Goal: Information Seeking & Learning: Check status

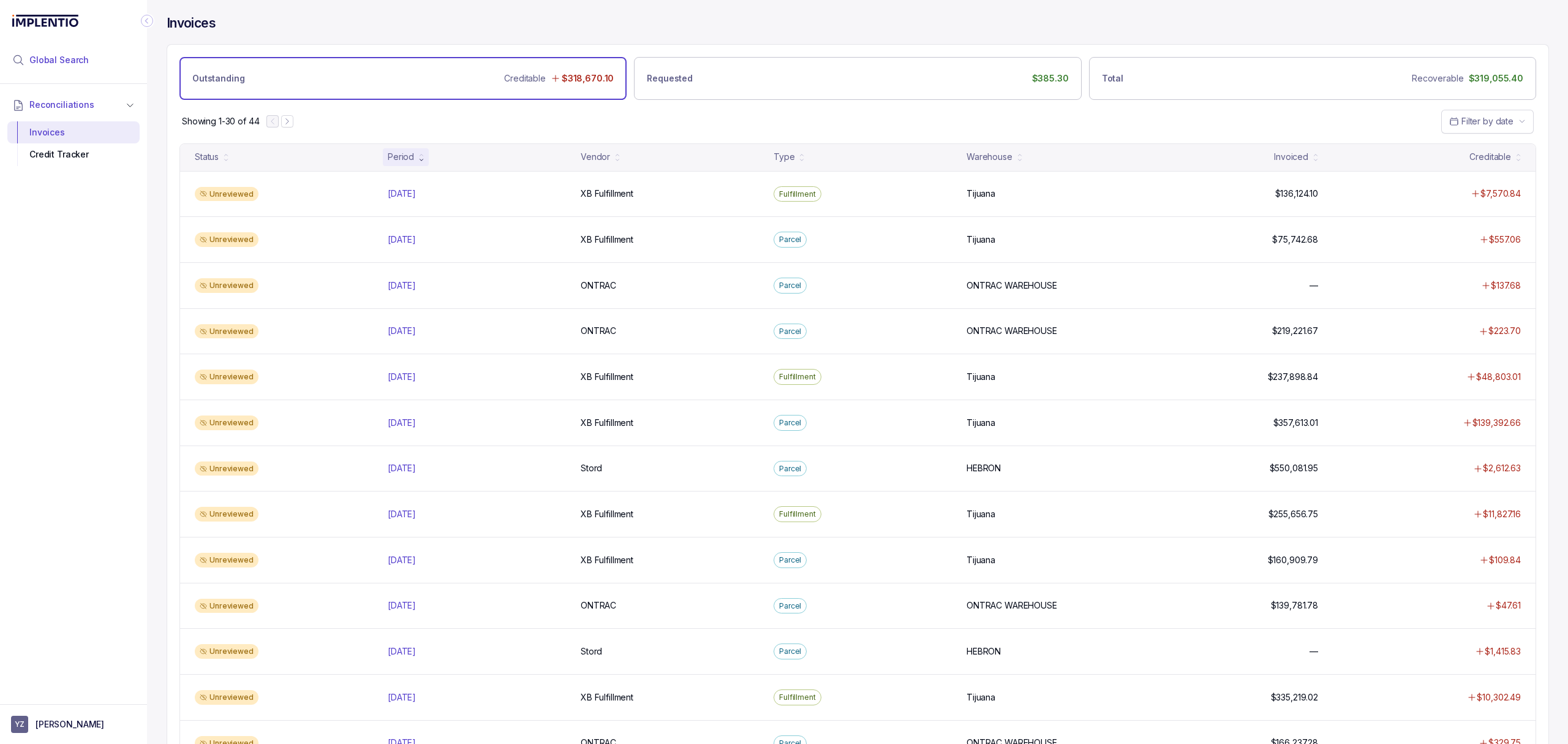
drag, startPoint x: 92, startPoint y: 55, endPoint x: 121, endPoint y: 53, distance: 29.1
click at [92, 55] on li "Global Search" at bounding box center [73, 60] width 132 height 27
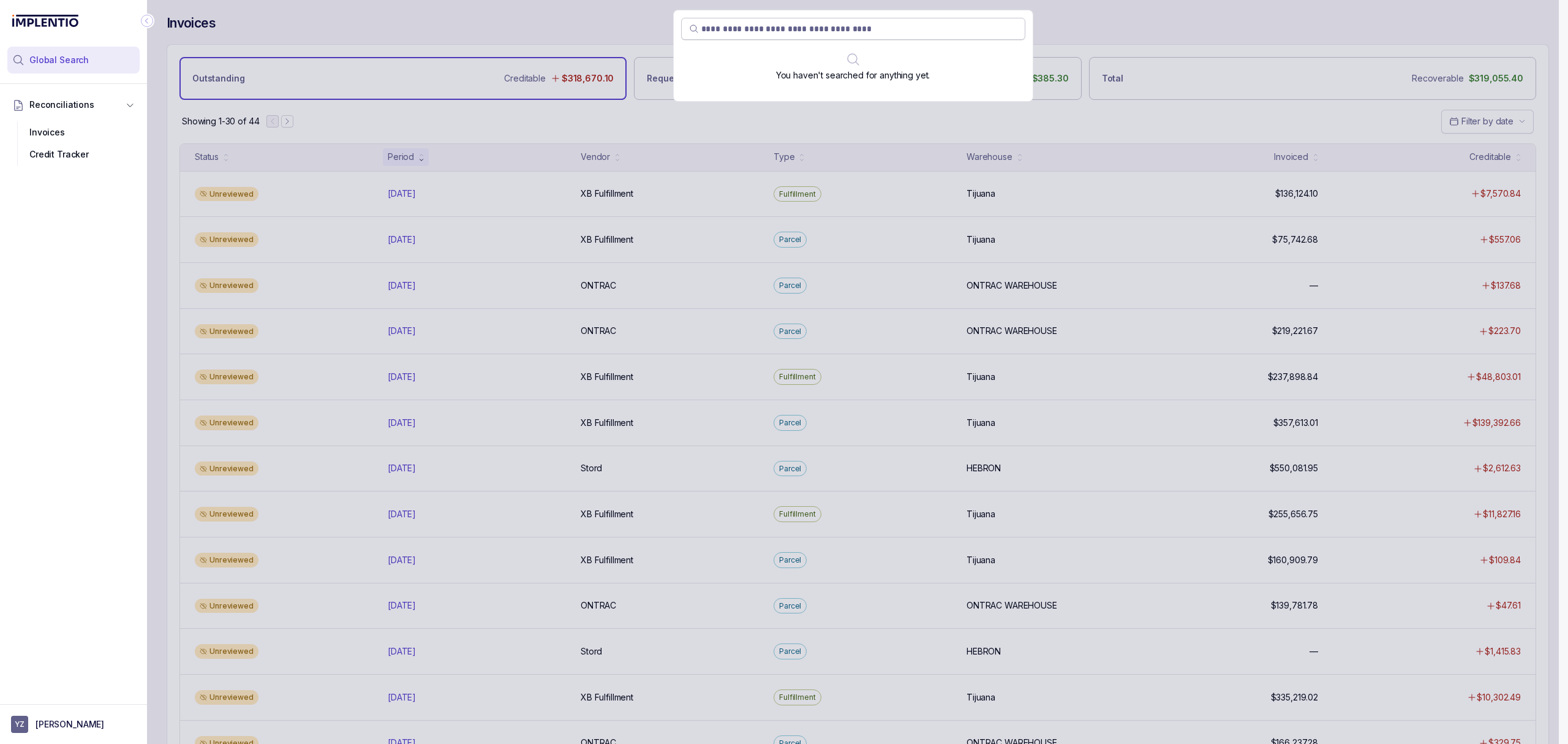
click at [736, 30] on input "search" at bounding box center [859, 29] width 316 height 13
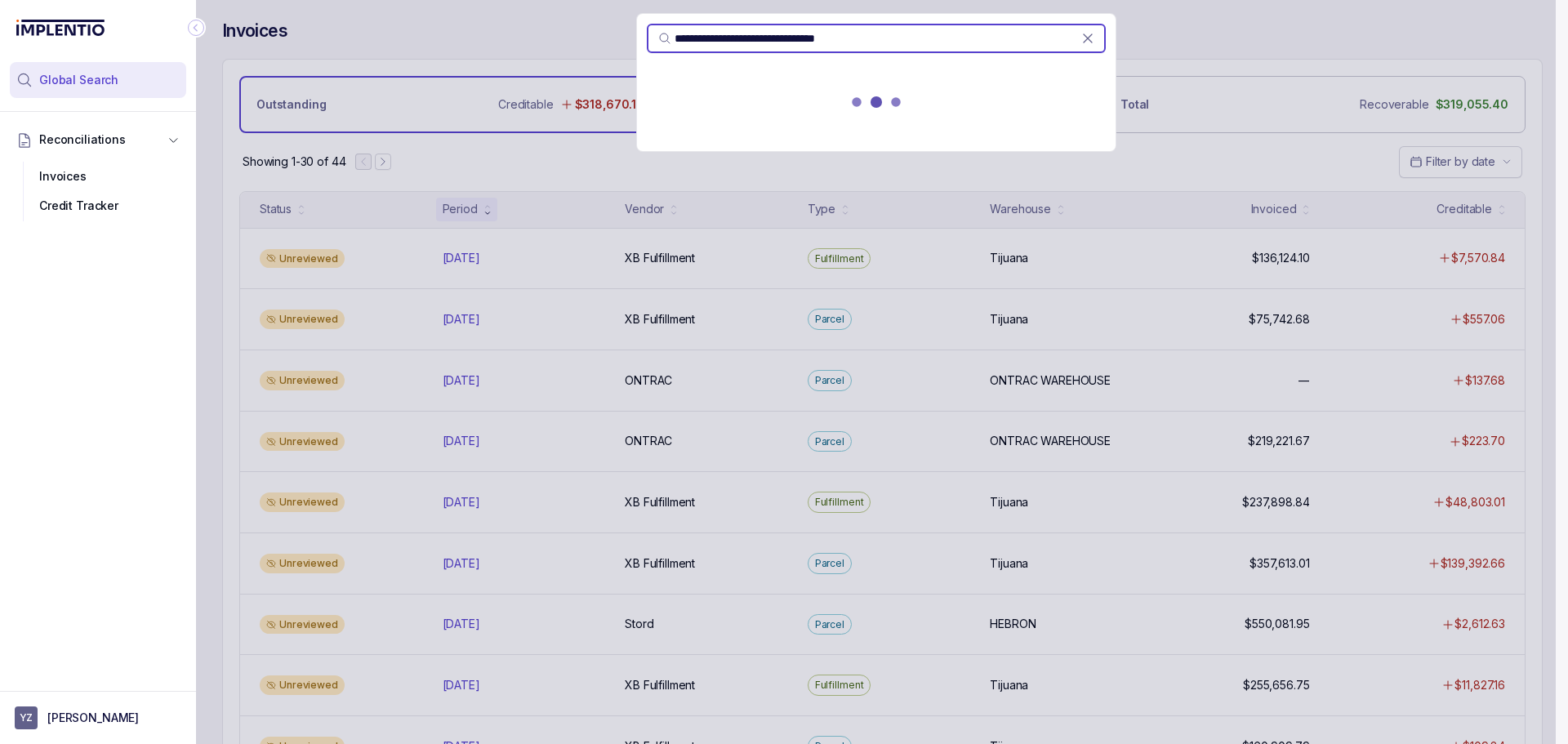
type input "**********"
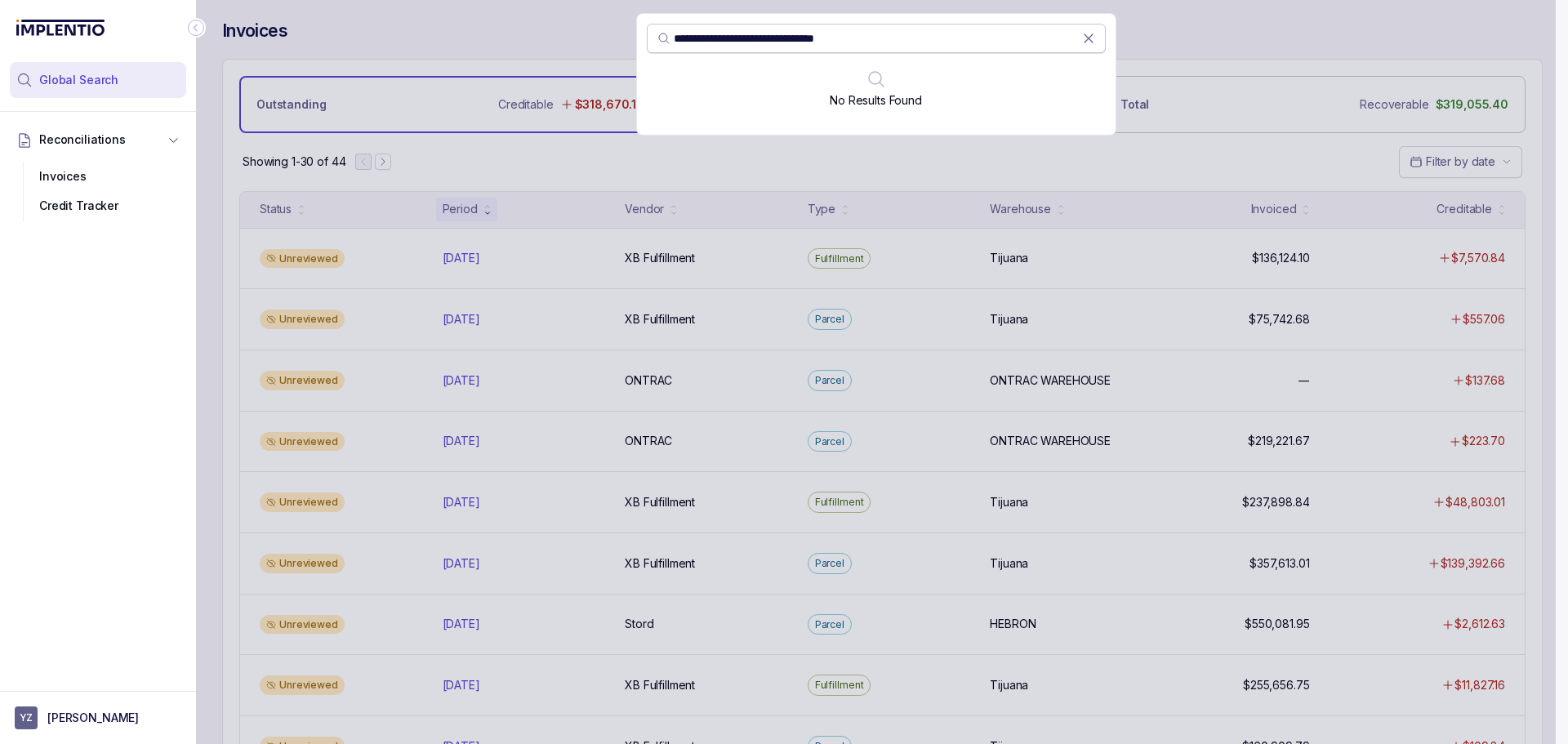
click at [1092, 40] on icon at bounding box center [1088, 38] width 17 height 17
click at [1206, 19] on div "You haven't searched for anything yet." at bounding box center [876, 372] width 1360 height 744
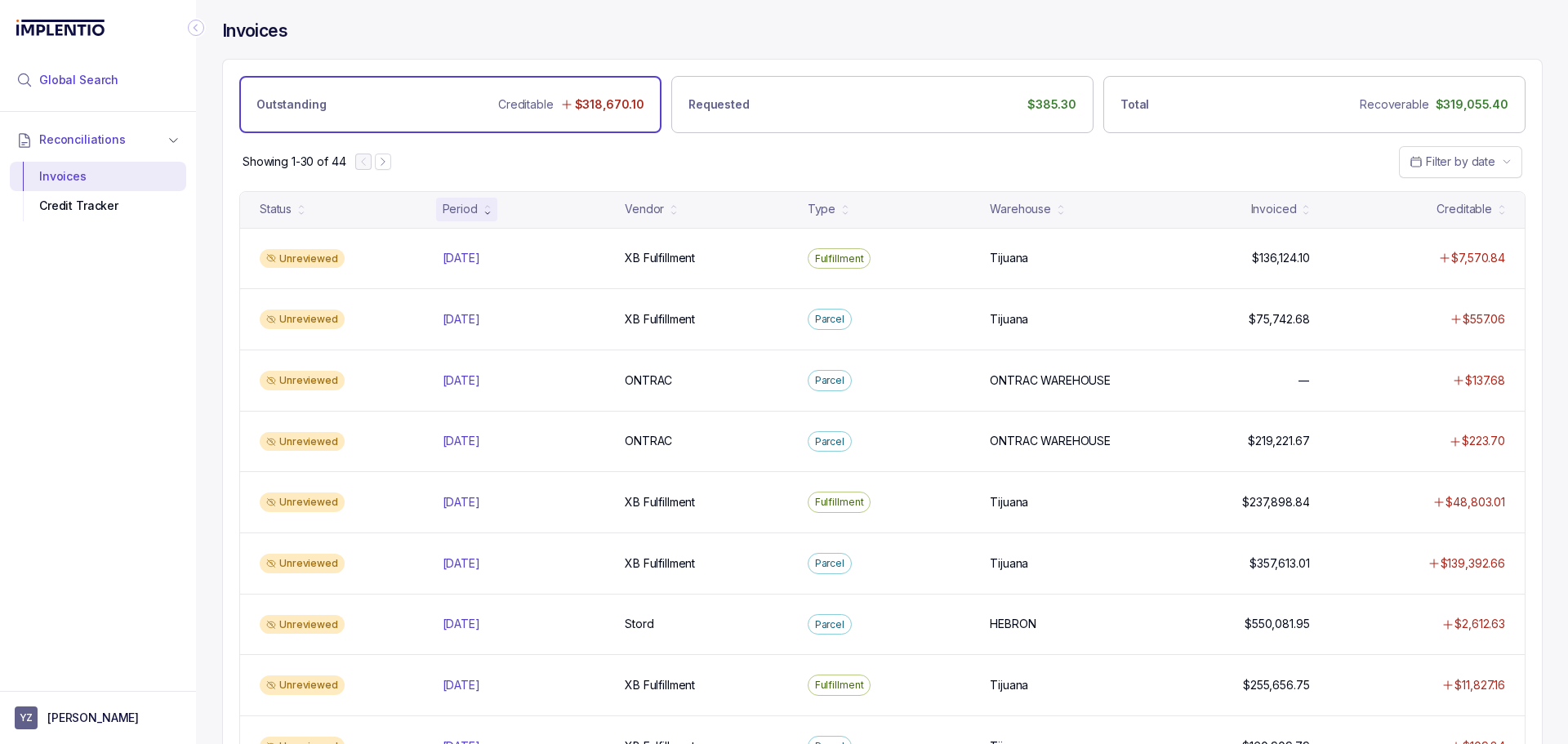
click at [109, 75] on span "Global Search" at bounding box center [79, 80] width 79 height 17
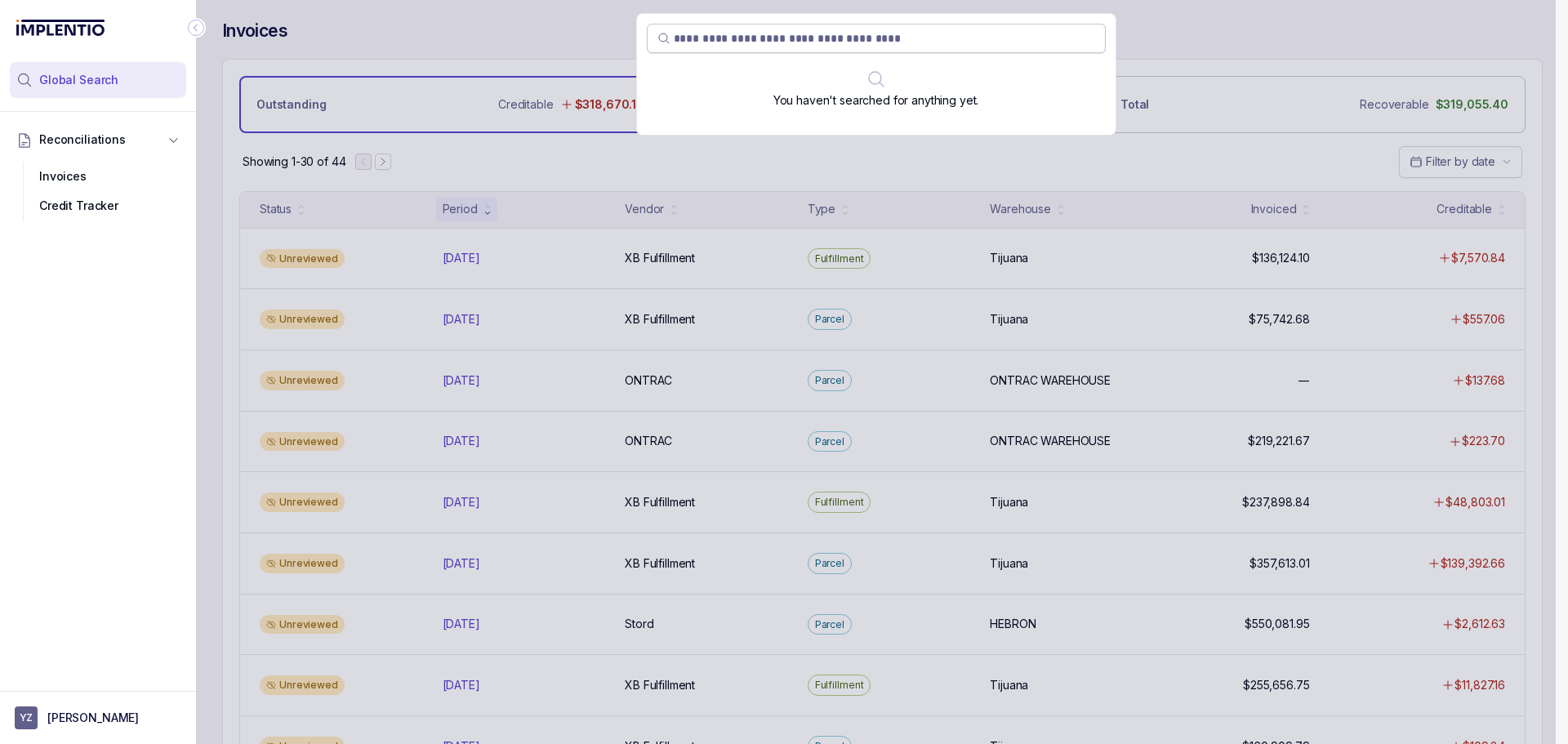
click at [728, 43] on input "search" at bounding box center [885, 38] width 421 height 17
click at [723, 44] on input "*******" at bounding box center [878, 38] width 408 height 17
click at [717, 43] on input "*******" at bounding box center [878, 38] width 408 height 17
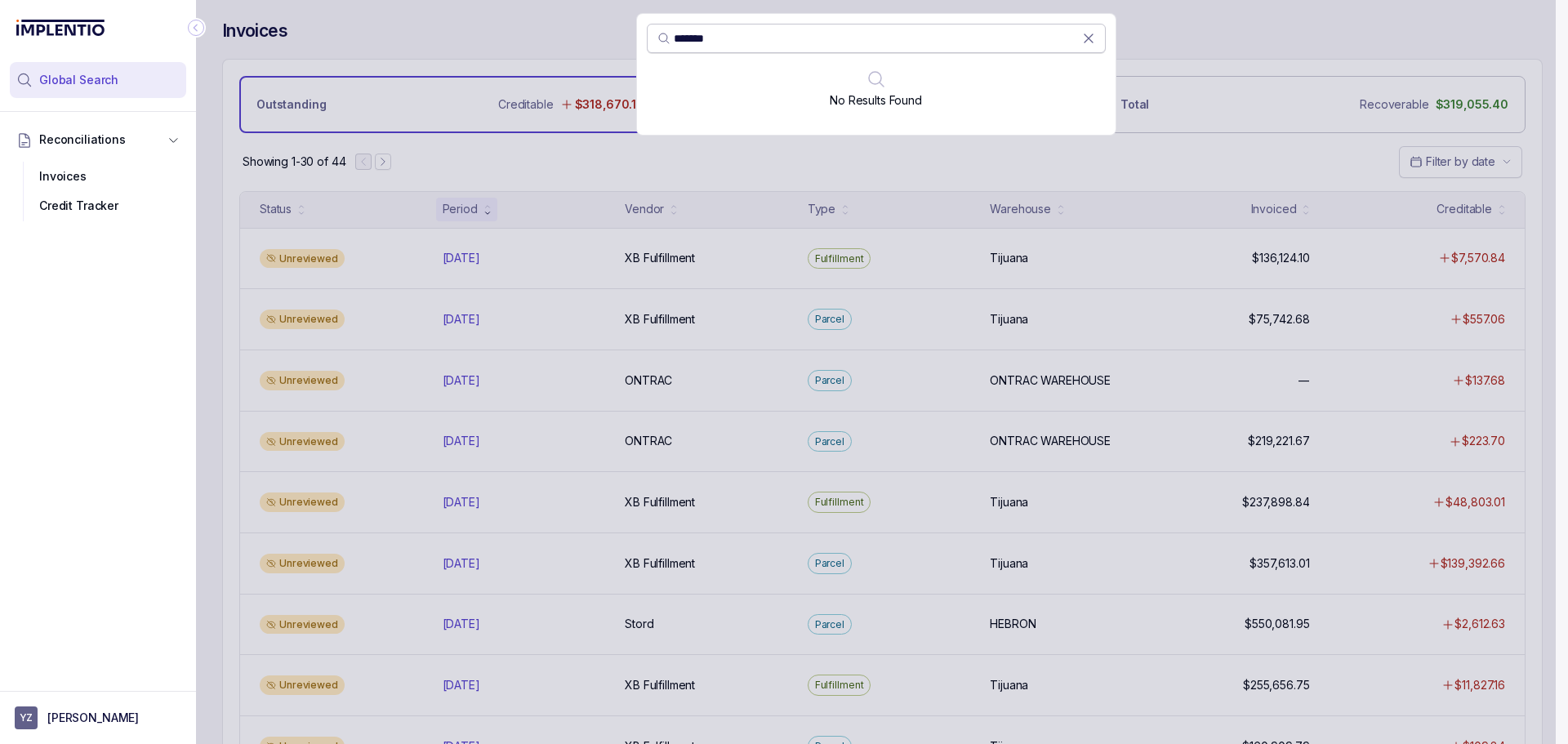
click at [727, 33] on input "*******" at bounding box center [878, 38] width 408 height 17
paste input "***"
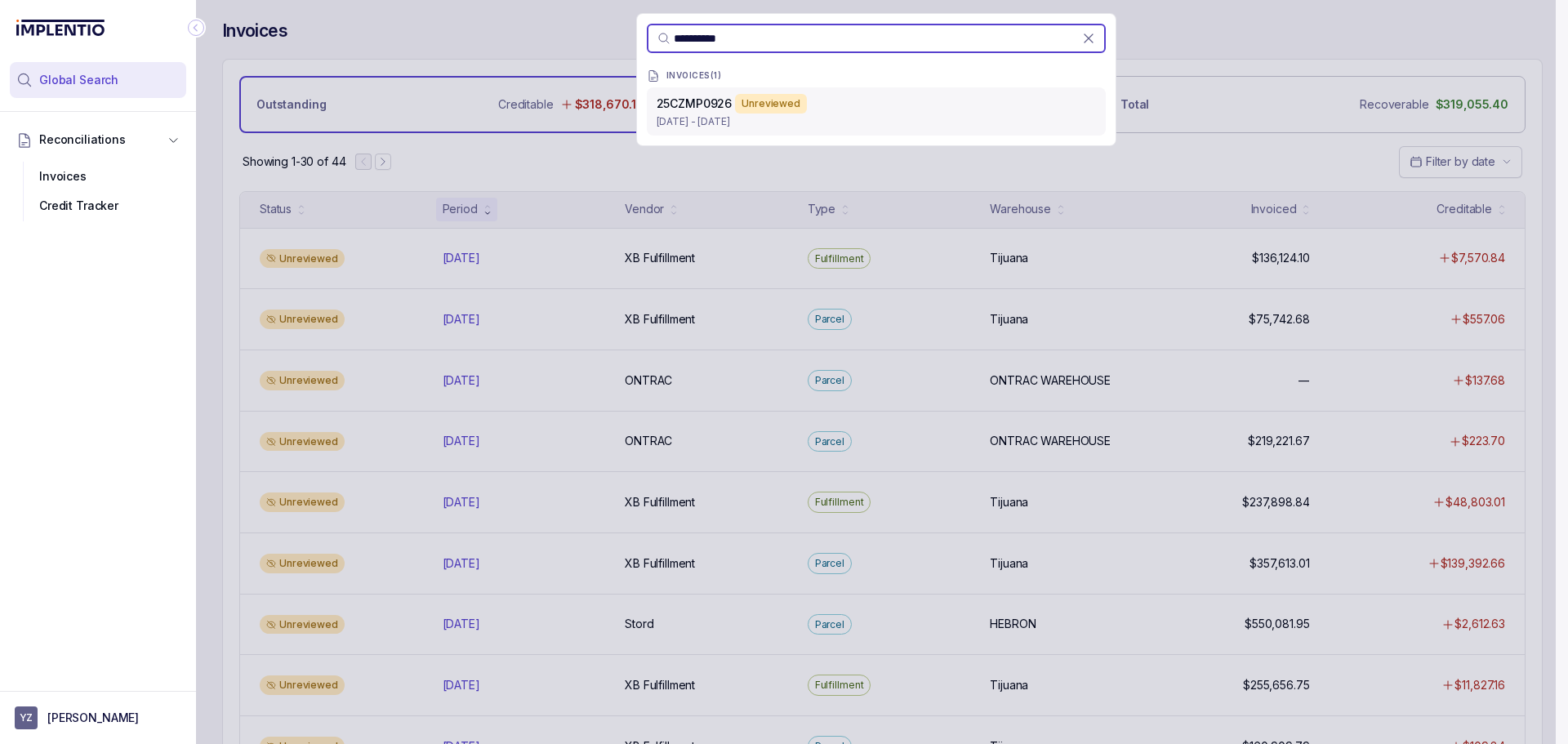
type input "**********"
click at [718, 123] on p "[DATE] - [DATE]" at bounding box center [876, 122] width 439 height 17
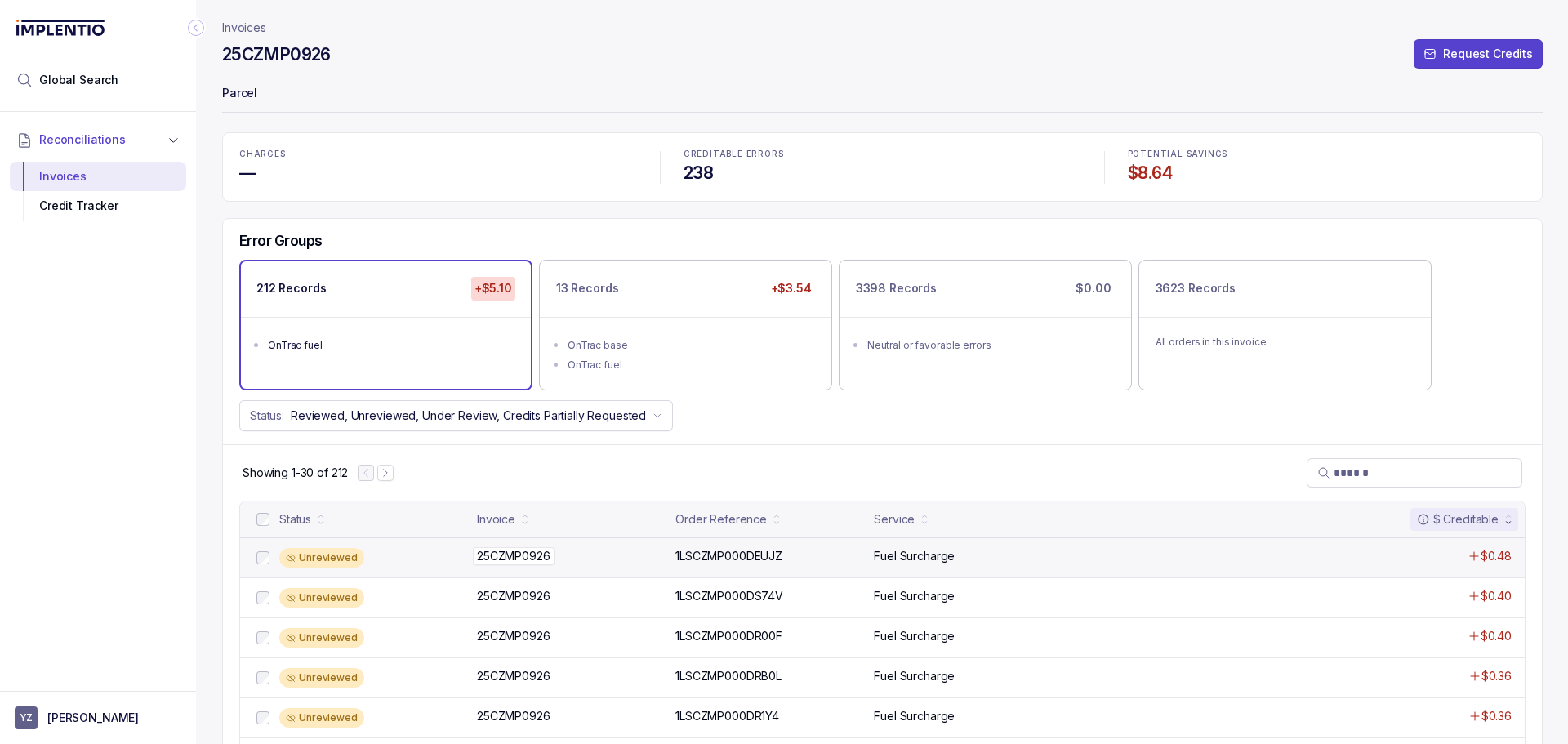
click at [508, 560] on p "25CZMP0926" at bounding box center [514, 556] width 82 height 18
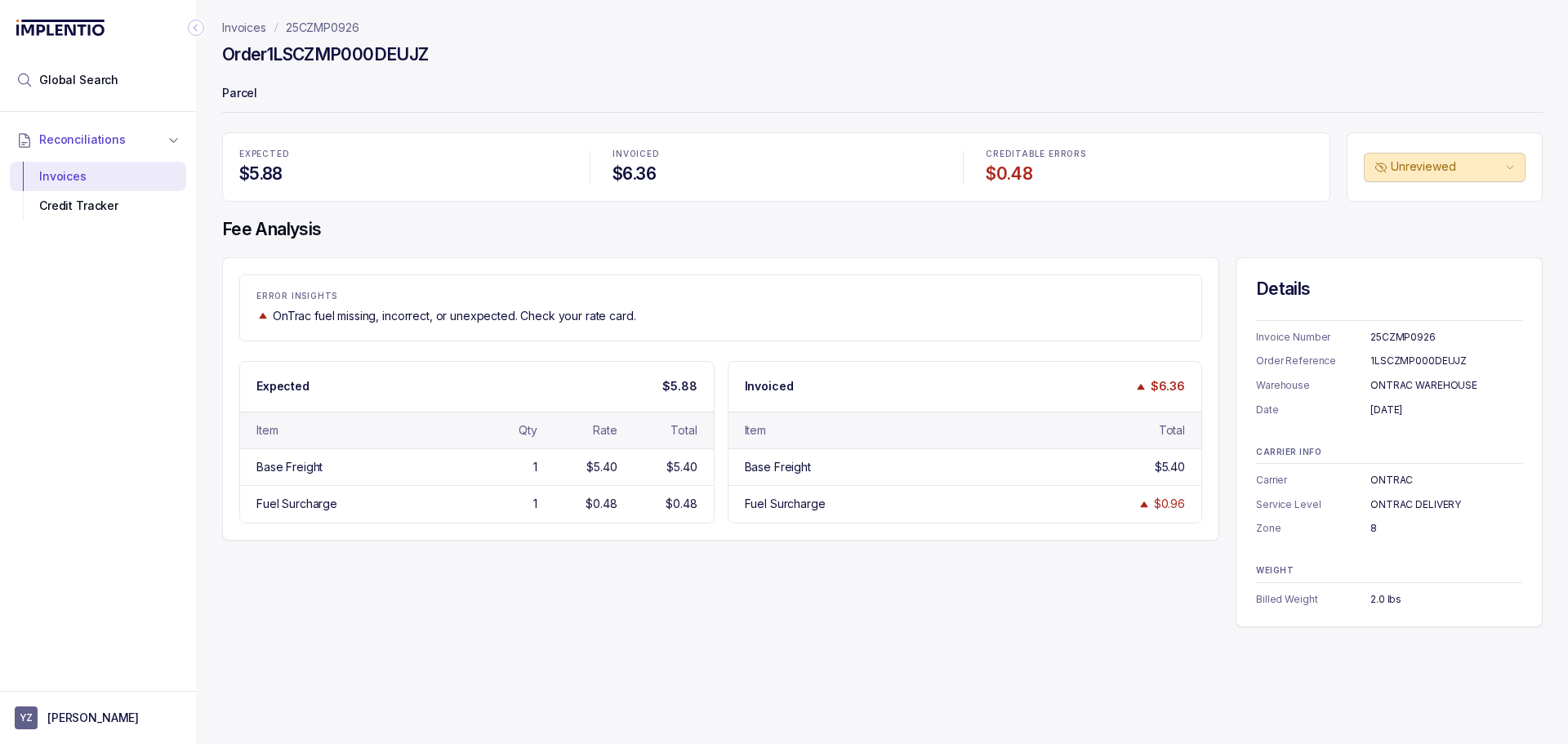
click at [1401, 333] on div "25CZMP0926" at bounding box center [1446, 337] width 152 height 17
copy div "25CZMP0926"
click at [1392, 358] on div "1LSCZMP000DEUJZ" at bounding box center [1446, 361] width 152 height 17
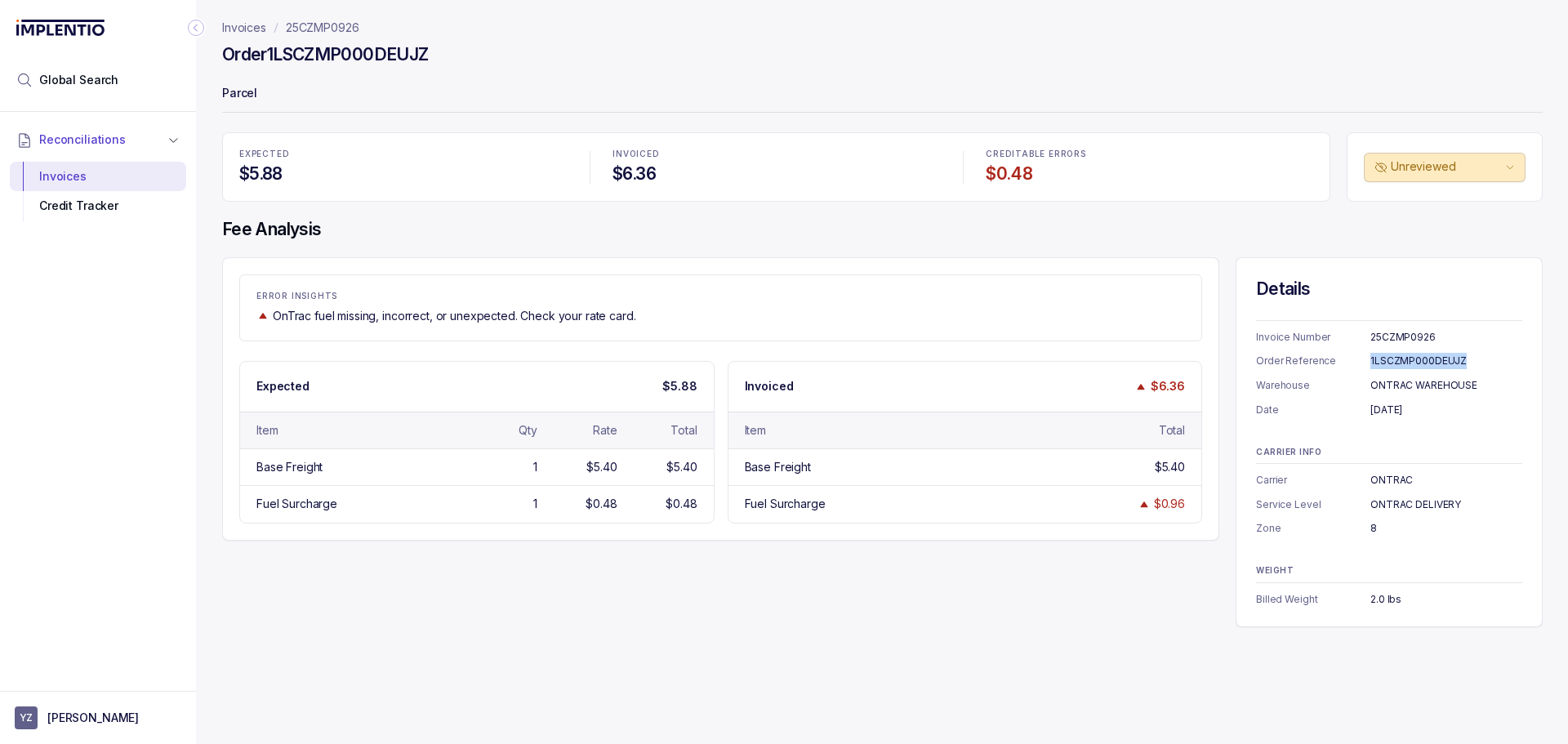
click at [1392, 358] on div "1LSCZMP000DEUJZ" at bounding box center [1446, 361] width 152 height 17
copy div "1LSCZMP000DEUJZ"
click at [1381, 410] on div "[DATE]" at bounding box center [1446, 410] width 152 height 17
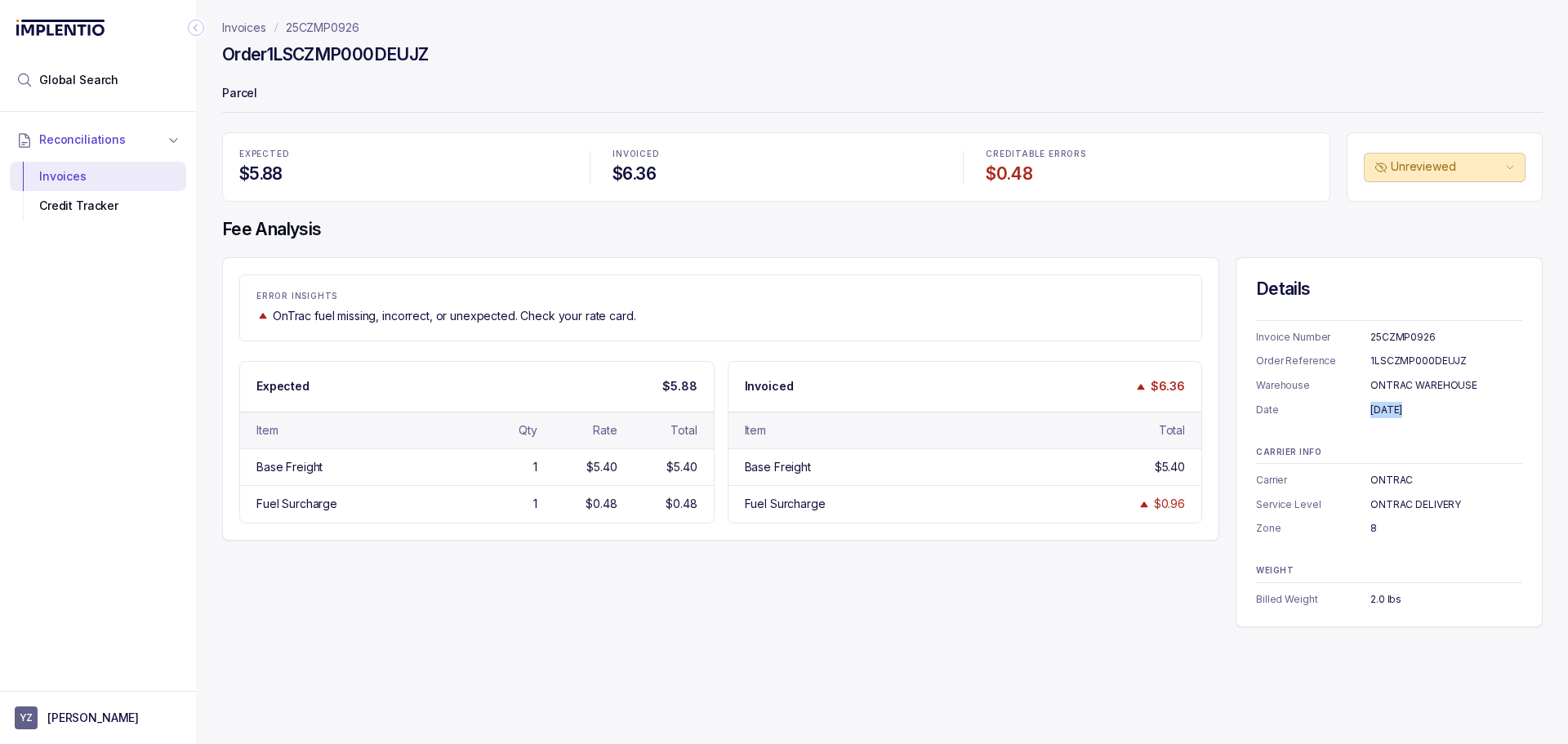
copy div "[DATE]"
click at [1385, 477] on div "ONTRAC" at bounding box center [1446, 480] width 152 height 17
copy div "ONTRAC"
click at [1403, 386] on div "ONTRAC WAREHOUSE" at bounding box center [1446, 386] width 152 height 17
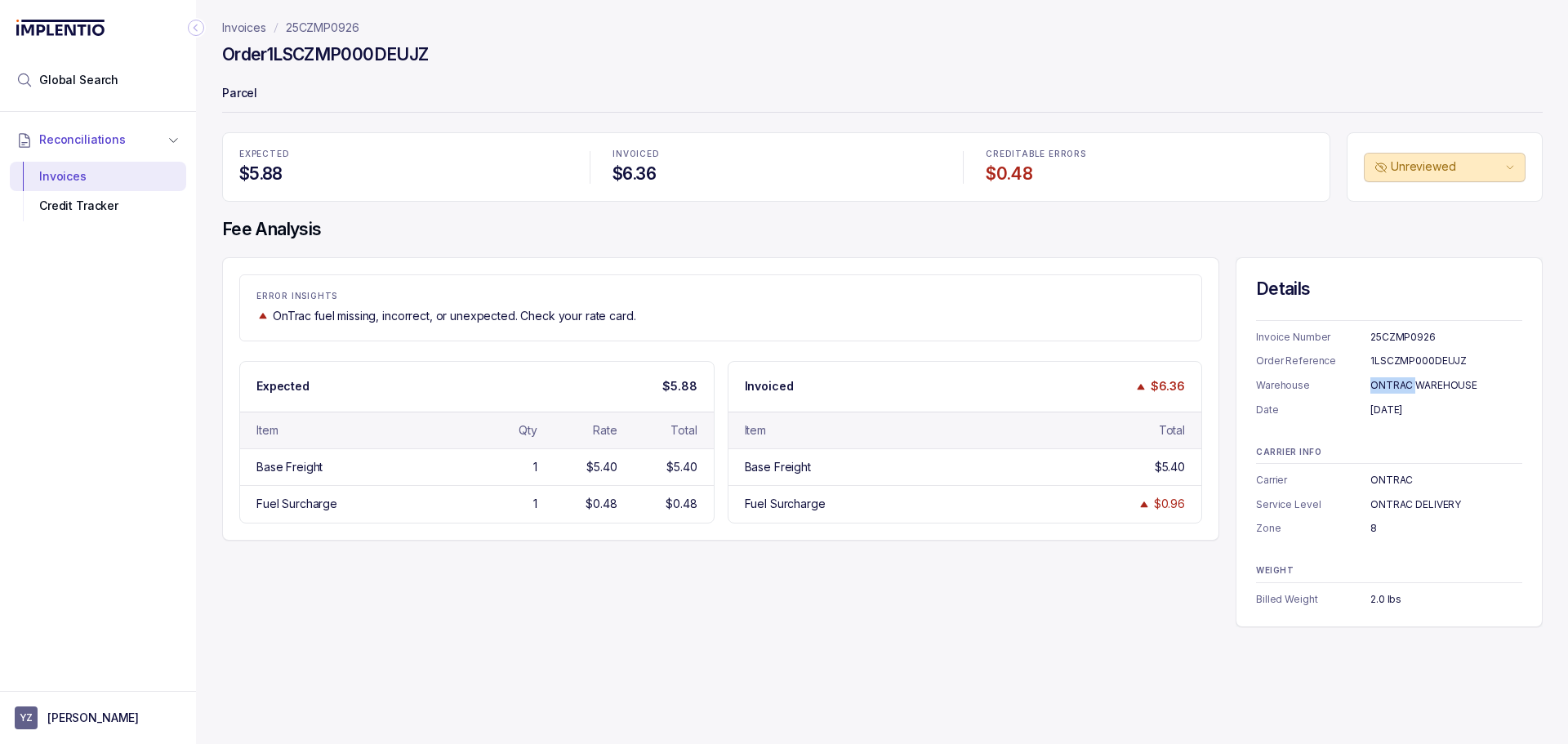
click at [1403, 386] on div "ONTRAC WAREHOUSE" at bounding box center [1446, 386] width 152 height 17
copy div "ONTRAC WAREHOUSE"
click at [1377, 504] on div "ONTRAC DELIVERY" at bounding box center [1446, 504] width 152 height 17
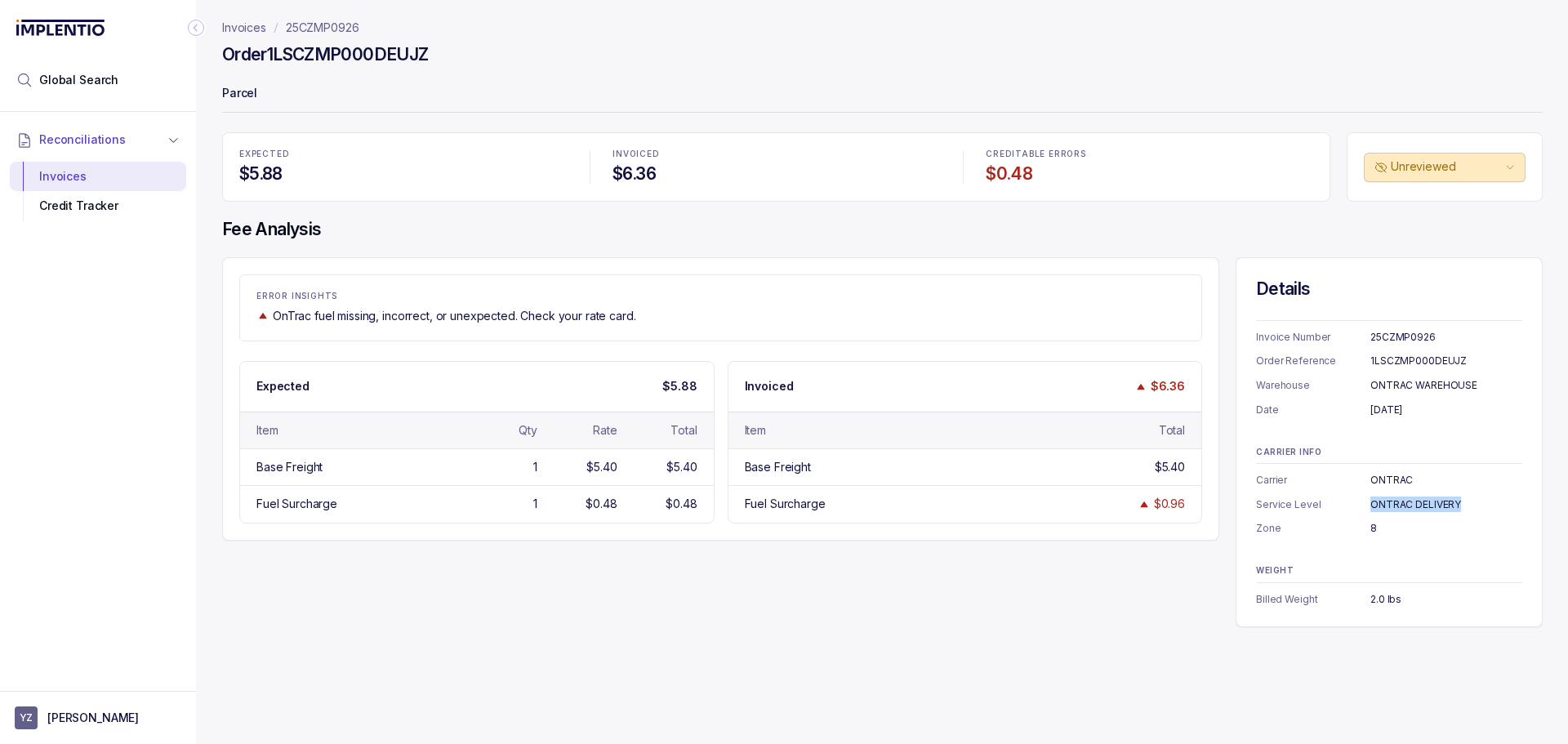
click at [1377, 504] on div "ONTRAC DELIVERY" at bounding box center [1446, 504] width 152 height 17
copy div "ONTRAC DELIVERY"
click at [1374, 524] on div "8" at bounding box center [1446, 529] width 152 height 17
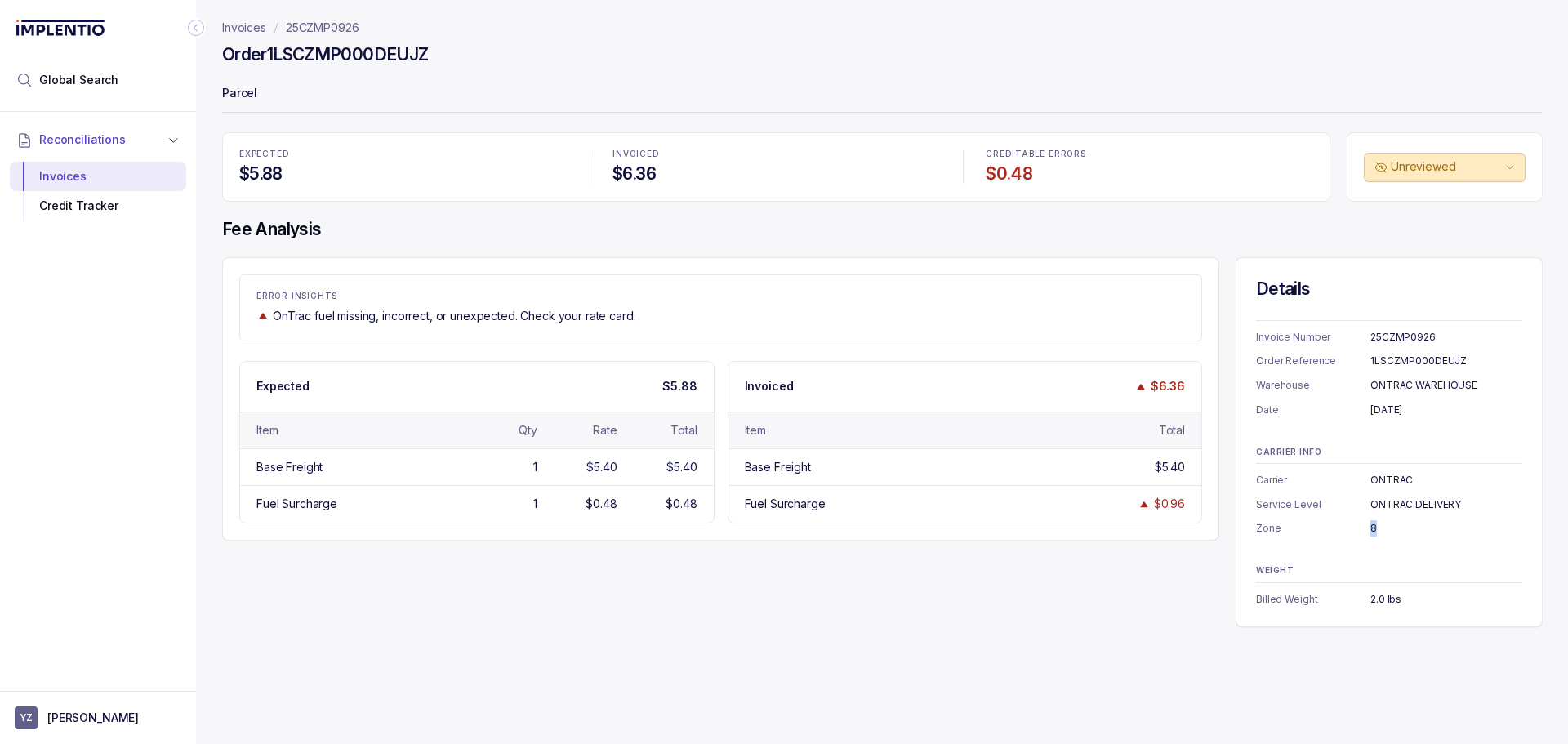
copy div "8"
click at [1379, 600] on div "2.0 lbs" at bounding box center [1446, 600] width 152 height 17
copy div "2.0 lbs"
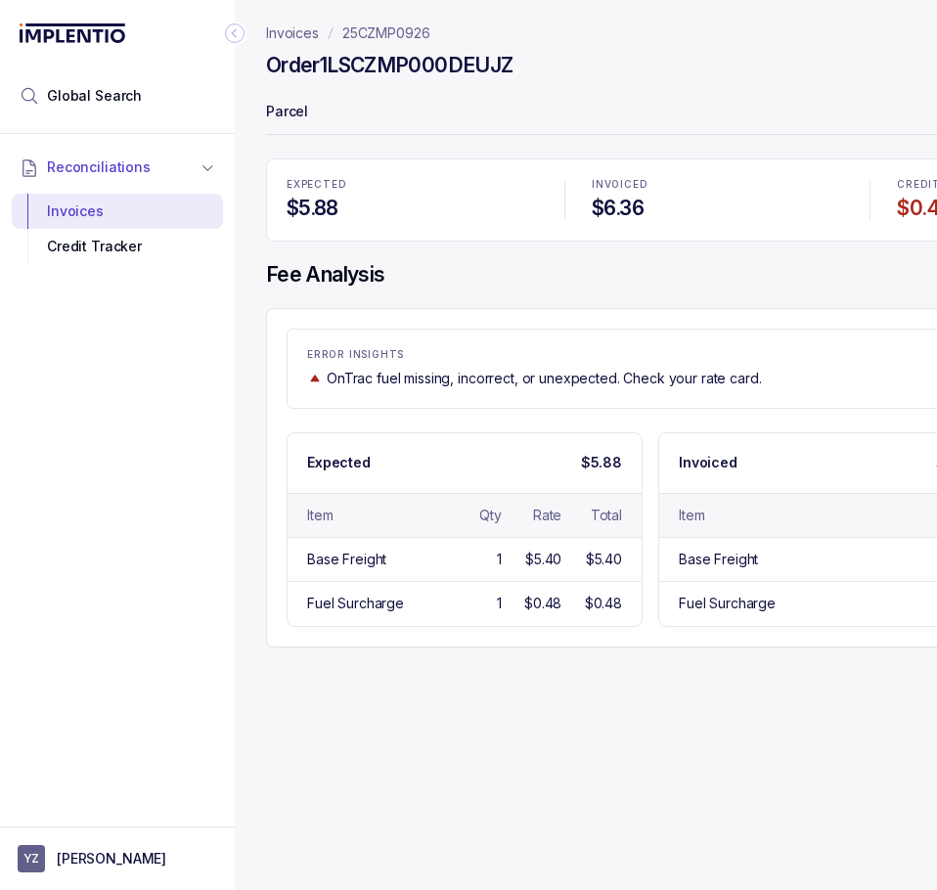
click at [240, 32] on icon "Collapse Icon" at bounding box center [235, 33] width 20 height 20
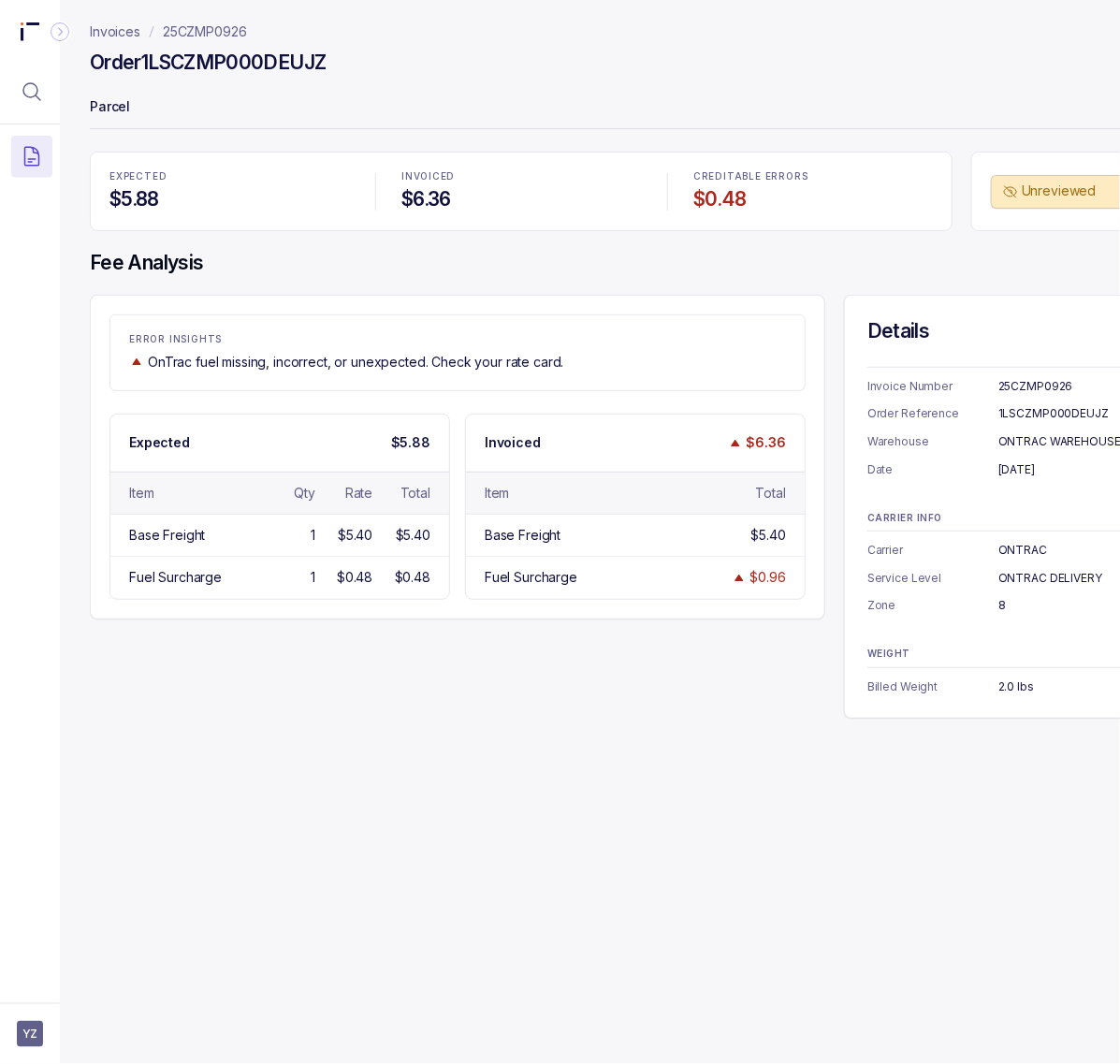
click at [969, 87] on header "Invoices 25CZMP0926 Order 1LSCZMP000DEUJZ Parcel" at bounding box center [643, 76] width 1107 height 151
click at [192, 29] on p "25CZMP0926" at bounding box center [205, 32] width 84 height 19
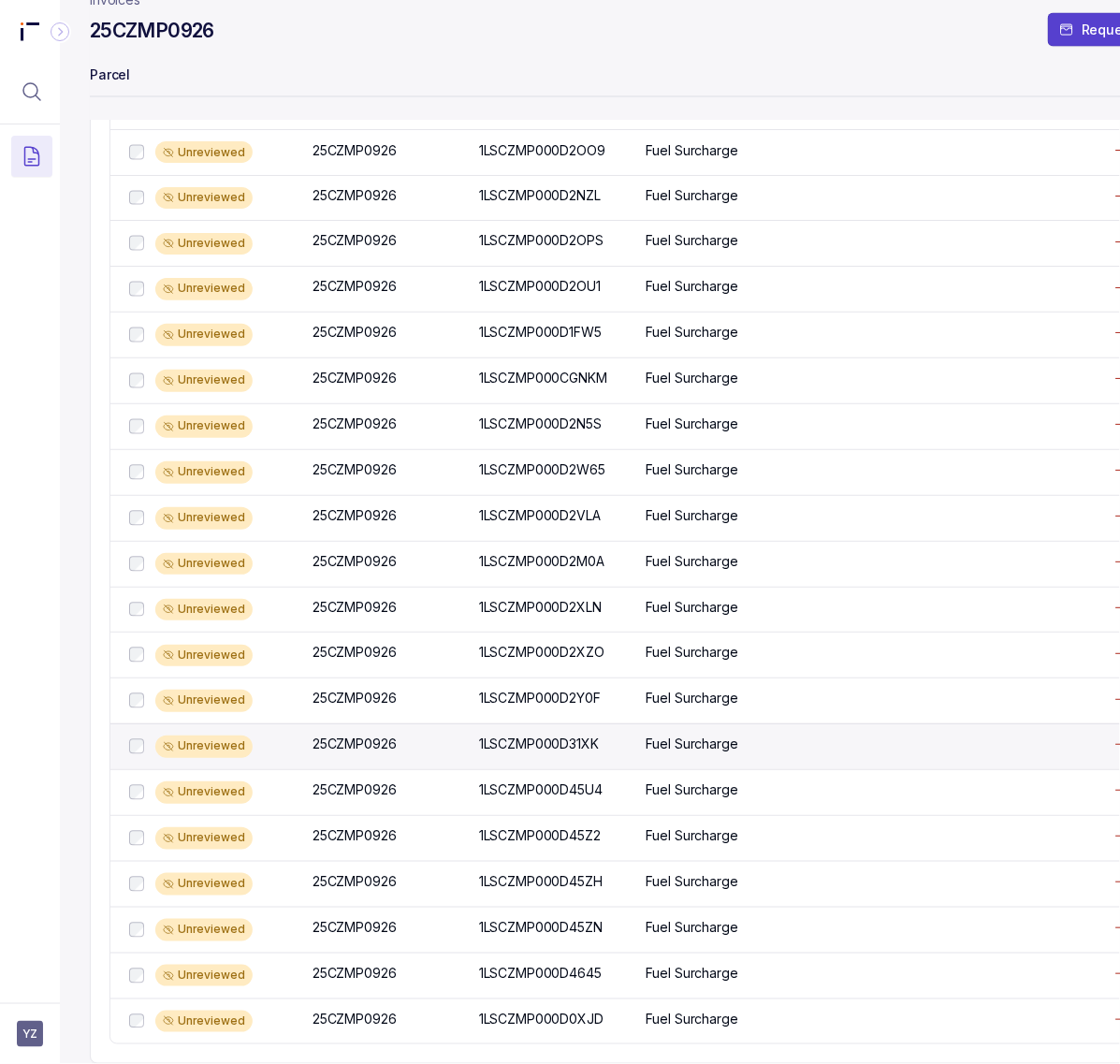
scroll to position [973, 0]
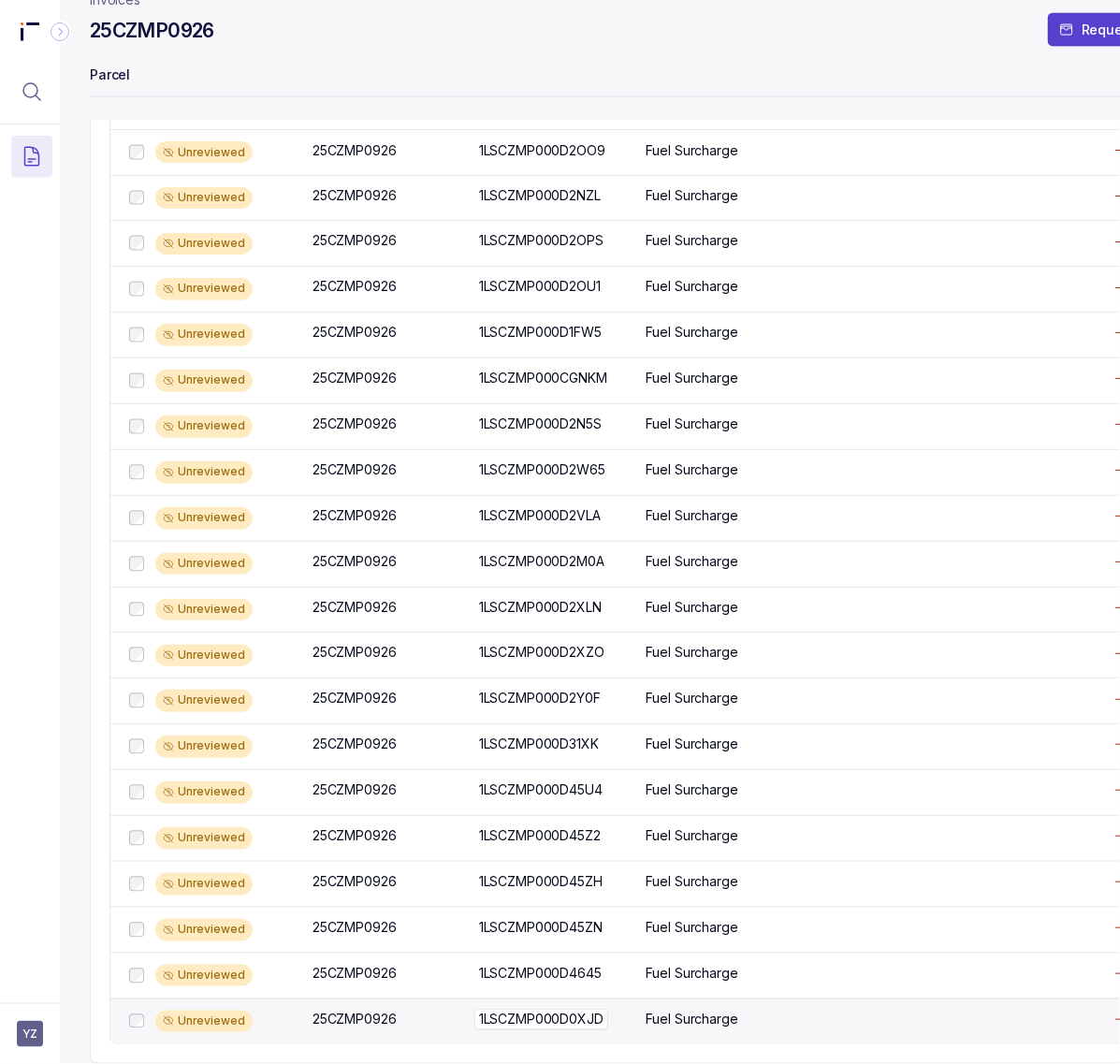
click at [494, 1009] on p "1LSCZMP000D0XJD" at bounding box center [542, 1020] width 134 height 21
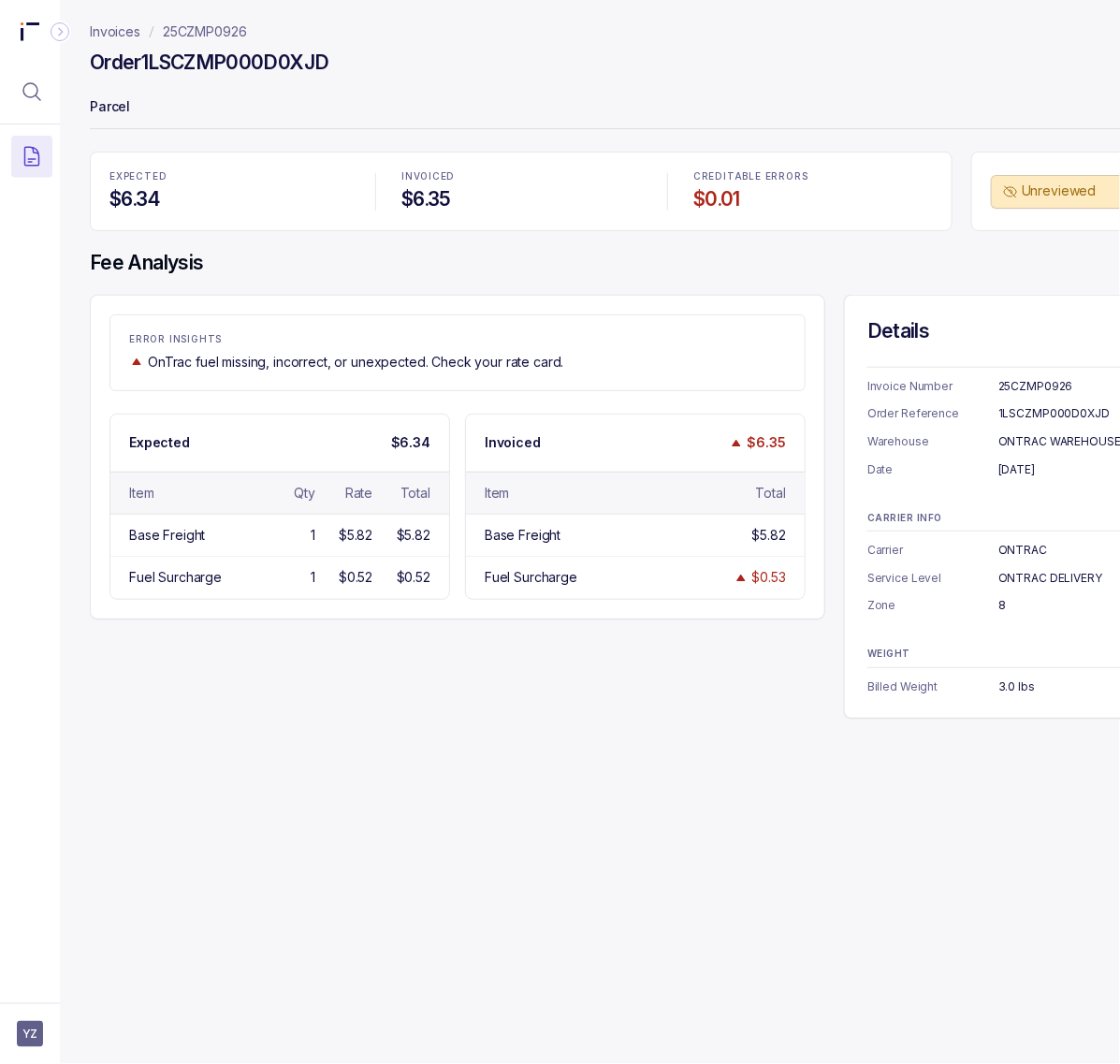
click at [1012, 416] on div "1LSCZMP000D0XJD" at bounding box center [1086, 413] width 174 height 19
copy div "1LSCZMP000D0XJD"
click at [1051, 479] on div "Details Invoice Number 25CZMP0926 Order Reference 1LSCZMP000D0XJD Warehouse ONT…" at bounding box center [1020, 506] width 352 height 424
click at [1049, 473] on div "[DATE]" at bounding box center [1086, 470] width 174 height 19
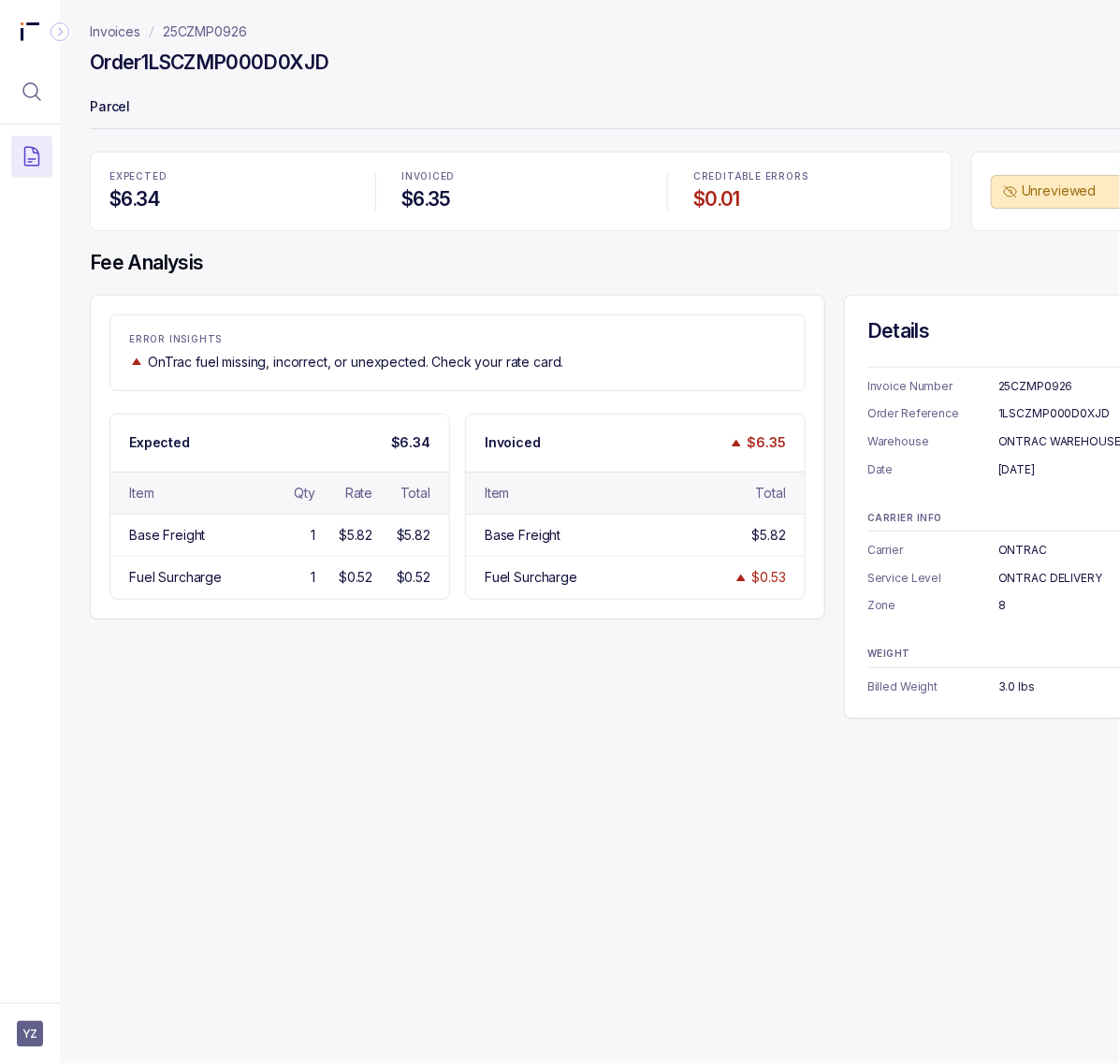
click at [1049, 473] on div "[DATE]" at bounding box center [1086, 470] width 174 height 19
copy div "[DATE]"
click at [1023, 690] on div "3.0 lbs" at bounding box center [1086, 687] width 174 height 19
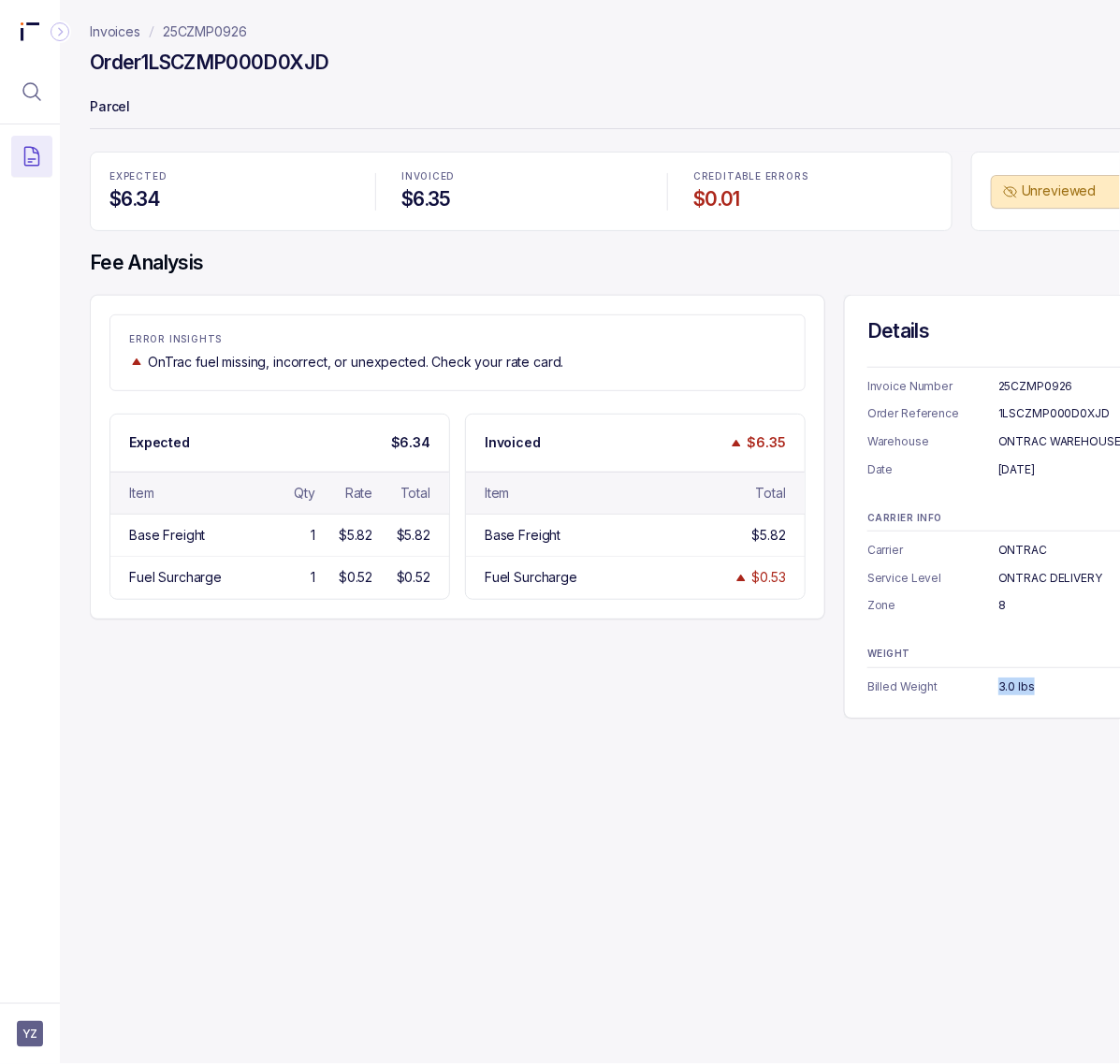
click at [1023, 690] on div "3.0 lbs" at bounding box center [1086, 687] width 174 height 19
click at [191, 33] on p "25CZMP0926" at bounding box center [205, 32] width 84 height 19
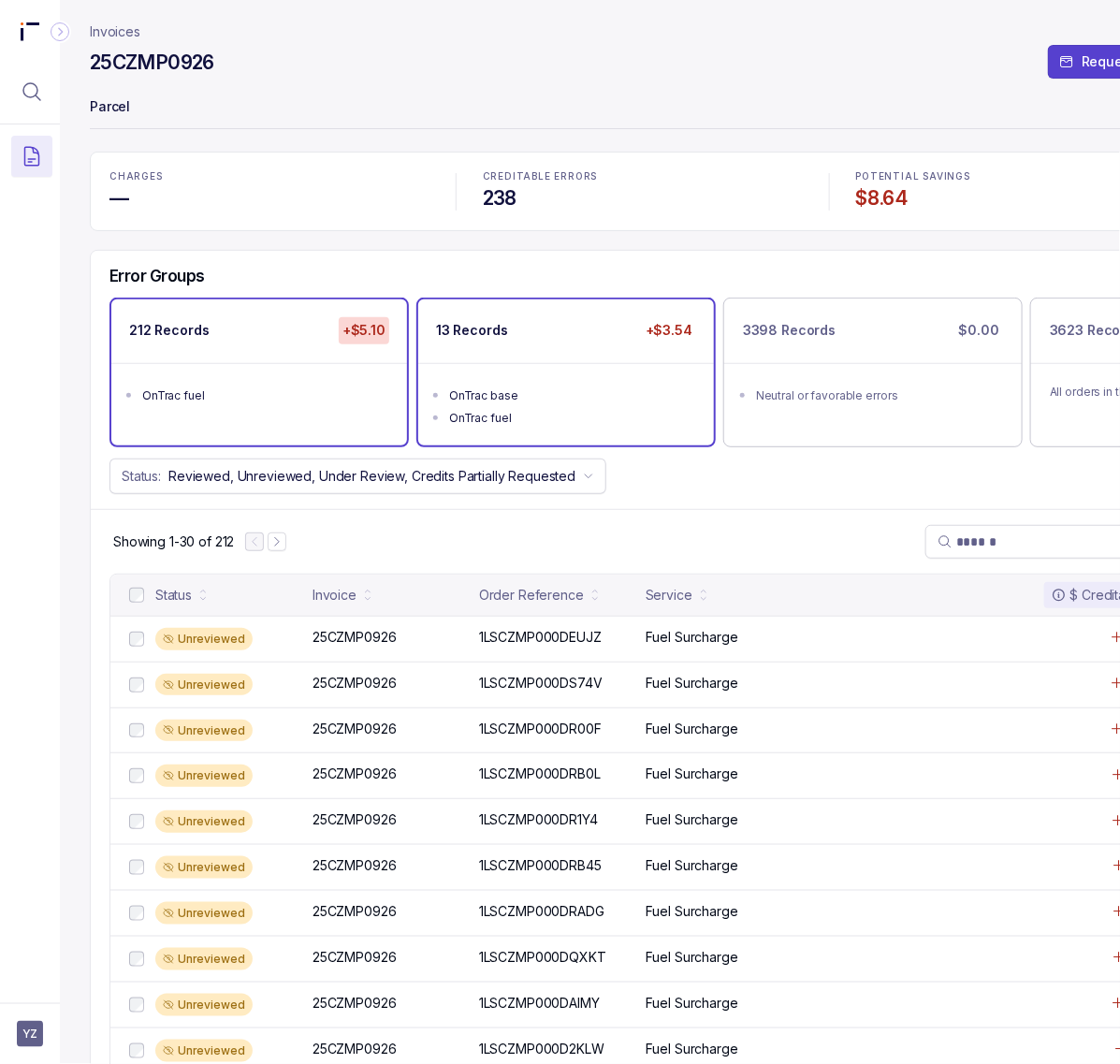
click at [497, 361] on div "13 Records +$3.54" at bounding box center [566, 331] width 296 height 63
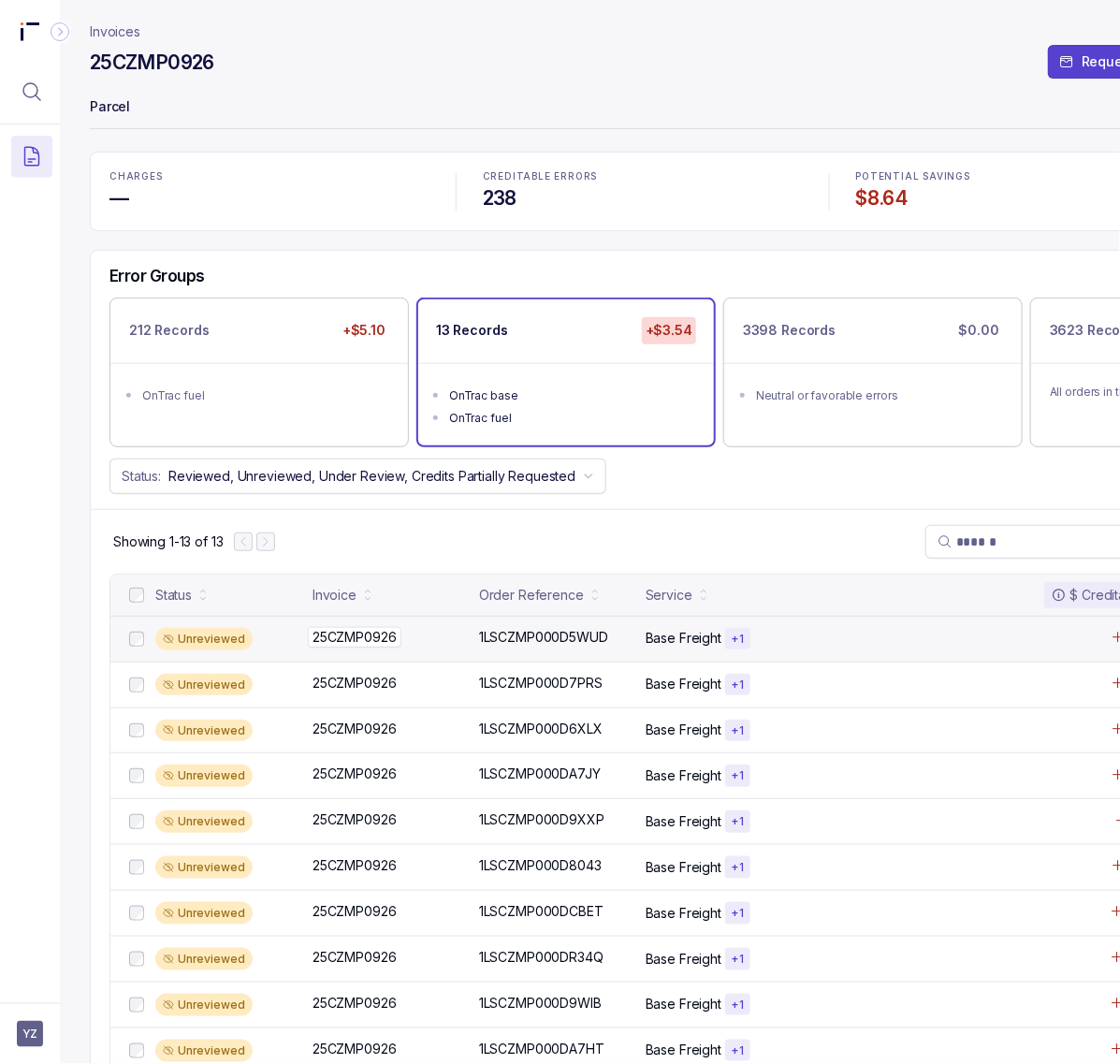
scroll to position [188, 0]
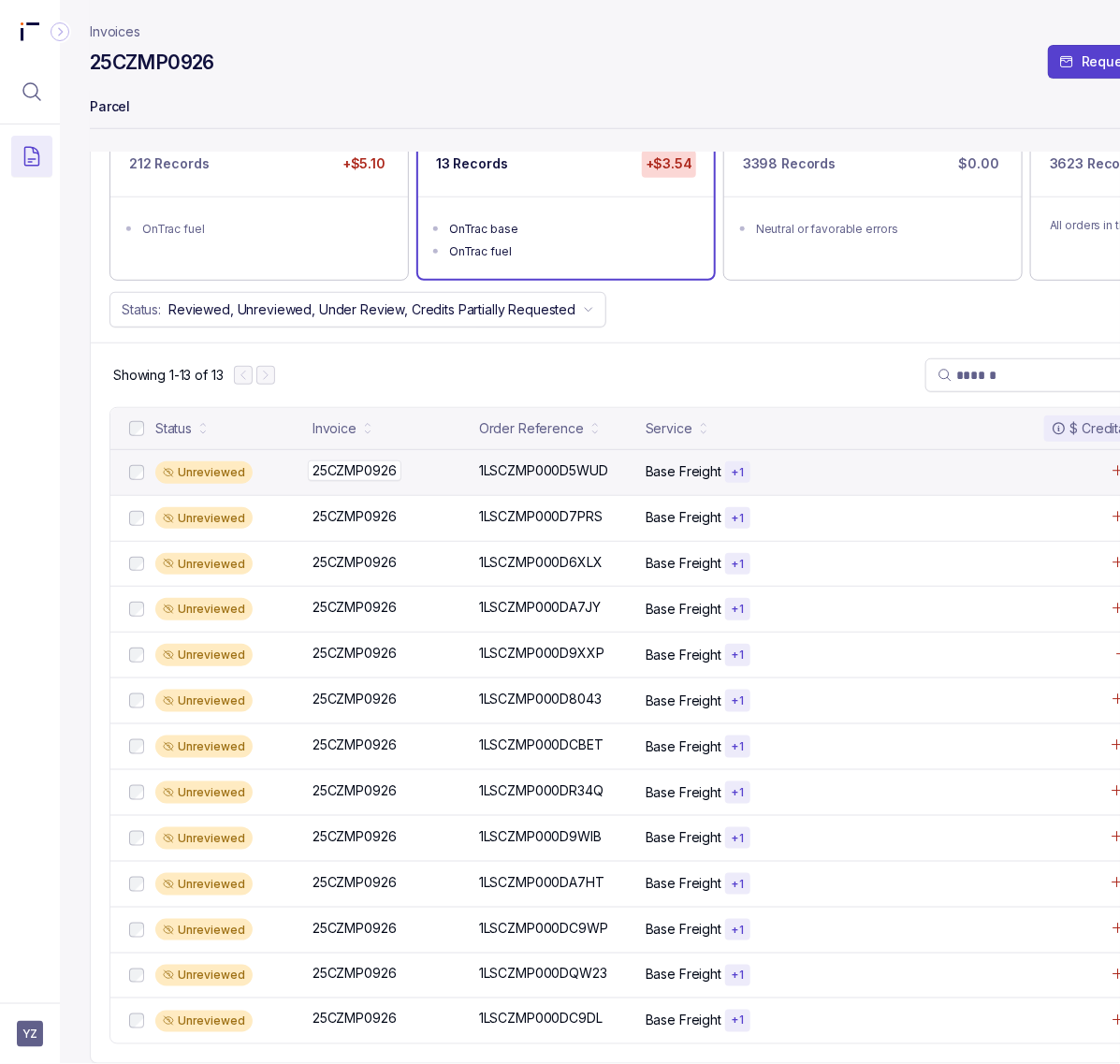
click at [370, 460] on p "25CZMP0926" at bounding box center [355, 471] width 94 height 21
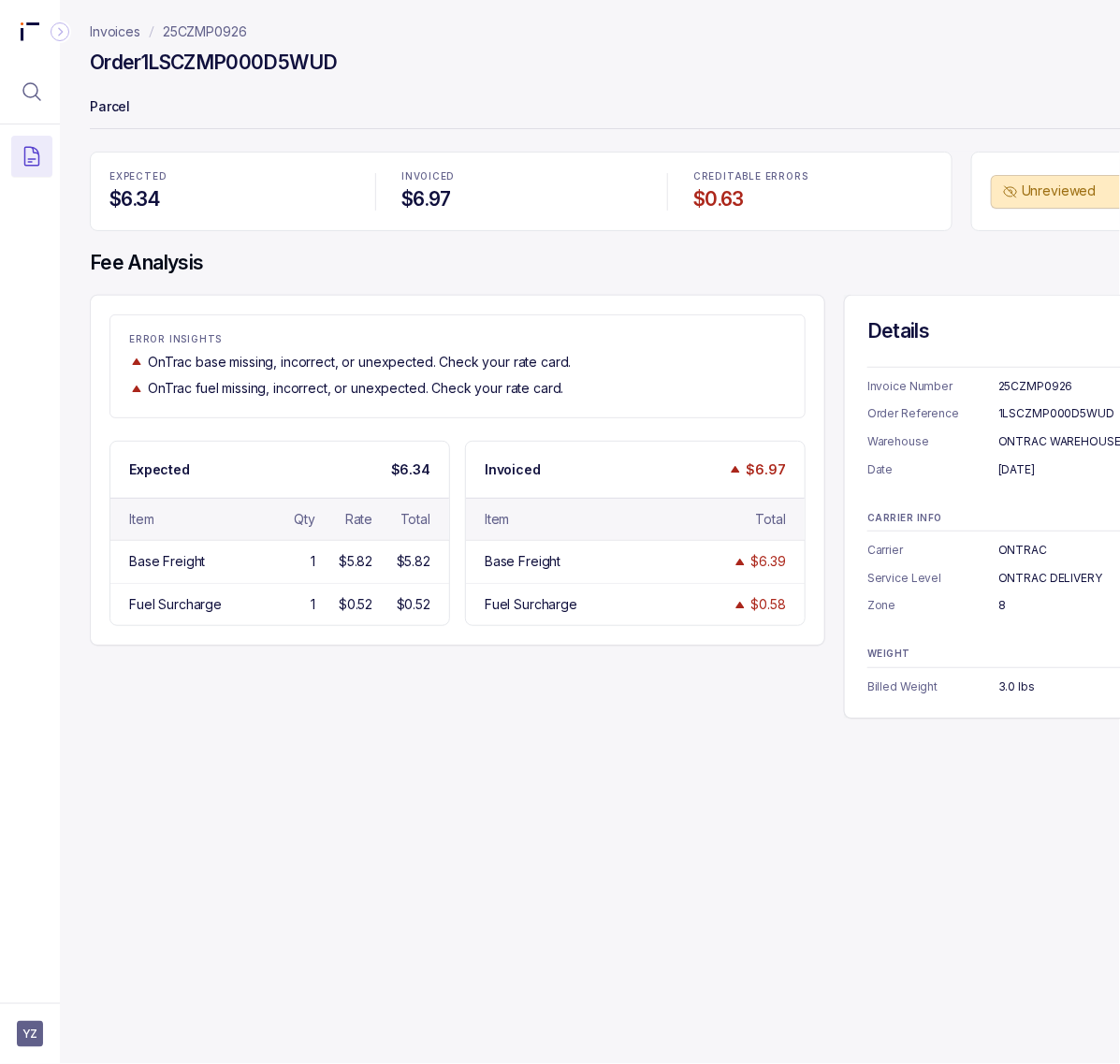
click at [1056, 418] on div "1LSCZMP000D5WUD" at bounding box center [1086, 413] width 174 height 19
click at [1022, 468] on div "[DATE]" at bounding box center [1086, 470] width 174 height 19
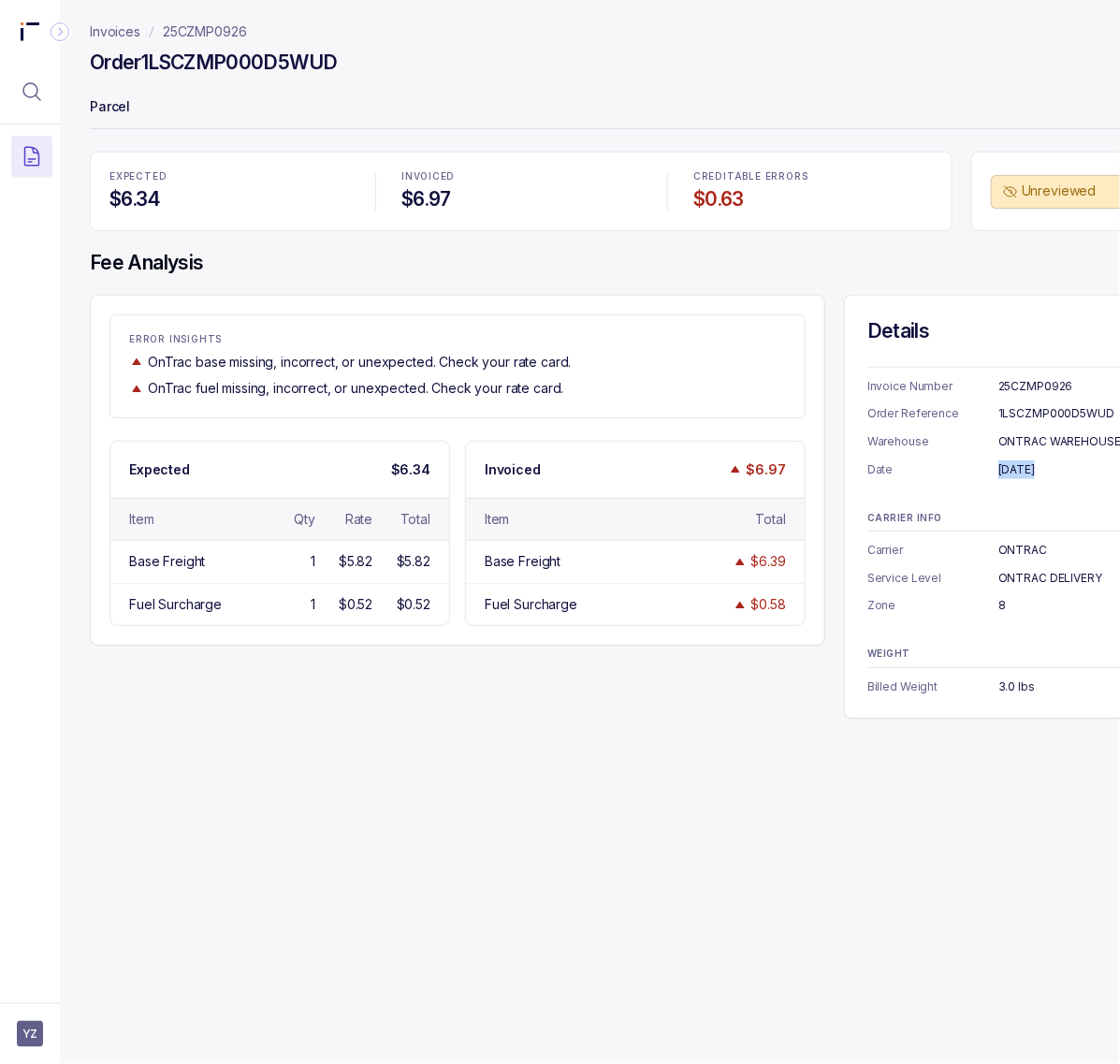
click at [235, 30] on p "25CZMP0926" at bounding box center [205, 32] width 84 height 19
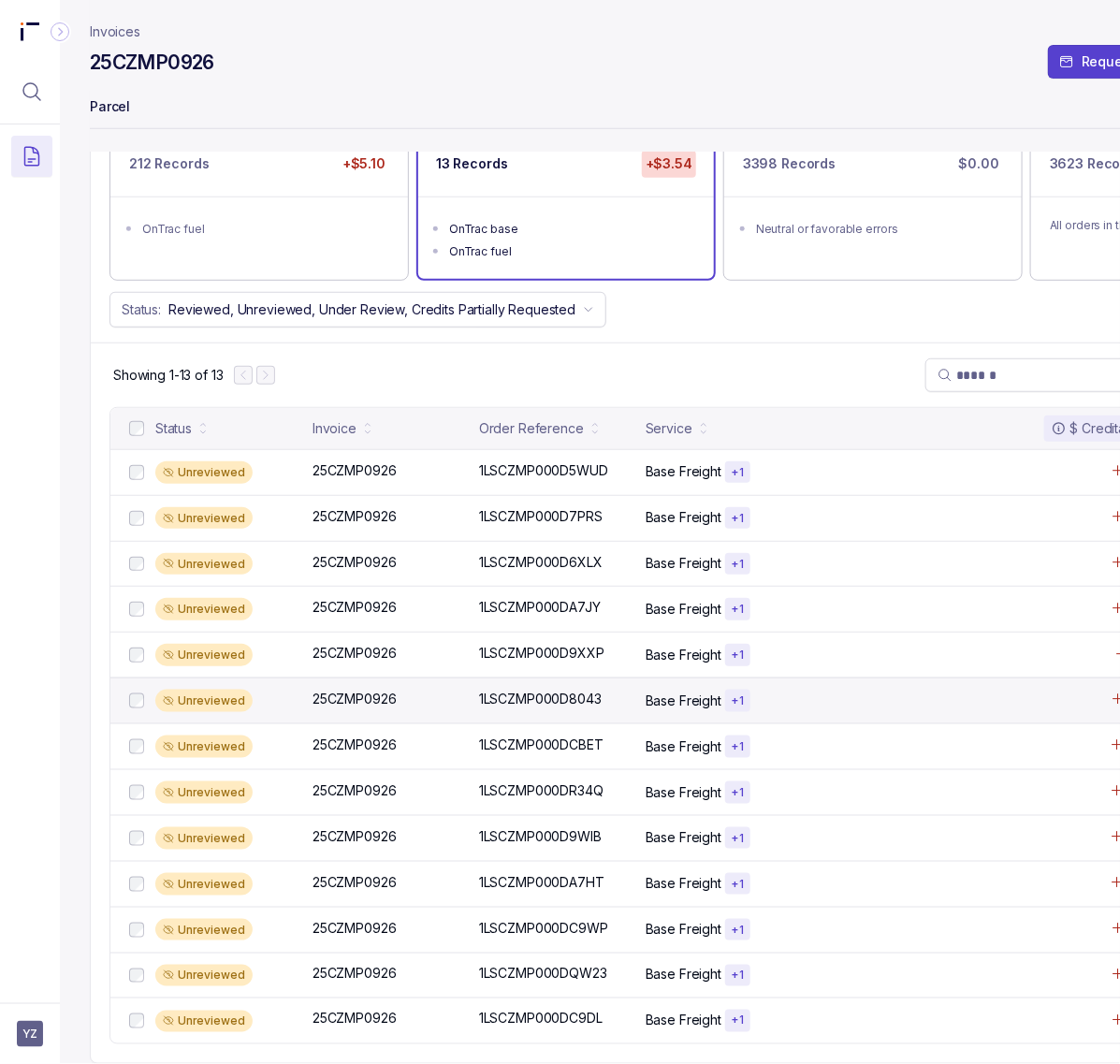
scroll to position [188, 0]
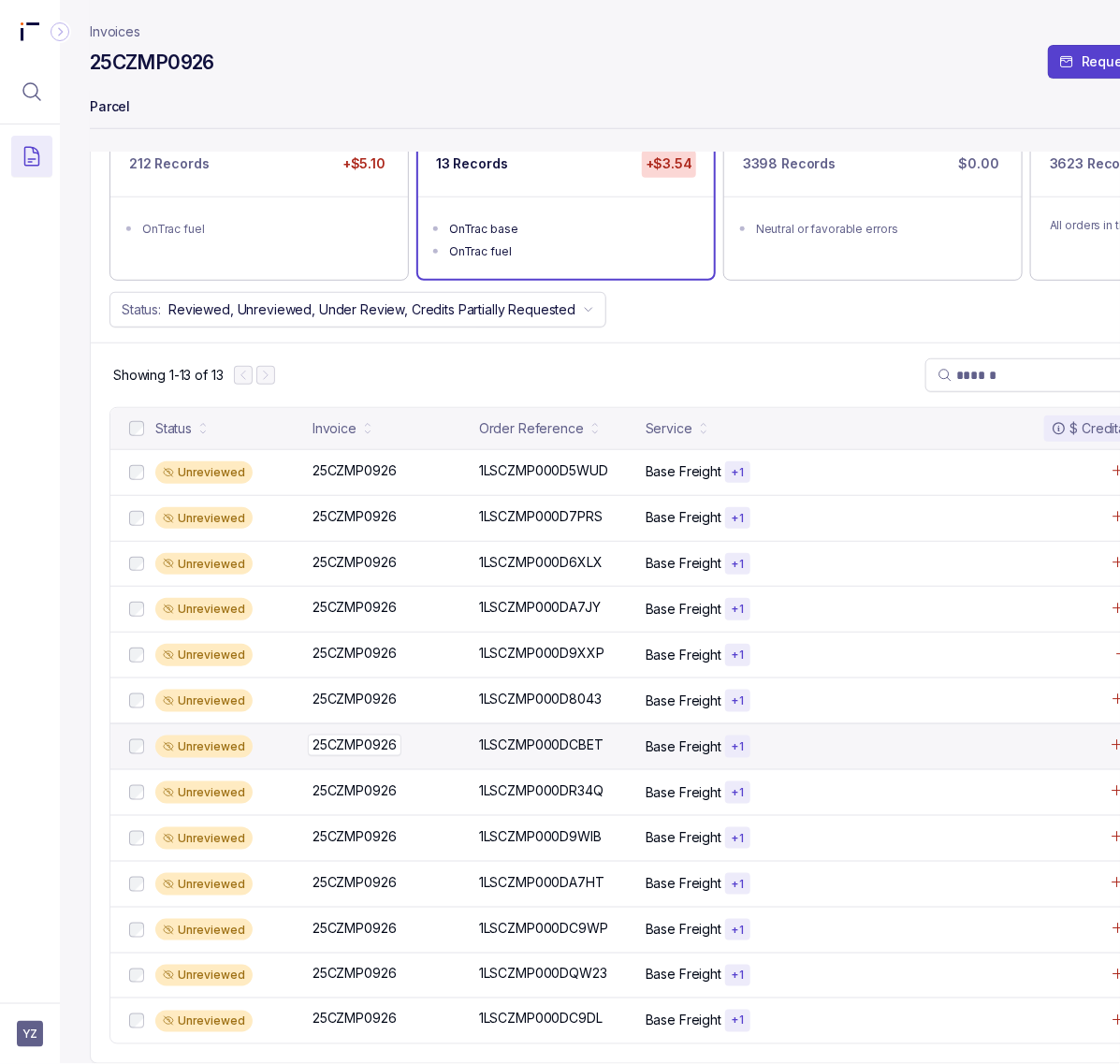
click at [368, 734] on p "25CZMP0926" at bounding box center [355, 744] width 94 height 21
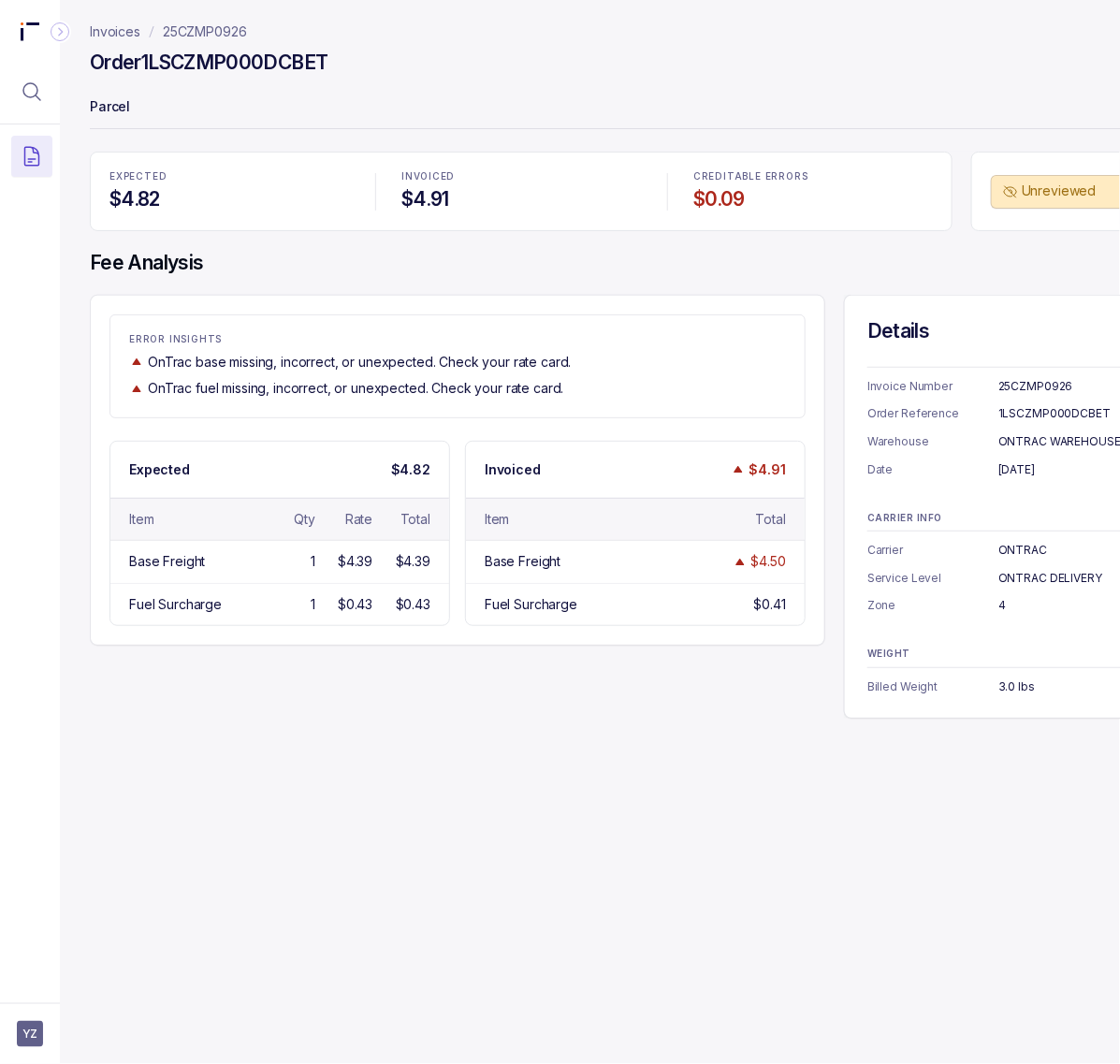
click at [1032, 409] on div "1LSCZMP000DCBET" at bounding box center [1086, 413] width 174 height 19
click at [1042, 391] on div "25CZMP0926" at bounding box center [1086, 387] width 174 height 19
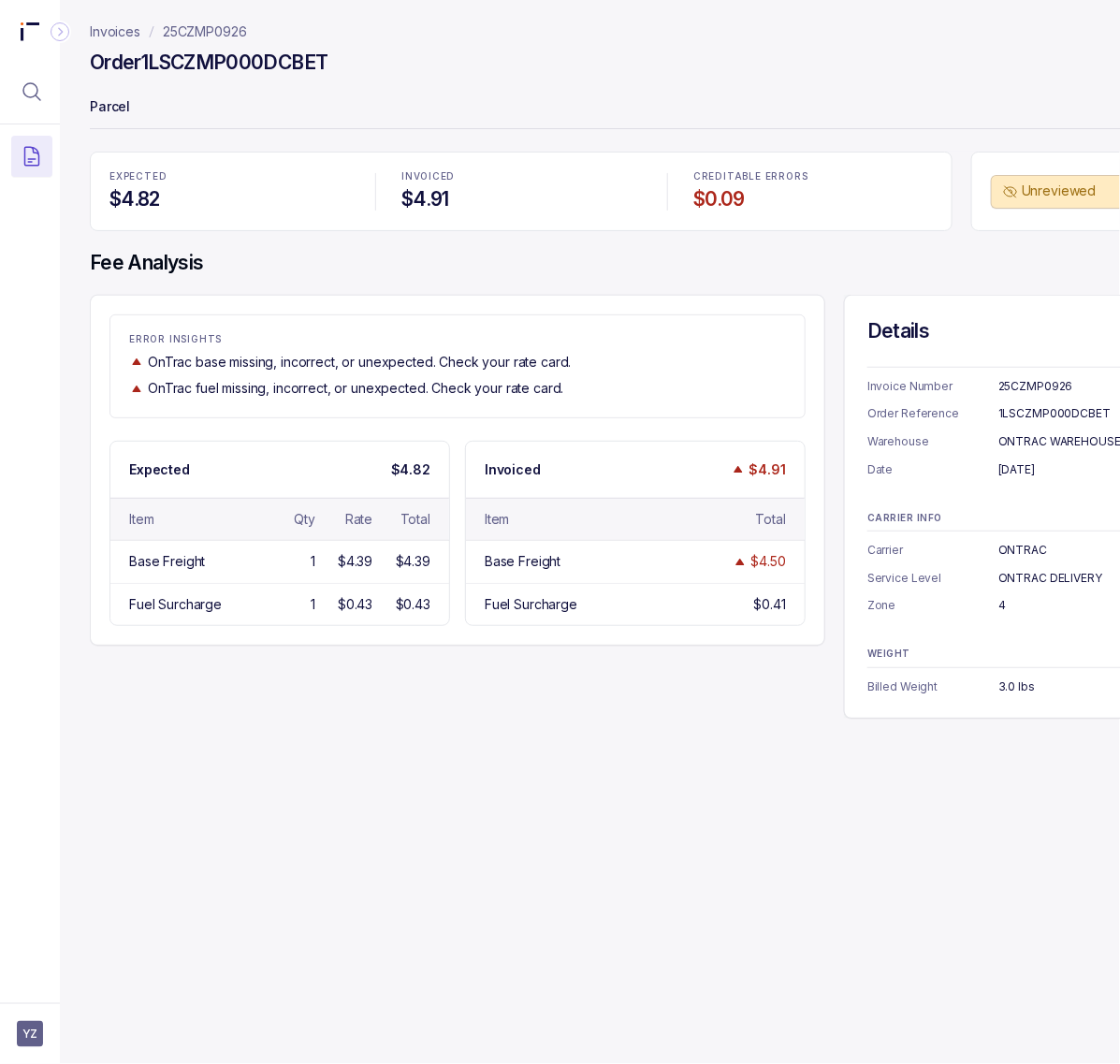
click at [1044, 410] on div "1LSCZMP000DCBET" at bounding box center [1086, 413] width 174 height 19
click at [223, 33] on p "25CZMP0926" at bounding box center [205, 32] width 84 height 19
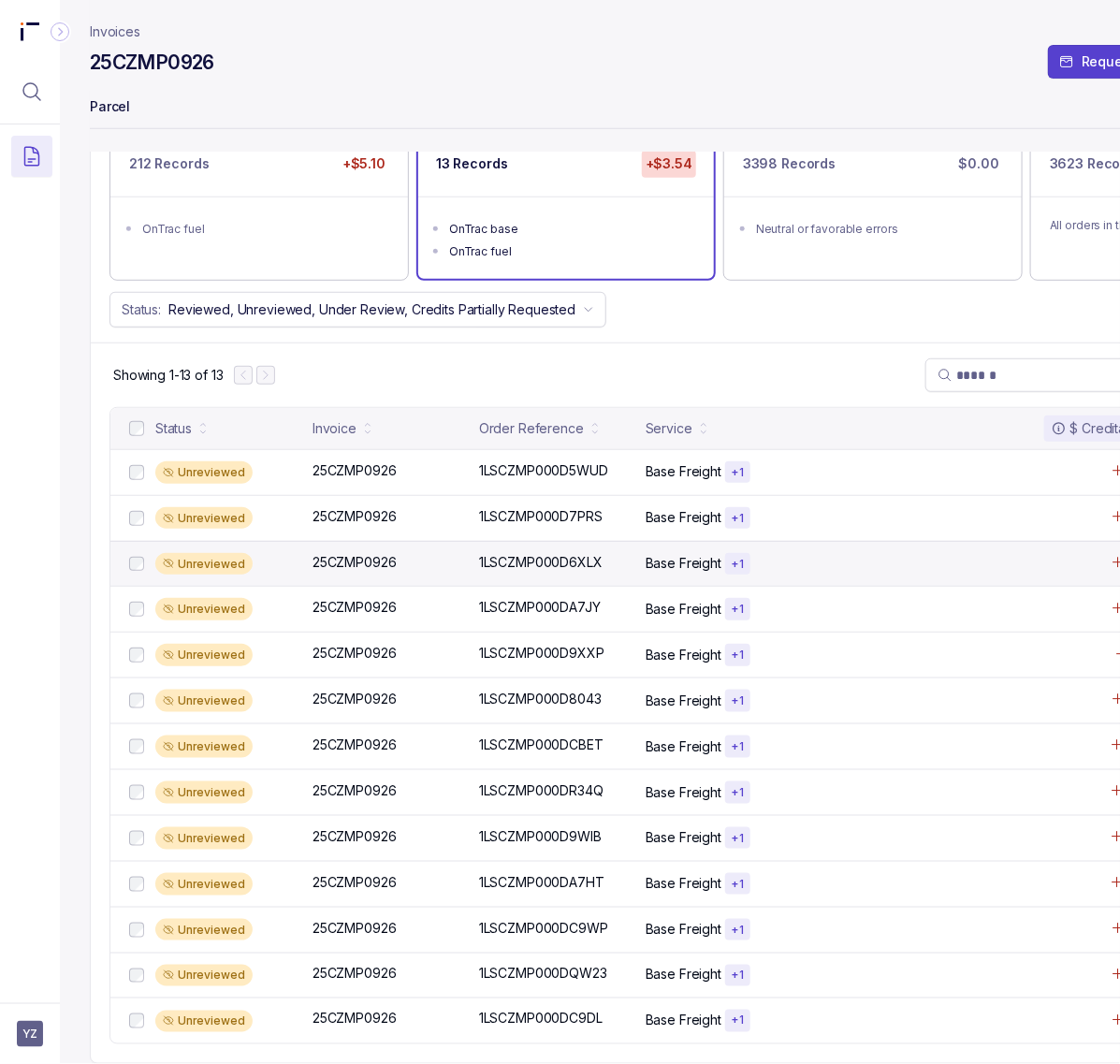
scroll to position [188, 0]
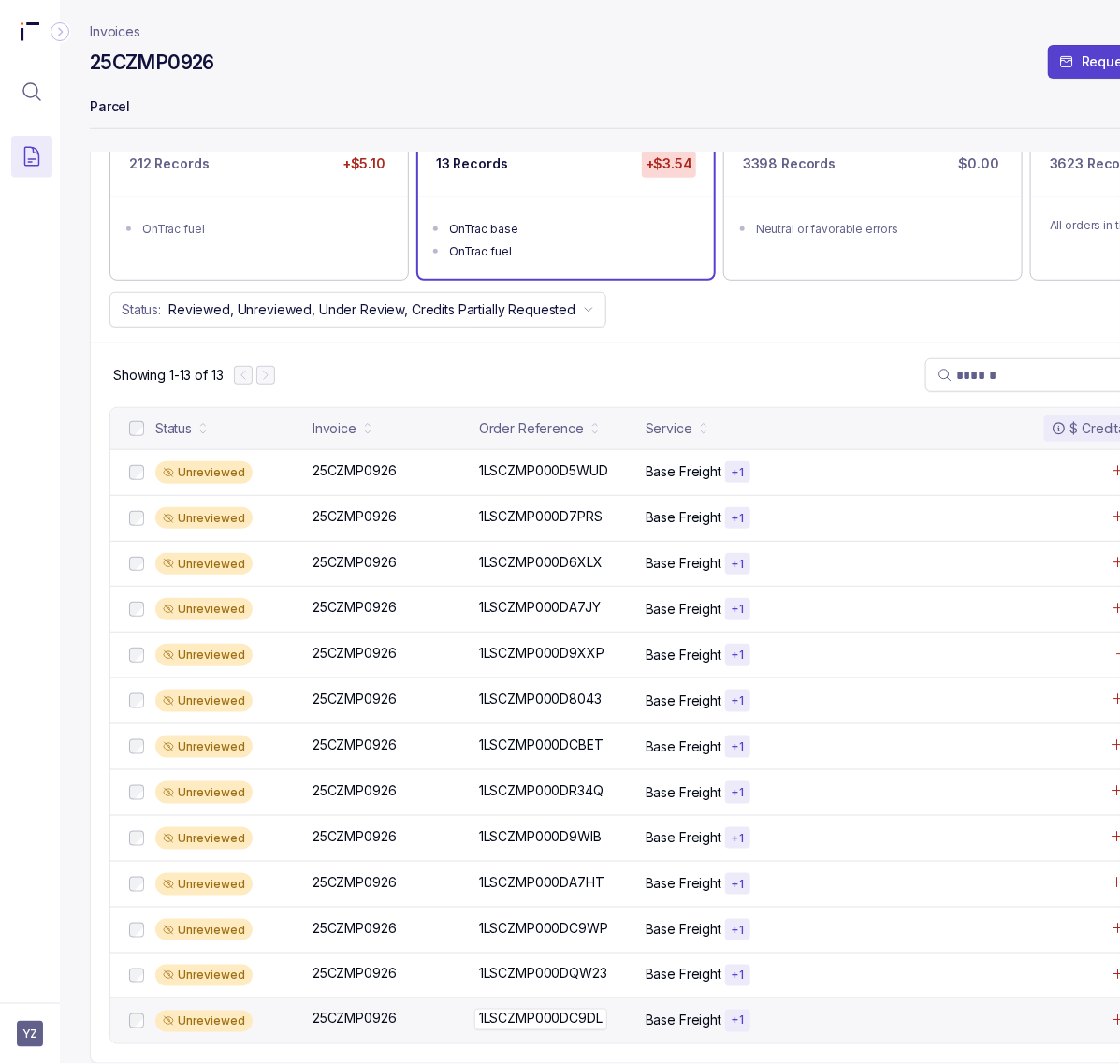
click at [571, 1009] on p "1LSCZMP000DC9DL" at bounding box center [541, 1019] width 133 height 21
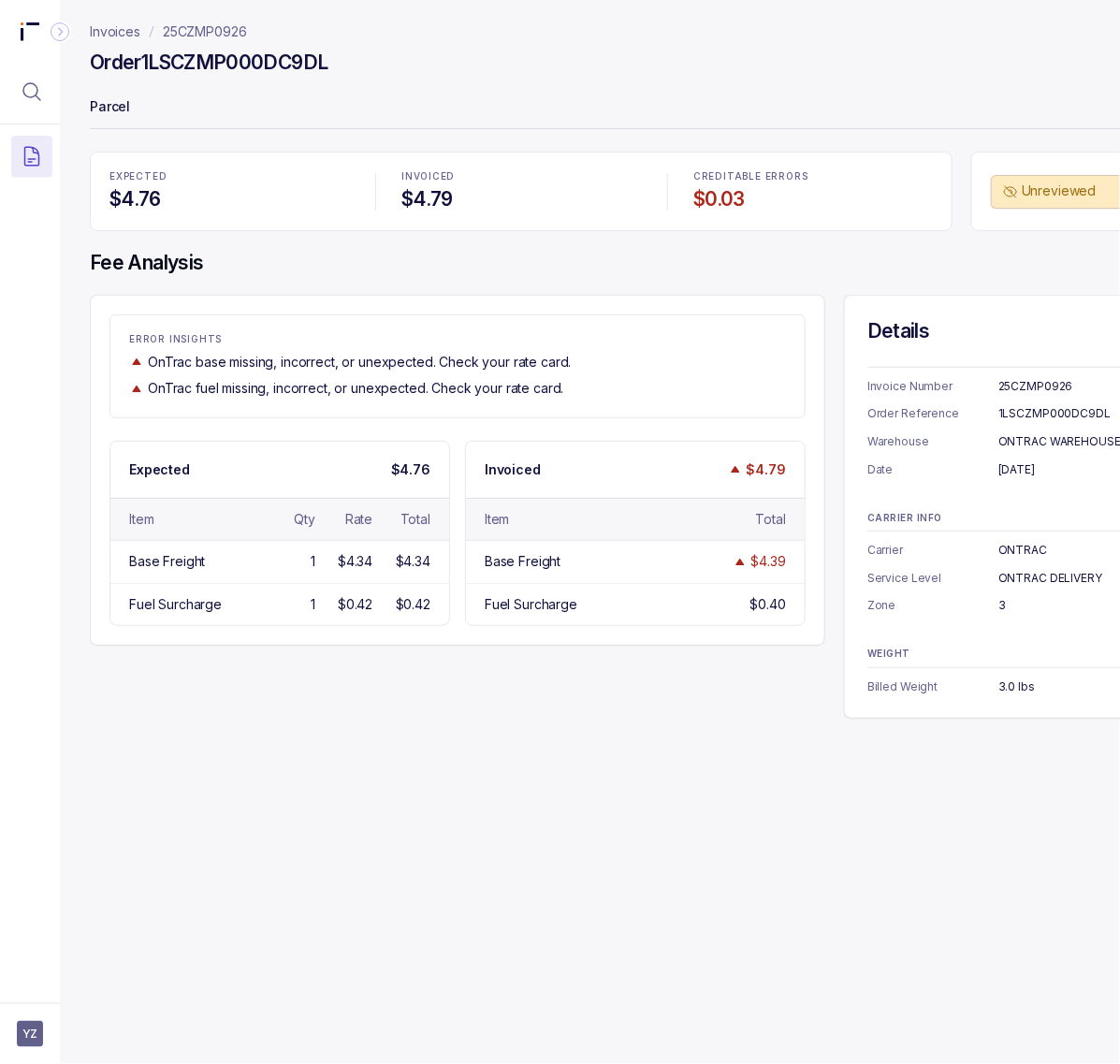
click at [1034, 417] on div "1LSCZMP000DC9DL" at bounding box center [1086, 413] width 174 height 19
click at [1059, 468] on div "[DATE]" at bounding box center [1086, 470] width 174 height 19
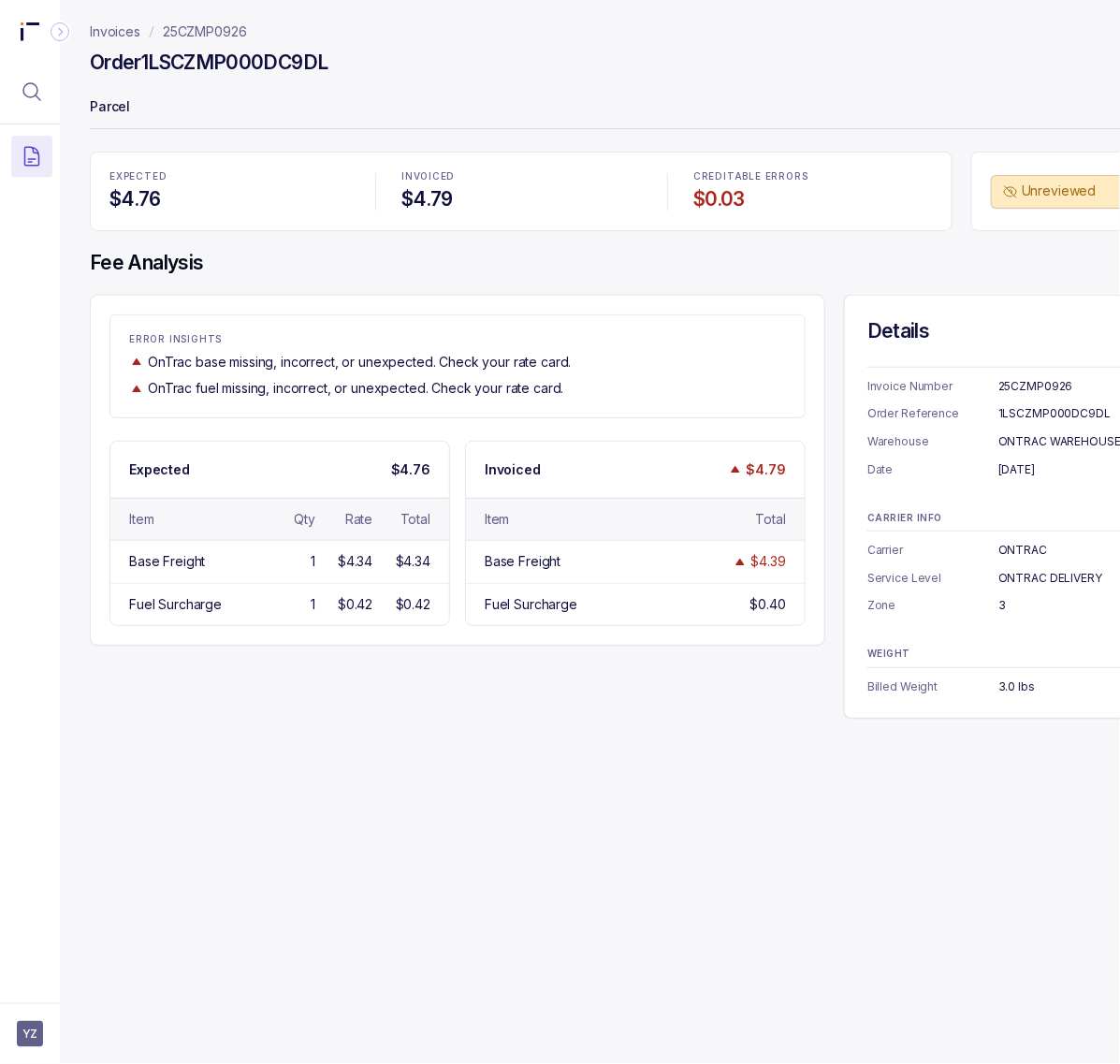
click at [1027, 544] on div "ONTRAC" at bounding box center [1086, 550] width 174 height 19
click at [239, 31] on p "25CZMP0926" at bounding box center [205, 32] width 84 height 19
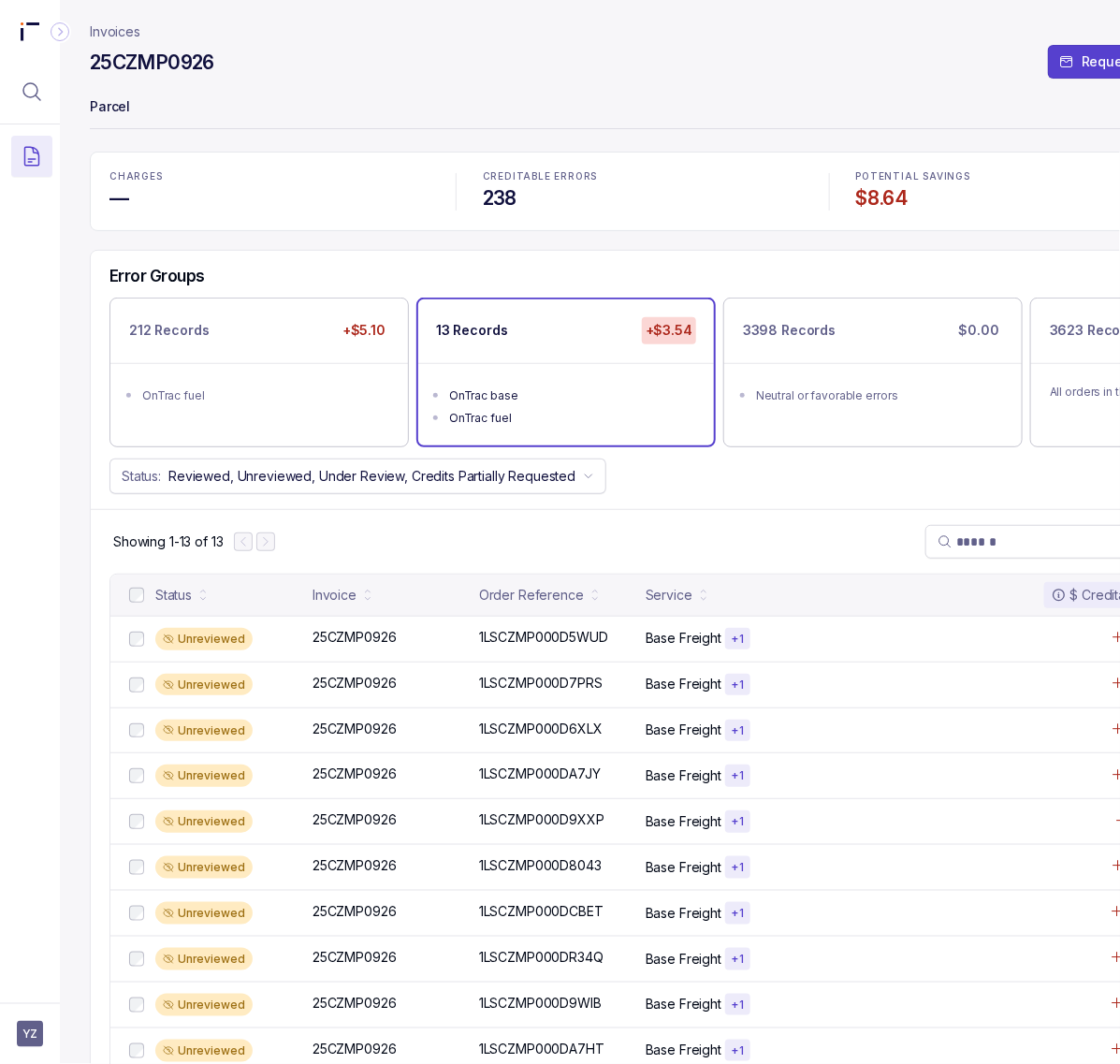
click at [897, 203] on h4 "$8.64" at bounding box center [1017, 198] width 320 height 26
click at [38, 97] on icon "Menu Icon Button MagnifyingGlassIcon" at bounding box center [32, 91] width 22 height 22
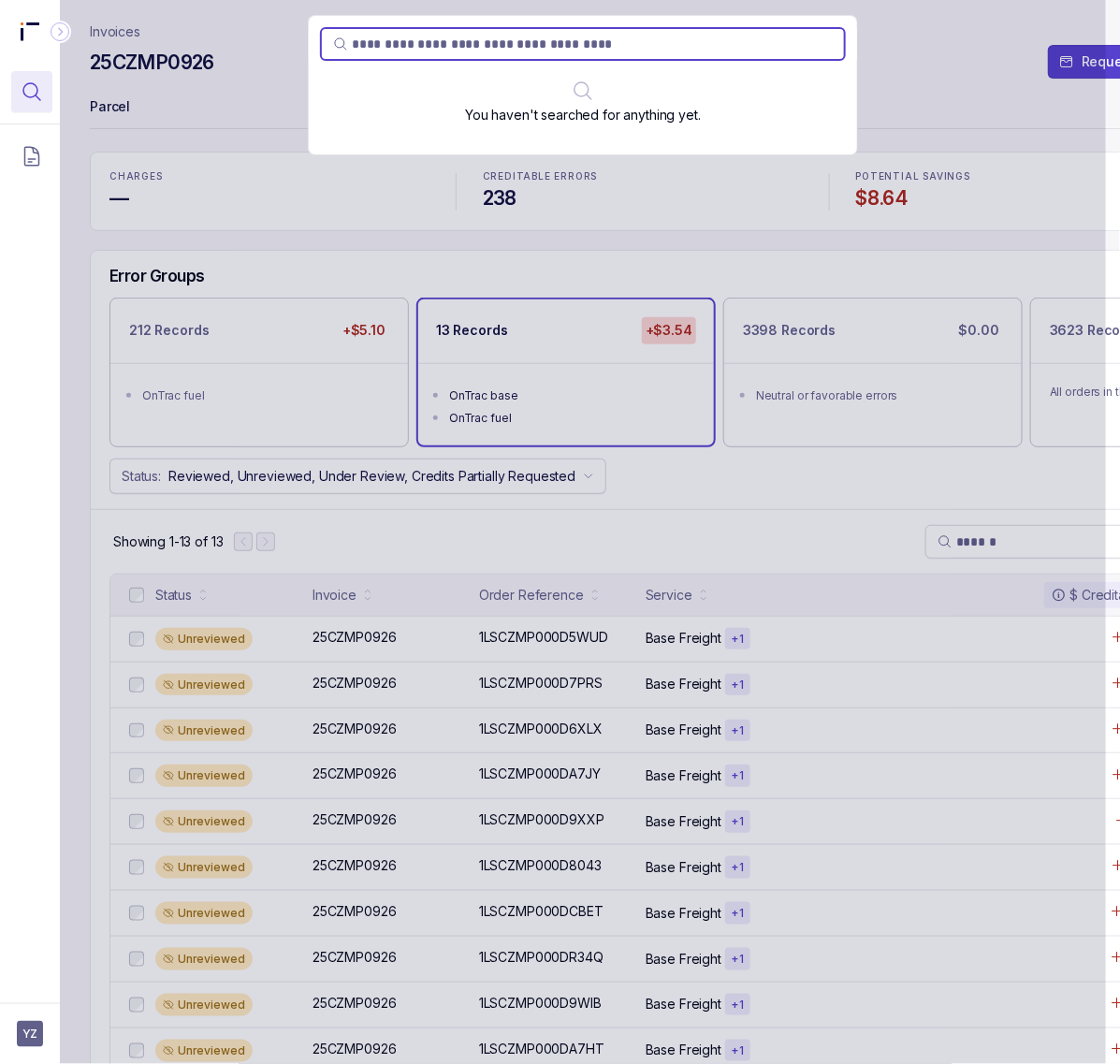
click at [285, 77] on div "You haven't searched for anything yet." at bounding box center [583, 532] width 1046 height 1064
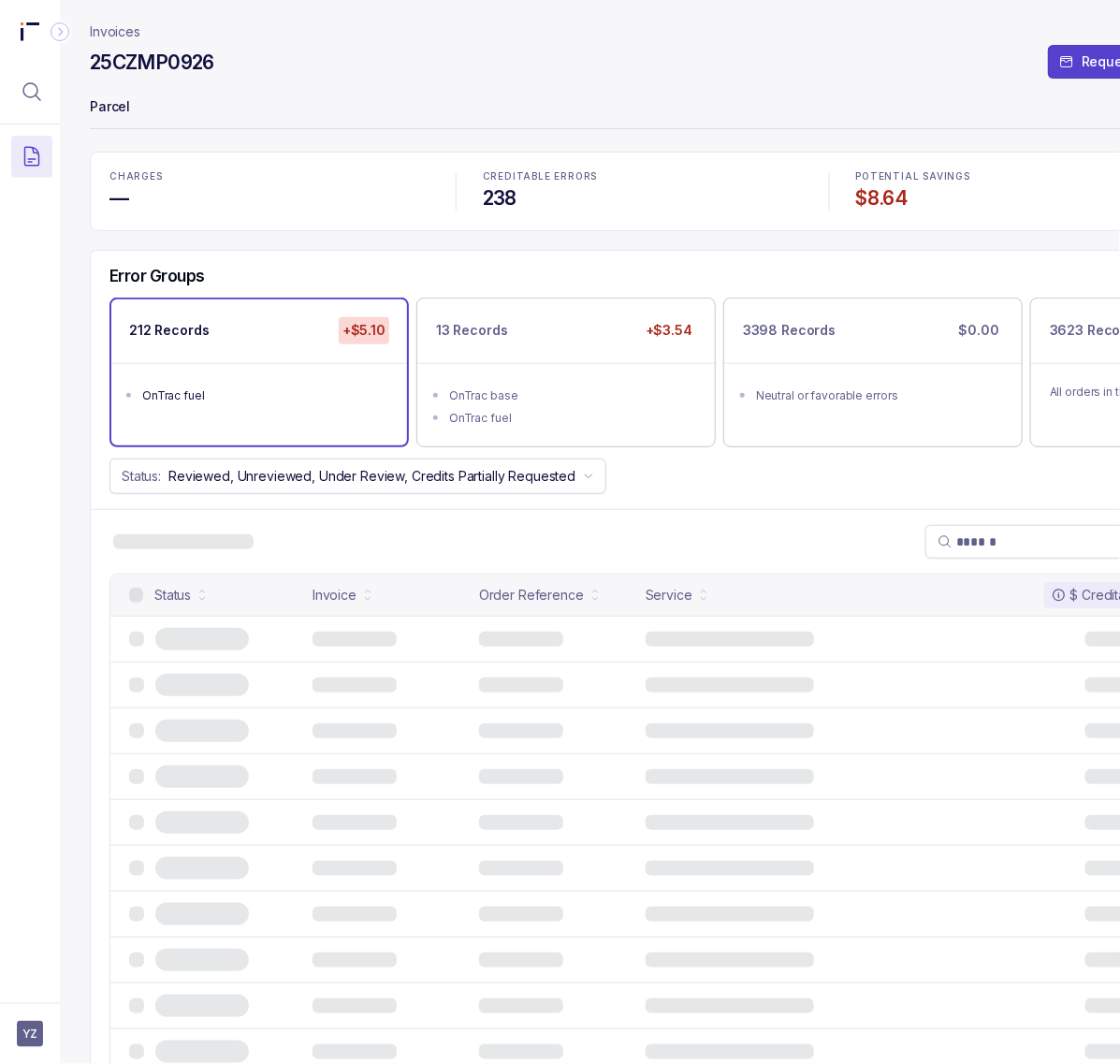
click at [122, 26] on p "Invoices" at bounding box center [115, 32] width 51 height 19
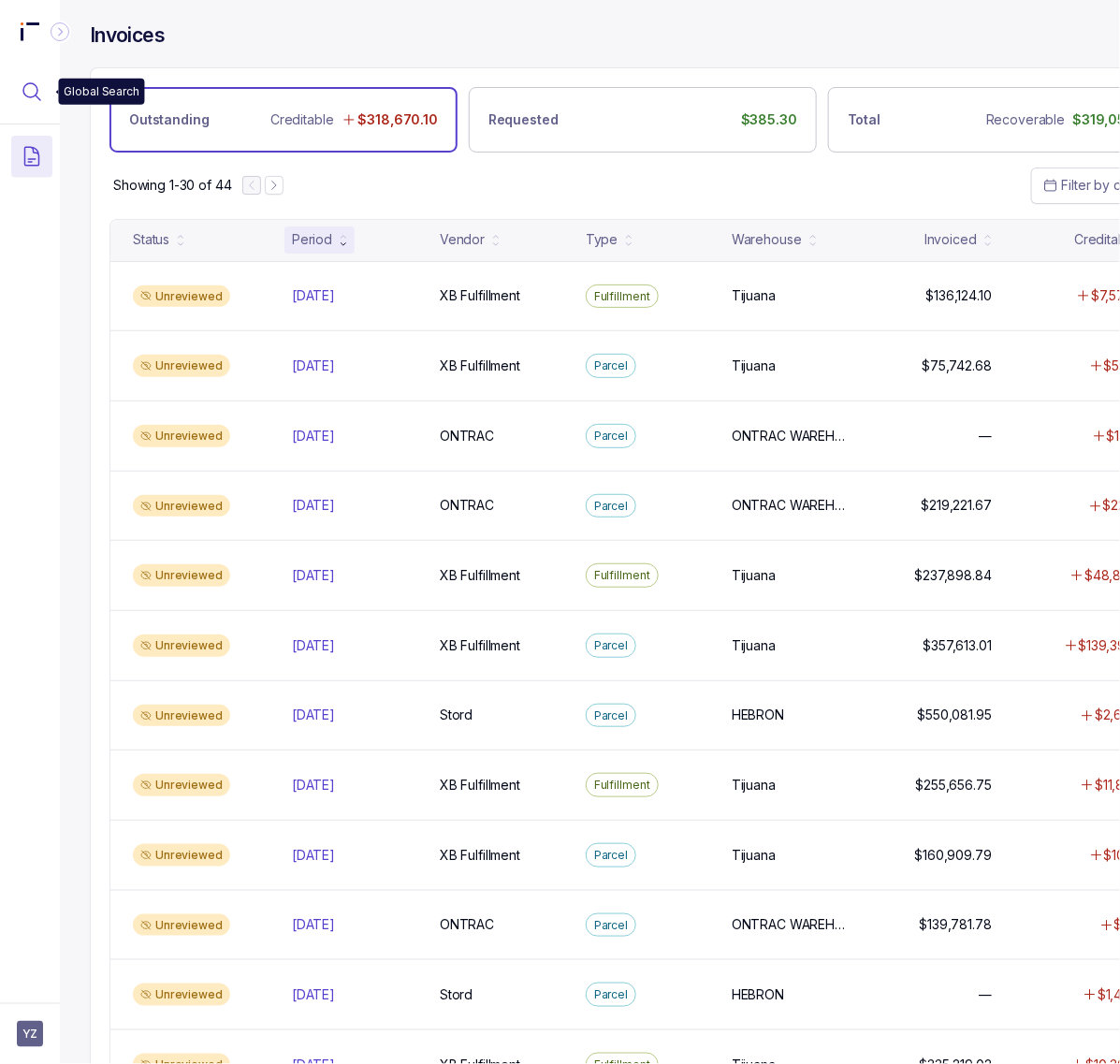
click at [33, 96] on icon "Menu Icon Button MagnifyingGlassIcon" at bounding box center [32, 91] width 22 height 22
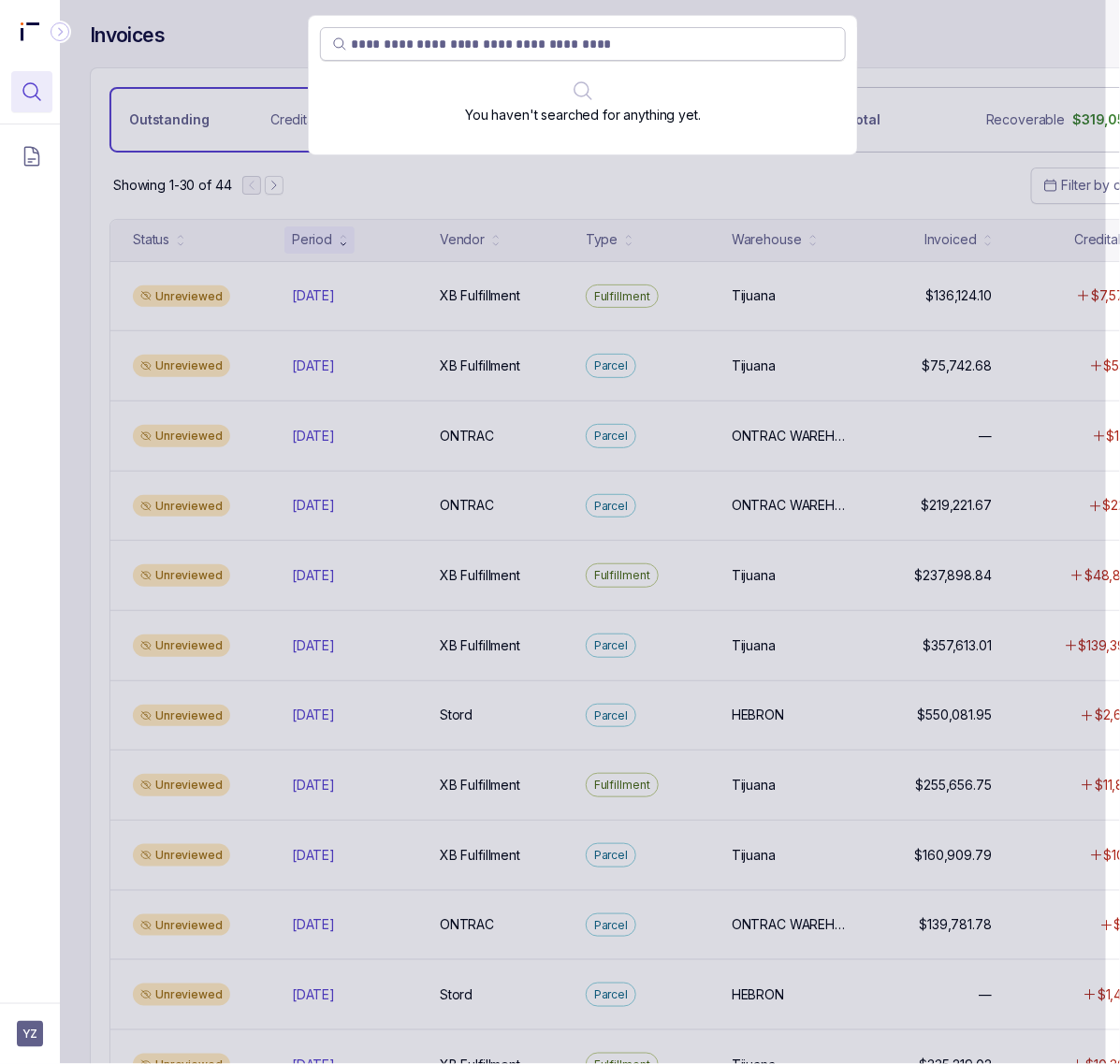
click at [466, 48] on input "search" at bounding box center [593, 44] width 482 height 19
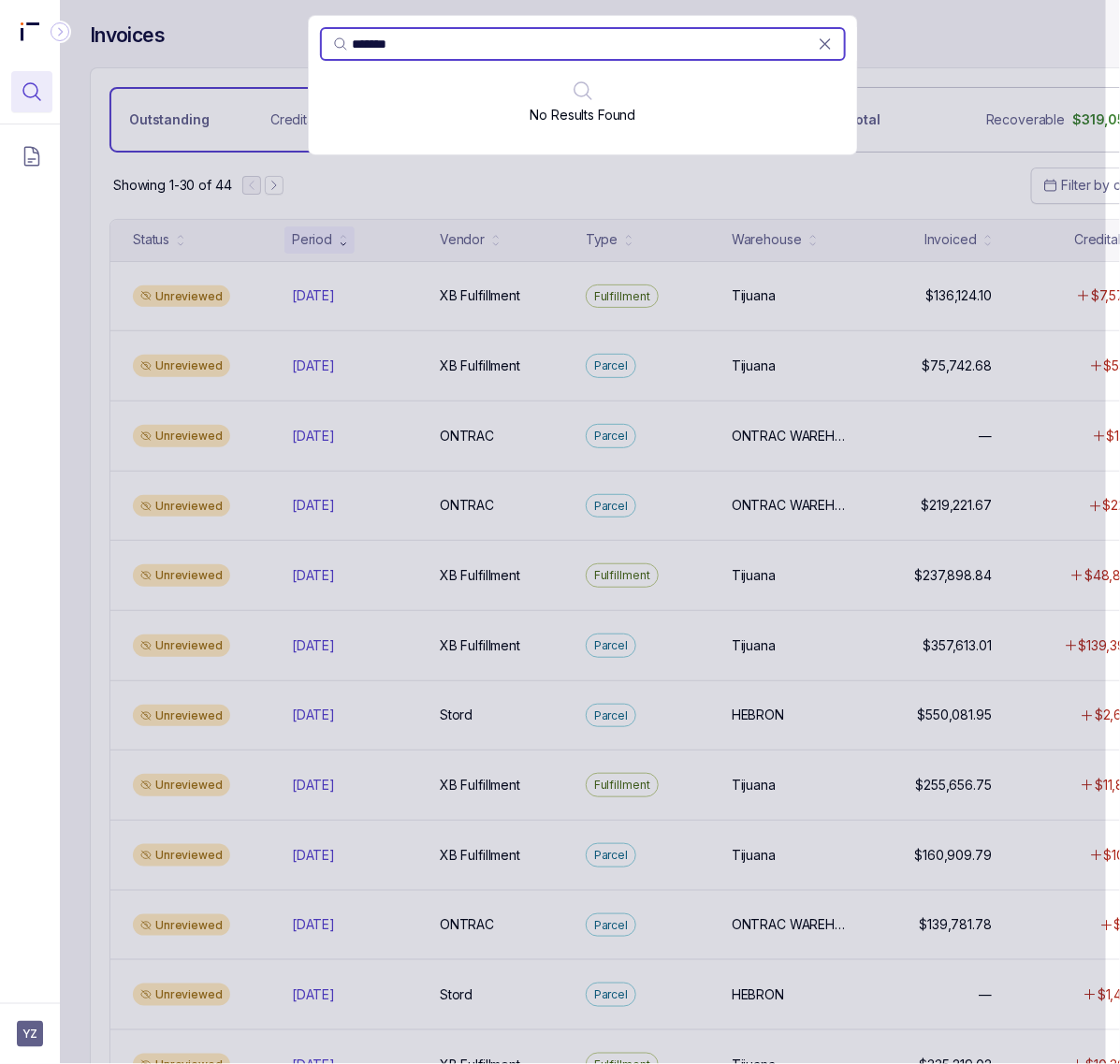
click at [370, 25] on div "******* No Results Found" at bounding box center [583, 85] width 550 height 141
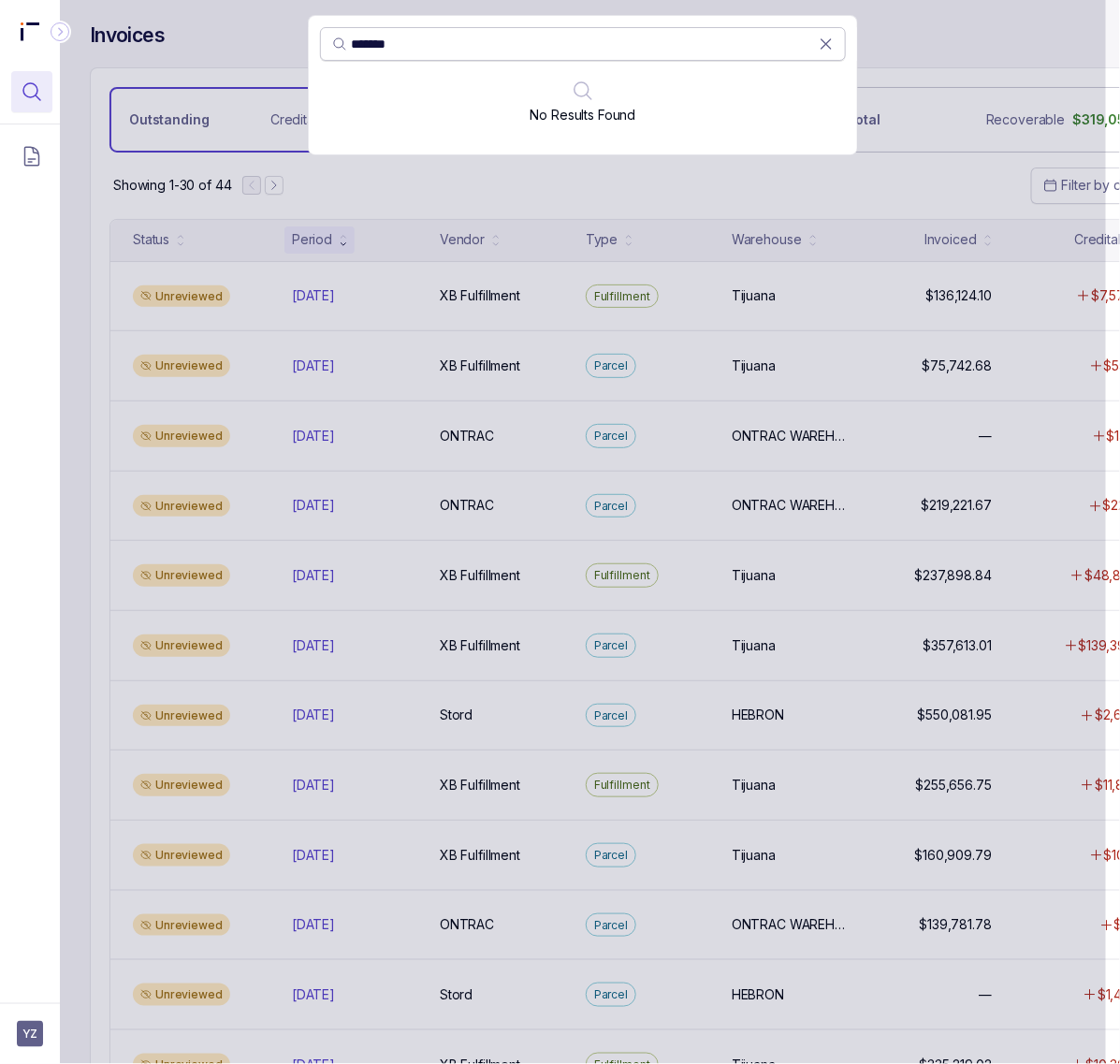
click at [371, 52] on input "*******" at bounding box center [585, 44] width 468 height 19
paste input "search"
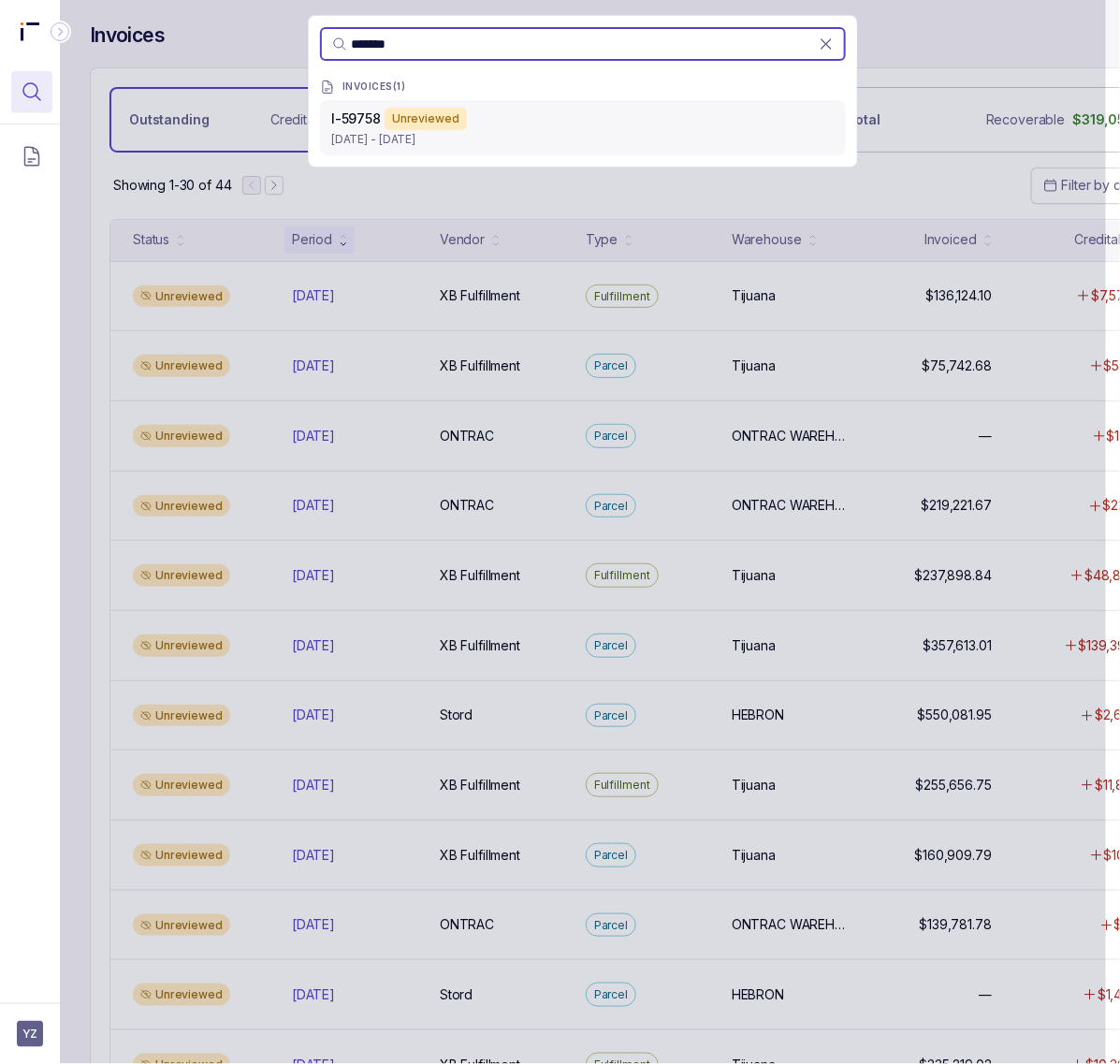
type input "*******"
click at [360, 144] on p "[DATE] - [DATE]" at bounding box center [583, 140] width 504 height 19
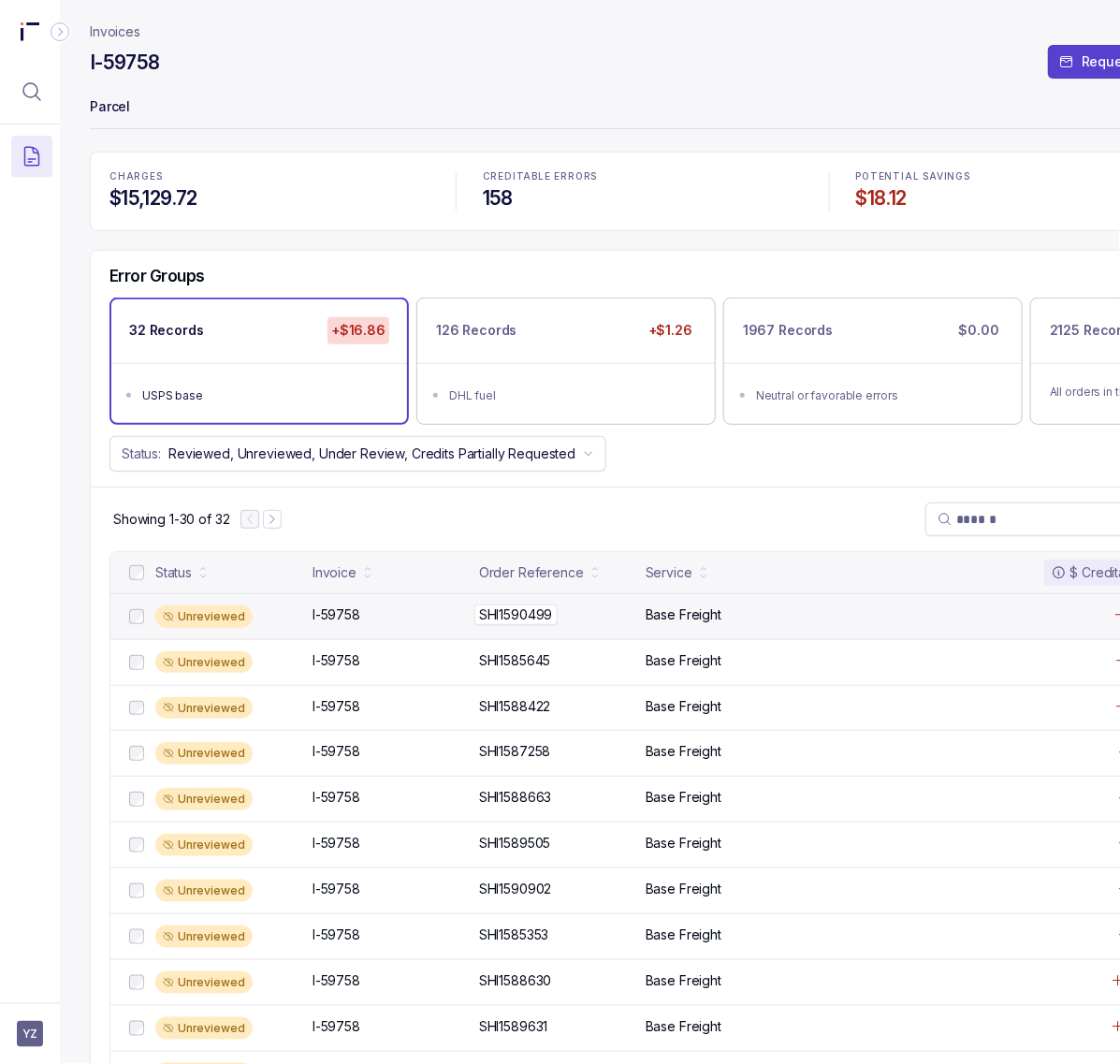
click at [496, 610] on p "SHI1590499" at bounding box center [516, 615] width 83 height 21
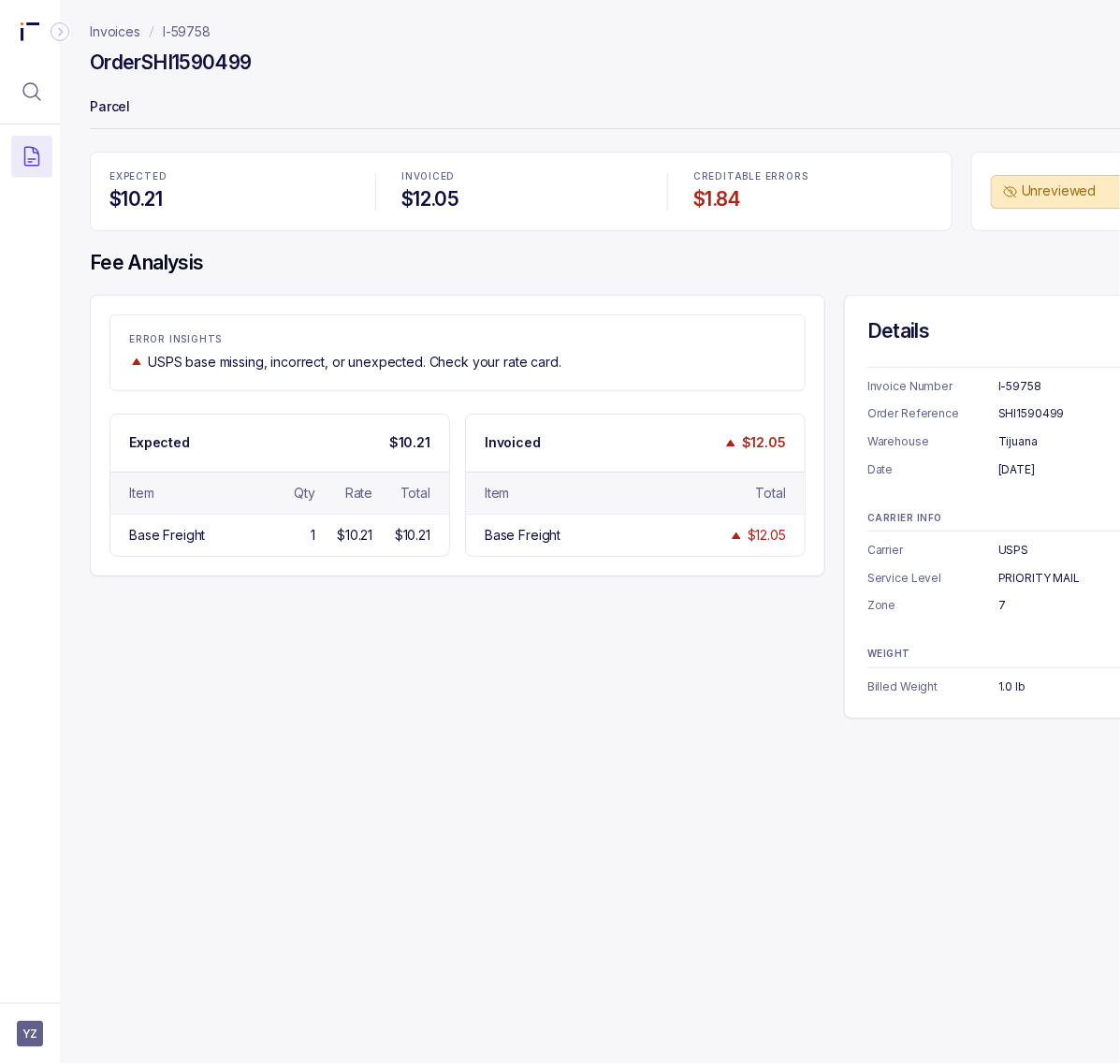
click at [1023, 389] on div "I-59758" at bounding box center [1086, 387] width 174 height 19
click at [1014, 414] on div "SHI1590499" at bounding box center [1086, 413] width 174 height 19
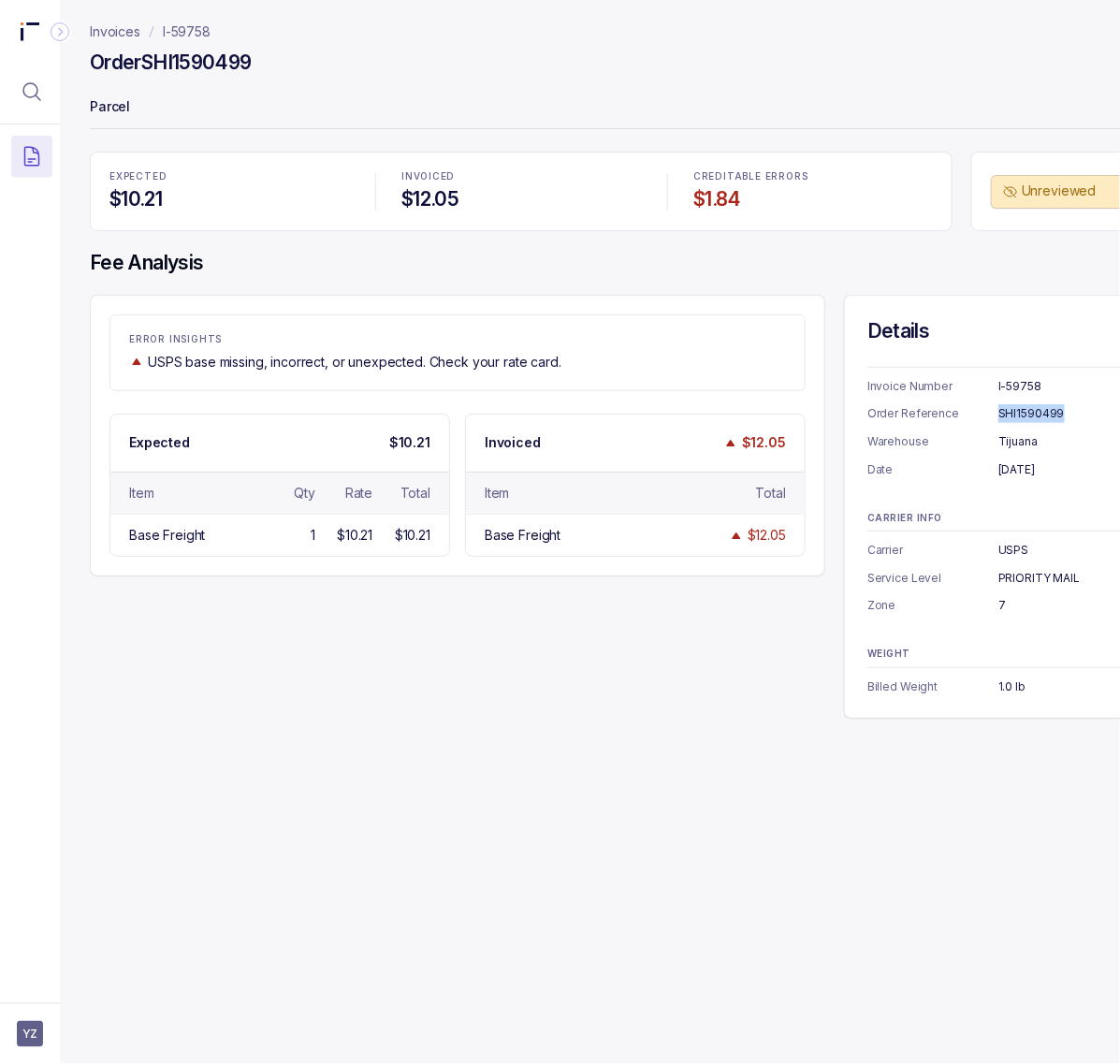
click at [1042, 471] on div "[DATE]" at bounding box center [1086, 470] width 174 height 19
click at [1019, 549] on div "USPS" at bounding box center [1086, 550] width 174 height 19
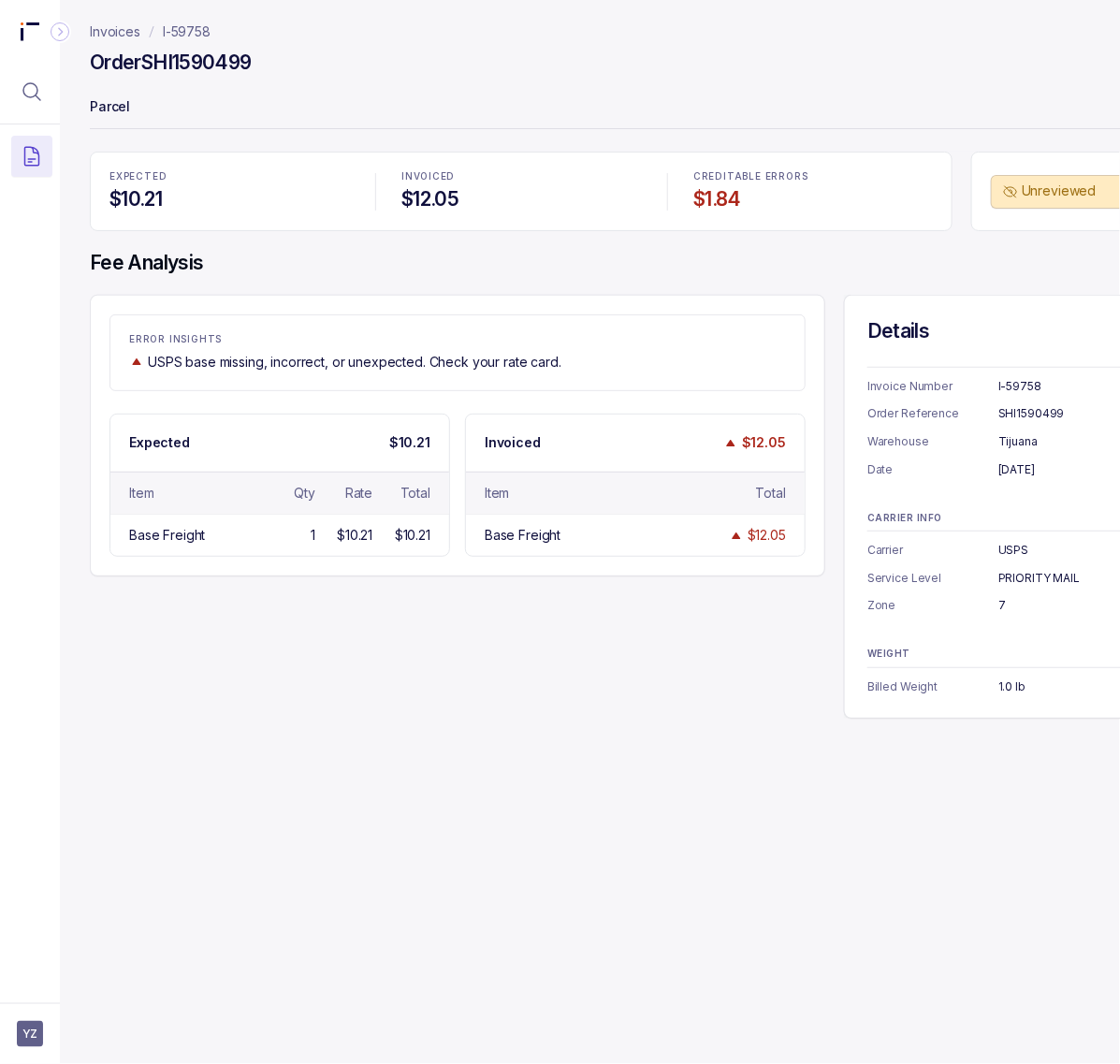
click at [1017, 446] on div "Tijuana" at bounding box center [1086, 442] width 174 height 19
click at [1023, 578] on div "PRIORITY MAIL" at bounding box center [1086, 578] width 174 height 19
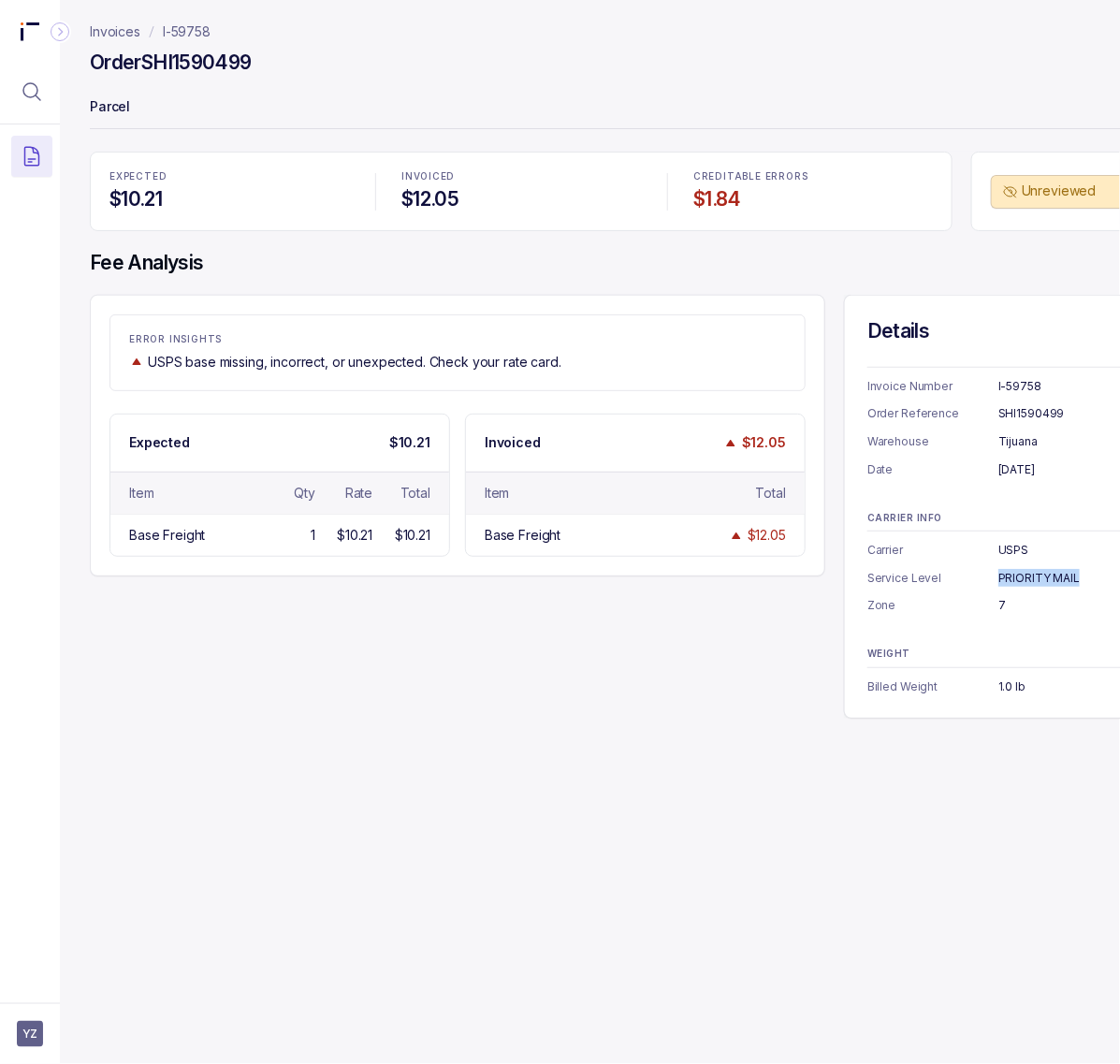
click at [1023, 578] on div "PRIORITY MAIL" at bounding box center [1086, 578] width 174 height 19
click at [1001, 605] on div "7" at bounding box center [1086, 606] width 174 height 19
click at [1002, 688] on div "1.0 lb" at bounding box center [1086, 687] width 174 height 19
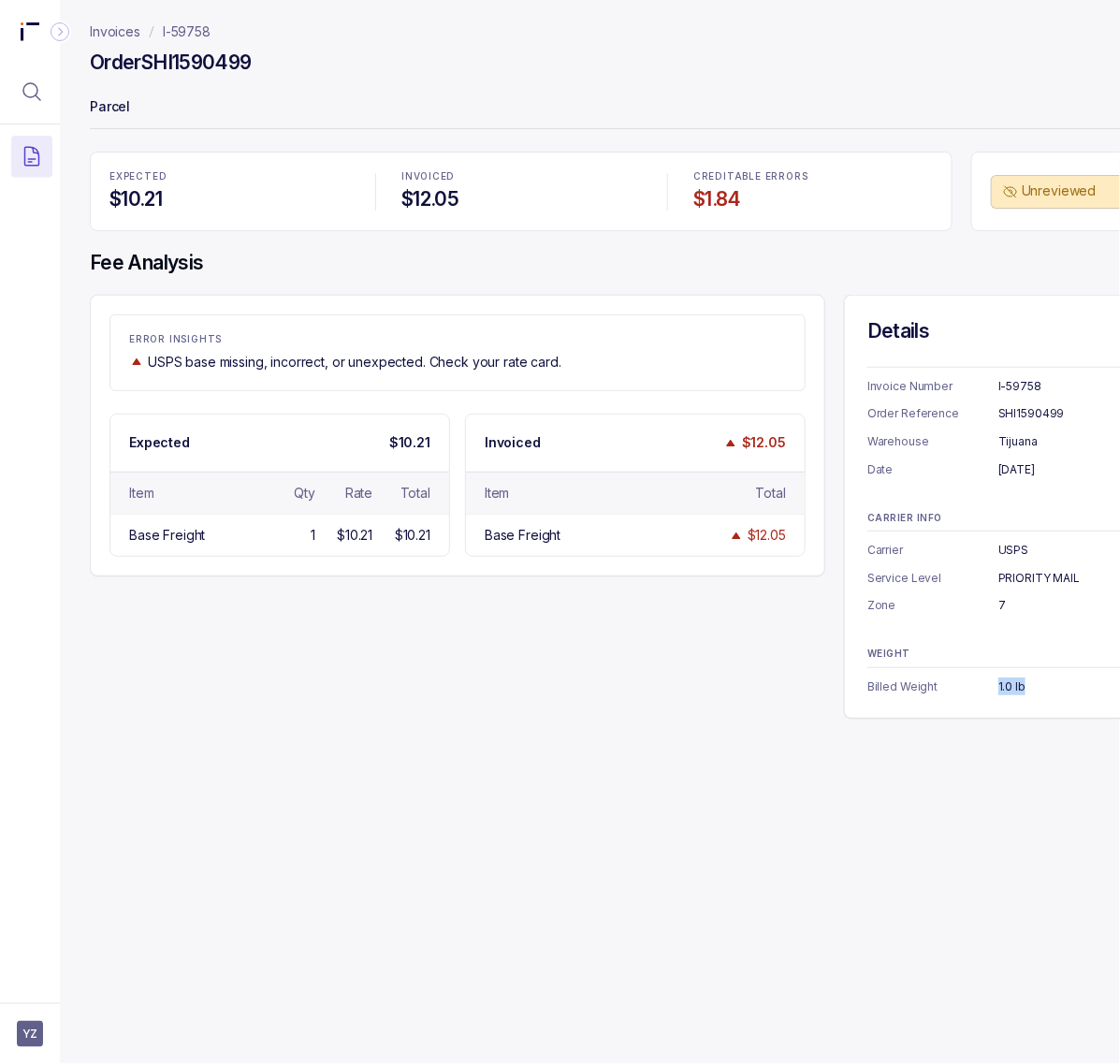
click at [1002, 688] on div "1.0 lb" at bounding box center [1086, 687] width 174 height 19
click at [203, 30] on p "I-59758" at bounding box center [187, 32] width 48 height 19
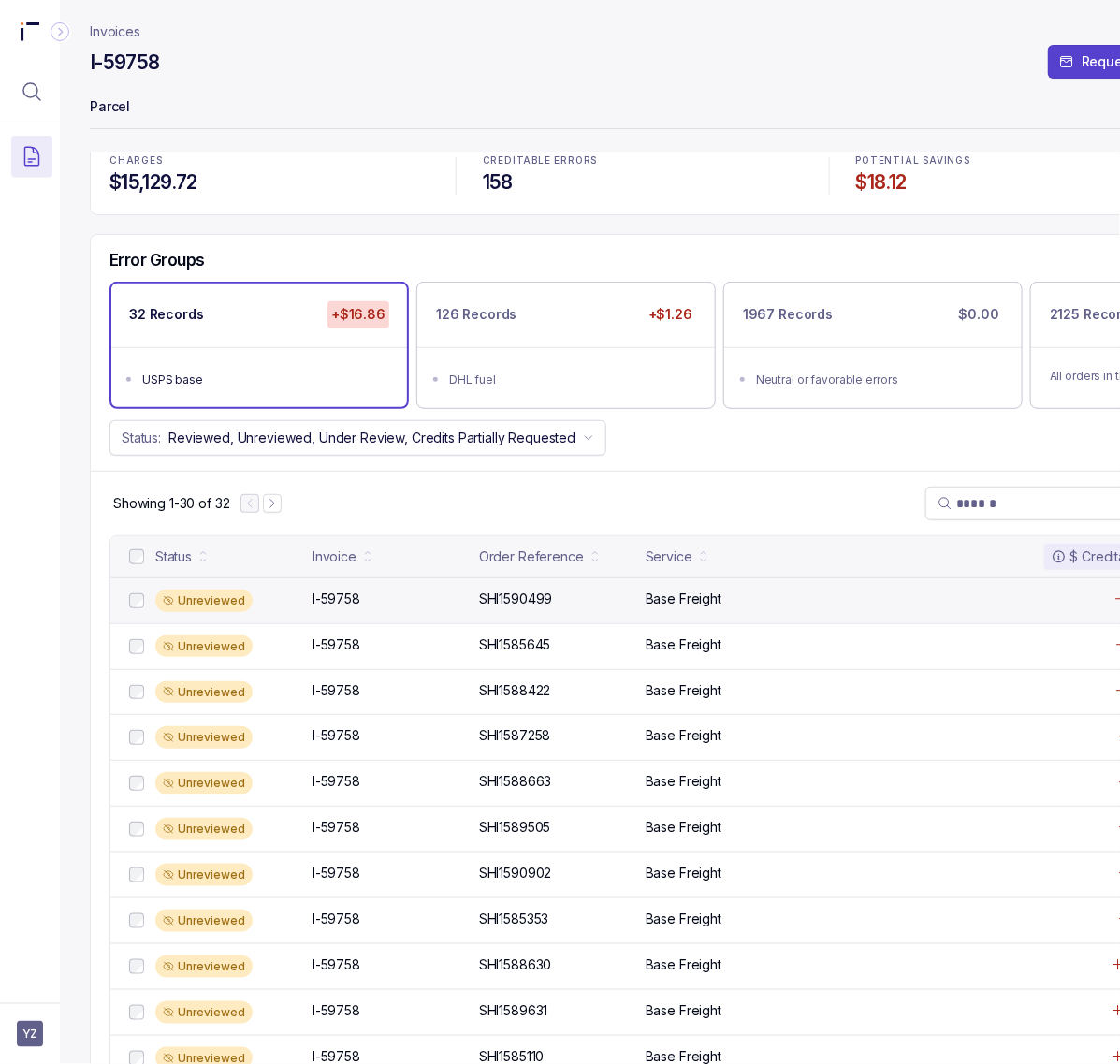
scroll to position [15, 0]
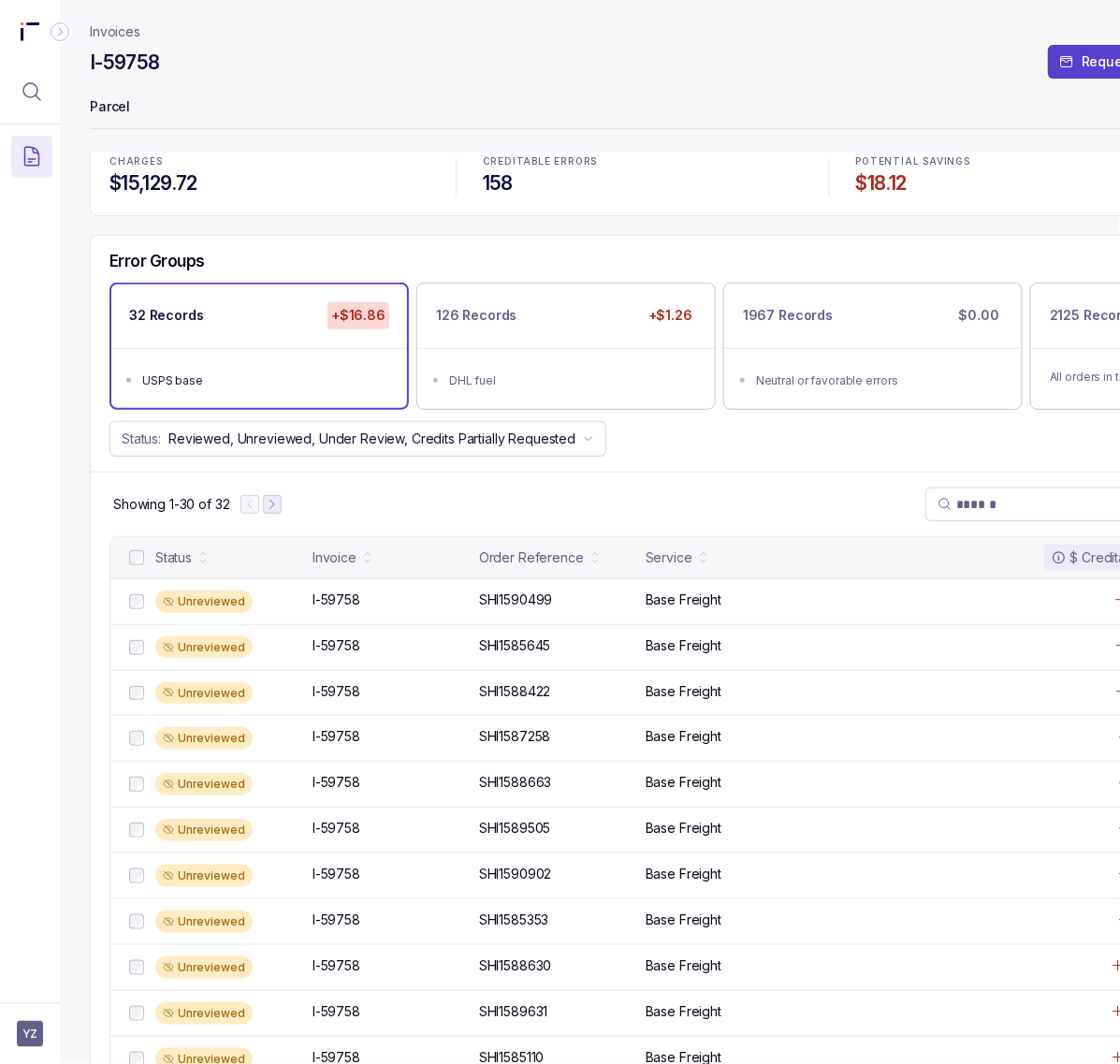
click at [278, 511] on icon "Next Page" at bounding box center [273, 504] width 13 height 13
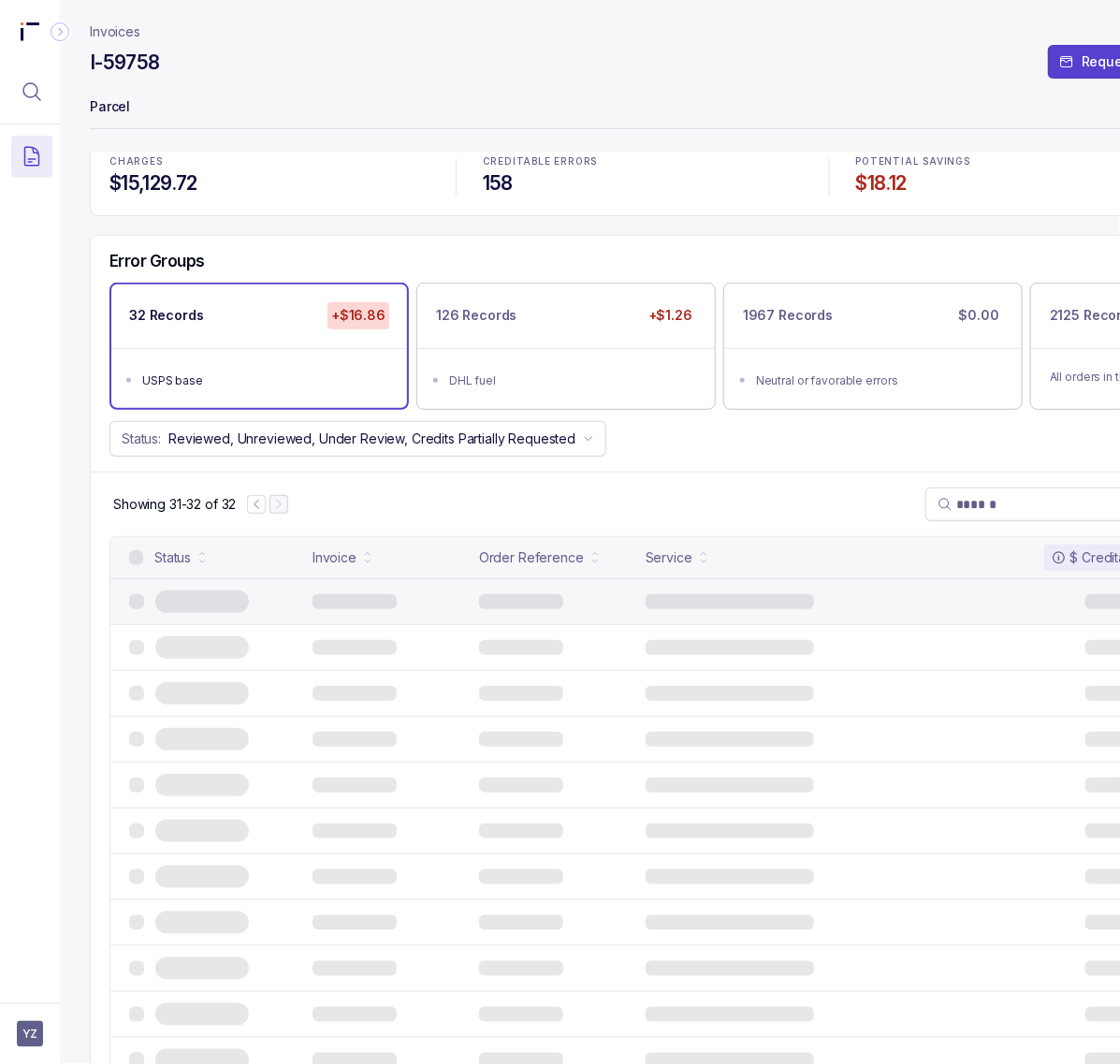
scroll to position [0, 0]
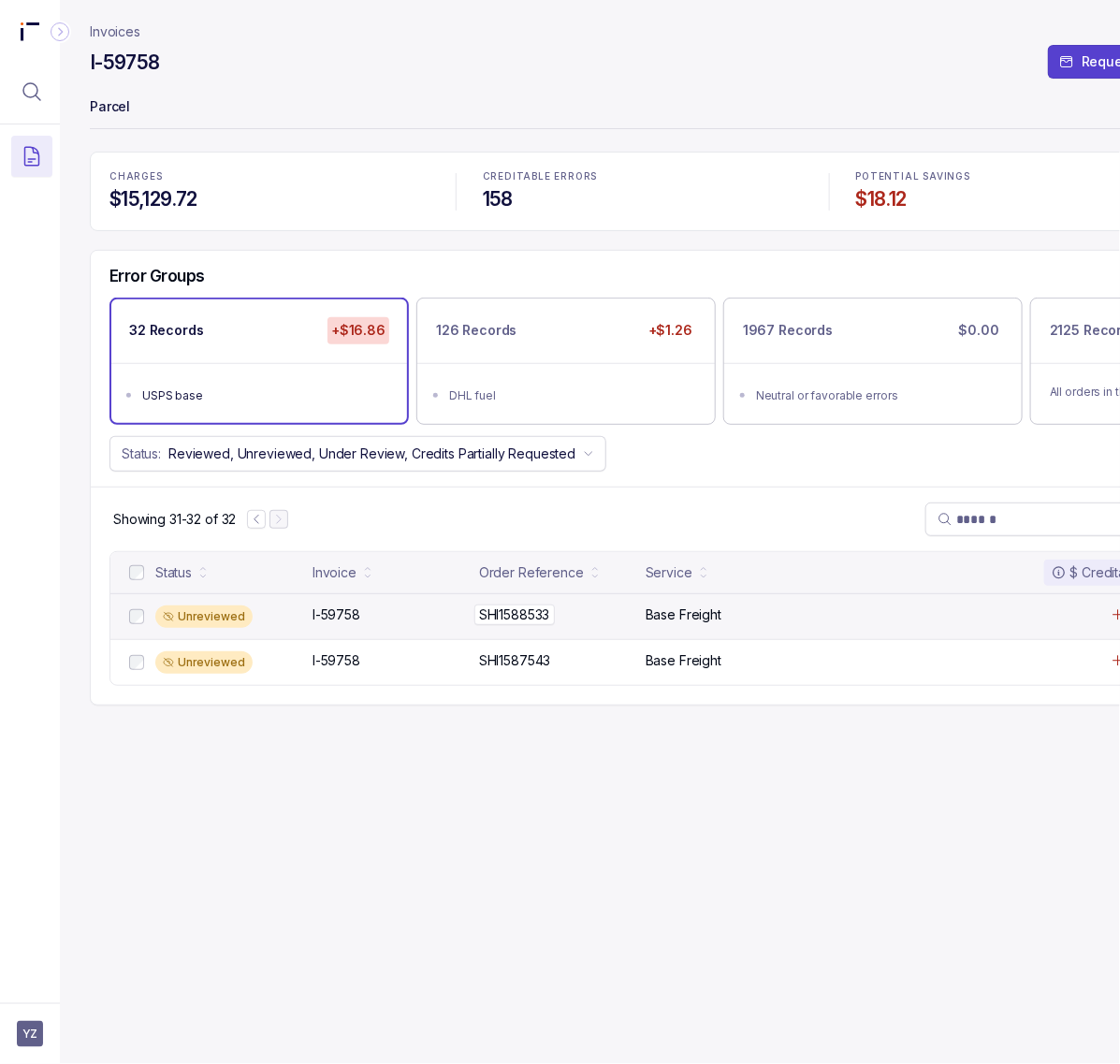
click at [529, 610] on p "SHI1588533" at bounding box center [515, 615] width 80 height 21
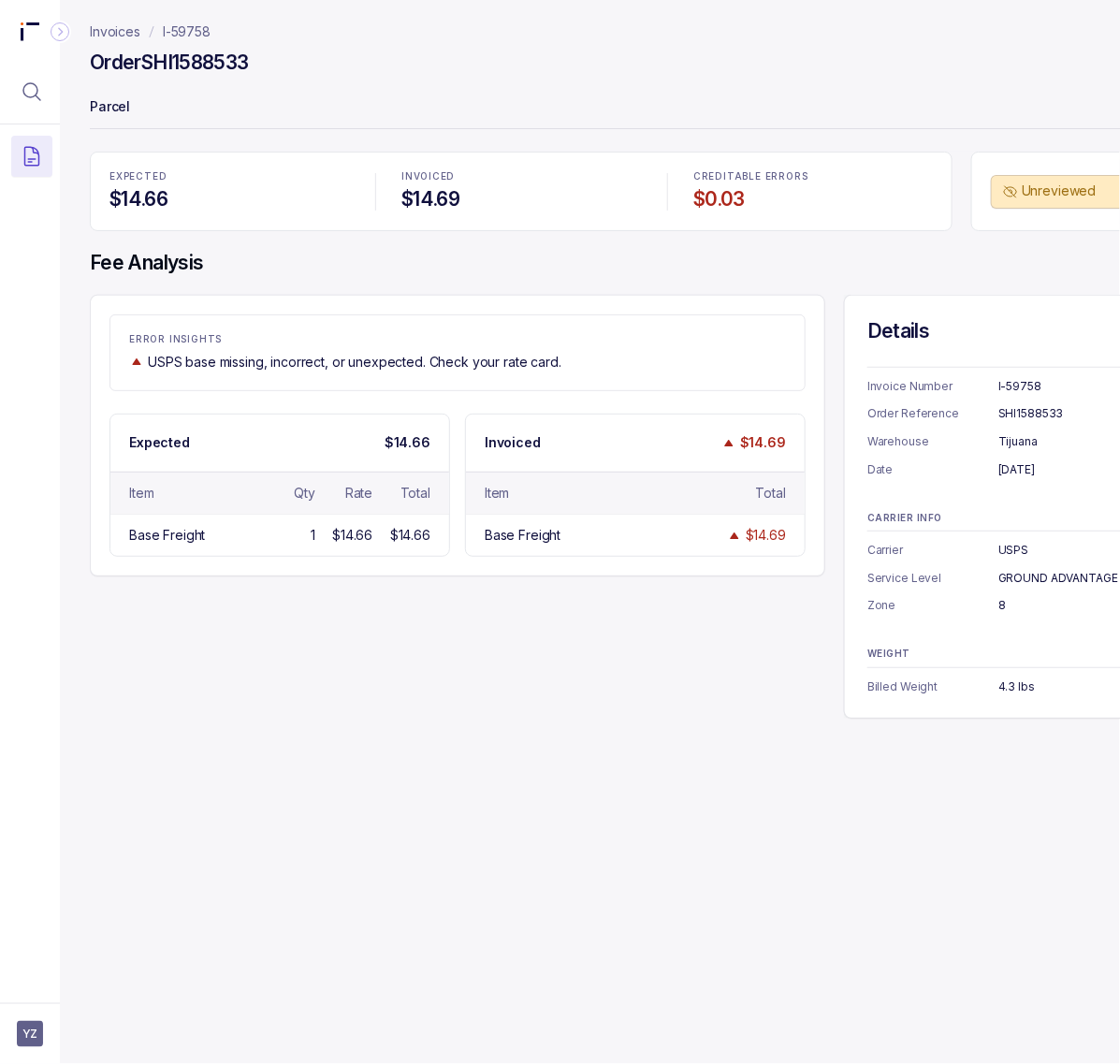
click at [1037, 421] on div "SHI1588533" at bounding box center [1086, 413] width 174 height 19
click at [1077, 475] on div "[DATE]" at bounding box center [1086, 470] width 174 height 19
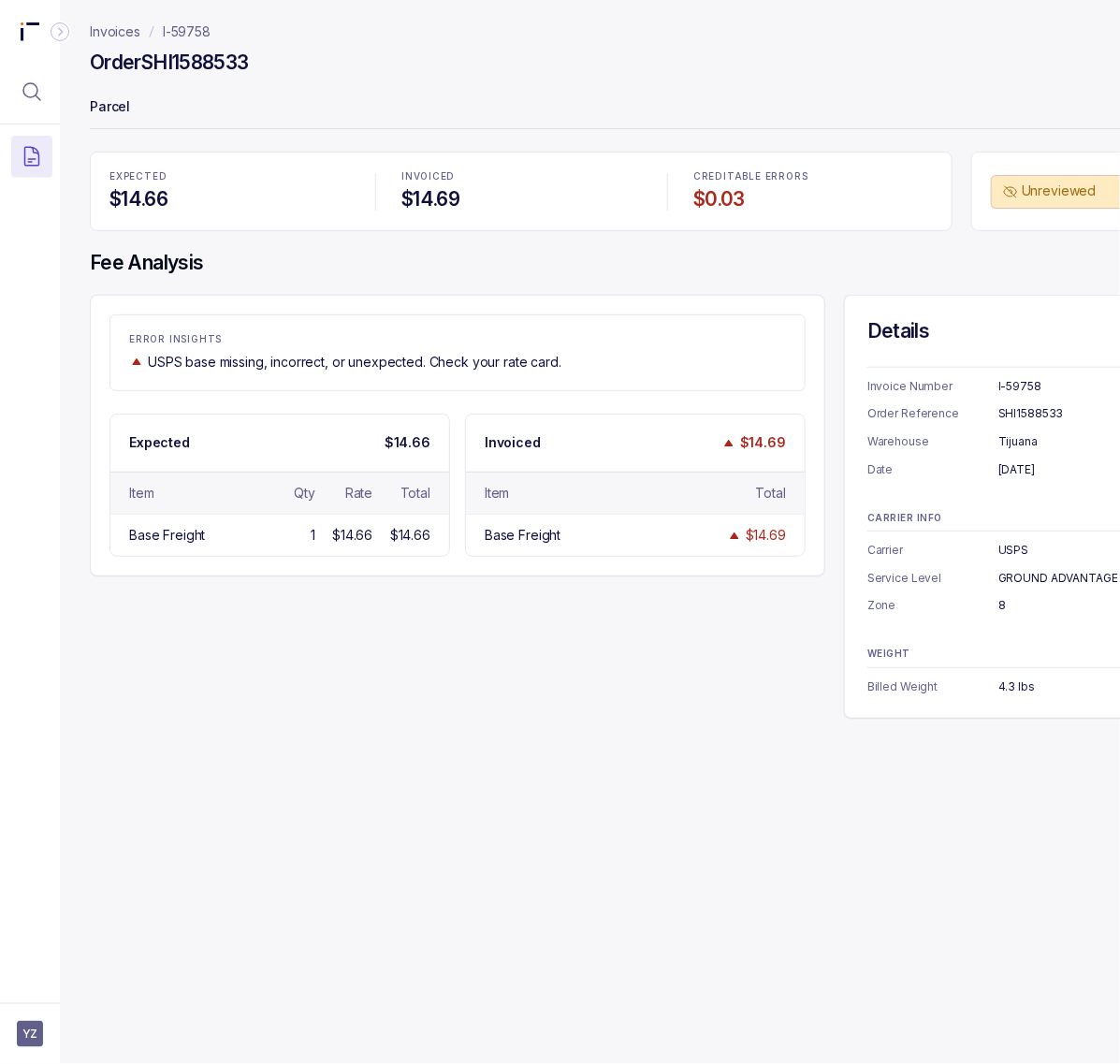
click at [1053, 582] on div "GROUND ADVANTAGE" at bounding box center [1086, 578] width 174 height 19
click at [1002, 607] on div "8" at bounding box center [1086, 606] width 174 height 19
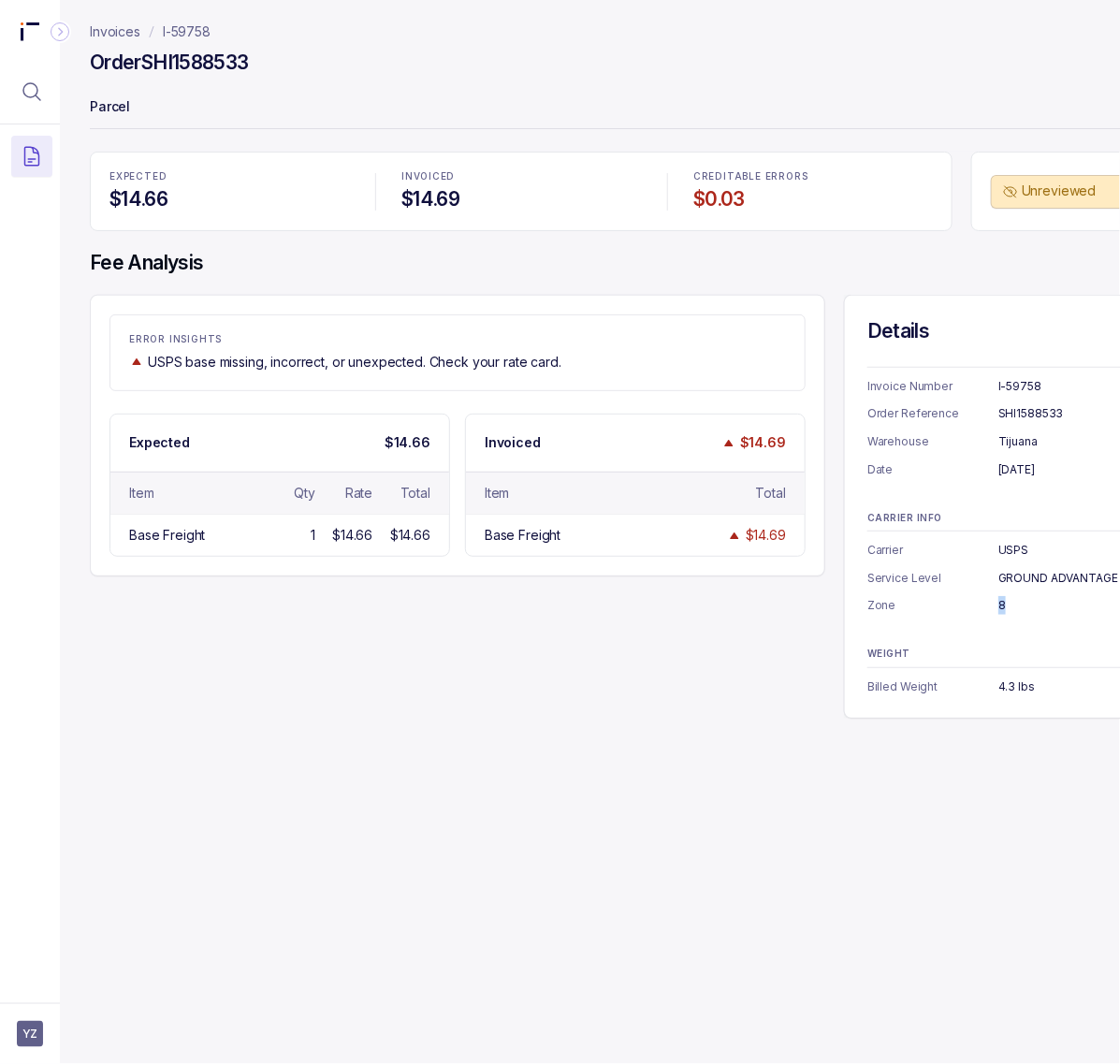
click at [1002, 607] on div "8" at bounding box center [1086, 606] width 174 height 19
click at [1007, 690] on div "4.3 lbs" at bounding box center [1086, 687] width 174 height 19
click at [183, 35] on p "I-59758" at bounding box center [187, 32] width 48 height 19
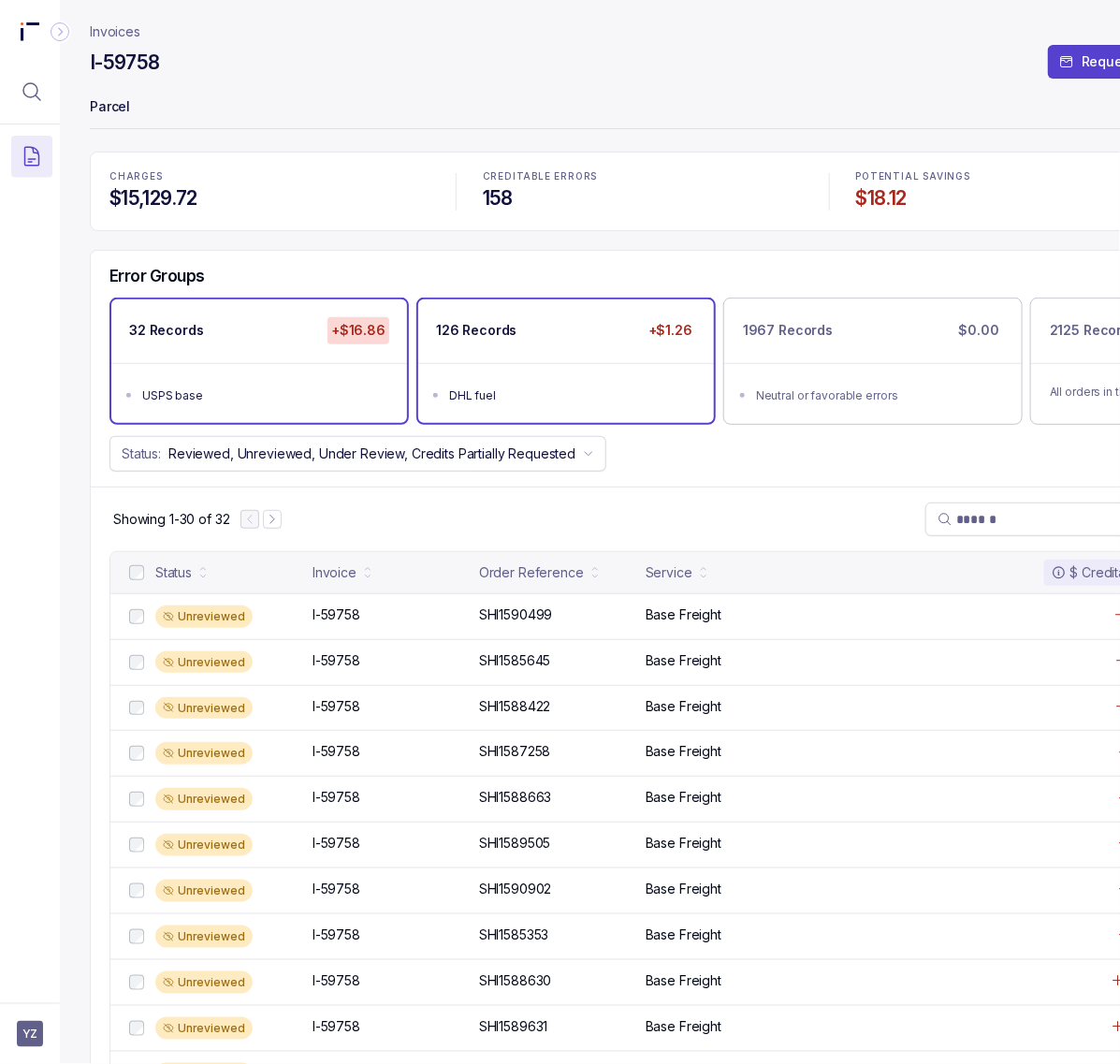
click at [580, 381] on ul "DHL fuel" at bounding box center [566, 392] width 296 height 60
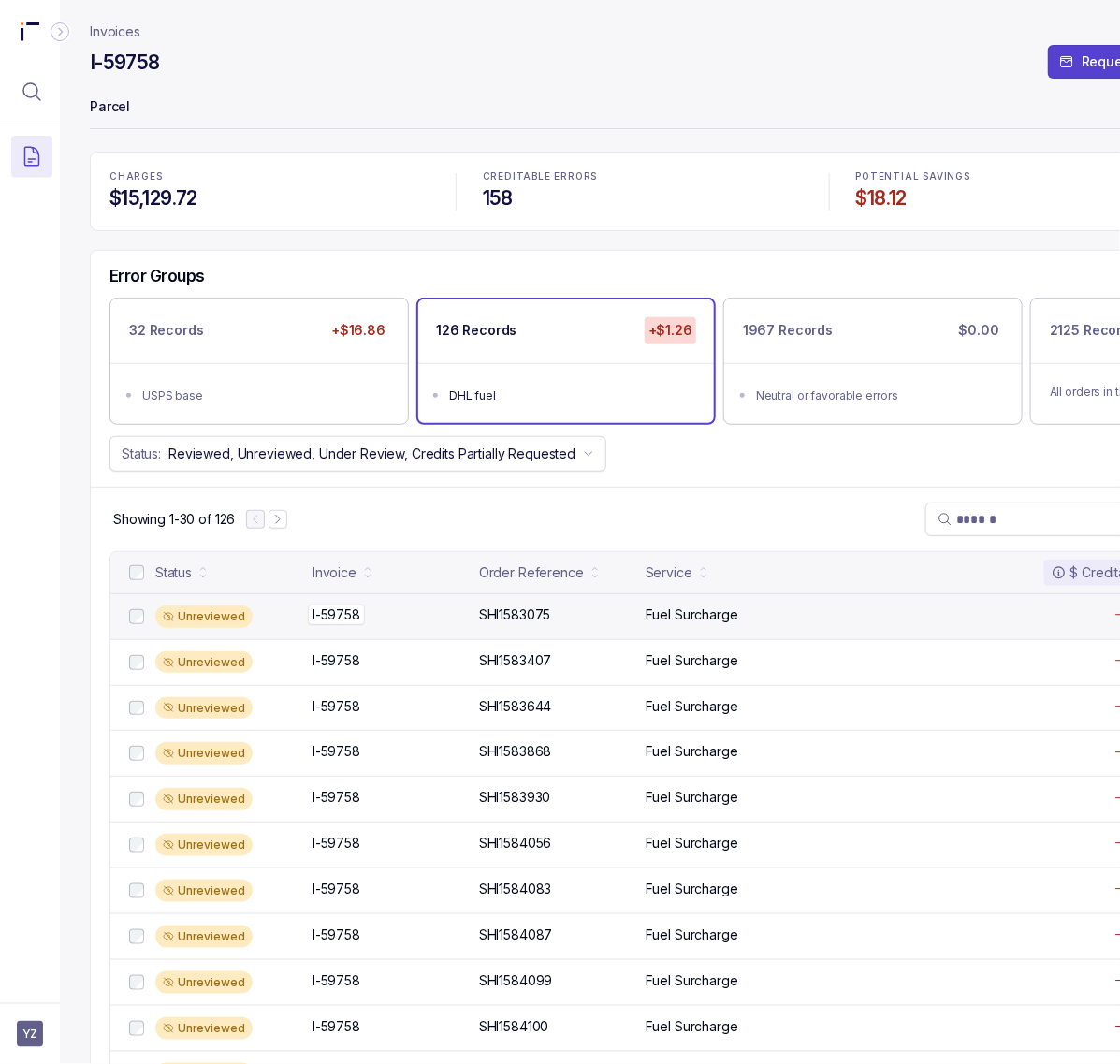
click at [352, 623] on p "I-59758" at bounding box center [337, 615] width 57 height 21
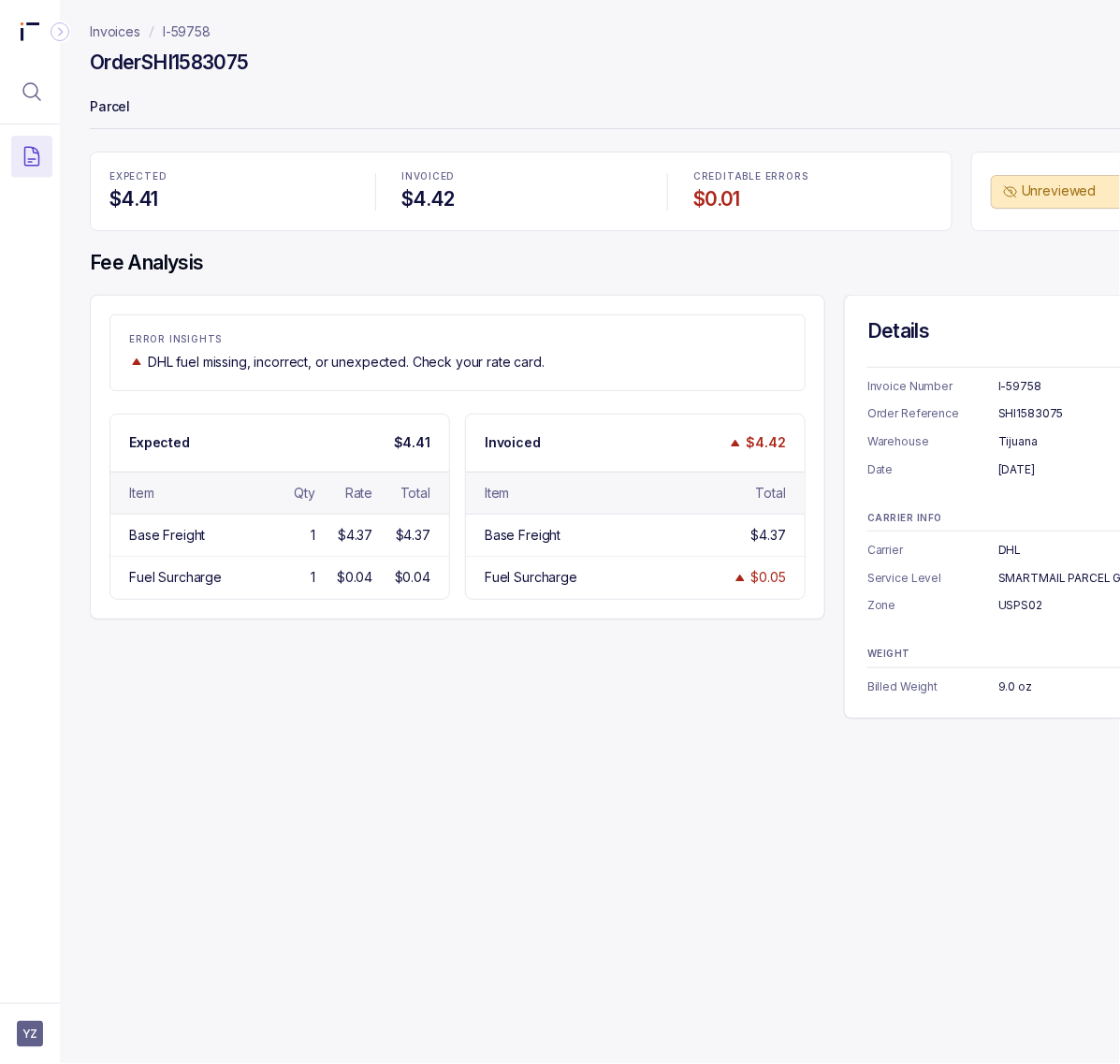
click at [1030, 418] on div "SHI1583075" at bounding box center [1086, 413] width 174 height 19
click at [1050, 477] on div "[DATE]" at bounding box center [1086, 470] width 174 height 19
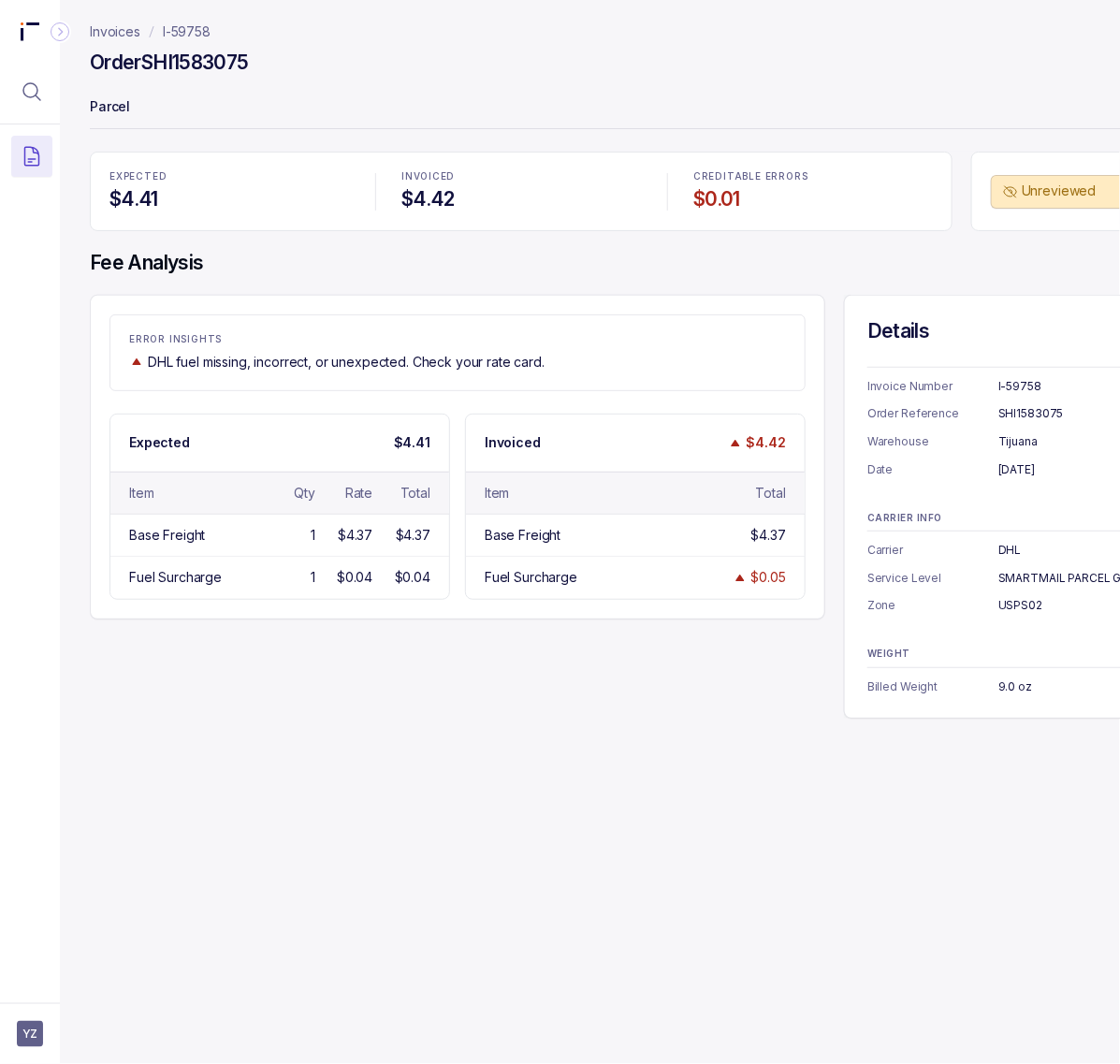
click at [1007, 550] on div "DHL" at bounding box center [1086, 550] width 174 height 19
click at [1049, 576] on div "SMARTMAIL PARCEL GROUND" at bounding box center [1086, 578] width 174 height 19
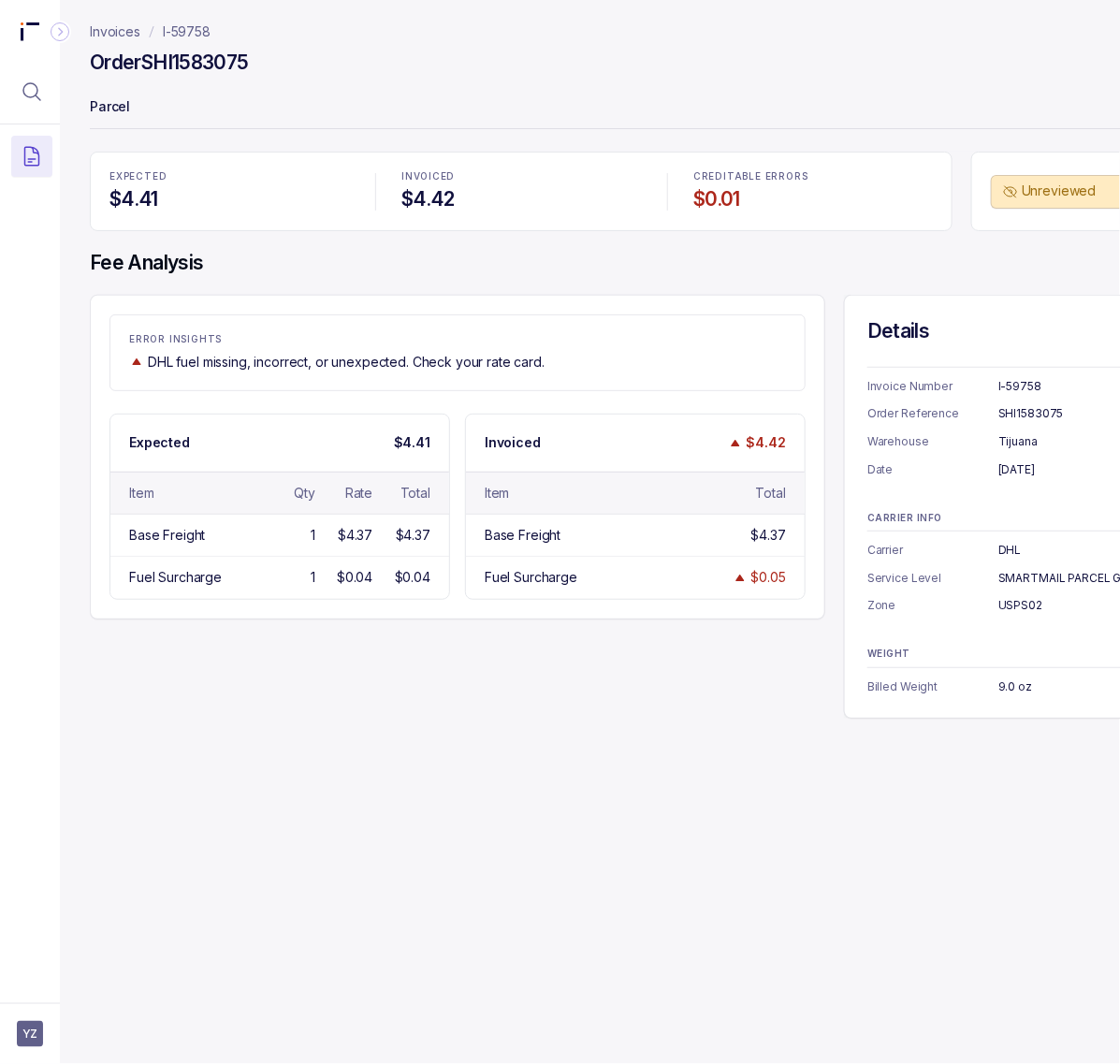
click at [1018, 610] on div "USPS02" at bounding box center [1086, 606] width 174 height 19
click at [1012, 685] on div "9.0 oz" at bounding box center [1086, 687] width 174 height 19
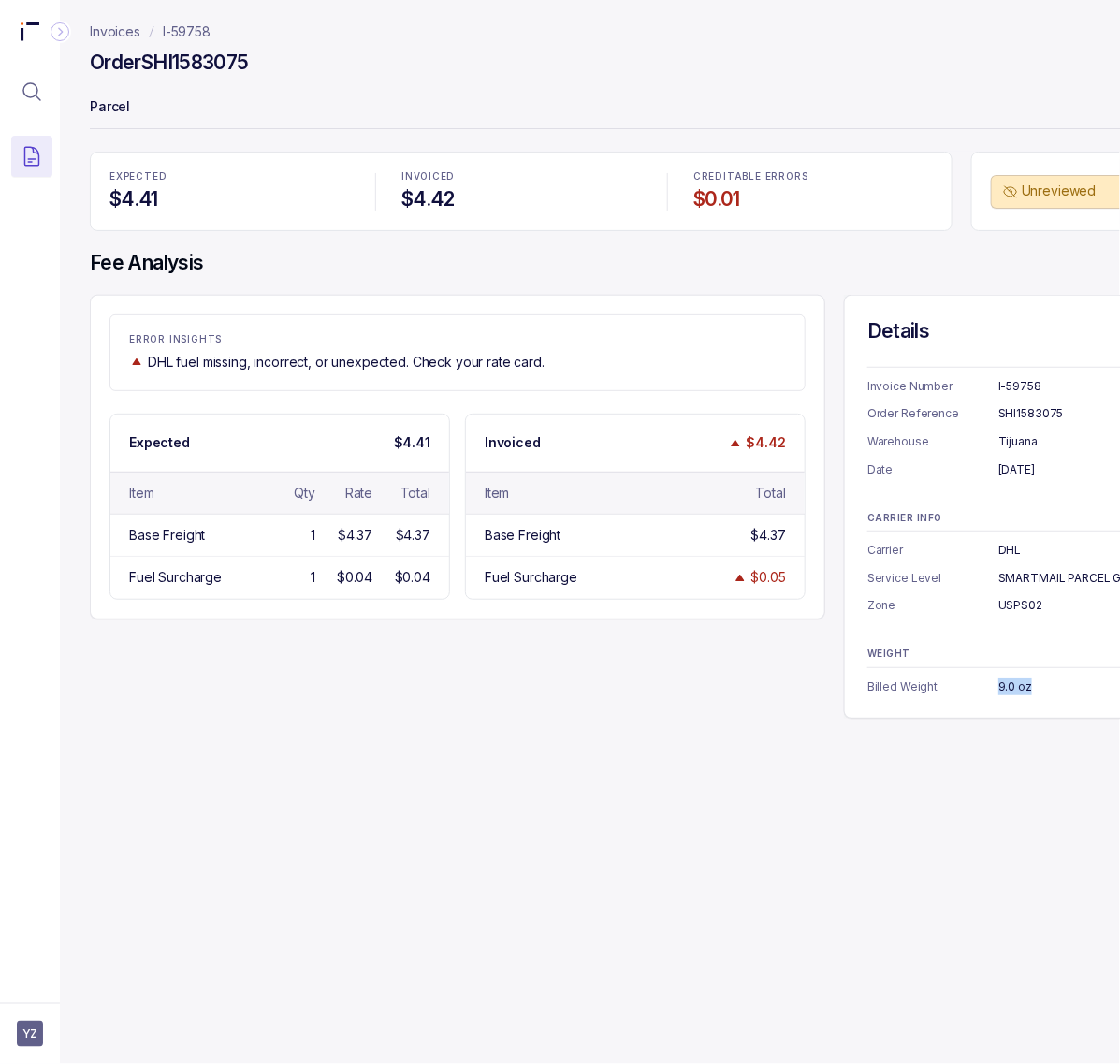
click at [1012, 685] on div "9.0 oz" at bounding box center [1086, 687] width 174 height 19
click at [188, 35] on p "I-59758" at bounding box center [187, 32] width 48 height 19
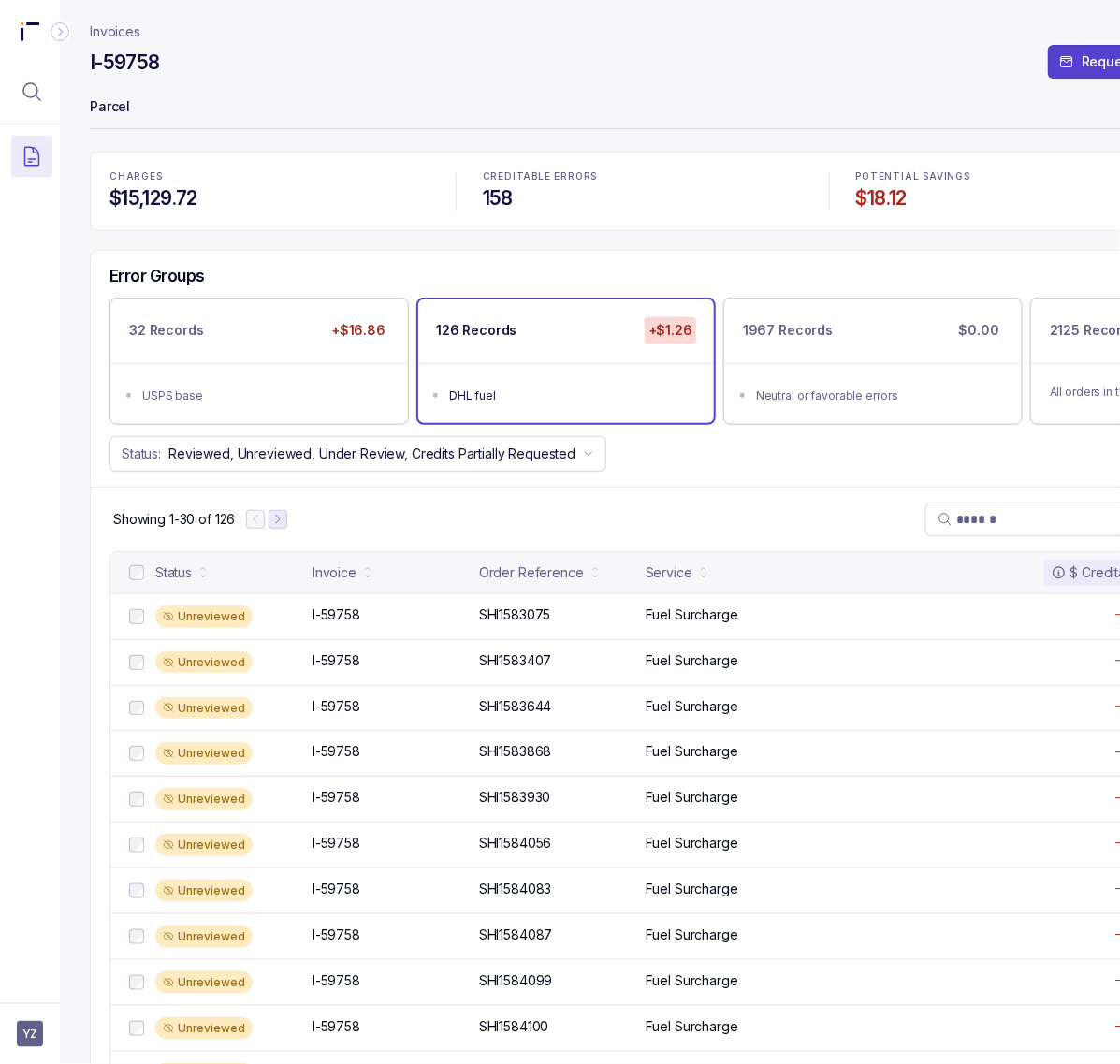
click at [283, 523] on icon "Next Page" at bounding box center [279, 520] width 13 height 13
click at [352, 615] on p "I-59758" at bounding box center [337, 615] width 57 height 21
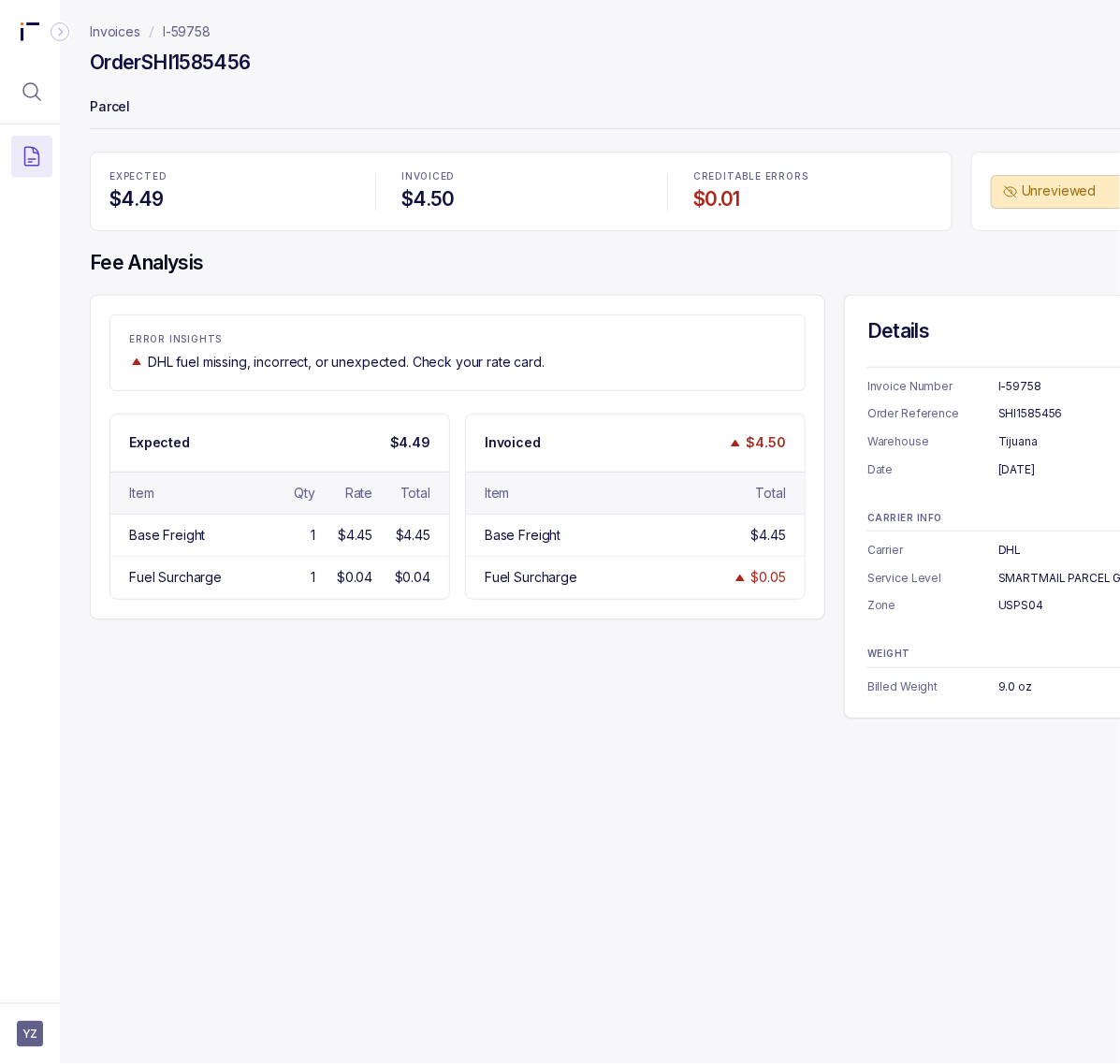
click at [1037, 416] on div "SHI1585456" at bounding box center [1086, 413] width 174 height 19
click at [1019, 474] on div "[DATE]" at bounding box center [1086, 470] width 174 height 19
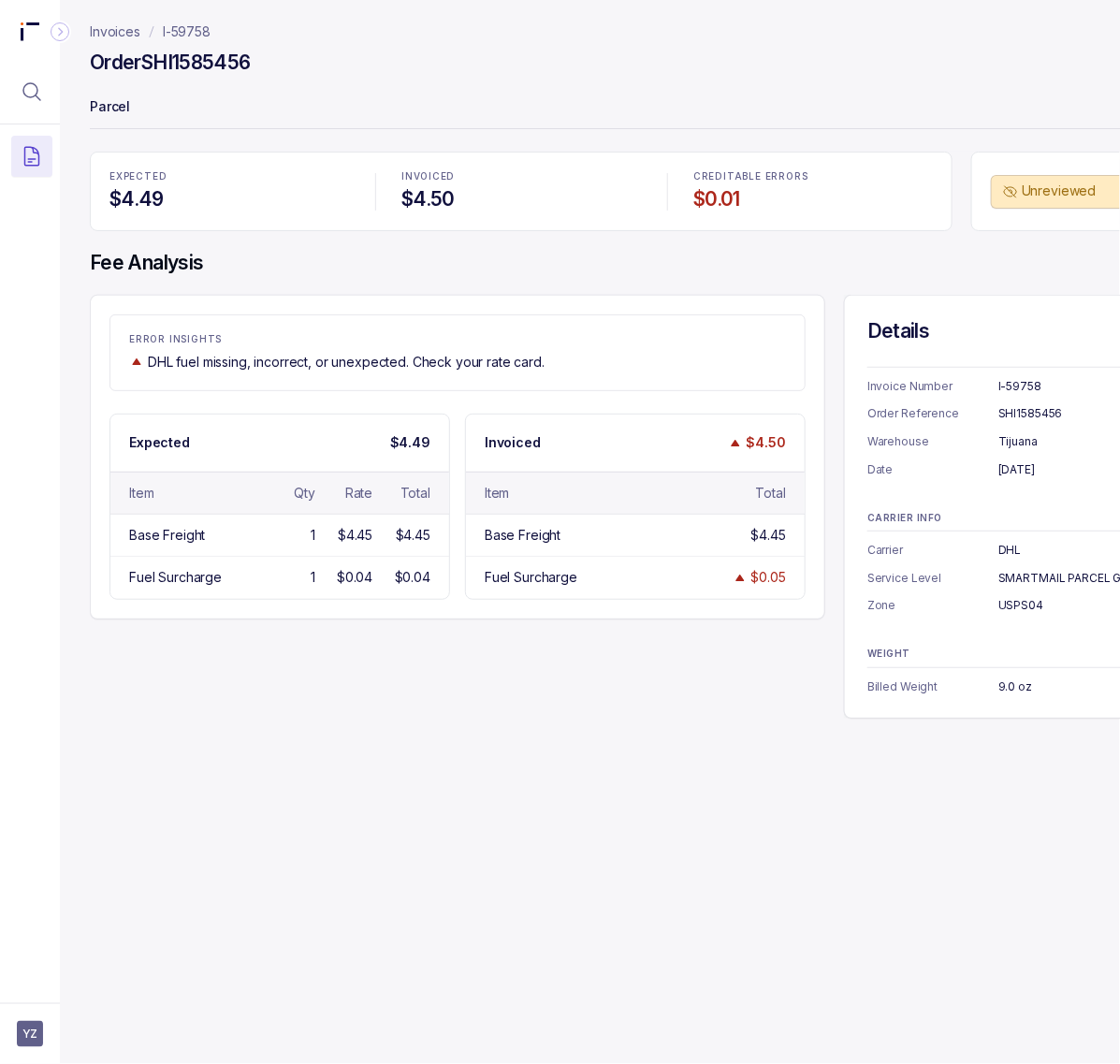
click at [1087, 576] on div "SMARTMAIL PARCEL GROUND" at bounding box center [1086, 578] width 174 height 19
click at [1014, 610] on div "USPS04" at bounding box center [1086, 606] width 174 height 19
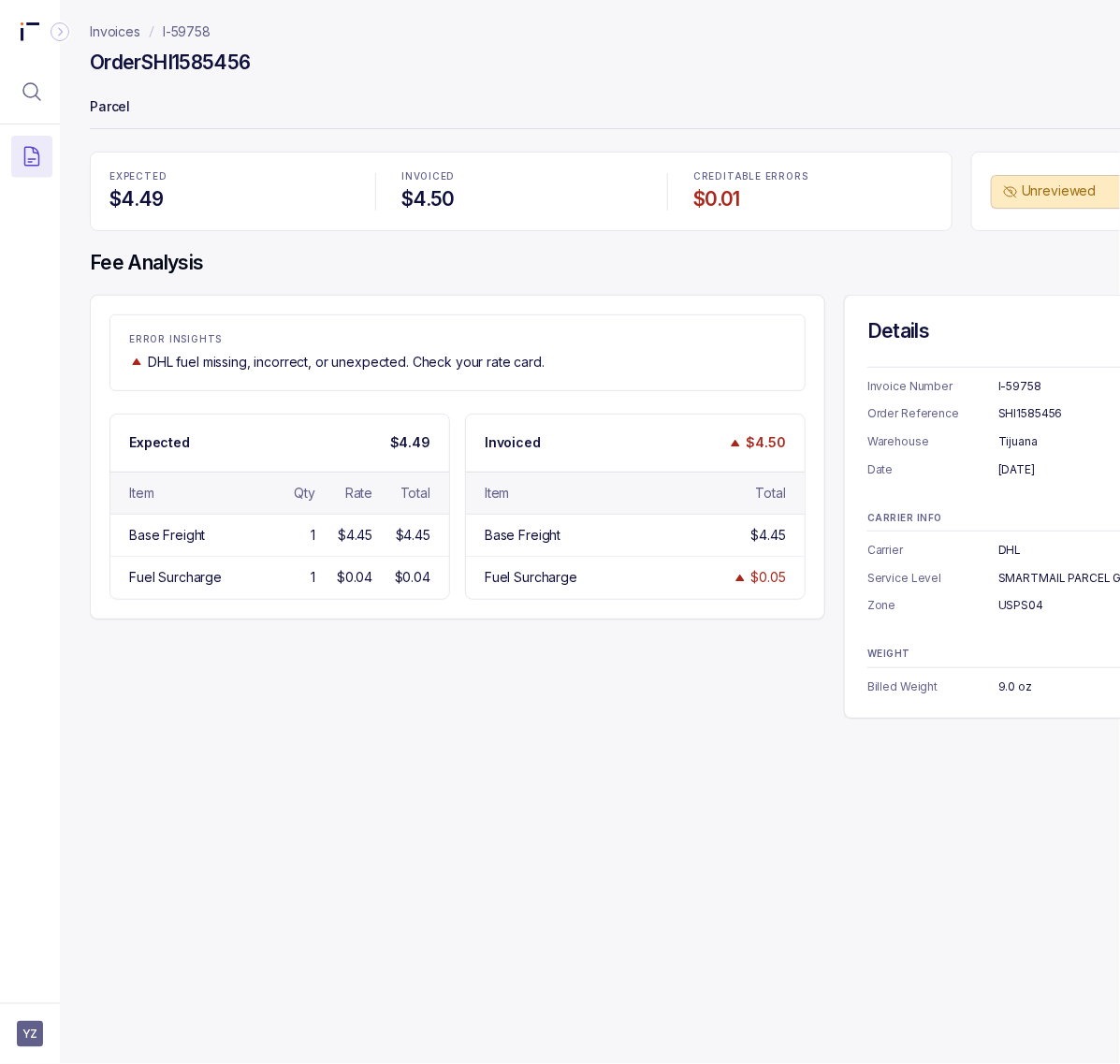
click at [1020, 686] on div "9.0 oz" at bounding box center [1086, 687] width 174 height 19
click at [193, 37] on p "I-59758" at bounding box center [187, 32] width 48 height 19
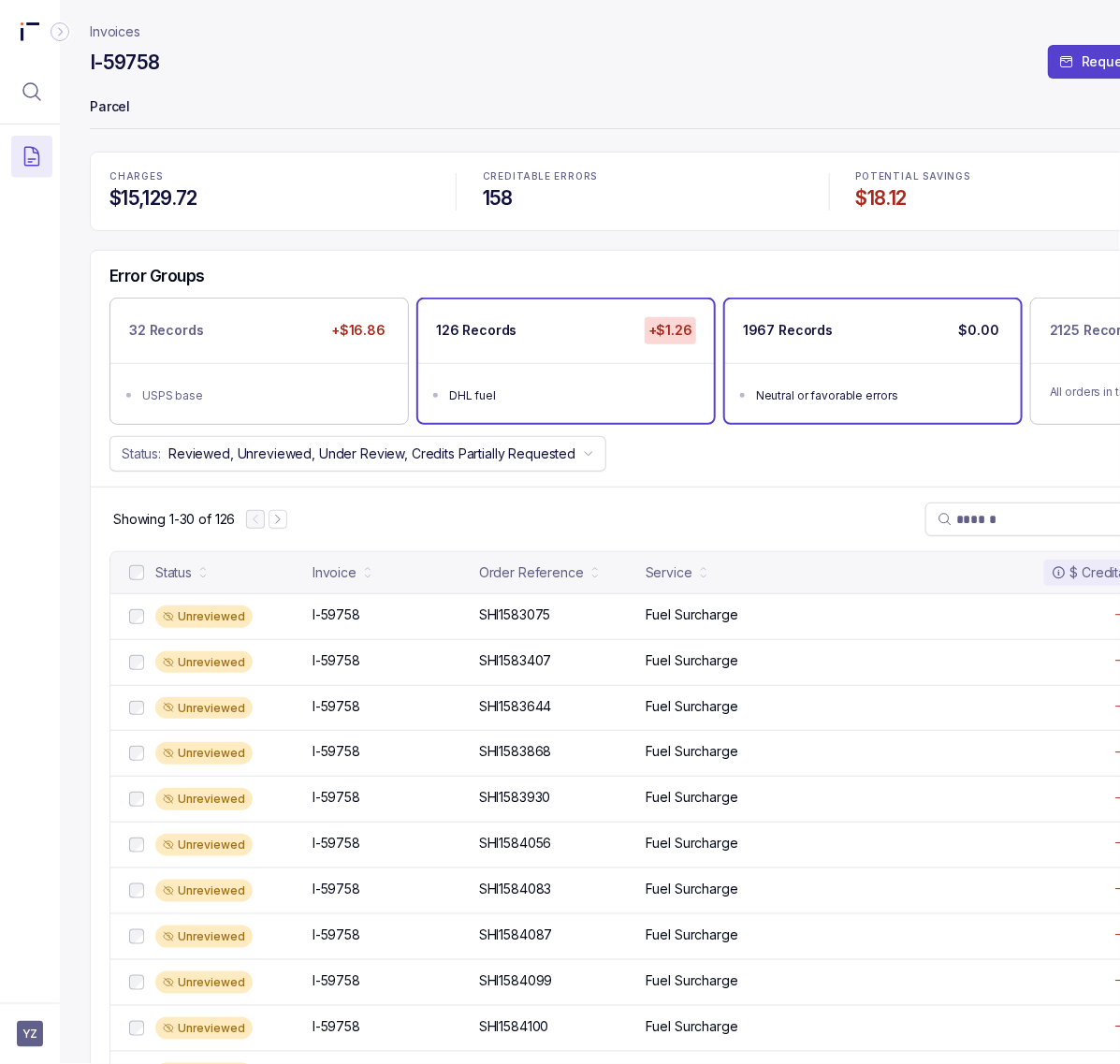
click at [829, 344] on div "1967 Records $0.00" at bounding box center [873, 331] width 296 height 63
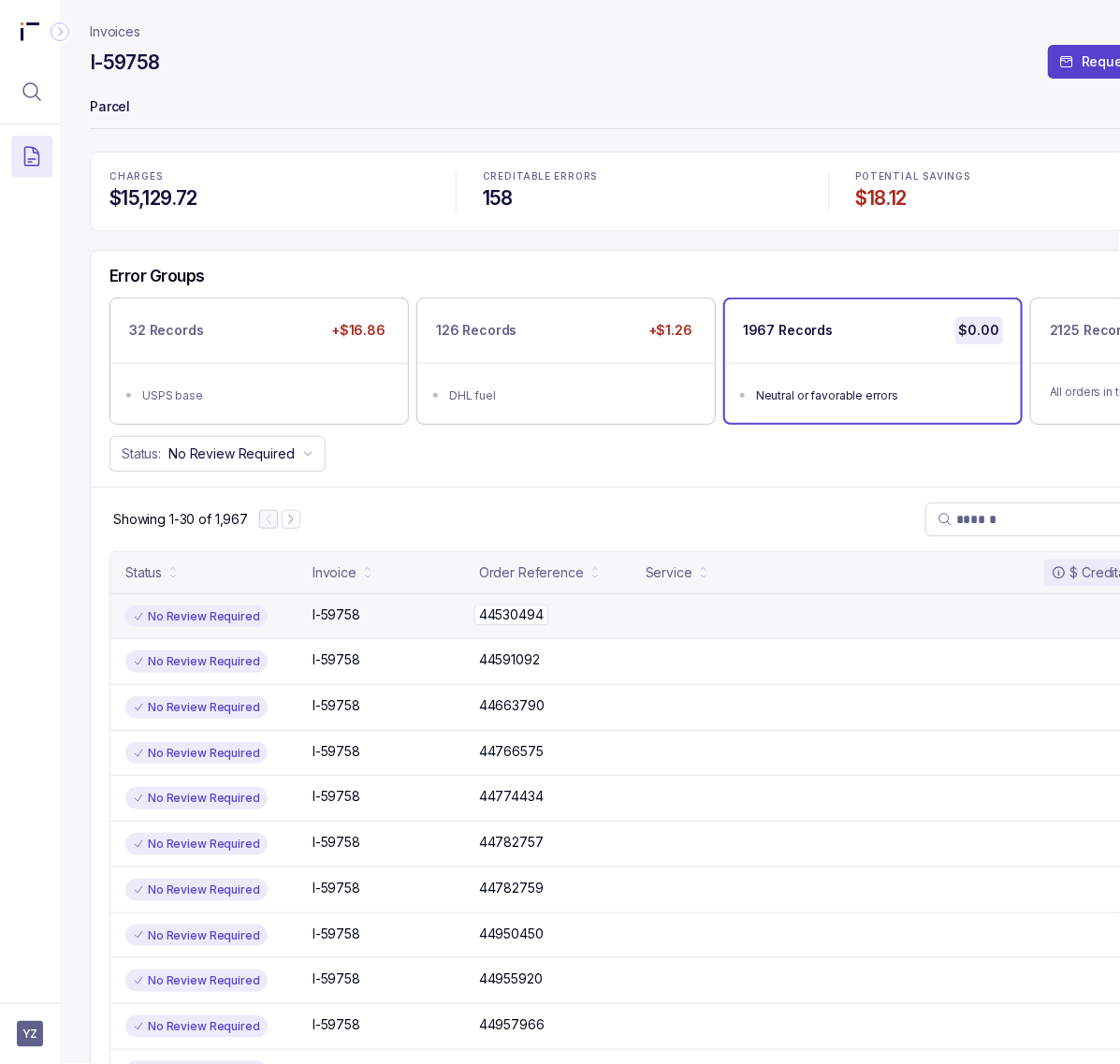
click at [503, 619] on p "44530494" at bounding box center [511, 615] width 74 height 21
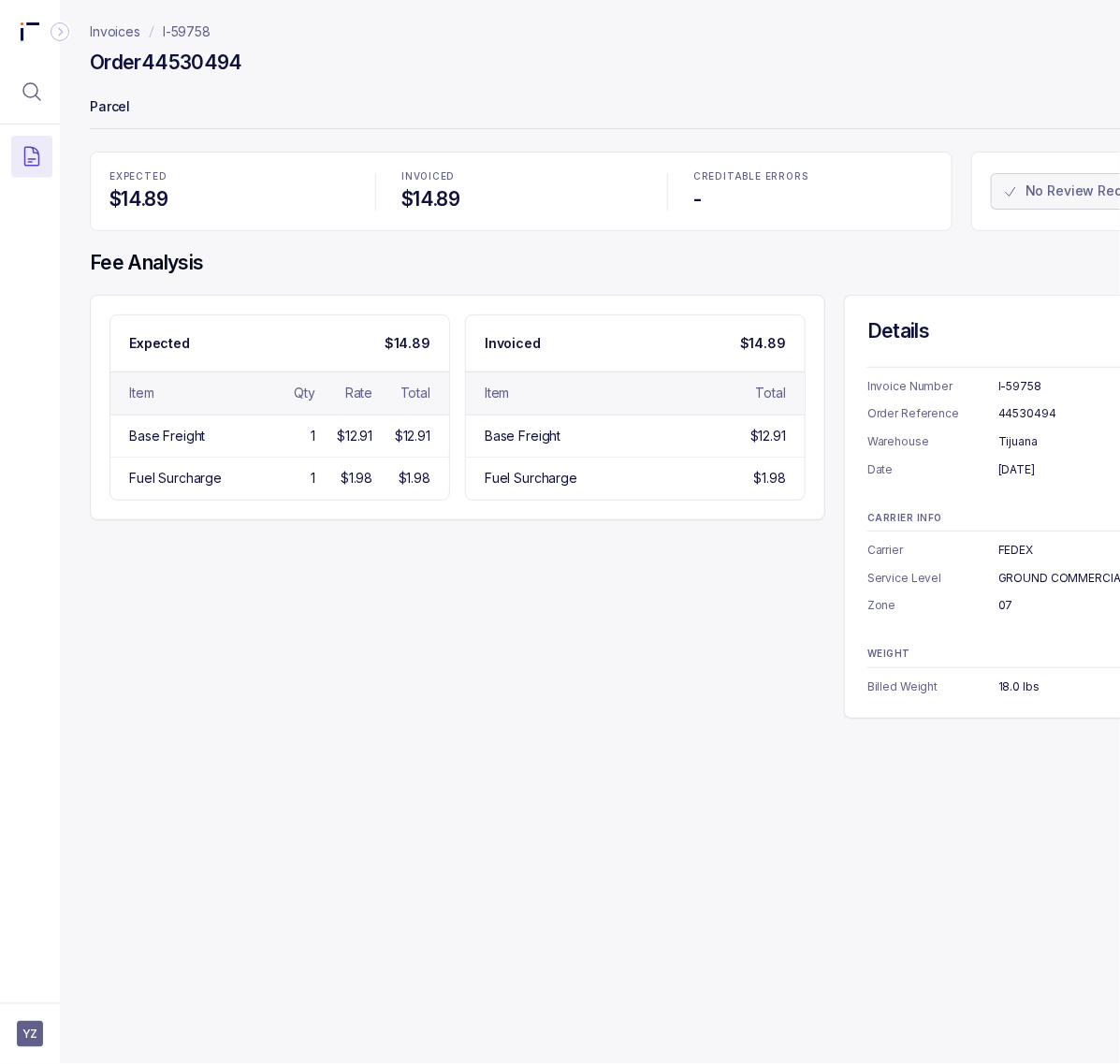
click at [1011, 413] on div "44530494" at bounding box center [1086, 413] width 174 height 19
click at [1023, 476] on div "[DATE]" at bounding box center [1086, 470] width 174 height 19
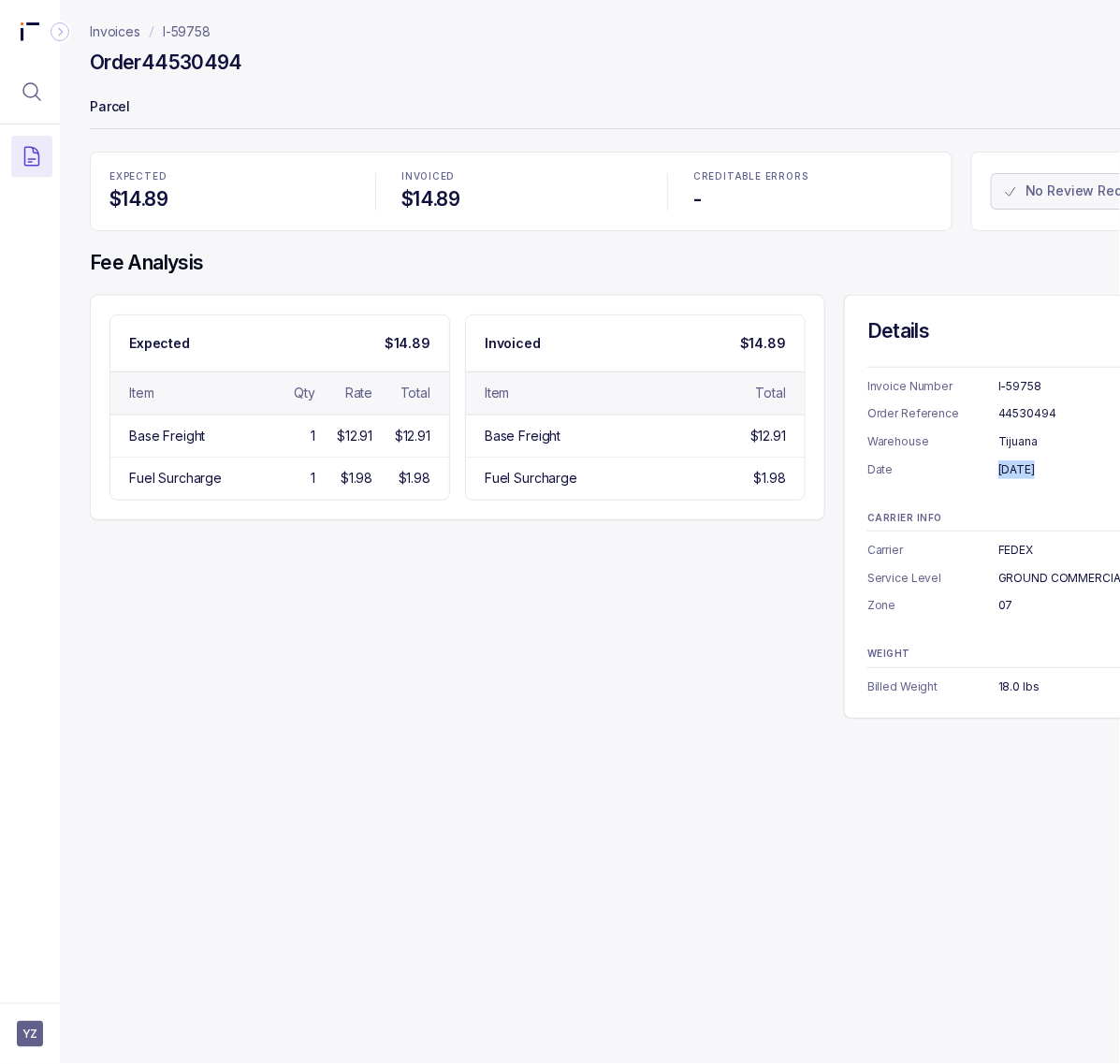
click at [1023, 476] on div "[DATE]" at bounding box center [1086, 470] width 174 height 19
click at [1025, 550] on div "FEDEX" at bounding box center [1086, 550] width 174 height 19
click at [1061, 580] on div "GROUND COMMERCIAL" at bounding box center [1086, 578] width 174 height 19
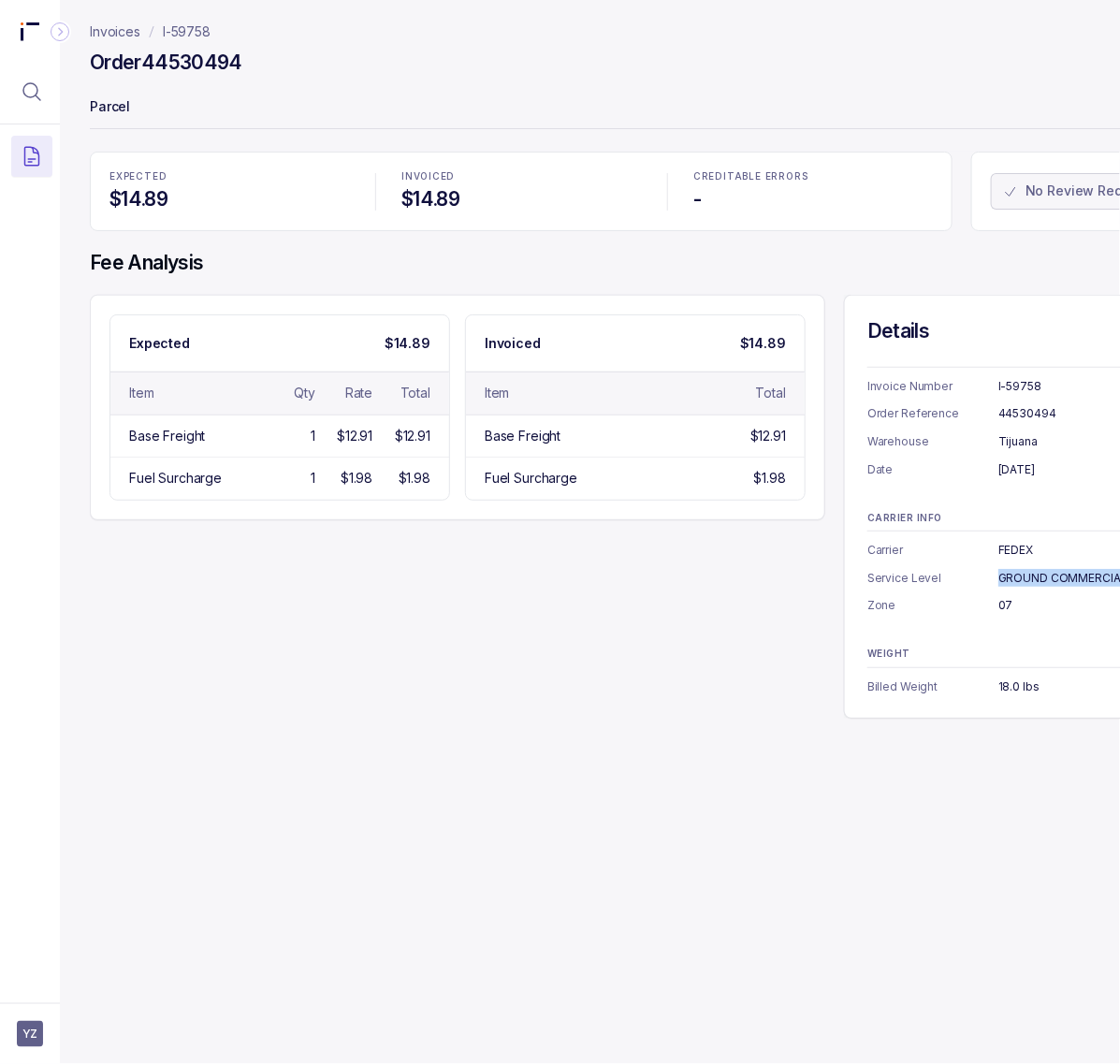
click at [1061, 580] on div "GROUND COMMERCIAL" at bounding box center [1086, 578] width 174 height 19
click at [1006, 602] on div "07" at bounding box center [1086, 606] width 174 height 19
click at [1012, 685] on div "18.0 lbs" at bounding box center [1086, 687] width 174 height 19
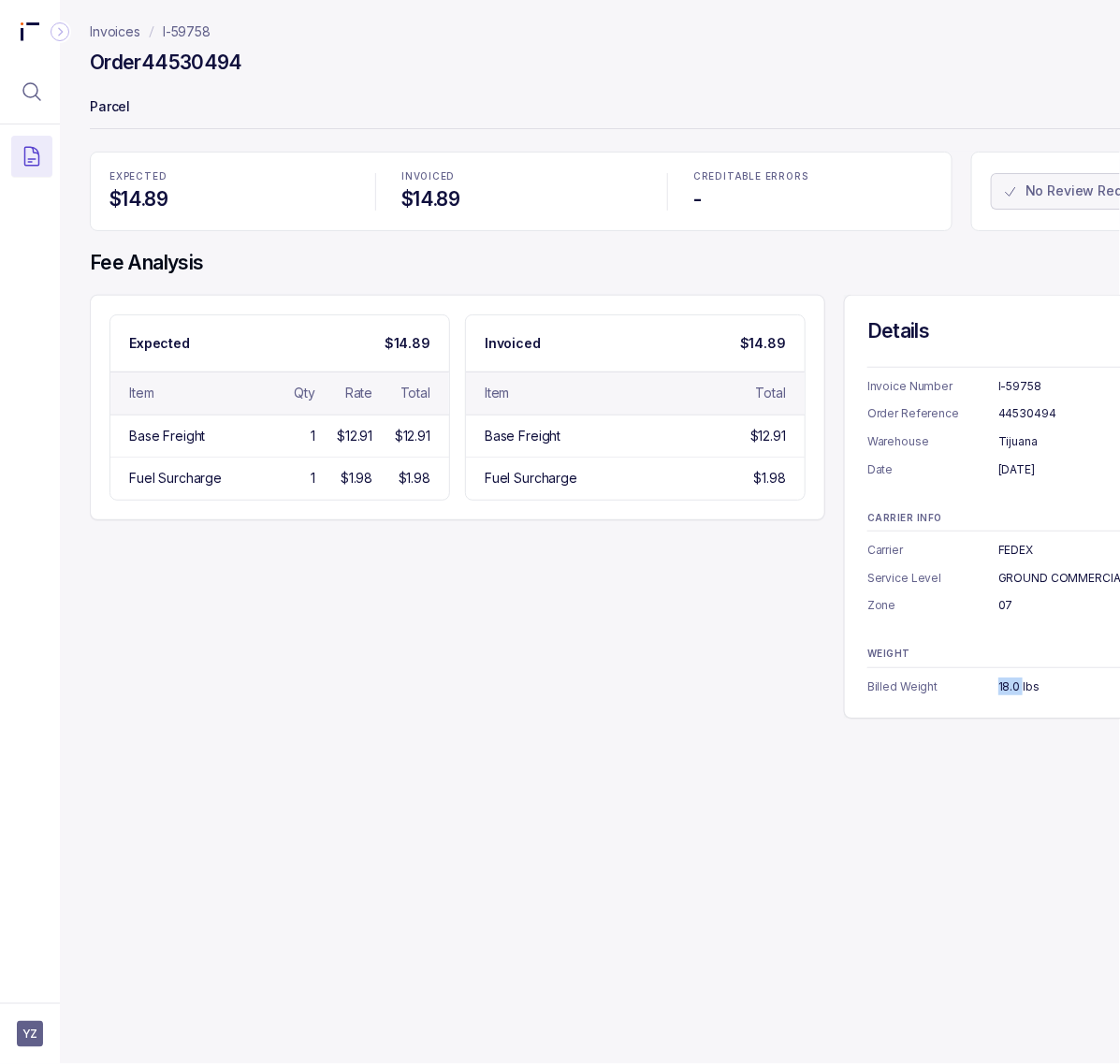
click at [1012, 685] on div "18.0 lbs" at bounding box center [1086, 687] width 174 height 19
click at [173, 34] on p "I-59758" at bounding box center [187, 32] width 48 height 19
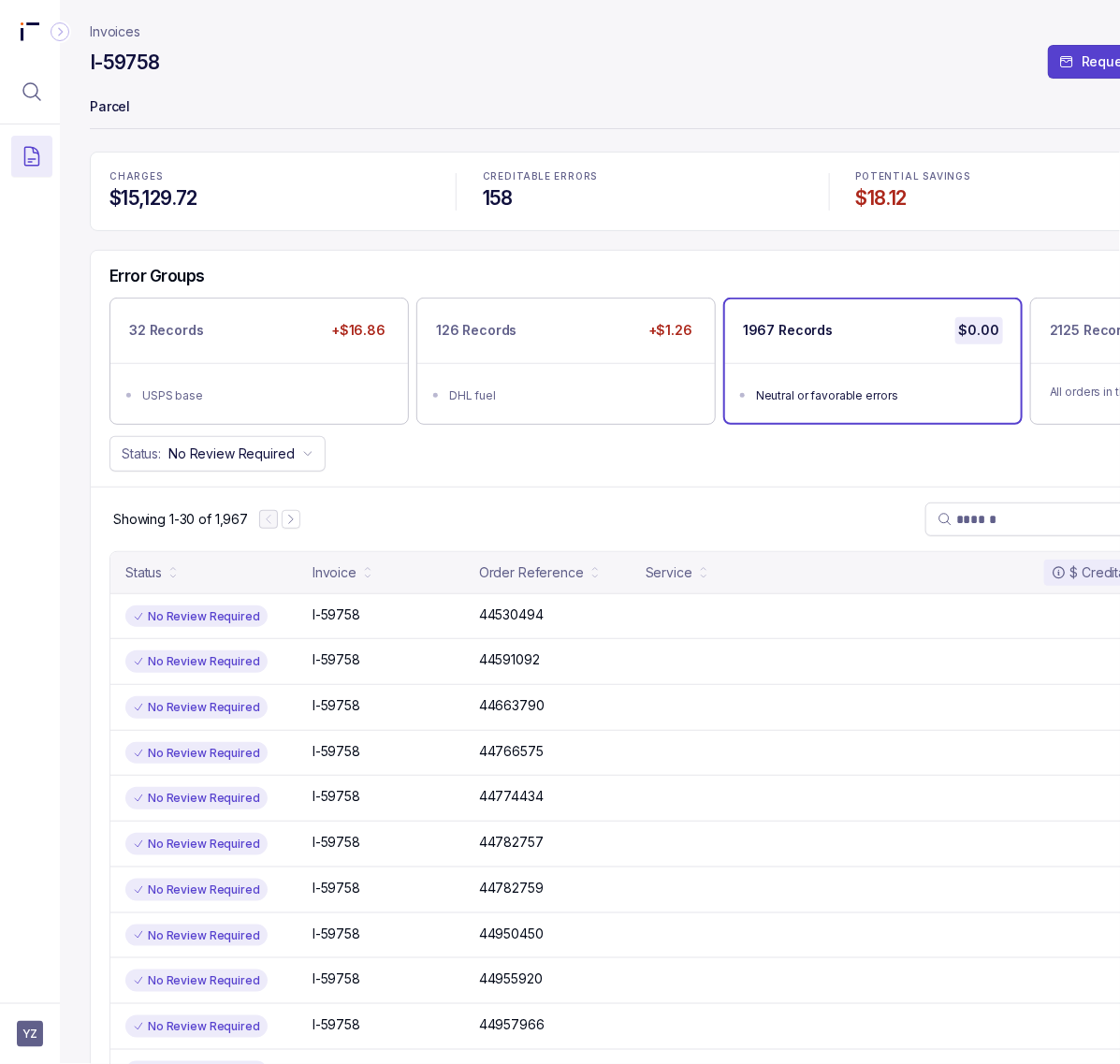
click at [870, 207] on h4 "$18.12" at bounding box center [1017, 198] width 320 height 26
click at [123, 35] on p "Invoices" at bounding box center [115, 32] width 51 height 19
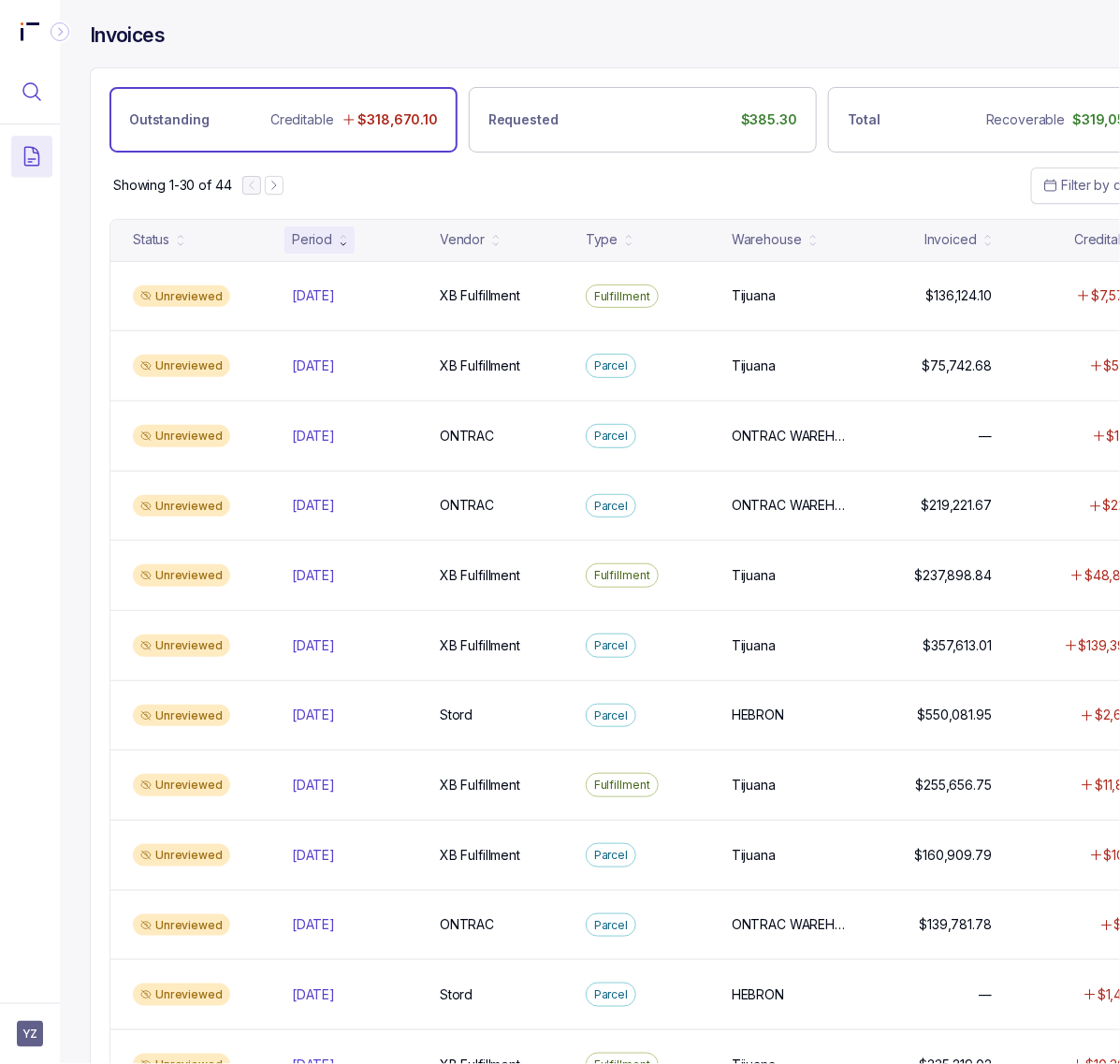
click at [54, 92] on div at bounding box center [30, 62] width 60 height 124
click at [34, 92] on icon "Menu Icon Button MagnifyingGlassIcon" at bounding box center [32, 91] width 22 height 22
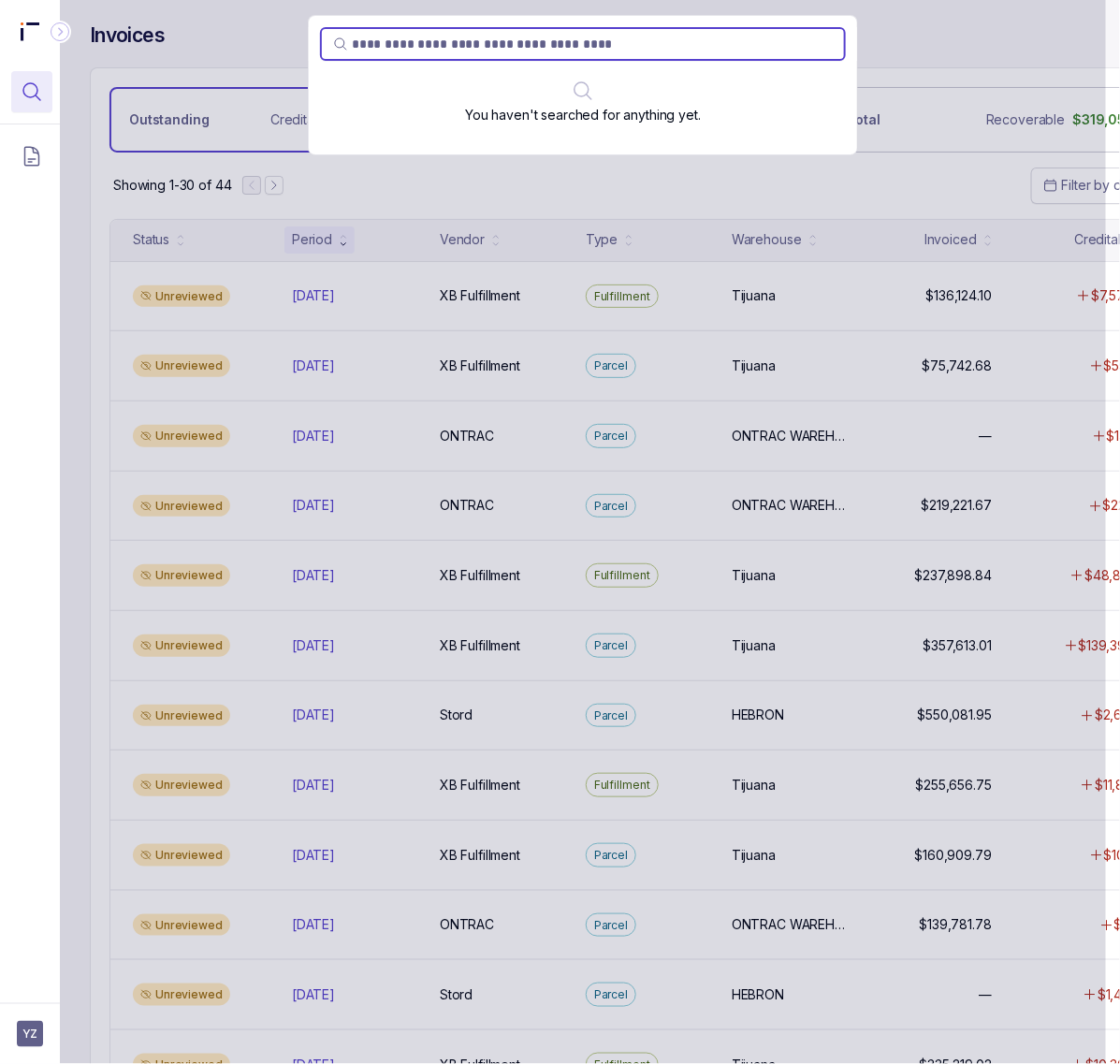
type input "*******"
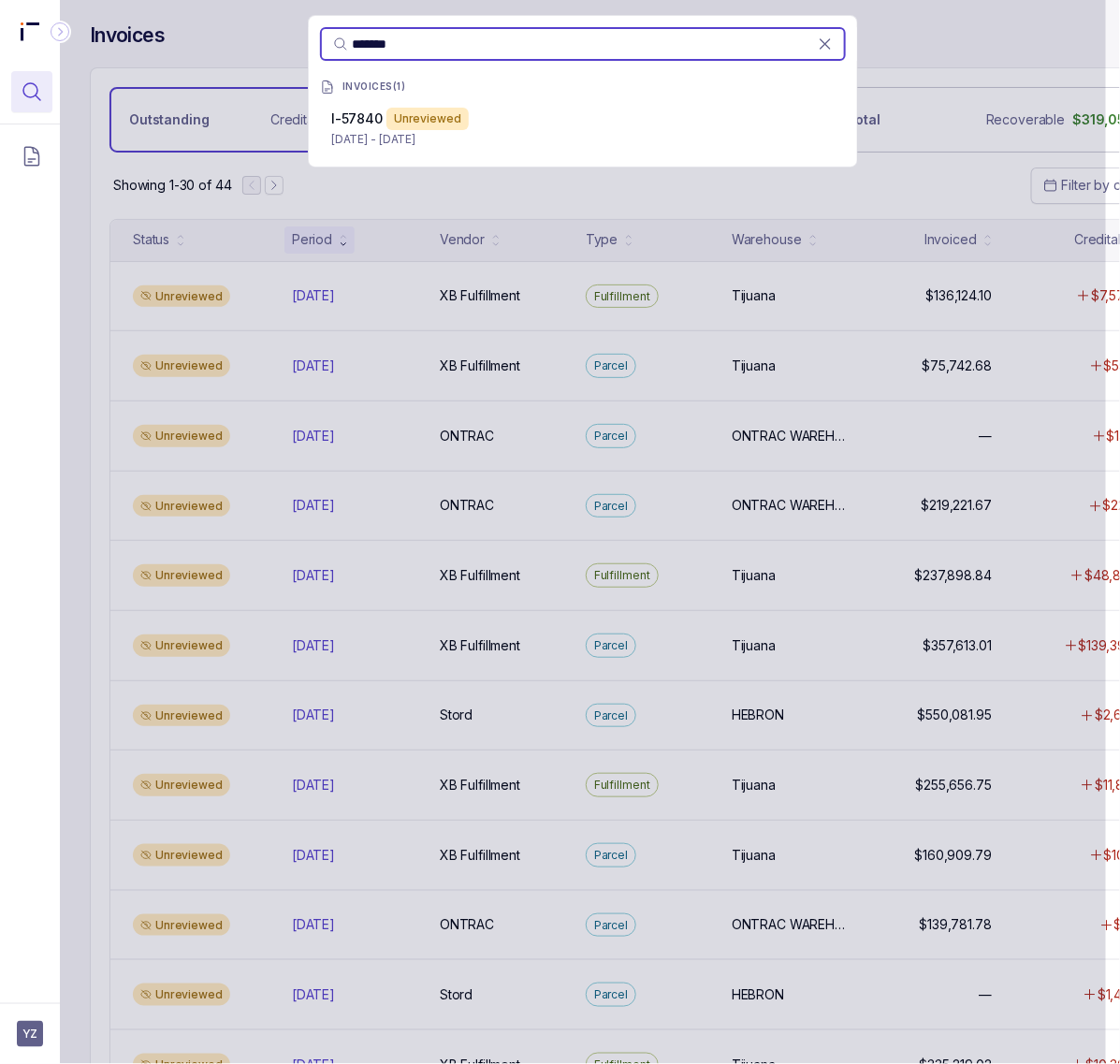
click at [482, 133] on p "[DATE] - [DATE]" at bounding box center [583, 140] width 504 height 19
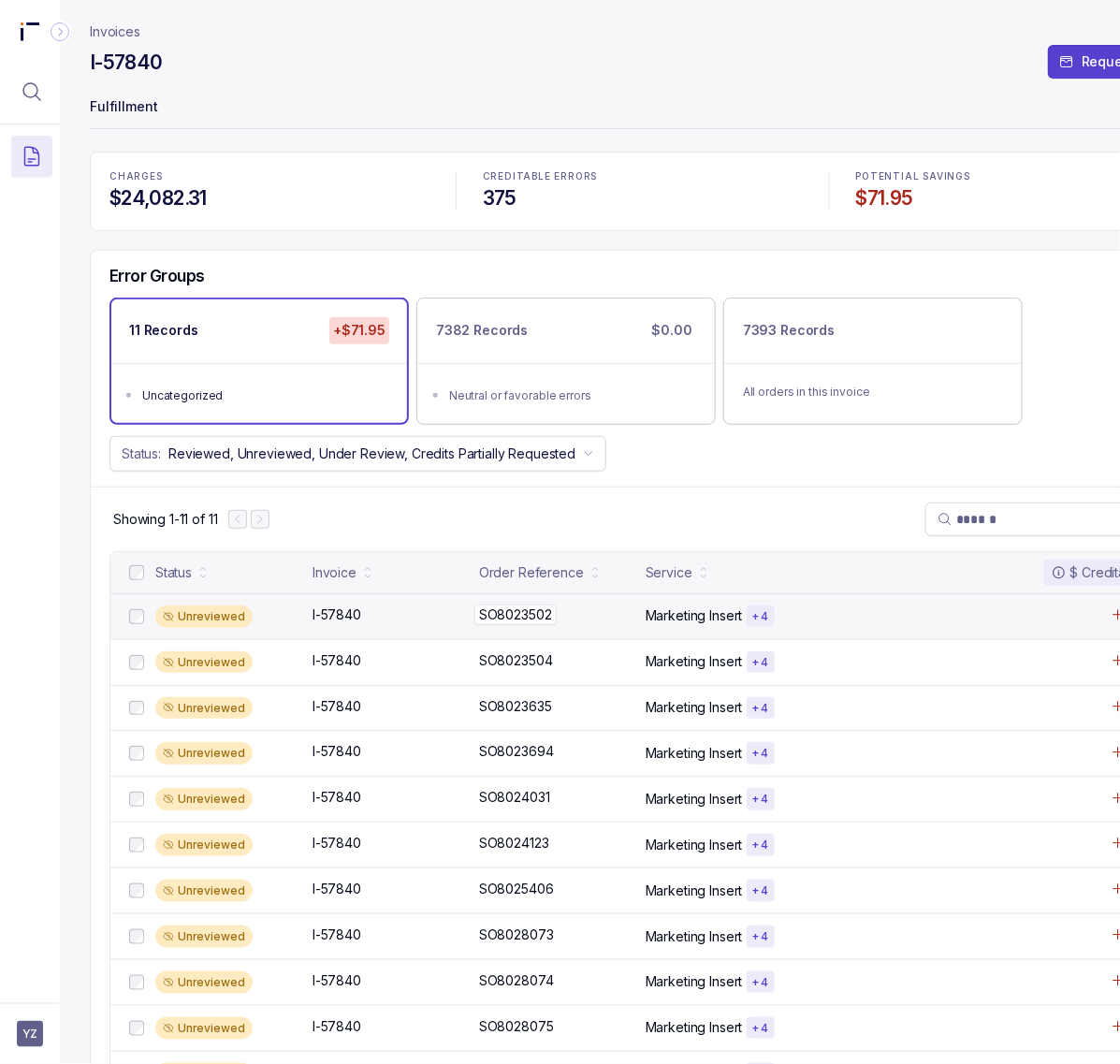
scroll to position [76, 0]
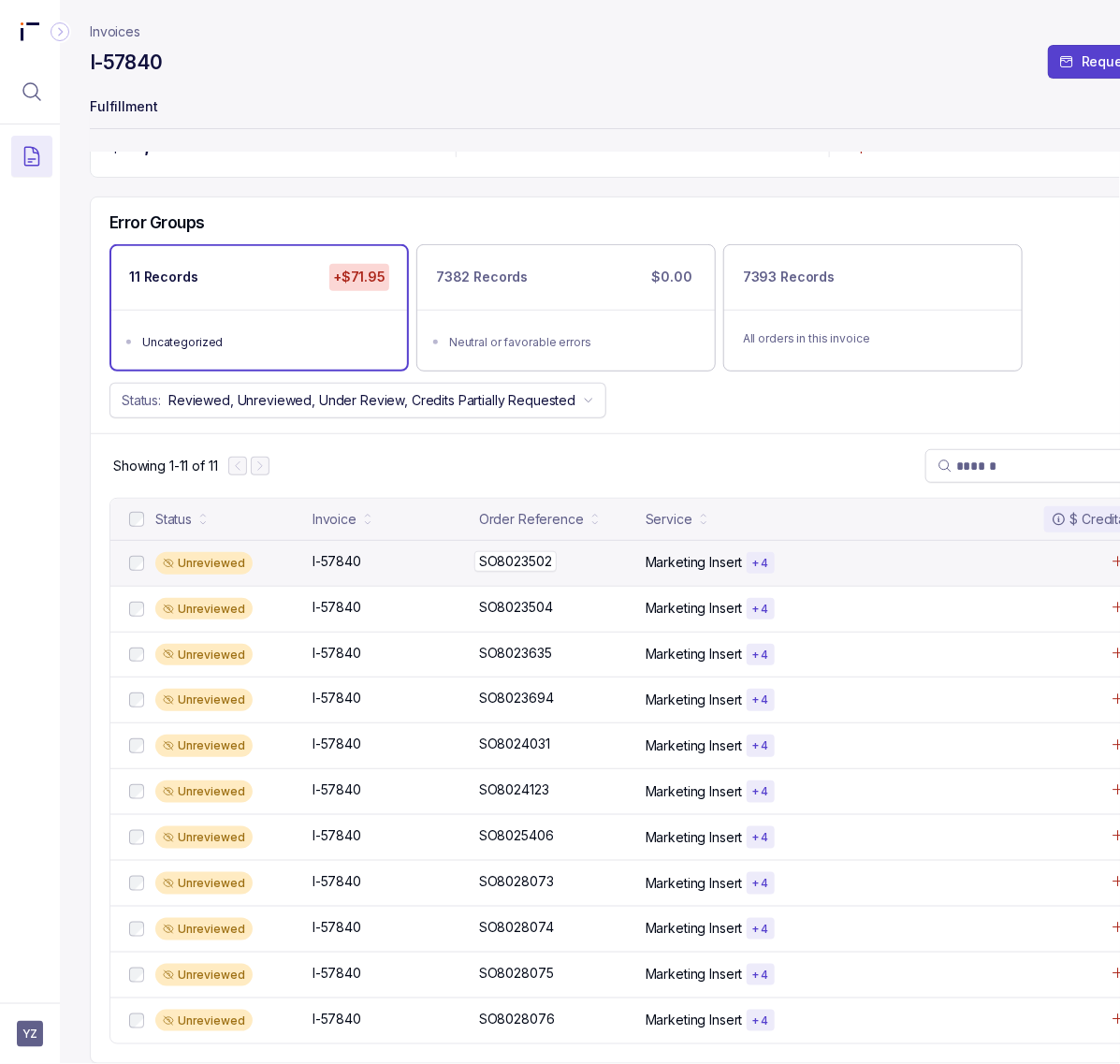
click at [505, 551] on p "SO8023502" at bounding box center [516, 562] width 82 height 21
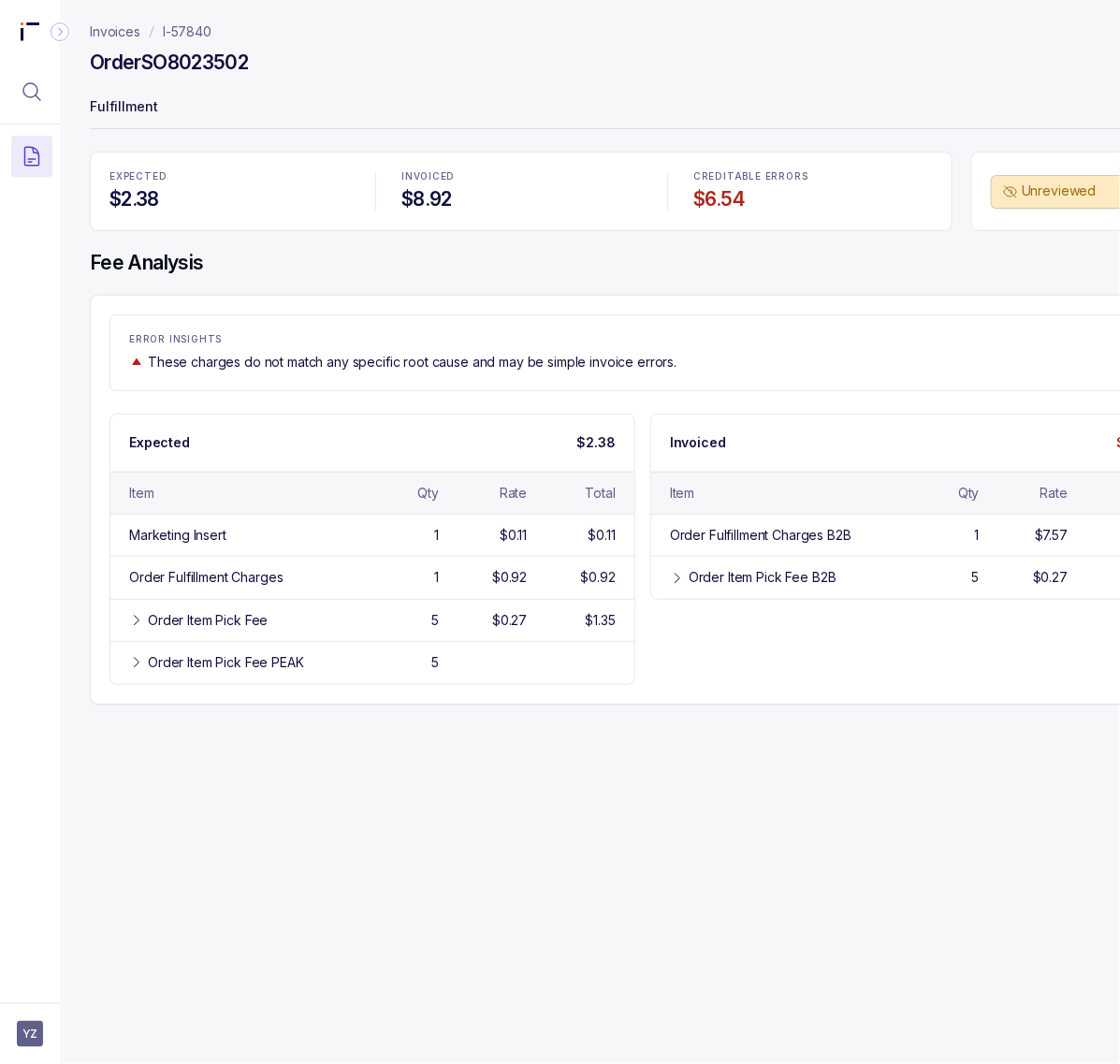
click at [830, 844] on div "Invoices I-57840 Order SO8023502 Fulfillment EXPECTED $2.38 INVOICED $8.92 CRED…" at bounding box center [636, 532] width 1151 height 1064
click at [399, 812] on div "Invoices I-57840 Order SO8023502 Fulfillment EXPECTED $2.38 INVOICED $8.92 CRED…" at bounding box center [636, 532] width 1151 height 1064
drag, startPoint x: 217, startPoint y: 37, endPoint x: 159, endPoint y: 37, distance: 58.0
click at [159, 37] on nav "Invoices I-57840" at bounding box center [643, 32] width 1107 height 19
click at [190, 63] on h4 "Order SO8023502" at bounding box center [168, 62] width 158 height 26
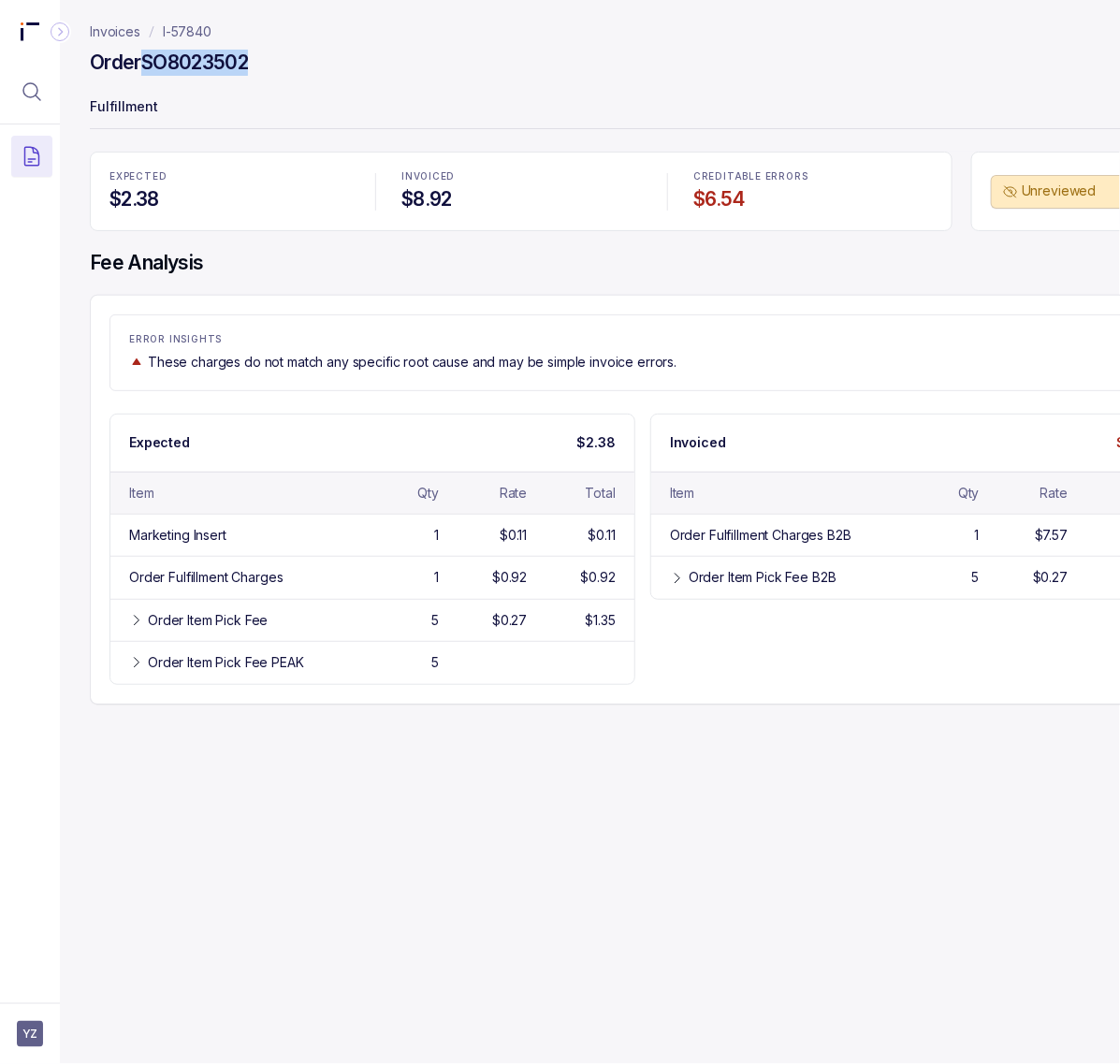
click at [190, 63] on h4 "Order SO8023502" at bounding box center [168, 62] width 158 height 26
click at [141, 625] on icon at bounding box center [137, 620] width 15 height 15
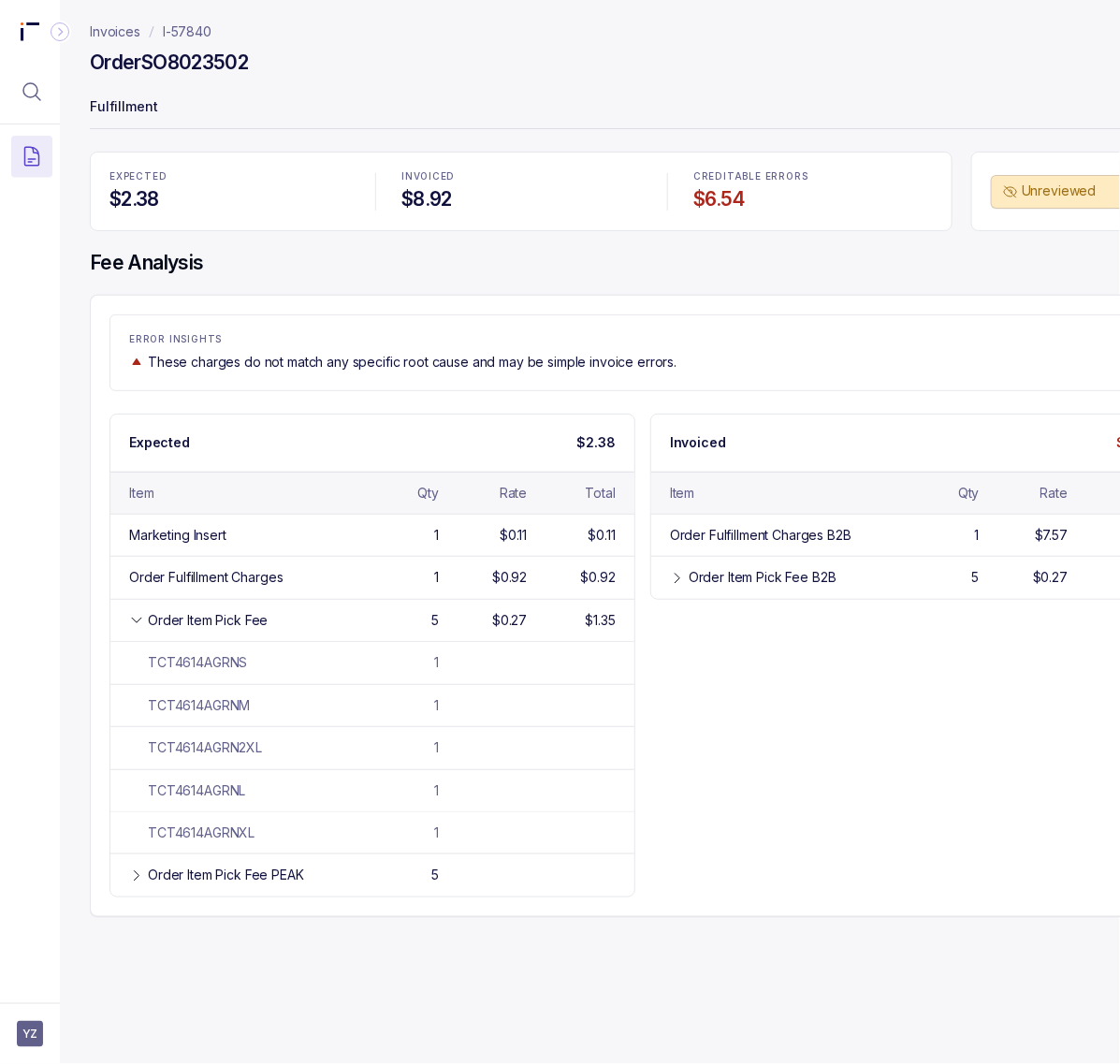
click at [840, 704] on div "Expected $2.38 Item Qty Rate Total Marketing Insert 1 $0.11 $0.11 Order Fulfill…" at bounding box center [642, 654] width 1066 height 483
click at [771, 597] on div "Order Item Pick Fee B2B 5 $0.27 $1.35" at bounding box center [912, 577] width 524 height 42
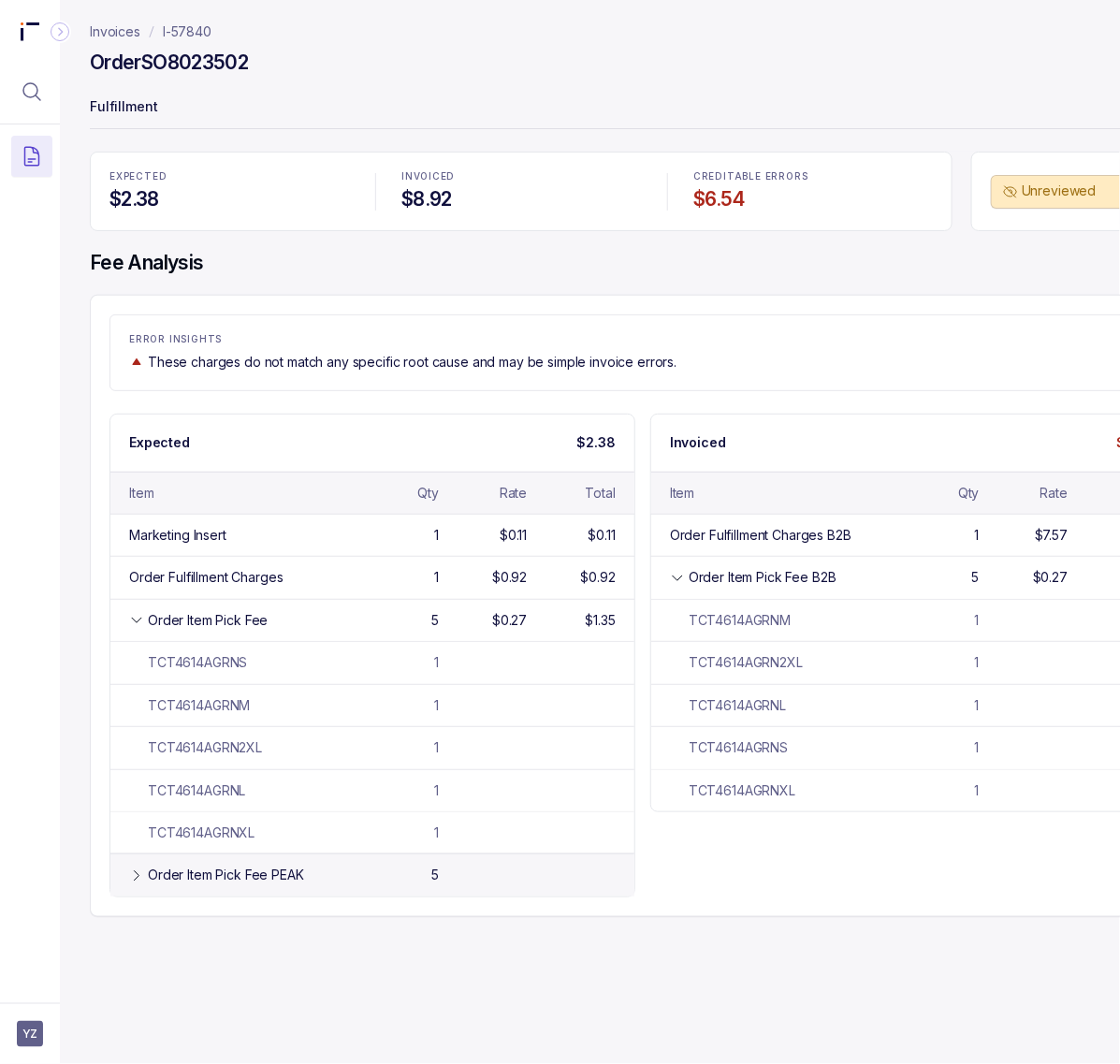
click at [433, 876] on div "5" at bounding box center [436, 875] width 8 height 19
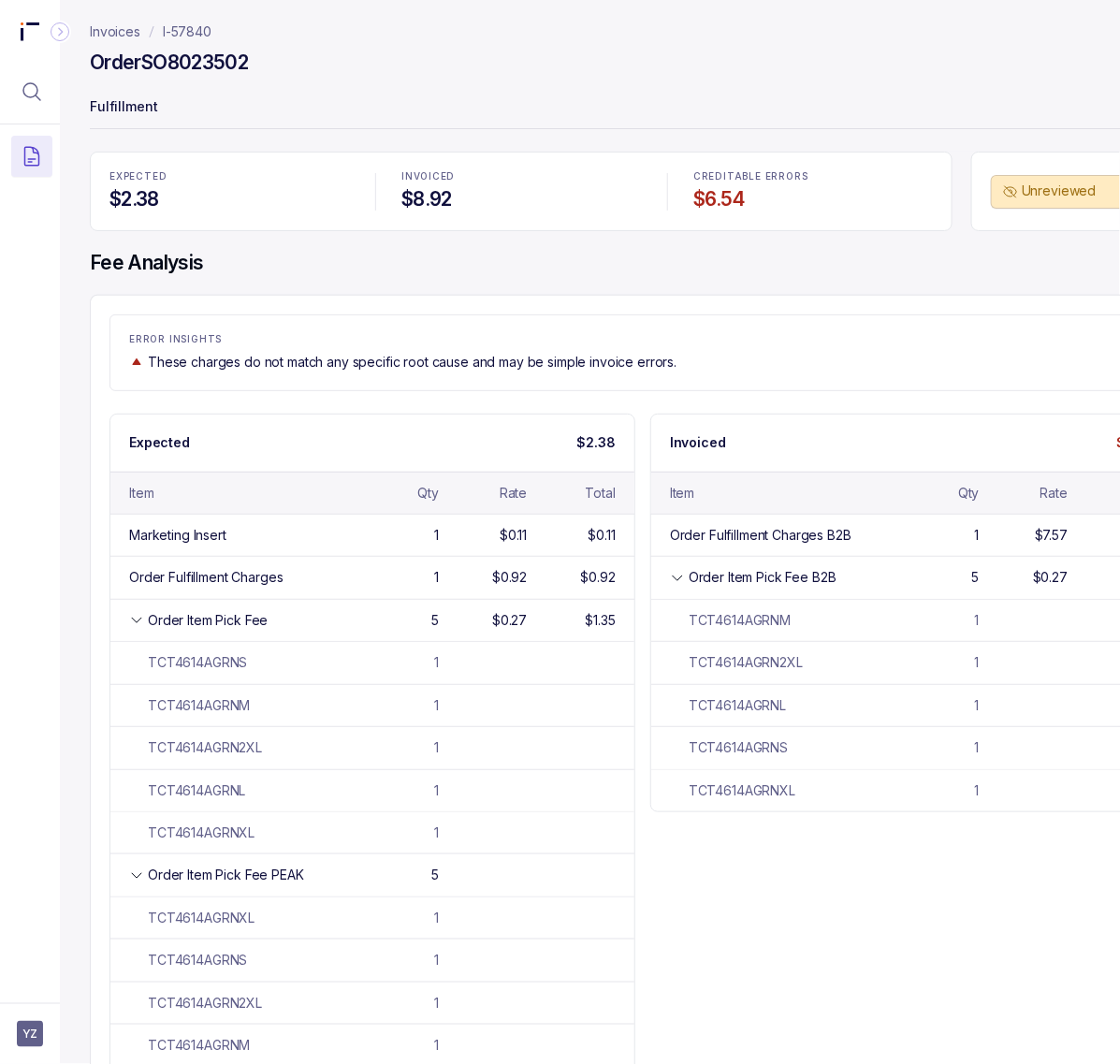
click at [176, 31] on p "I-57840" at bounding box center [187, 32] width 49 height 19
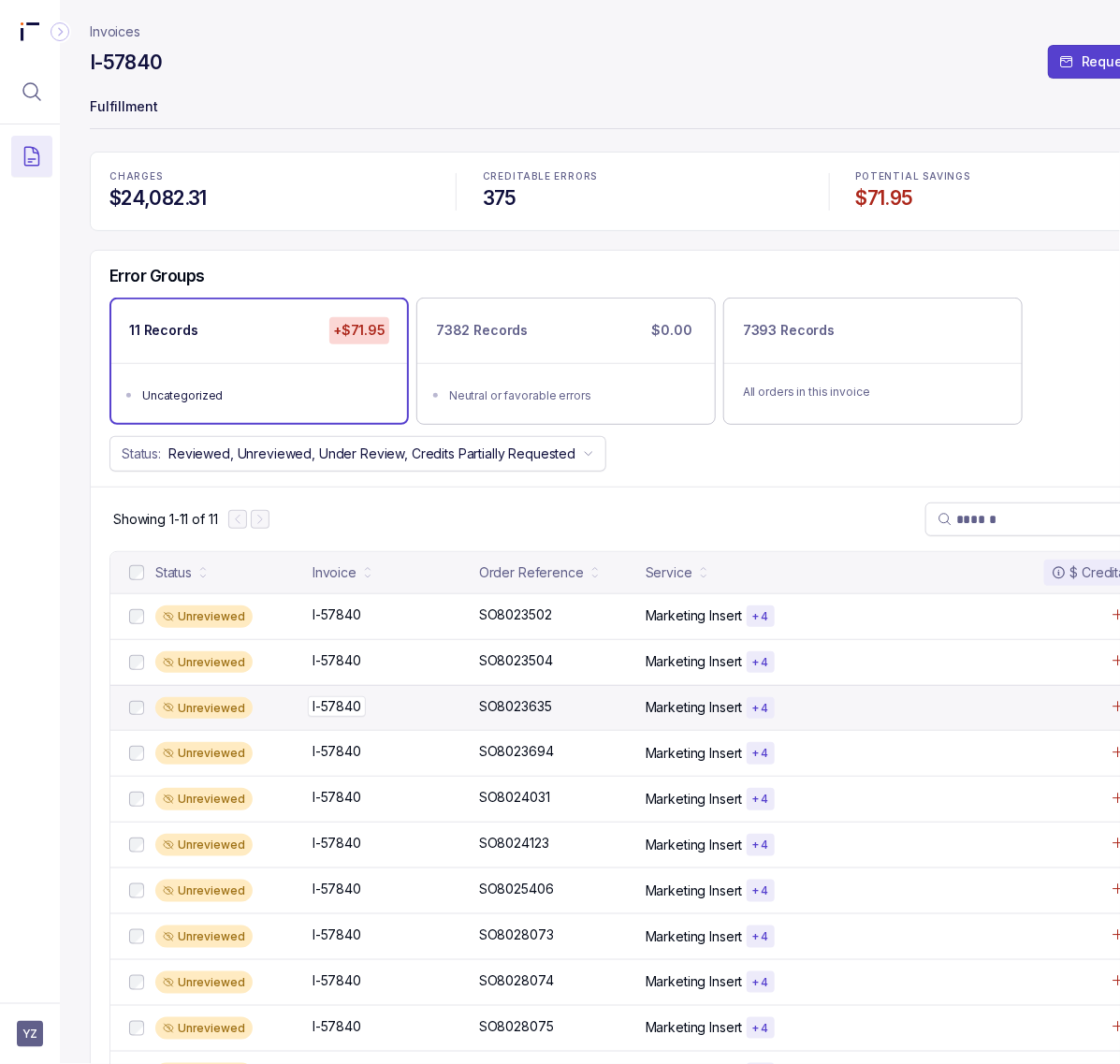
click at [348, 706] on p "I-57840" at bounding box center [337, 706] width 58 height 21
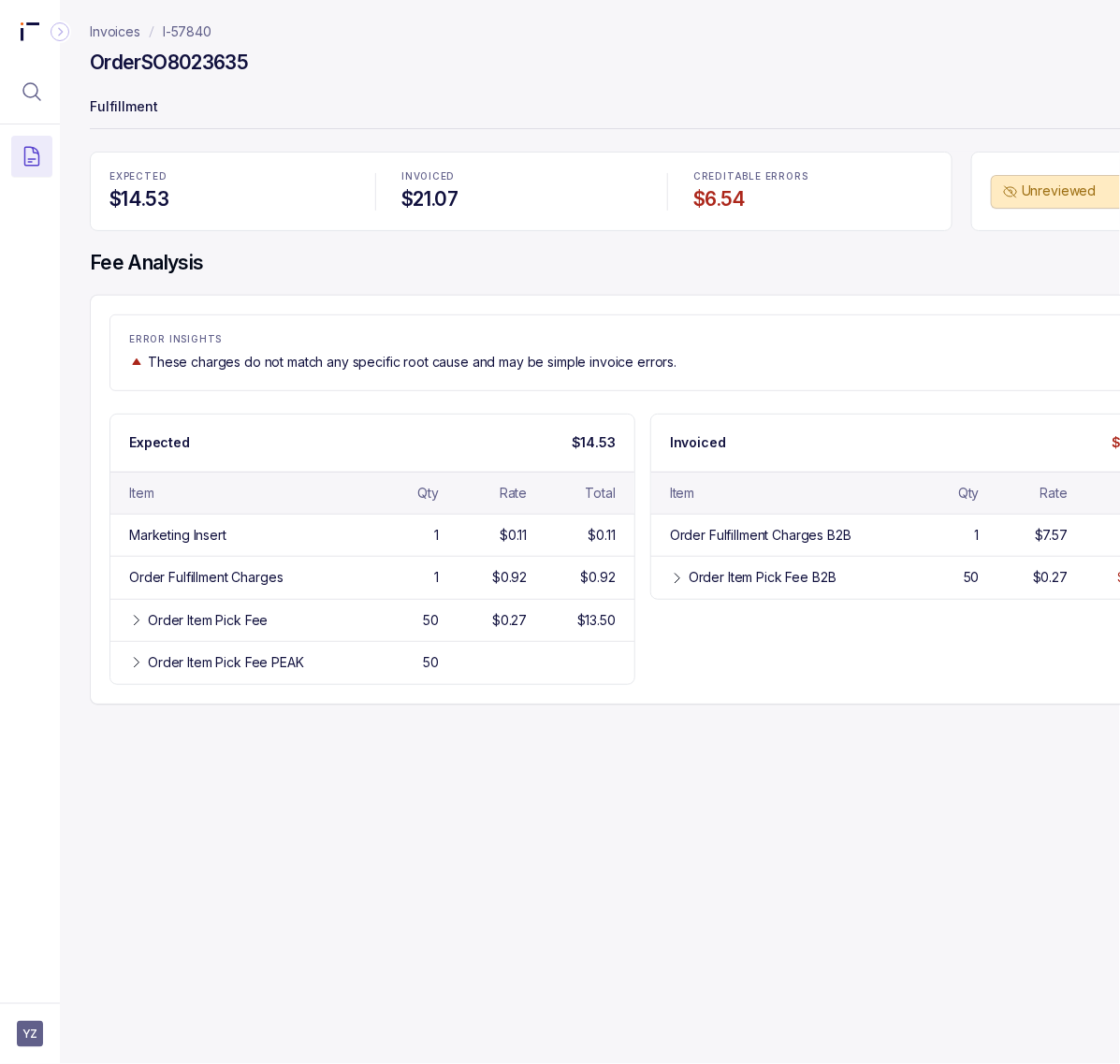
click at [222, 68] on h4 "Order SO8023635" at bounding box center [168, 62] width 158 height 26
click at [818, 84] on header "Invoices I-57840 Order SO8023635 Fulfillment" at bounding box center [643, 76] width 1107 height 151
click at [199, 31] on p "I-57840" at bounding box center [187, 32] width 49 height 19
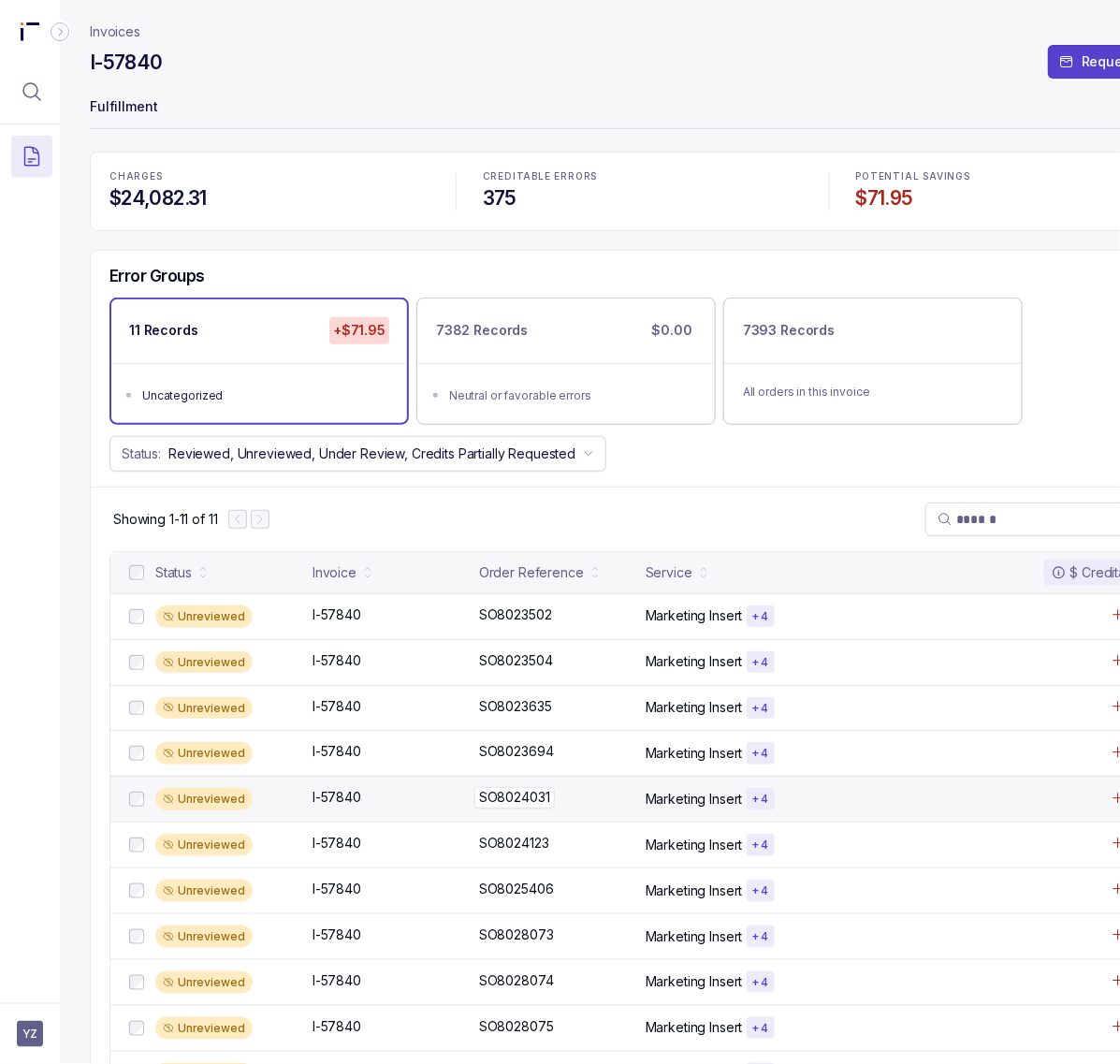
click at [494, 802] on p "SO8024031" at bounding box center [515, 797] width 80 height 21
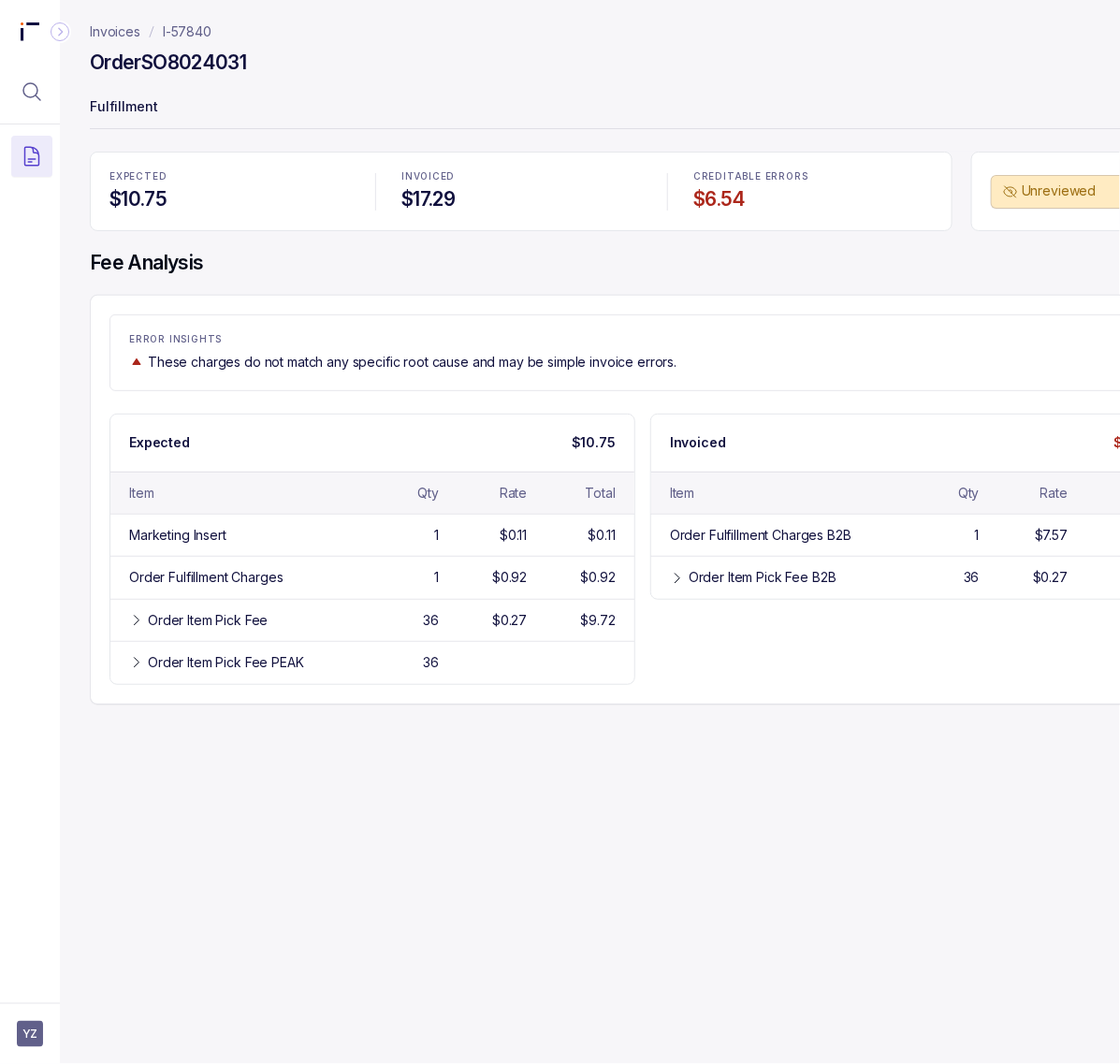
click at [189, 57] on h4 "Order SO8024031" at bounding box center [168, 62] width 156 height 26
click at [176, 34] on p "I-57840" at bounding box center [187, 32] width 49 height 19
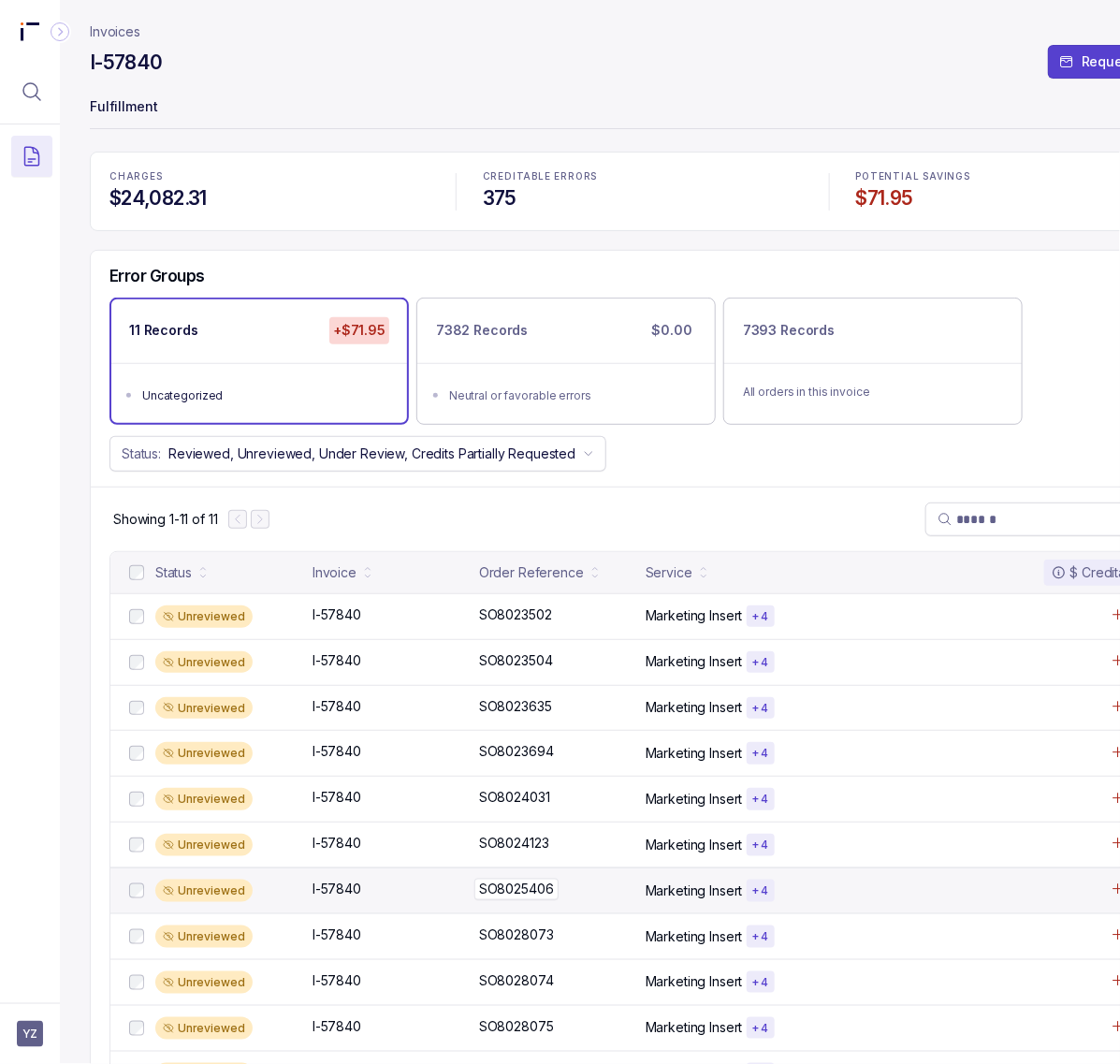
click at [529, 891] on p "SO8025406" at bounding box center [517, 889] width 84 height 21
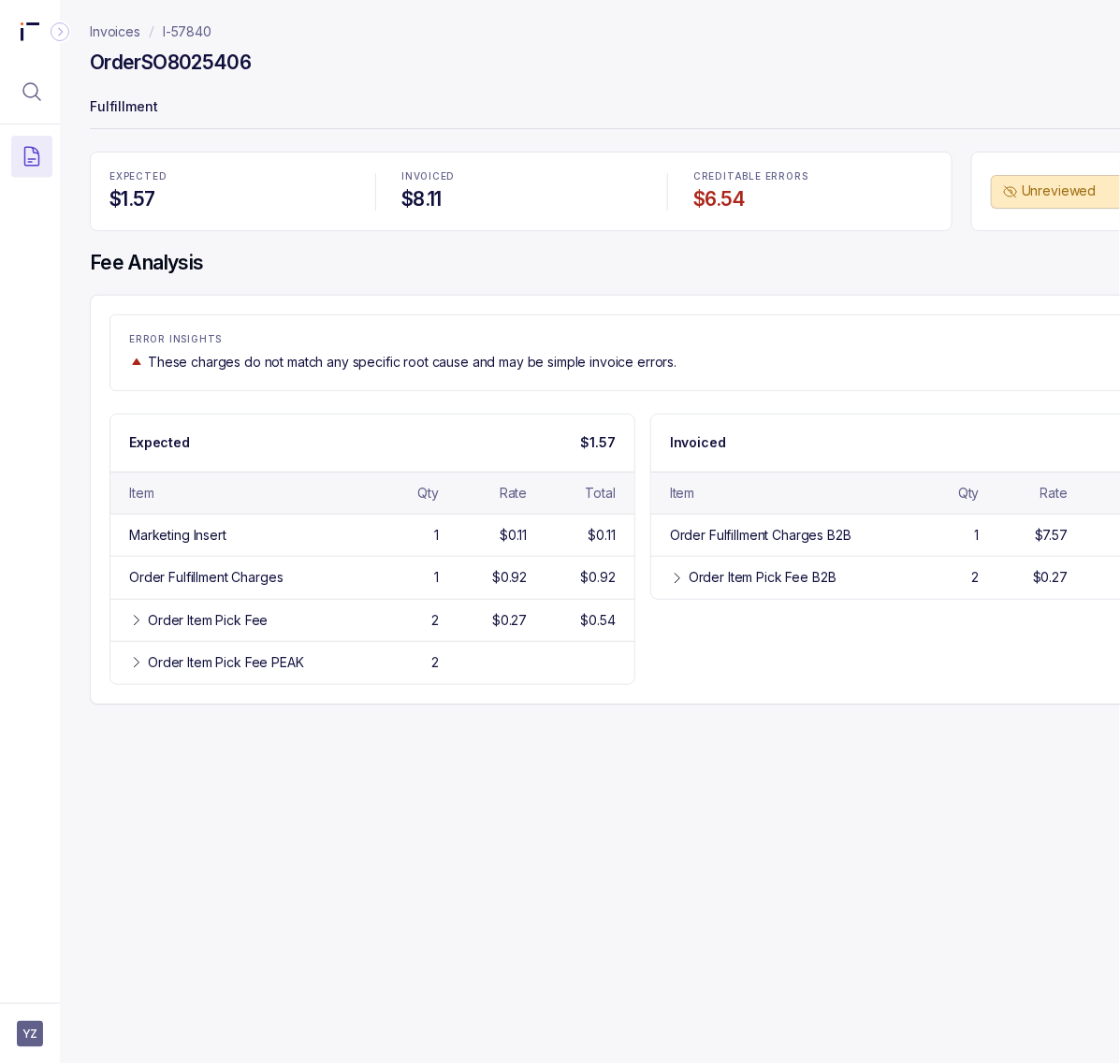
click at [188, 75] on h4 "Order SO8025406" at bounding box center [170, 62] width 161 height 26
click at [181, 26] on p "I-57840" at bounding box center [187, 32] width 49 height 19
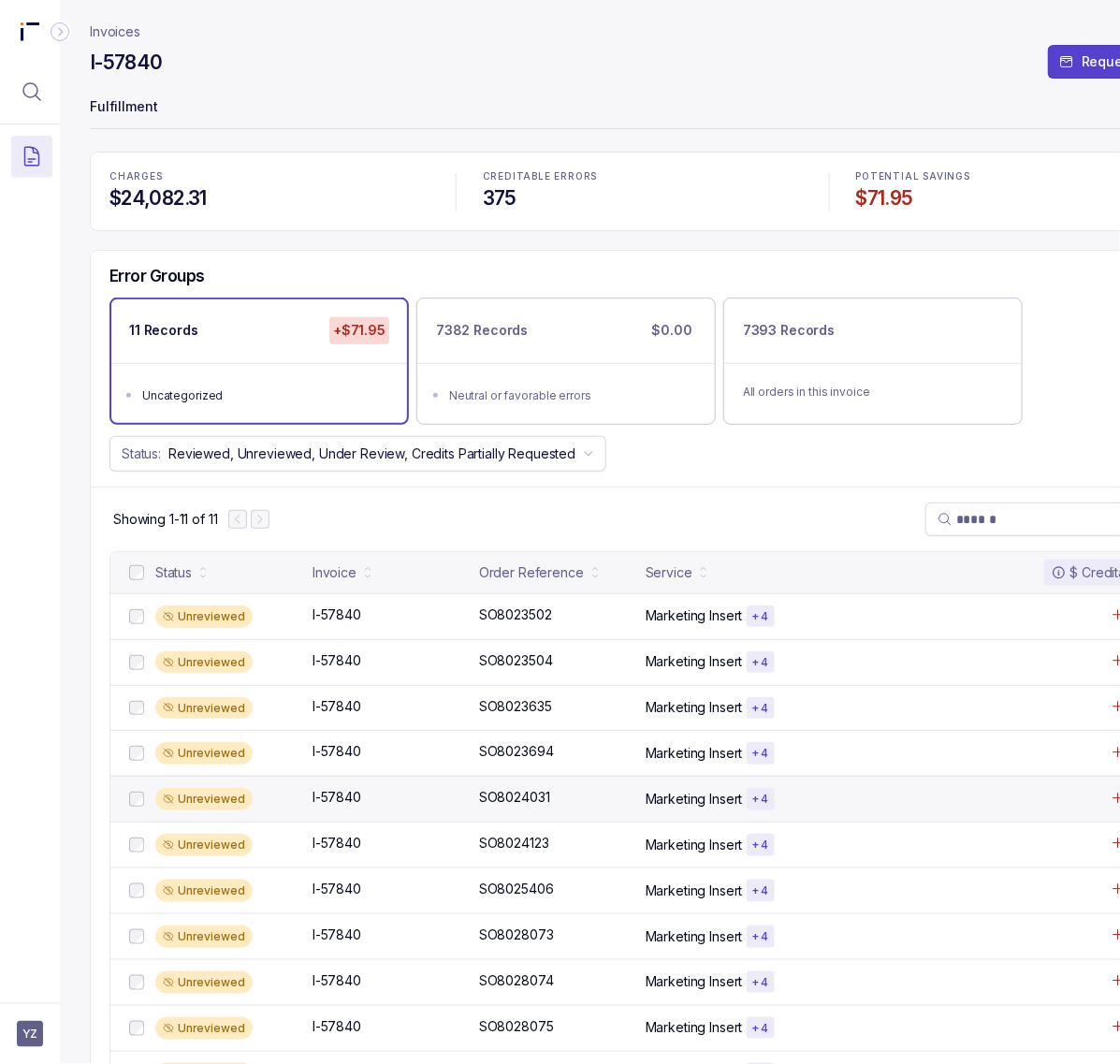
scroll to position [76, 0]
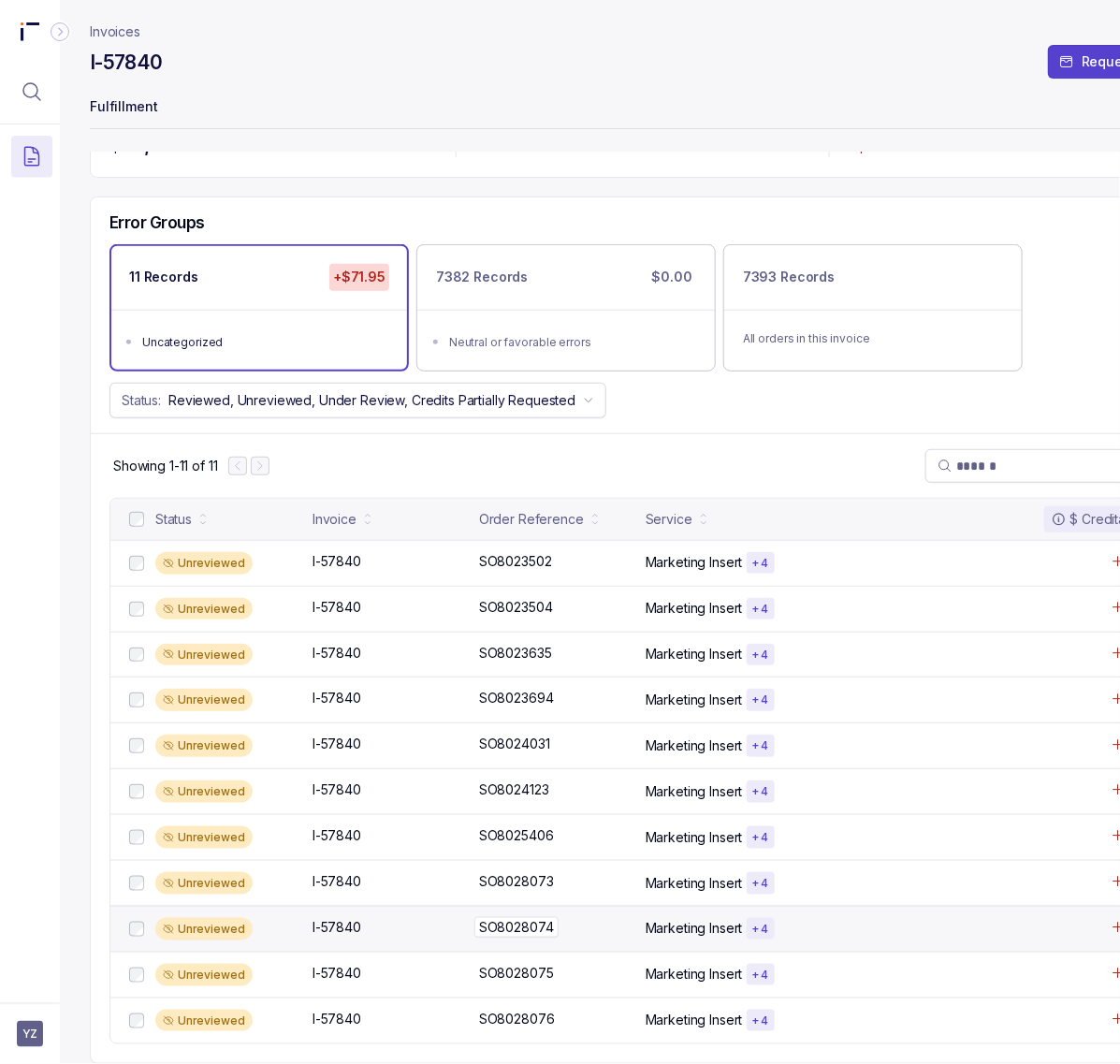
click at [538, 917] on p "SO8028074" at bounding box center [517, 927] width 84 height 21
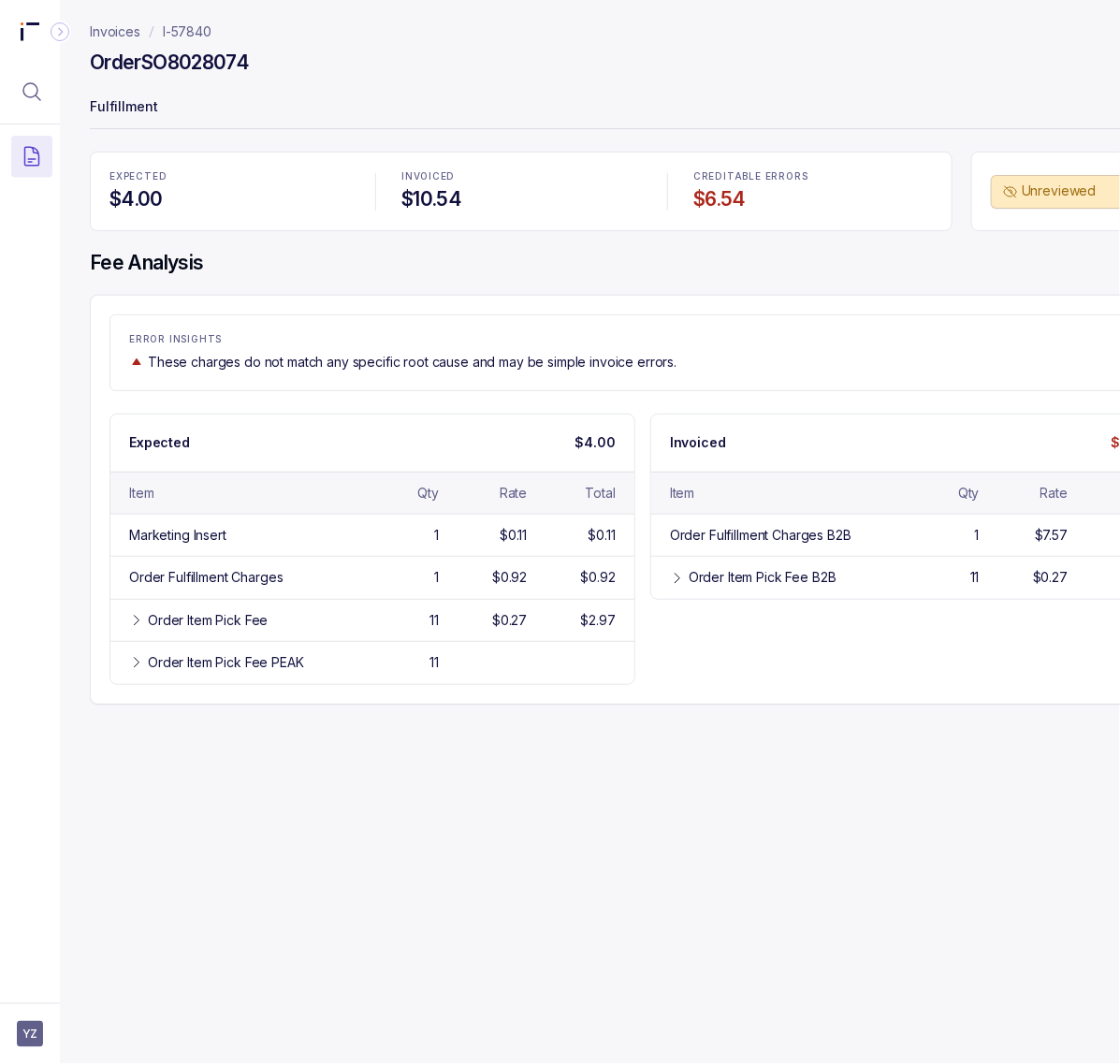
click at [159, 67] on h4 "Order SO8028074" at bounding box center [169, 62] width 159 height 26
click at [189, 38] on p "I-57840" at bounding box center [187, 32] width 49 height 19
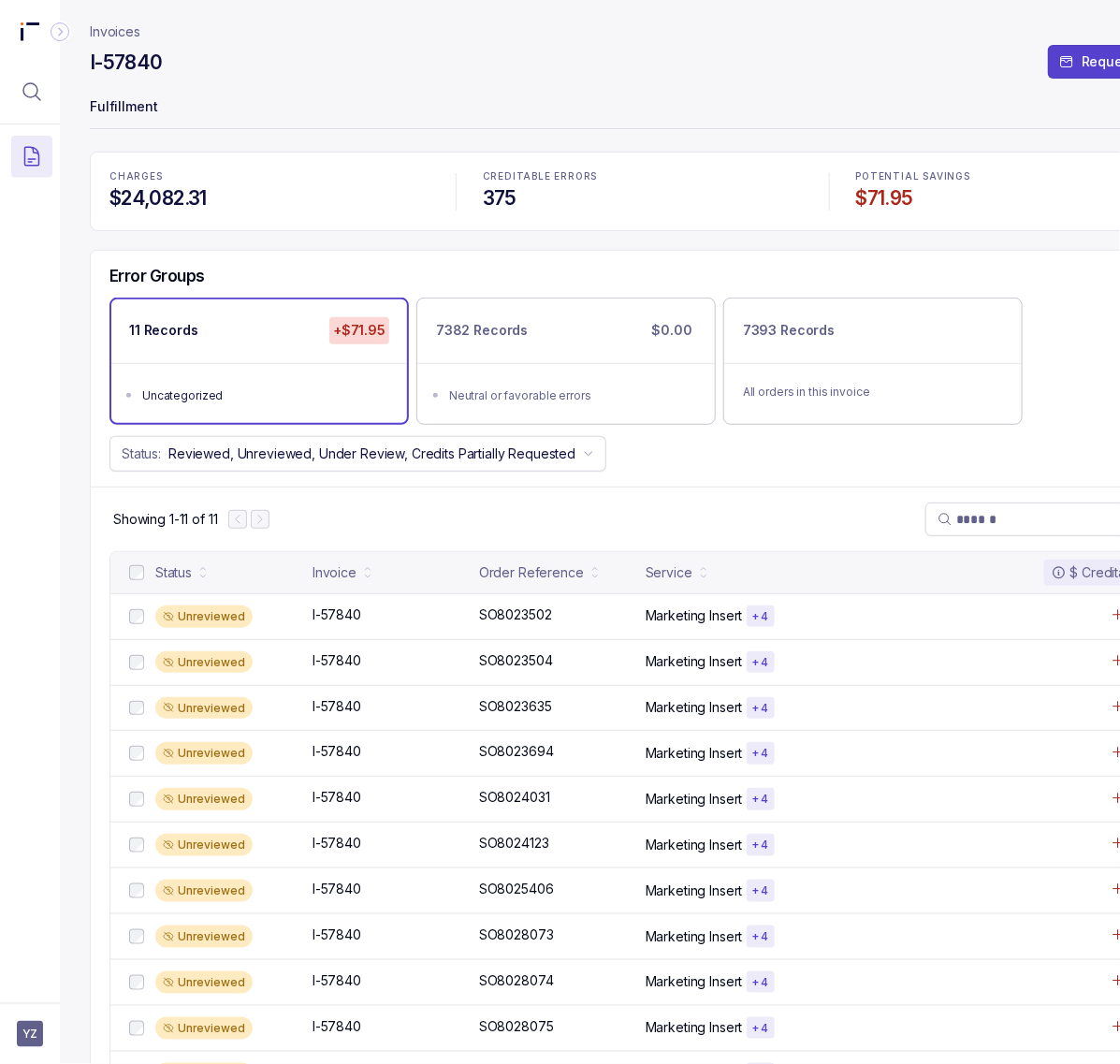
click at [900, 206] on h4 "$71.95" at bounding box center [1017, 198] width 320 height 26
click at [634, 90] on p "Fulfillment" at bounding box center [643, 108] width 1107 height 37
click at [28, 94] on icon "Menu Icon Button MagnifyingGlassIcon" at bounding box center [32, 91] width 22 height 22
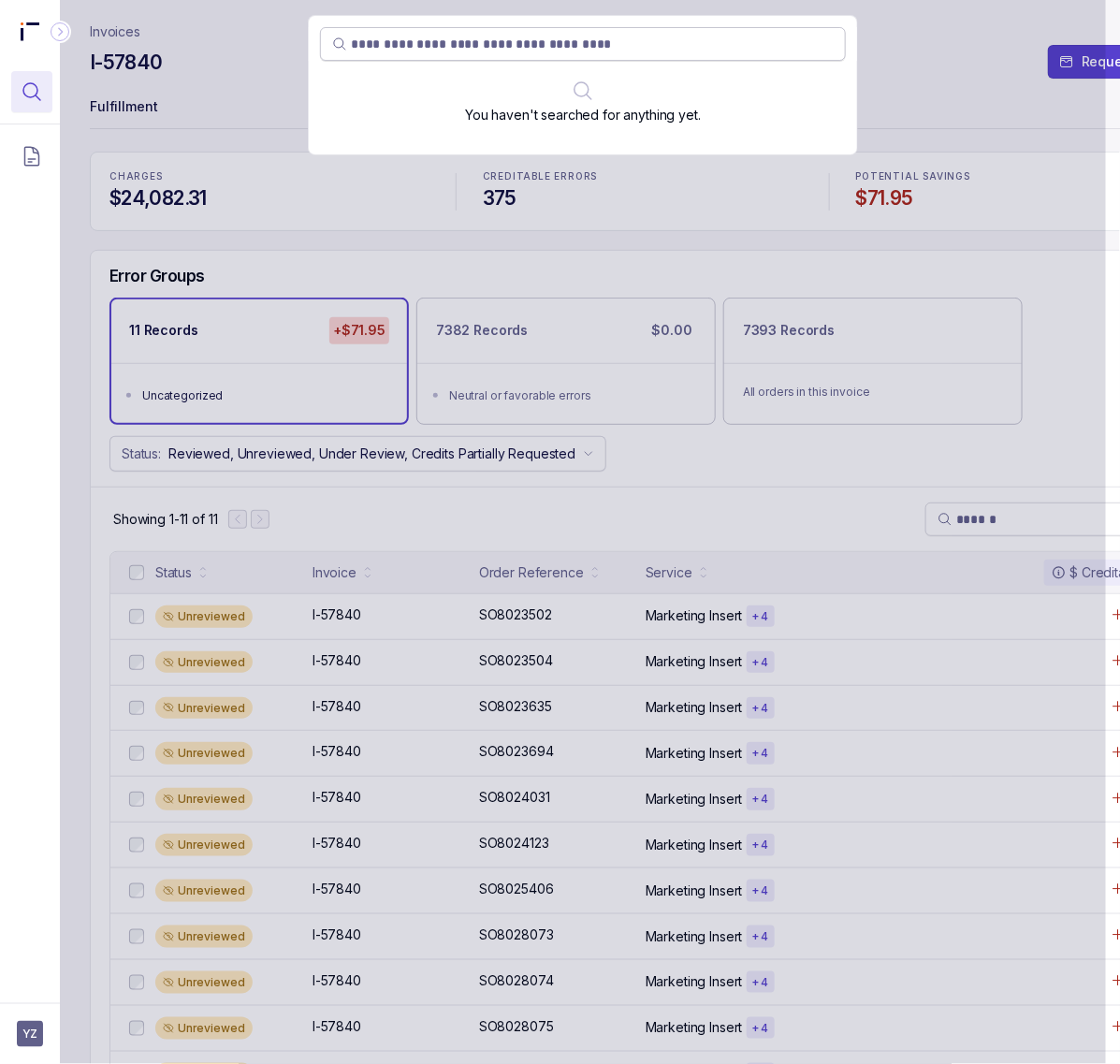
click at [545, 43] on input "search" at bounding box center [593, 44] width 482 height 19
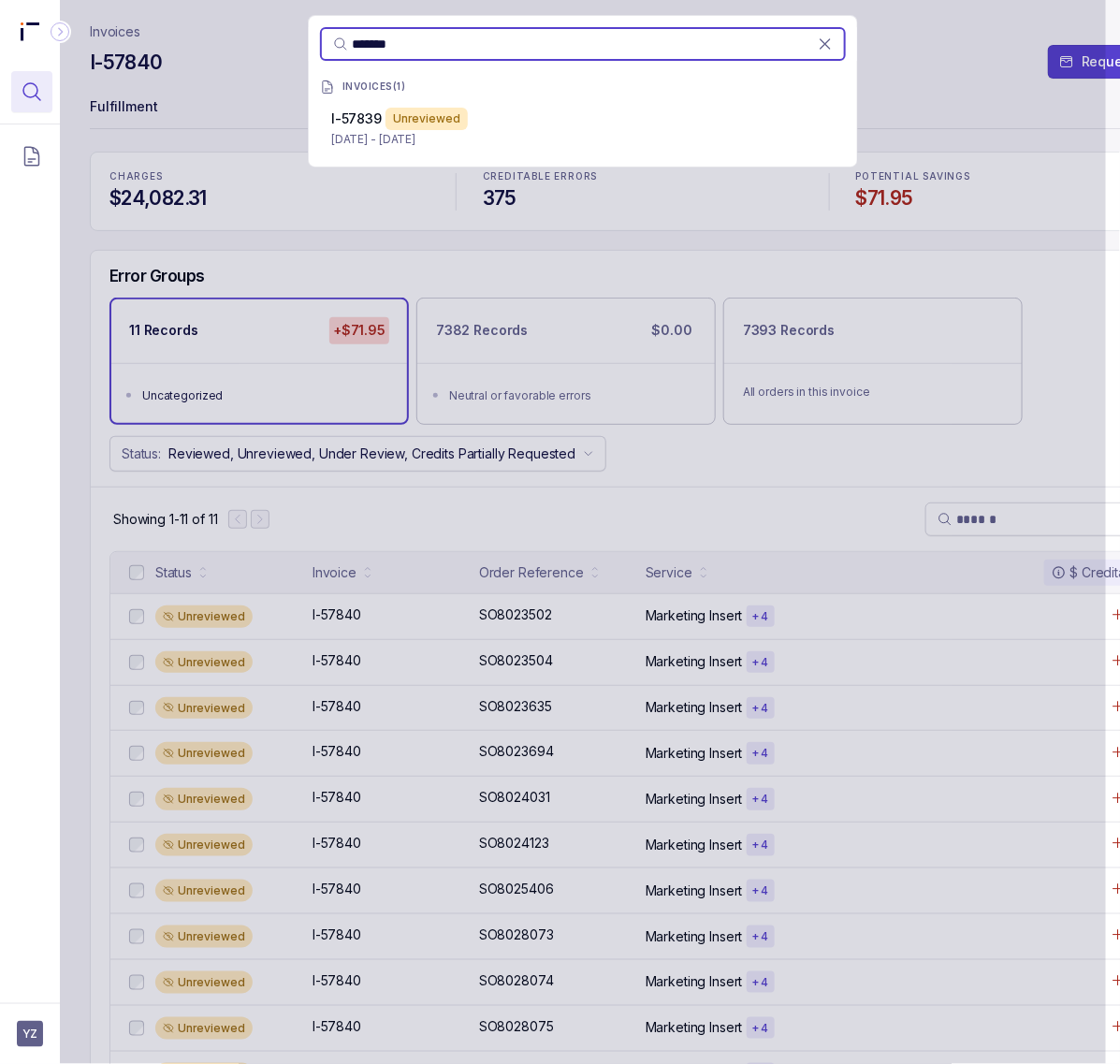
type input "*******"
click at [499, 118] on div "I-57839 Unreviewed" at bounding box center [583, 118] width 504 height 22
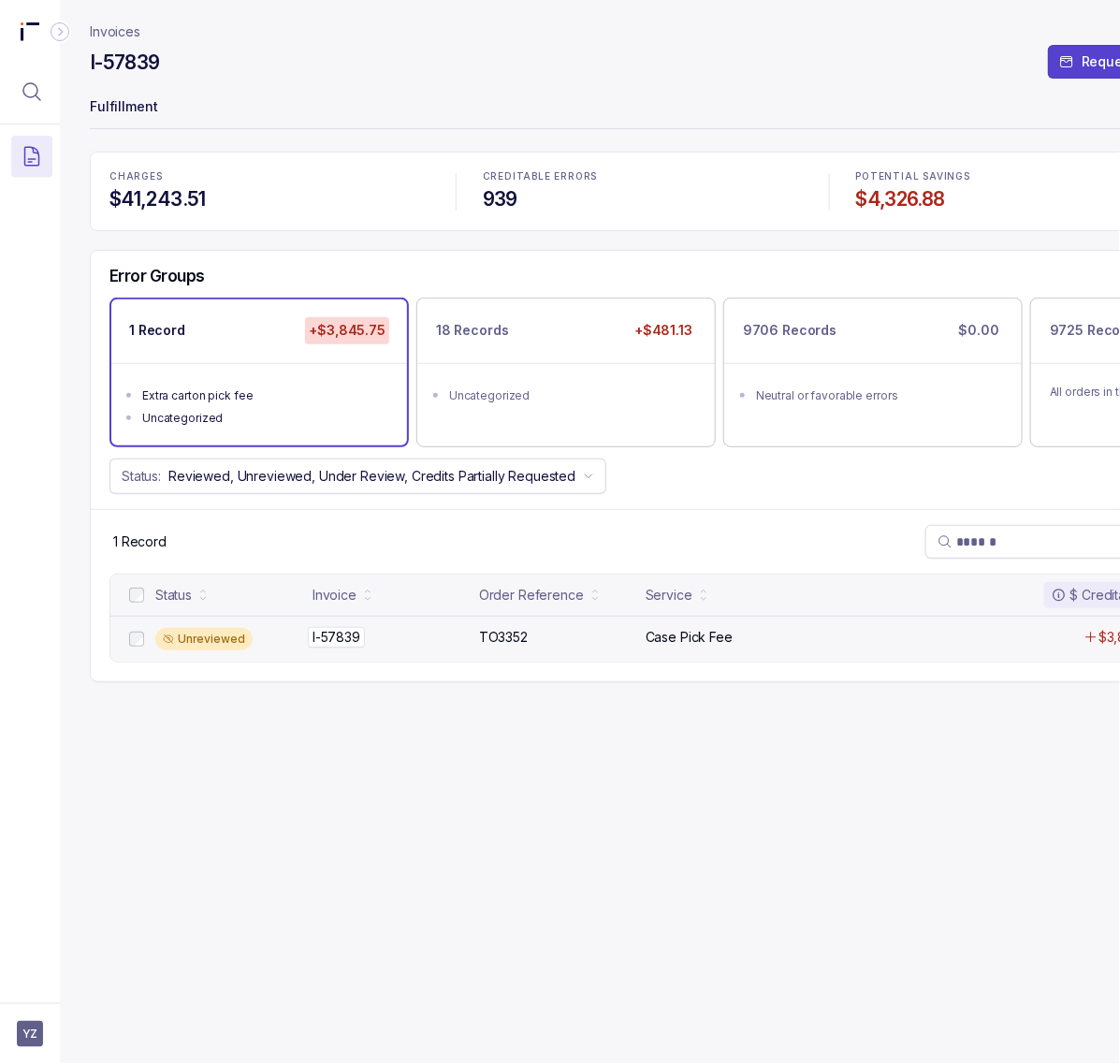
click at [348, 641] on p "I-57839" at bounding box center [337, 637] width 57 height 21
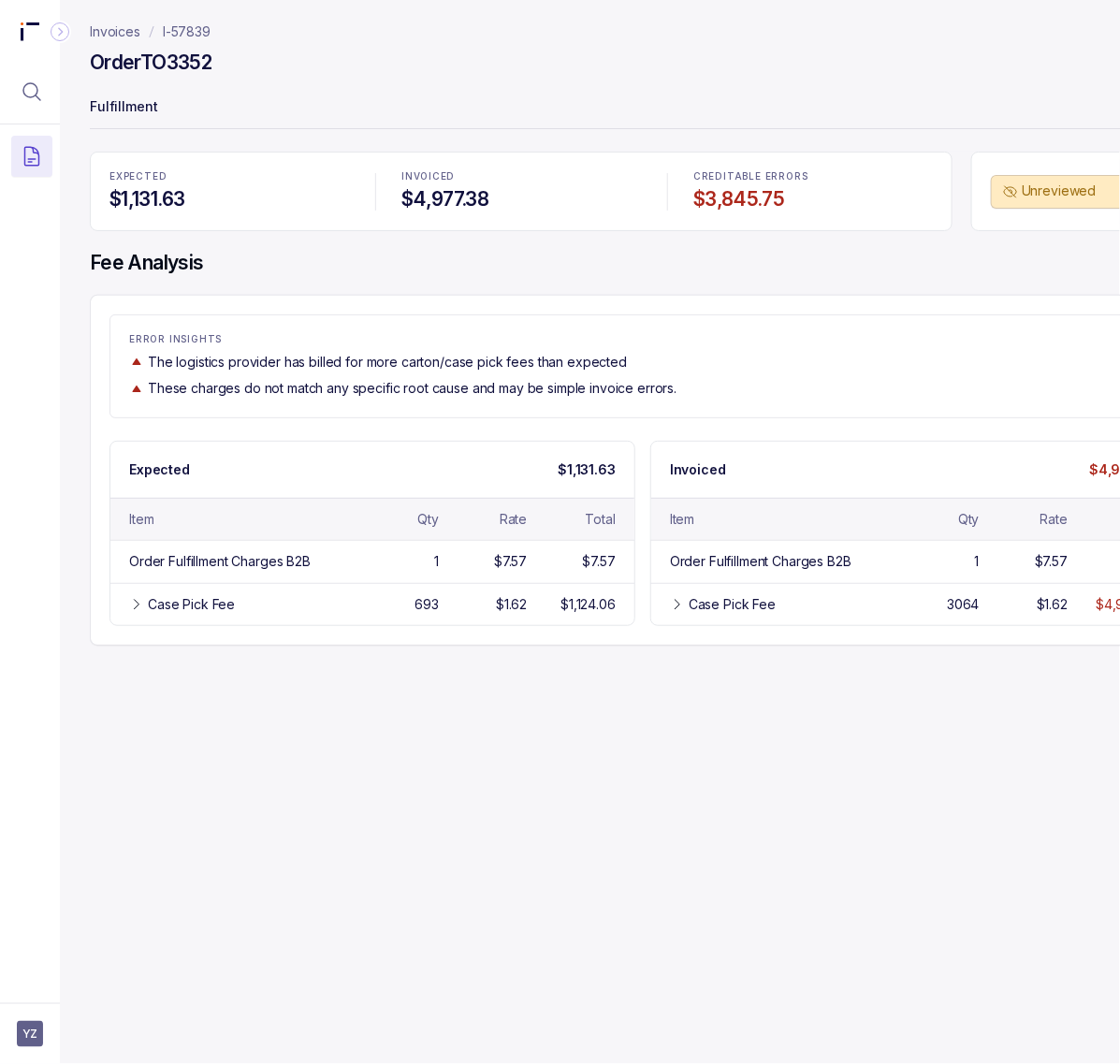
click at [173, 33] on p "I-57839" at bounding box center [187, 32] width 48 height 19
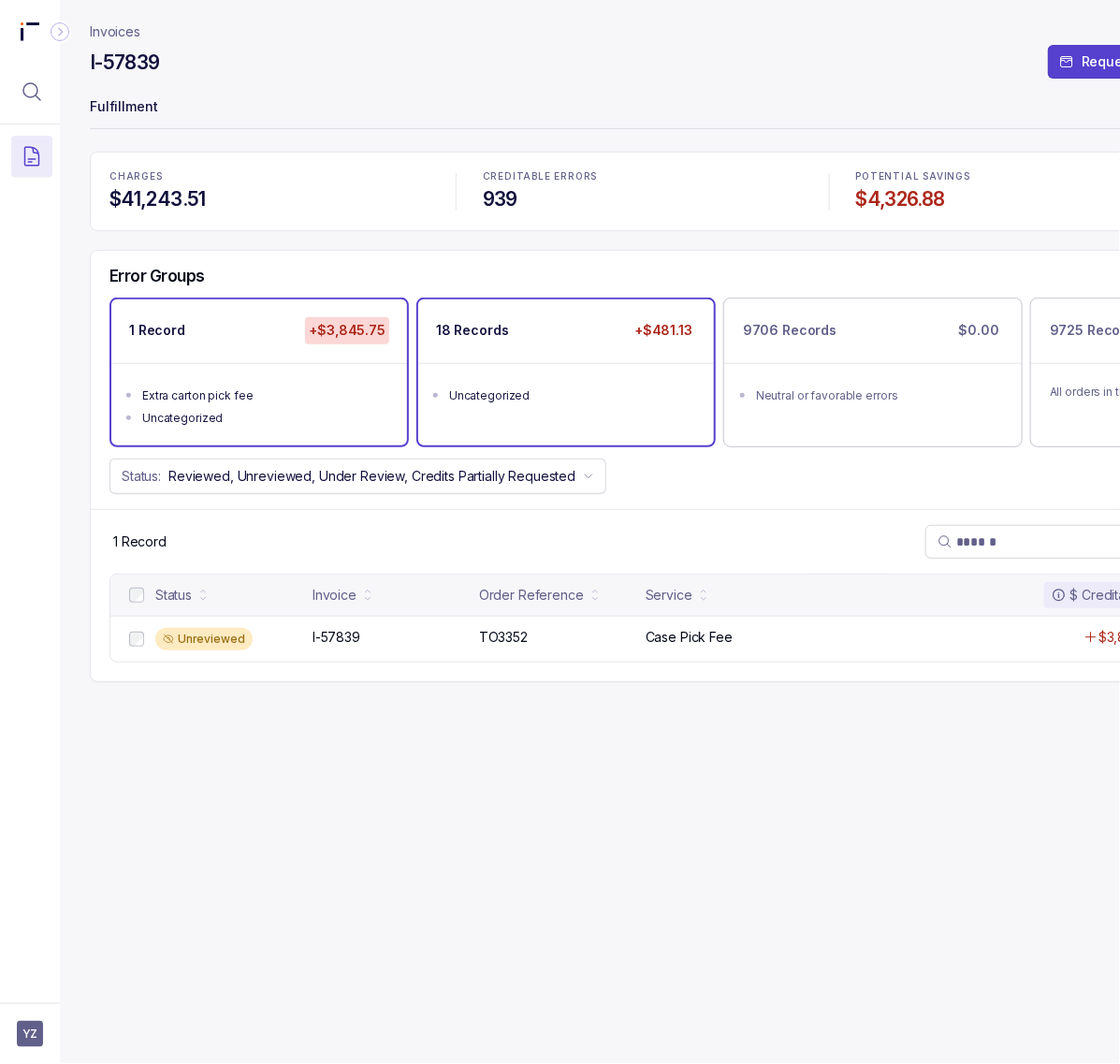
click at [549, 405] on ul "Uncategorized" at bounding box center [566, 392] width 296 height 60
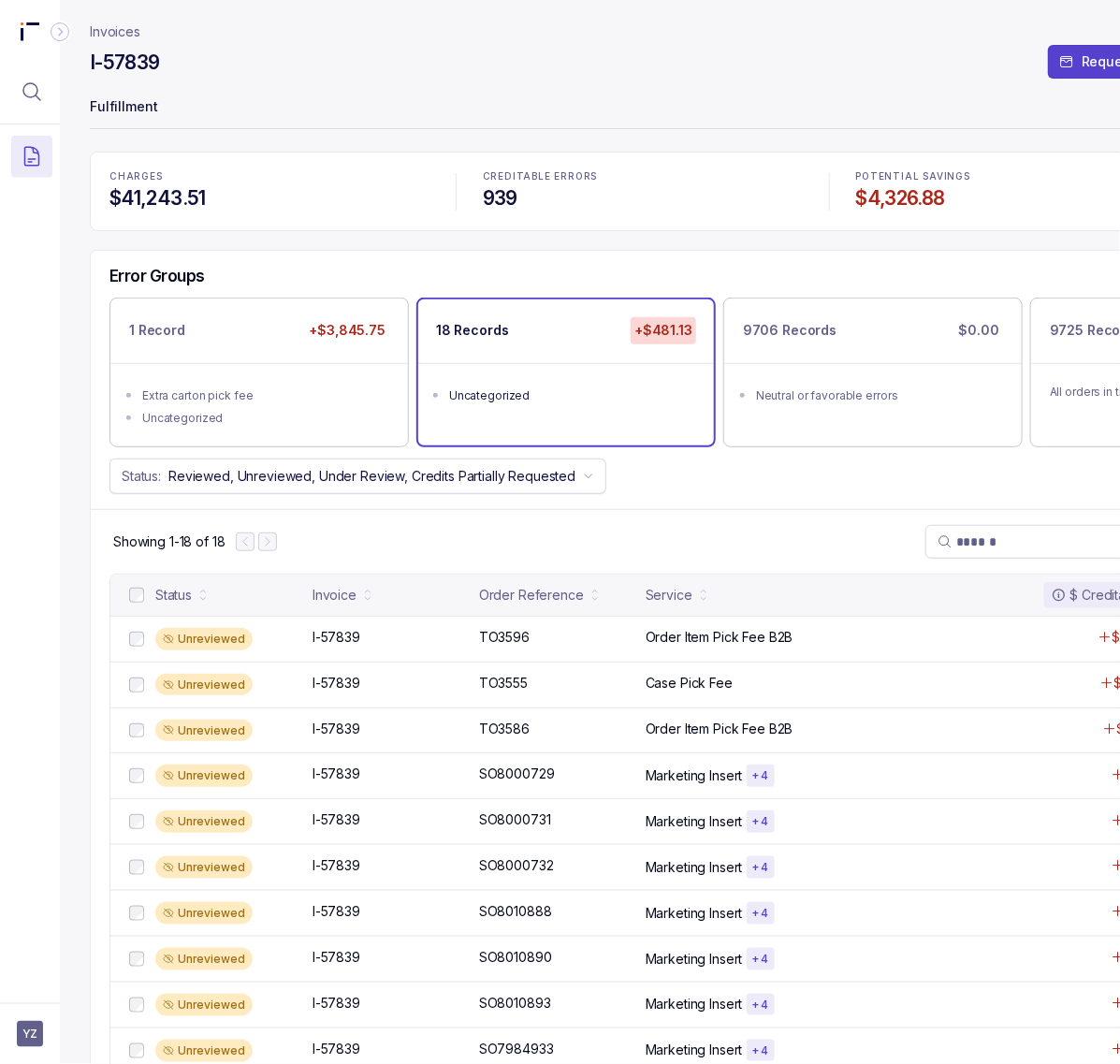
scroll to position [117, 0]
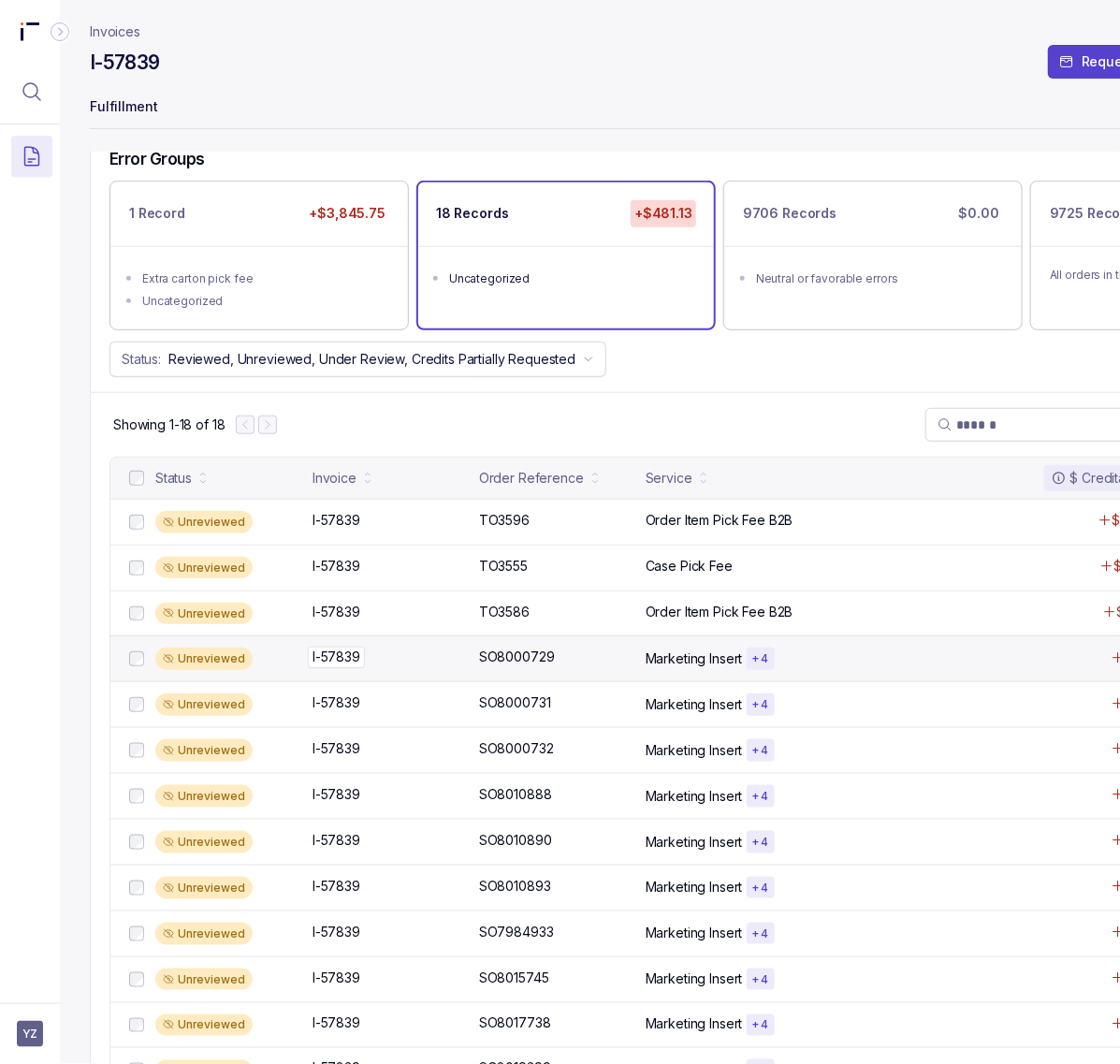
click at [342, 665] on p "I-57839" at bounding box center [337, 657] width 57 height 21
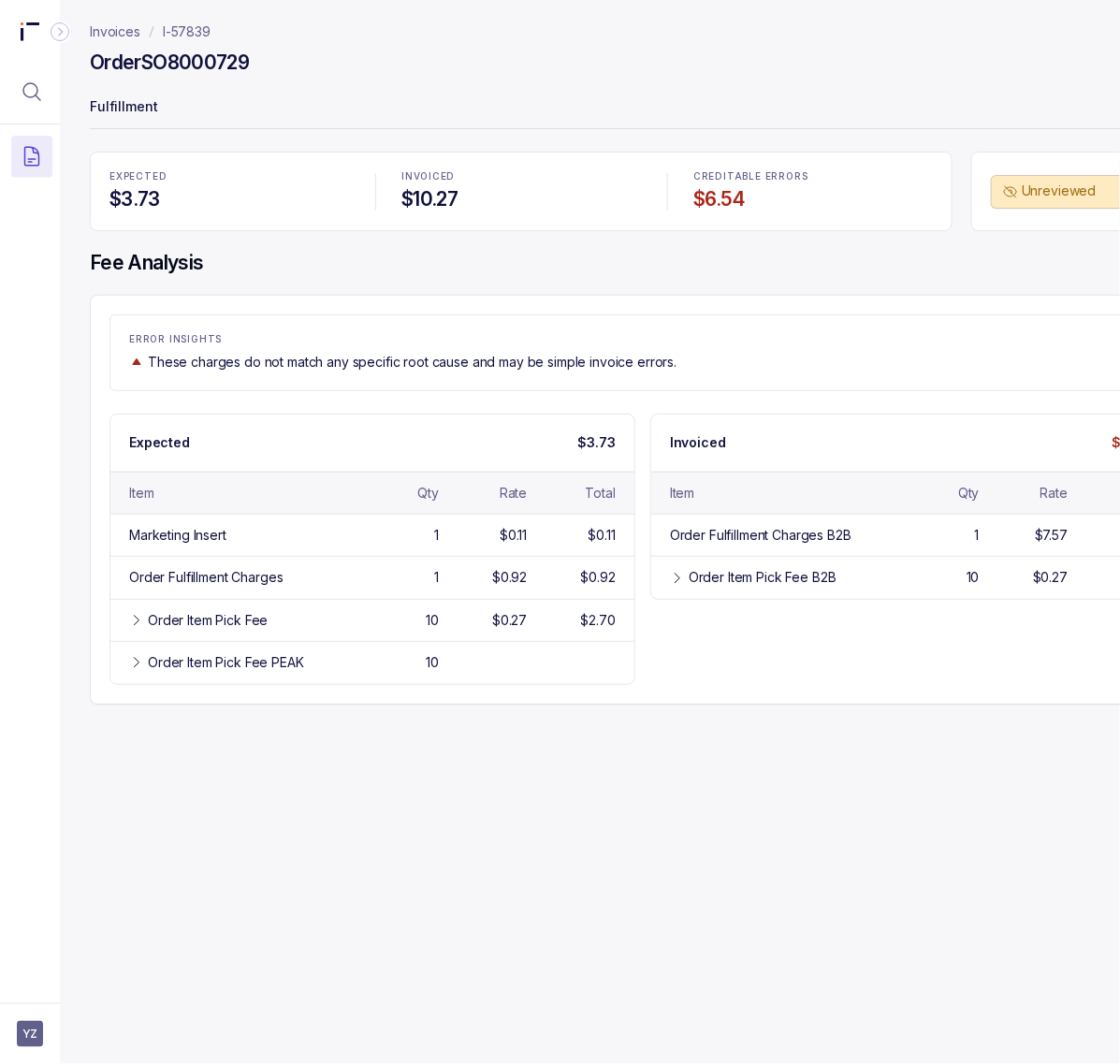
click at [171, 59] on h4 "Order SO8000729" at bounding box center [169, 62] width 159 height 26
drag, startPoint x: 238, startPoint y: 33, endPoint x: 161, endPoint y: 31, distance: 77.0
click at [161, 31] on nav "Invoices I-57839" at bounding box center [643, 32] width 1107 height 19
click at [186, 68] on h4 "Order SO8000729" at bounding box center [169, 62] width 159 height 26
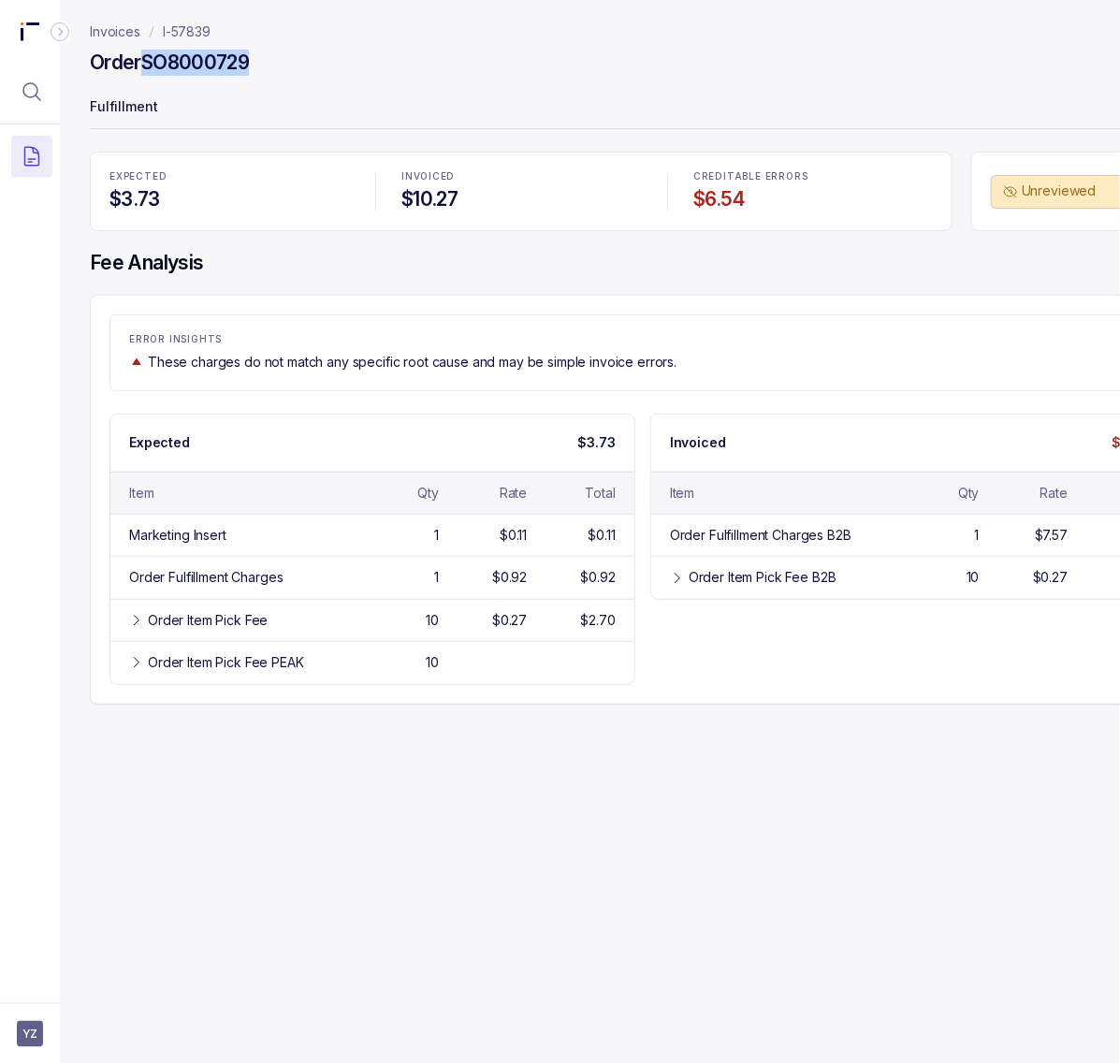
click at [186, 68] on h4 "Order SO8000729" at bounding box center [169, 62] width 159 height 26
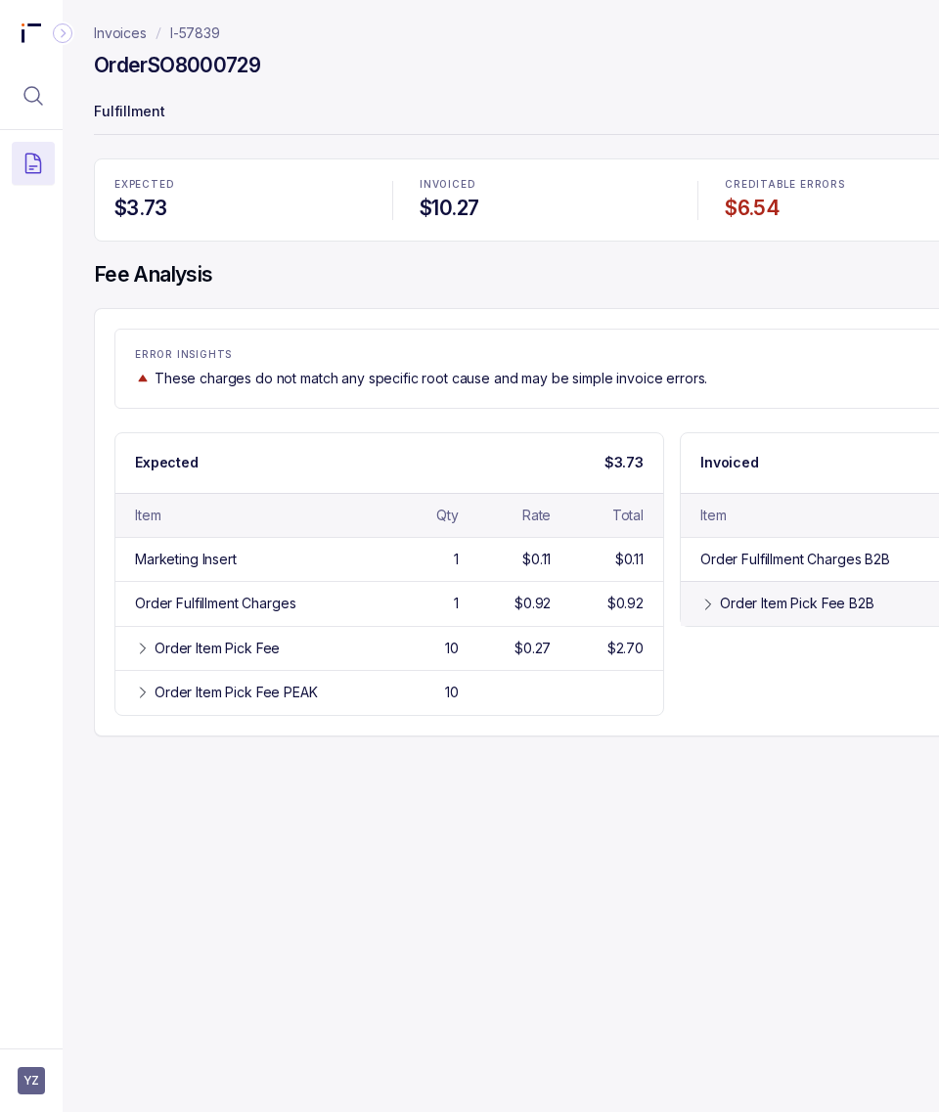
click at [744, 599] on div "Order Item Pick Fee B2B" at bounding box center [797, 603] width 154 height 20
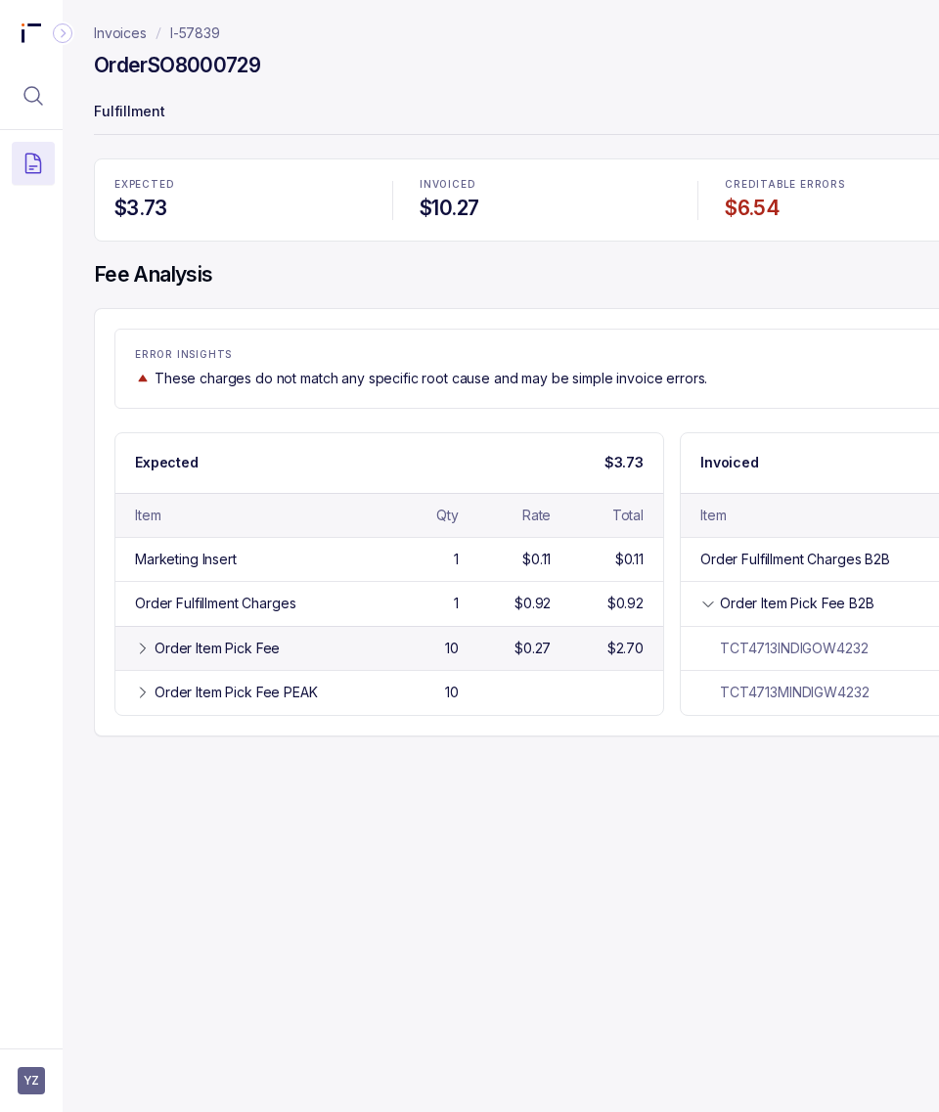
click at [295, 663] on div "Order Item Pick Fee 10 $0.27 $2.70" at bounding box center [388, 648] width 547 height 44
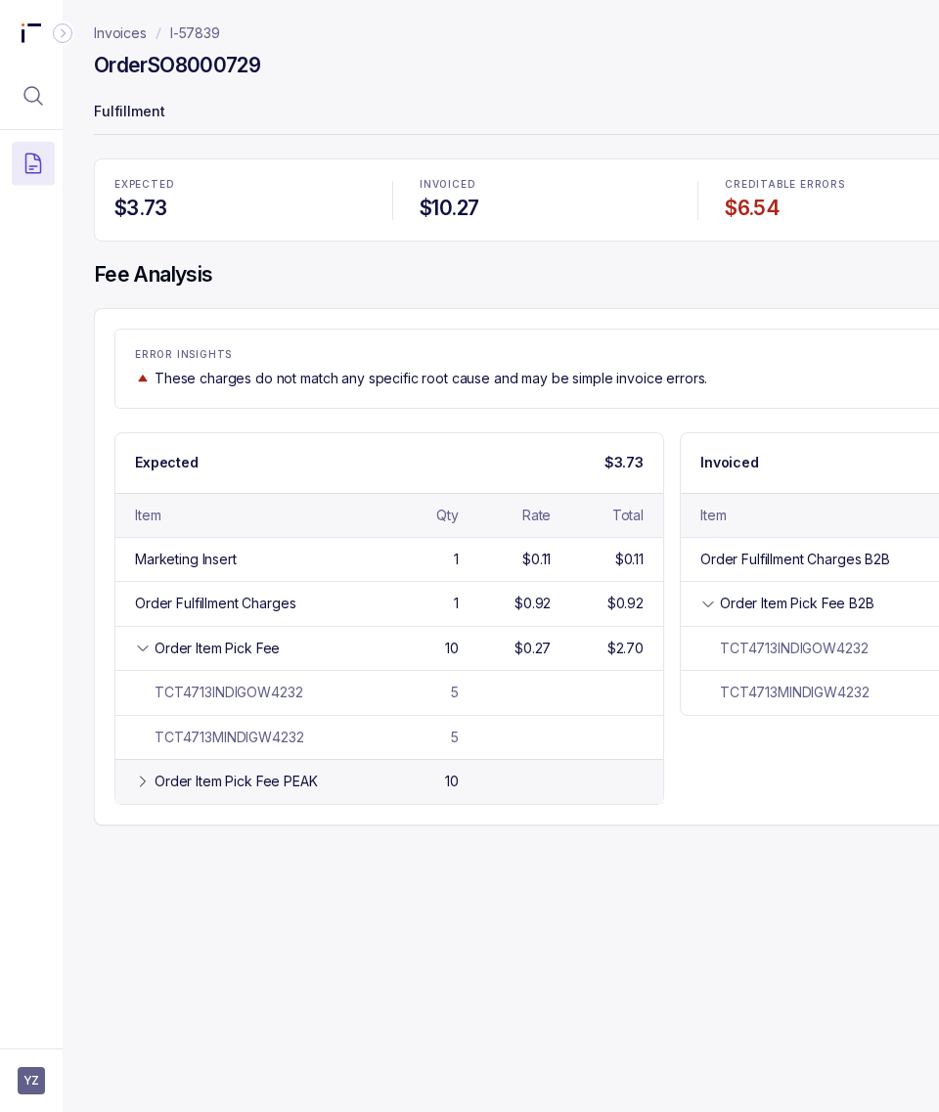
click at [210, 778] on div "Order Item Pick Fee PEAK" at bounding box center [235, 781] width 163 height 20
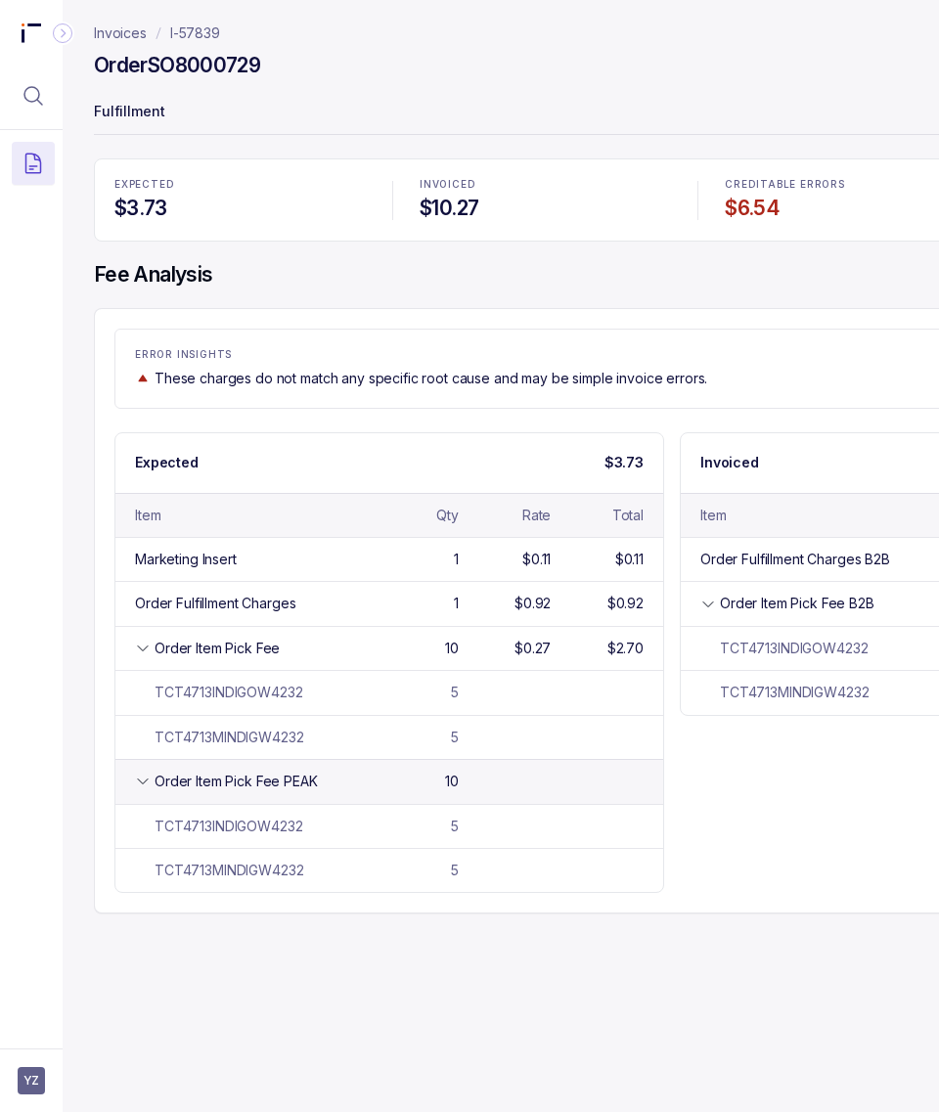
click at [210, 778] on div "Order Item Pick Fee PEAK" at bounding box center [235, 781] width 163 height 20
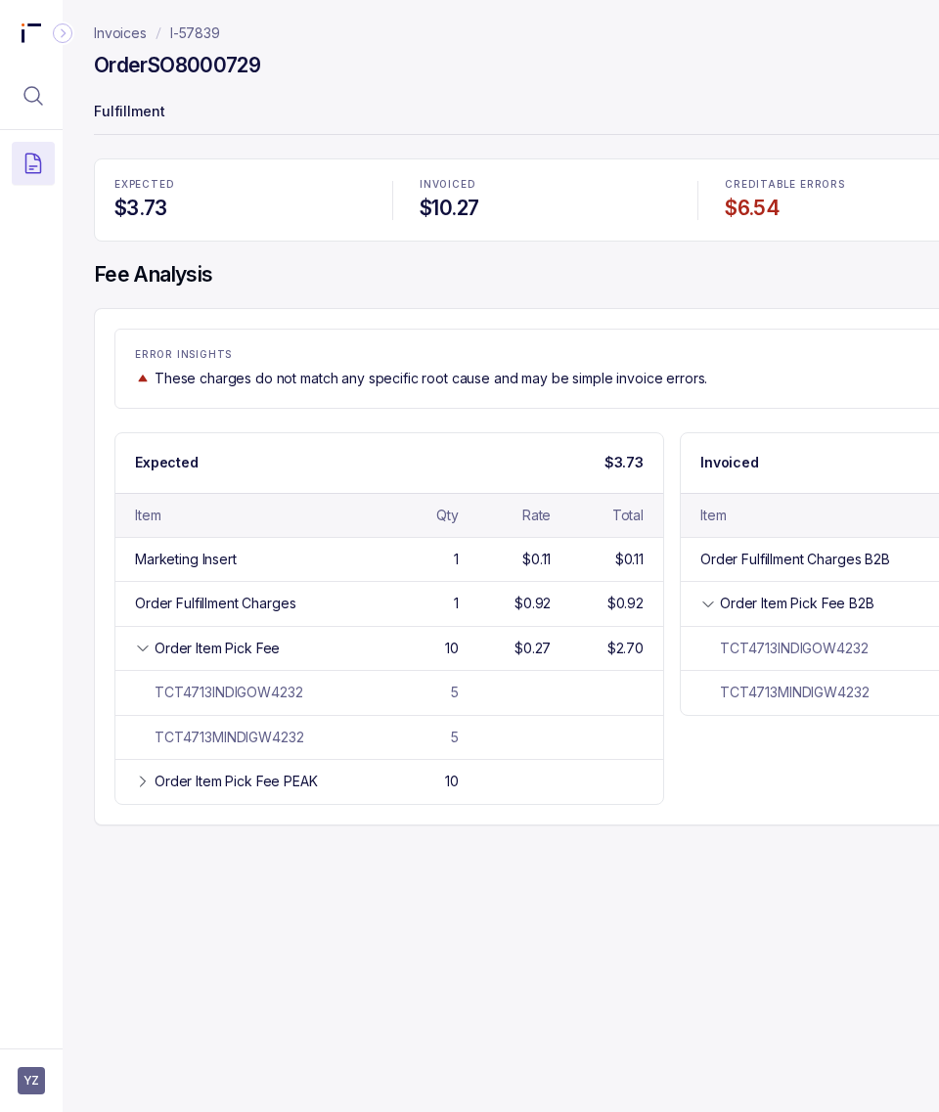
click at [203, 36] on p "I-57839" at bounding box center [195, 33] width 50 height 20
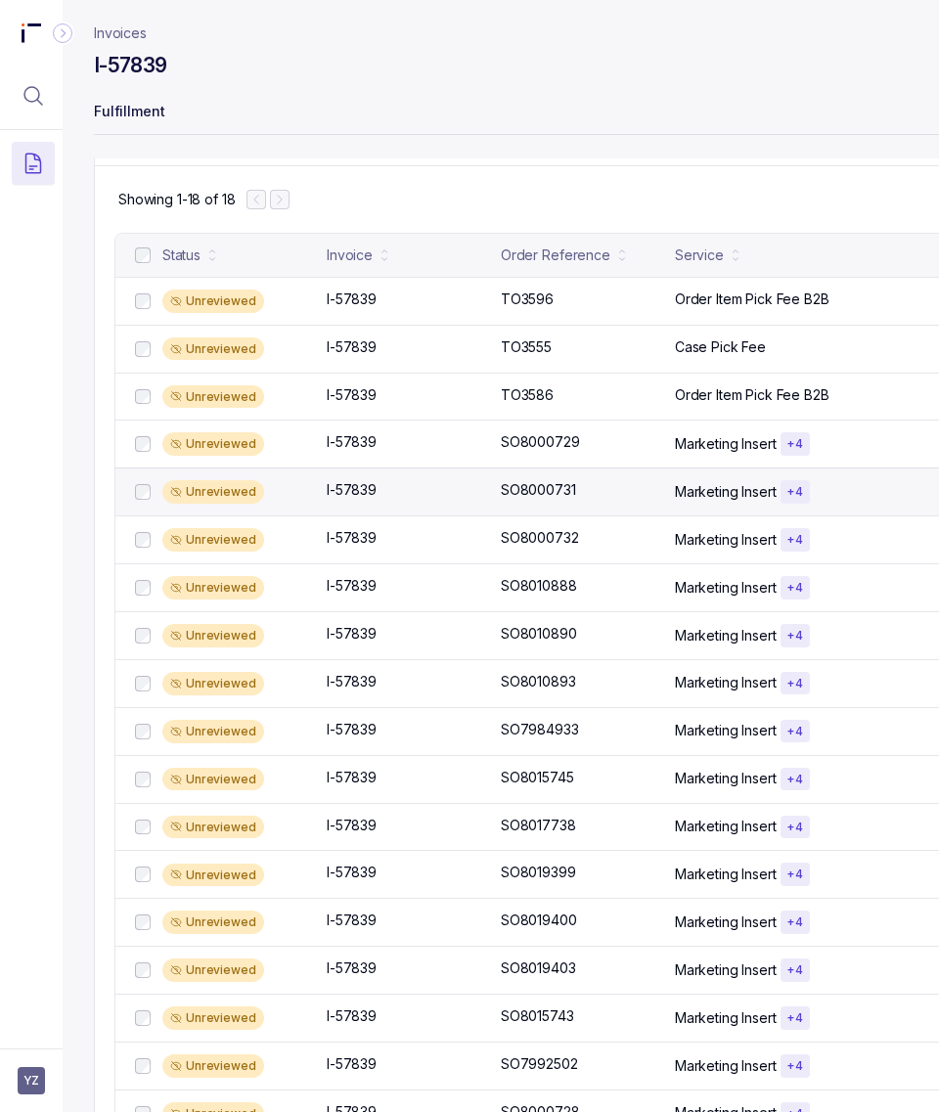
scroll to position [440, 0]
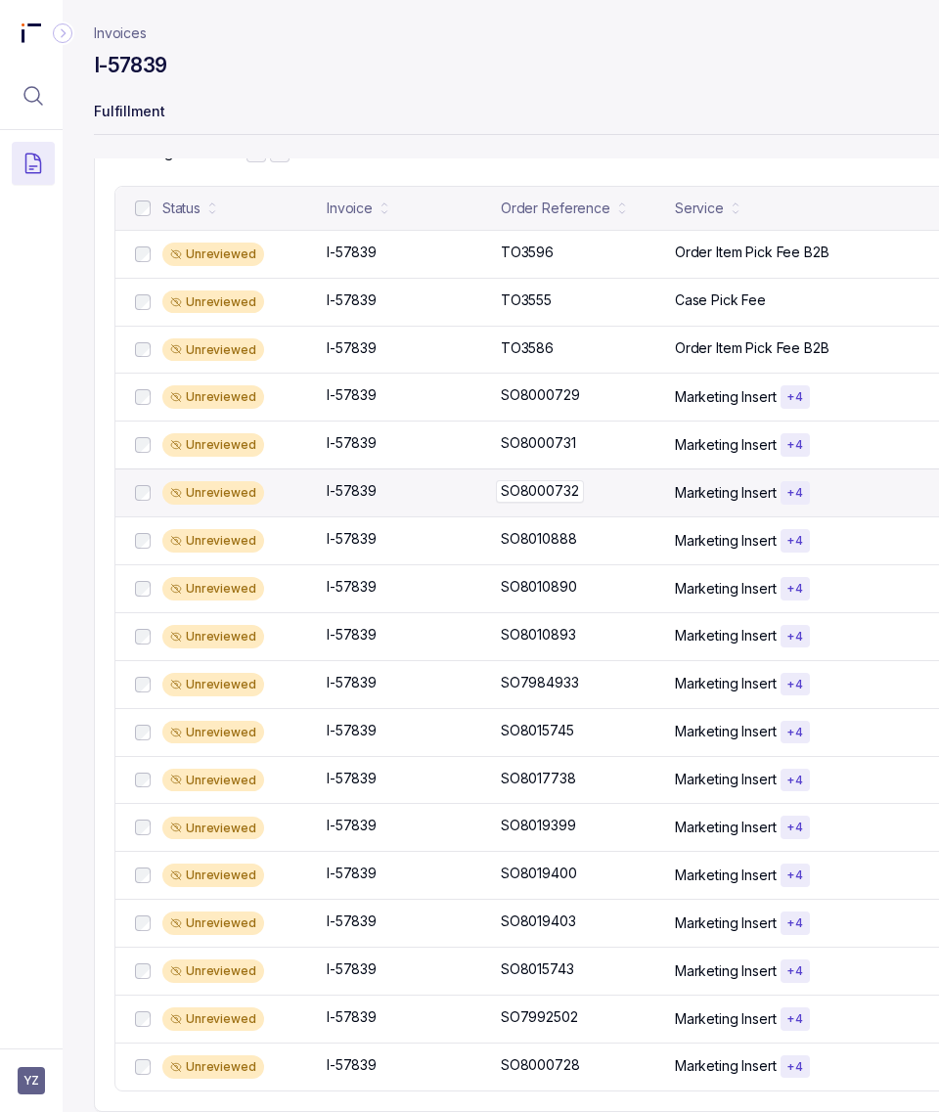
click at [555, 480] on p "SO8000732" at bounding box center [540, 491] width 88 height 22
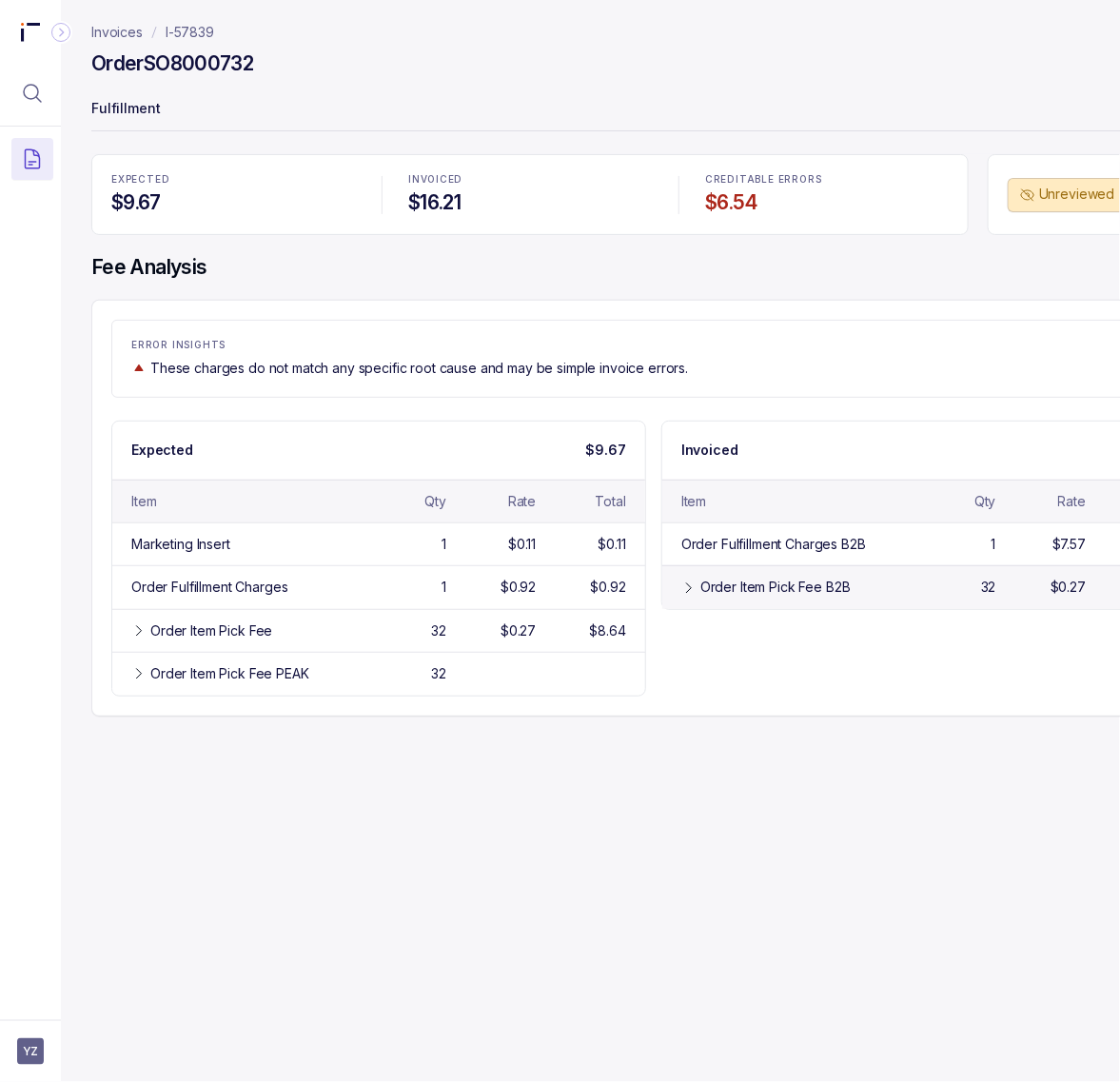
click at [763, 599] on div "Order Item Pick Fee B2B 32 $0.27 $8.64" at bounding box center [927, 587] width 532 height 43
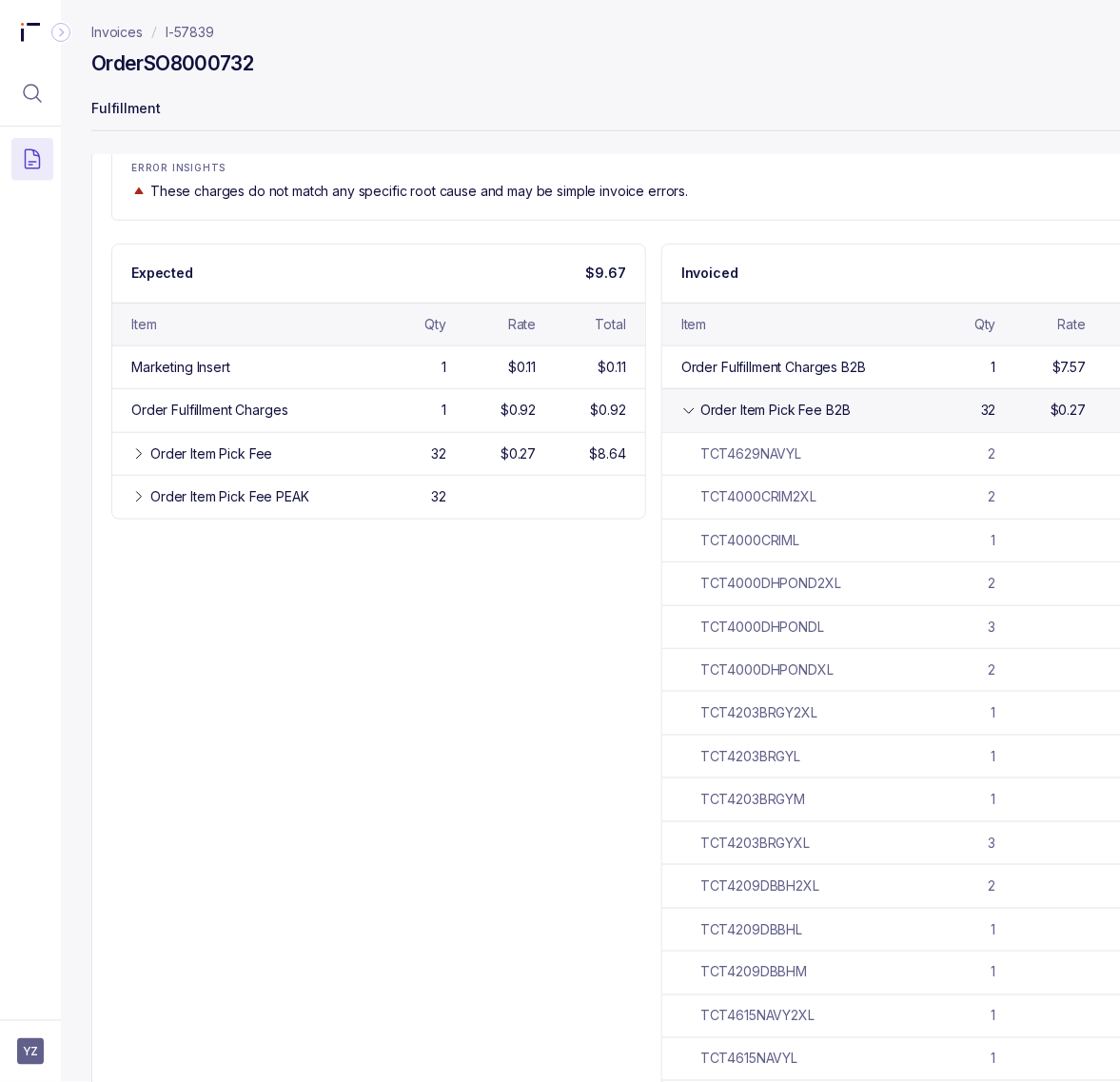
scroll to position [119, 0]
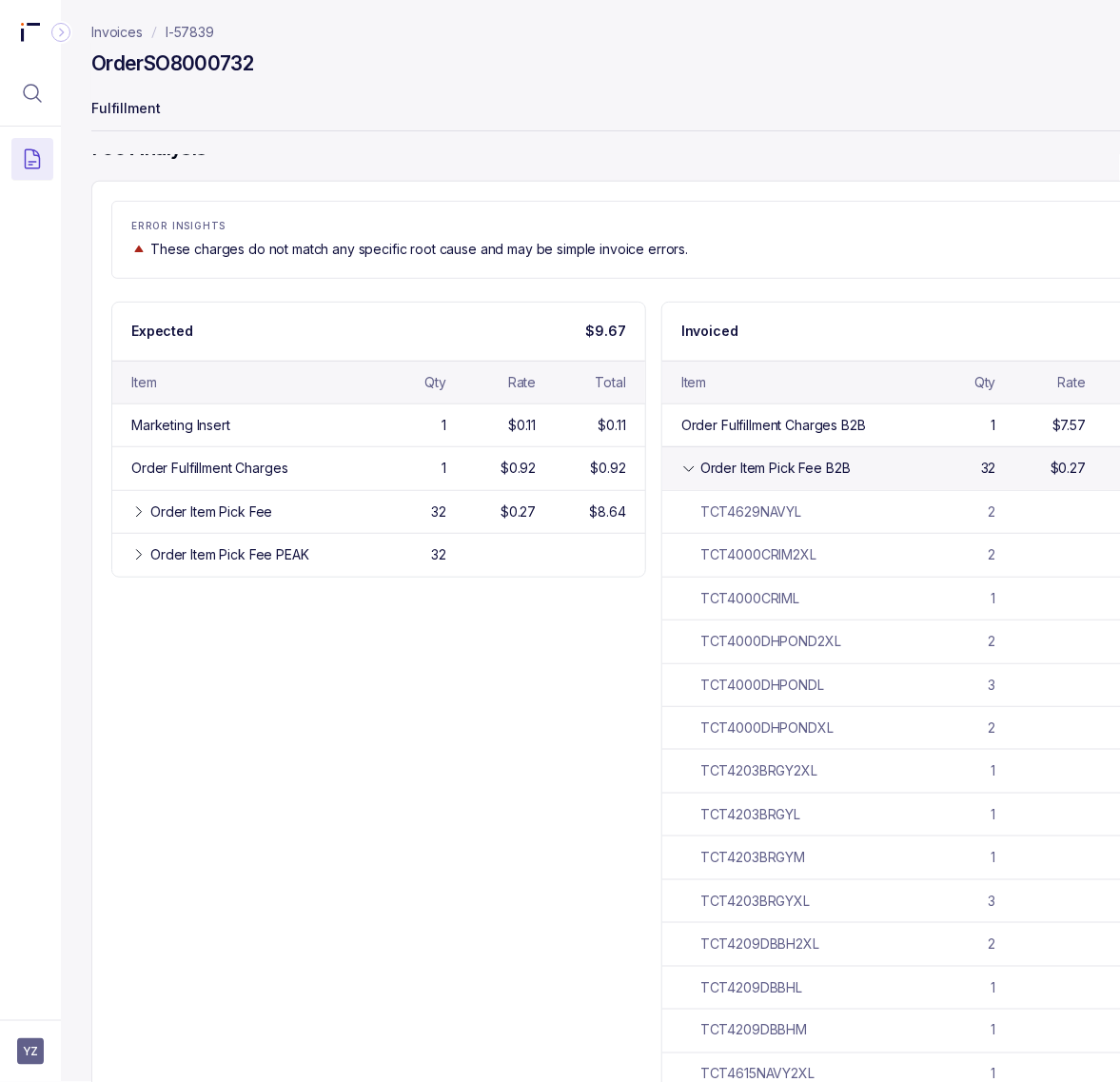
click at [714, 487] on div "Order Item Pick Fee B2B 32 $0.27 $8.64" at bounding box center [927, 468] width 532 height 43
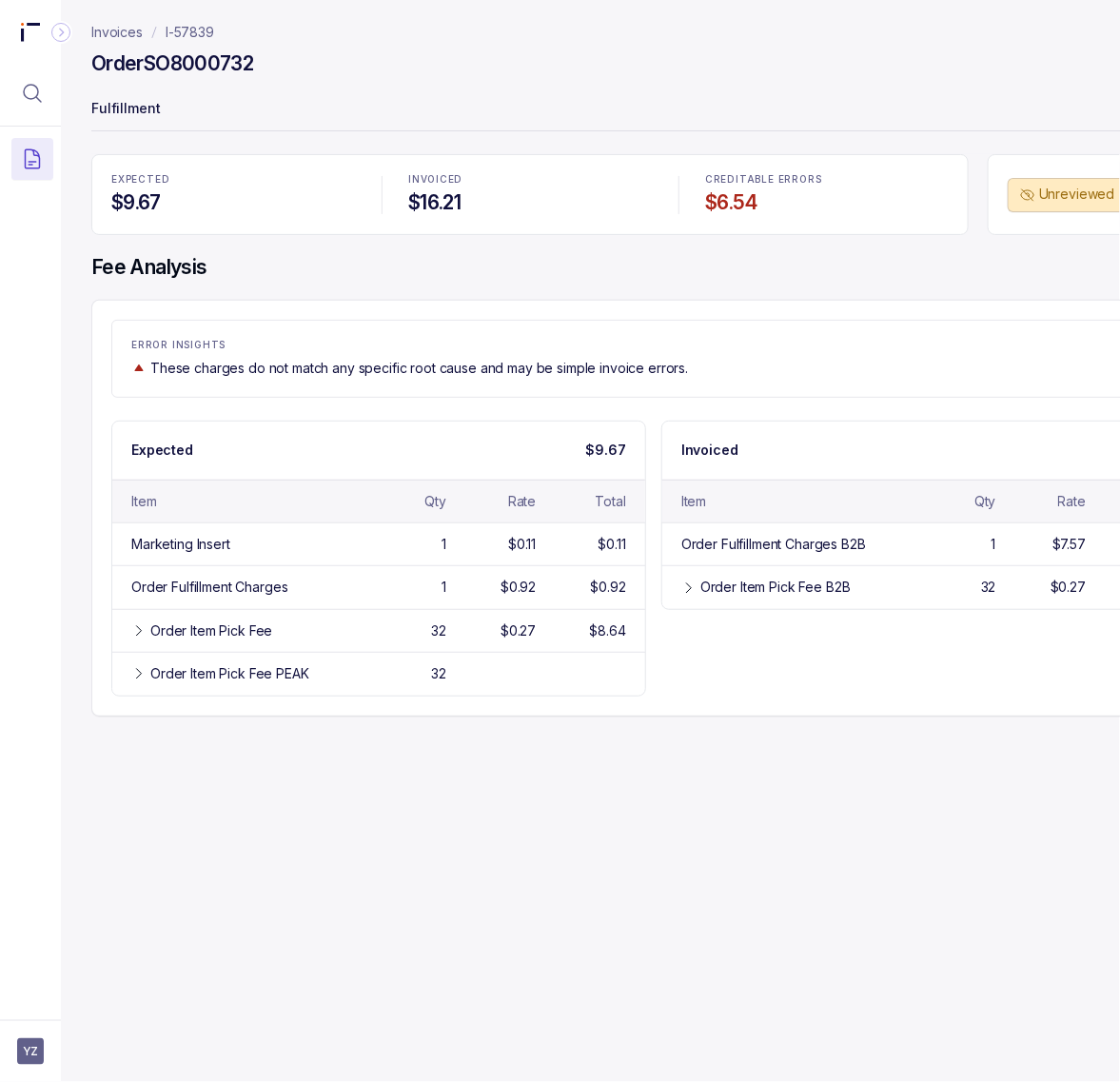
click at [225, 62] on h4 "Order SO8000732" at bounding box center [172, 63] width 162 height 26
click at [210, 34] on p "I-57839" at bounding box center [190, 32] width 49 height 19
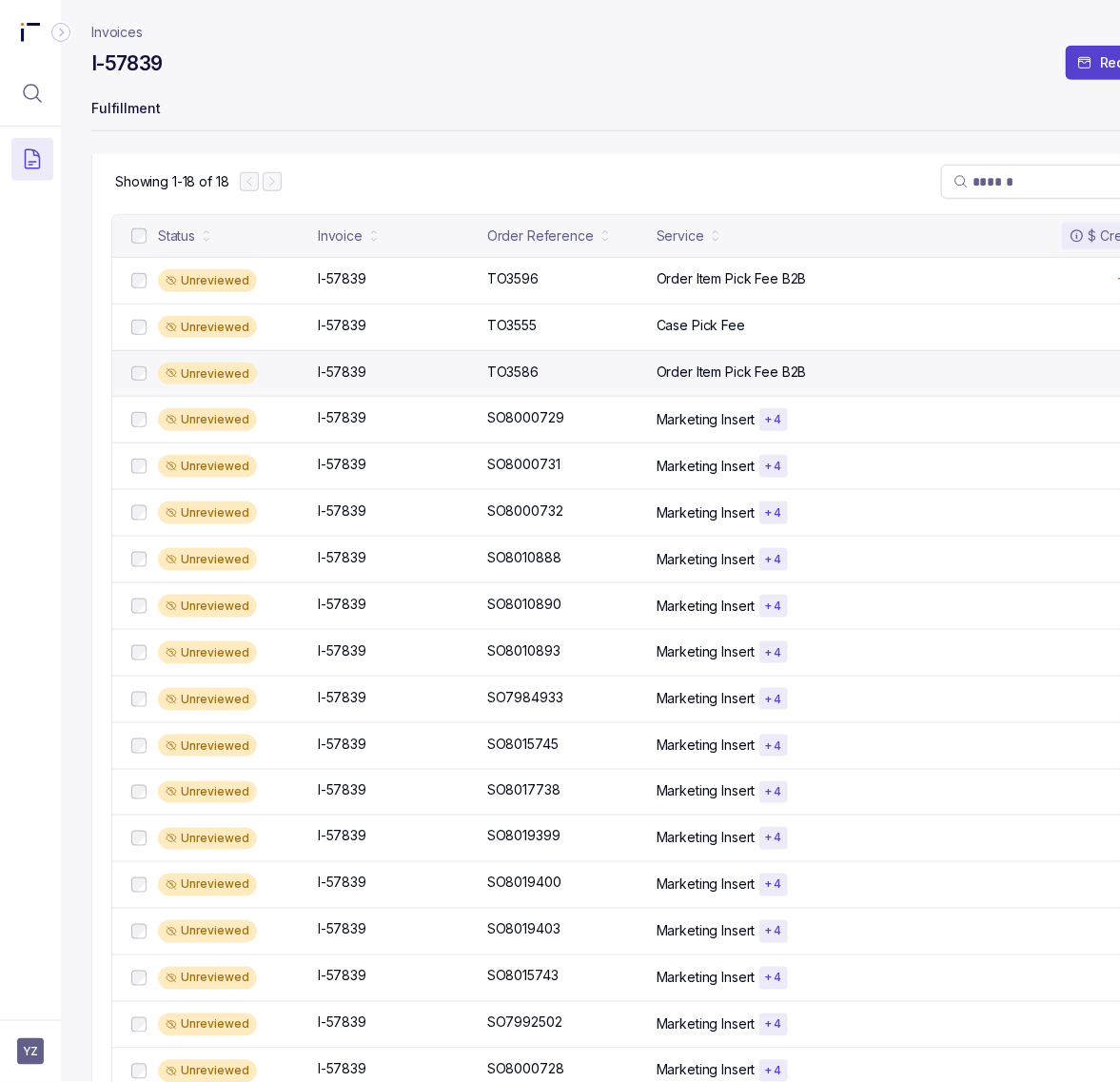
scroll to position [428, 0]
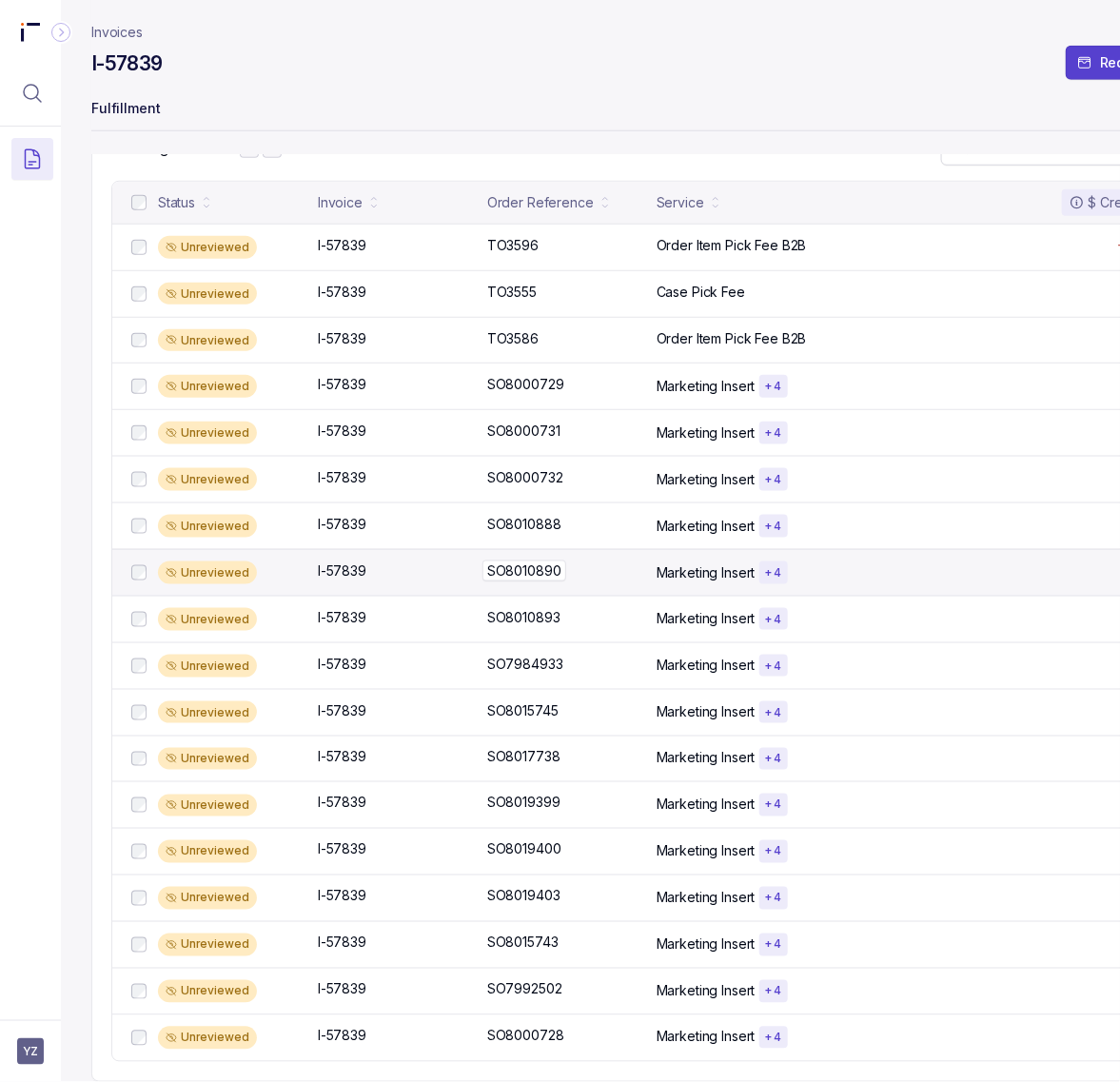
click at [547, 560] on p "SO8010890" at bounding box center [524, 571] width 84 height 21
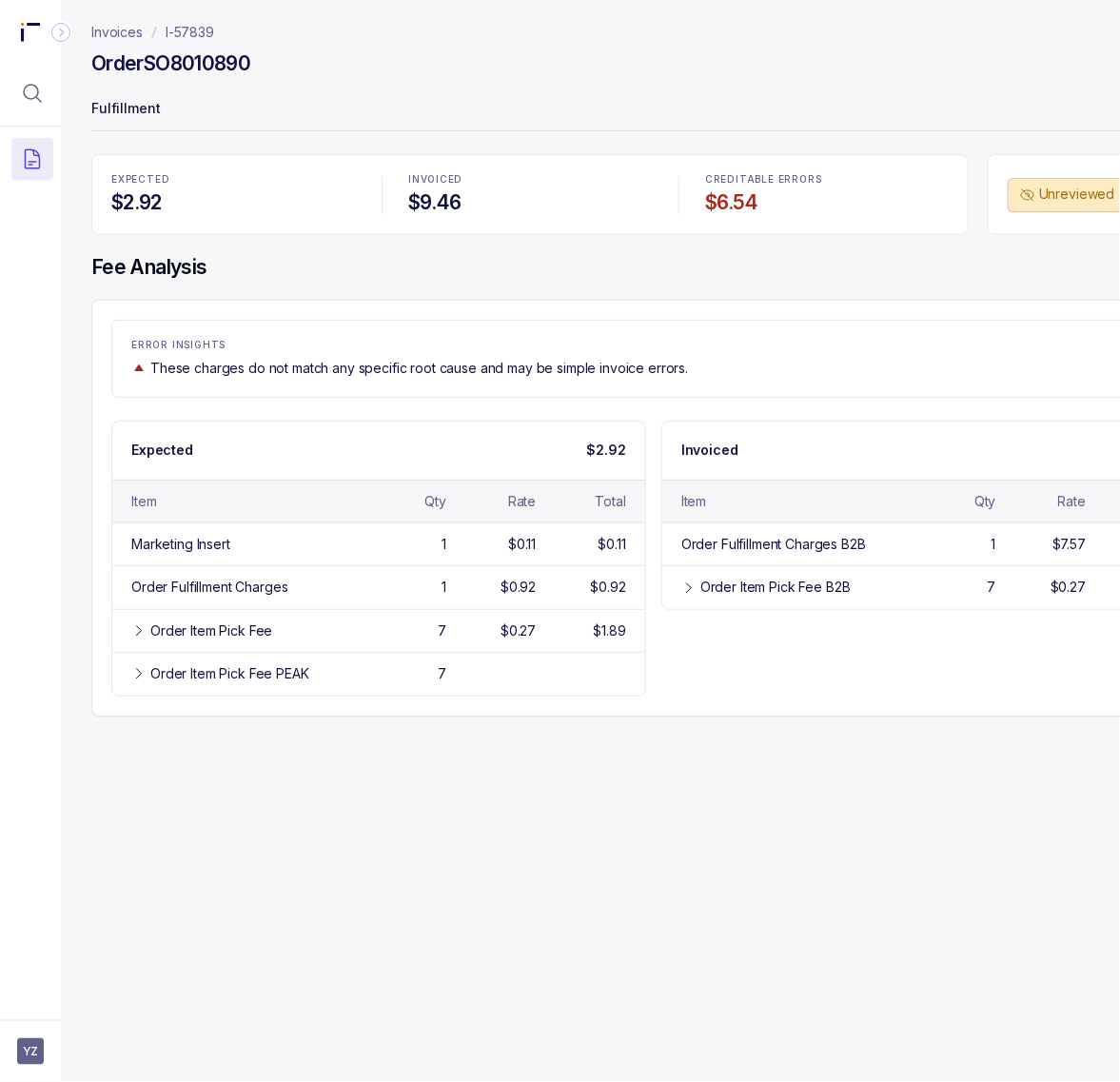
click at [235, 59] on h4 "Order SO8010890" at bounding box center [170, 63] width 159 height 26
click at [186, 38] on p "I-57839" at bounding box center [190, 32] width 49 height 19
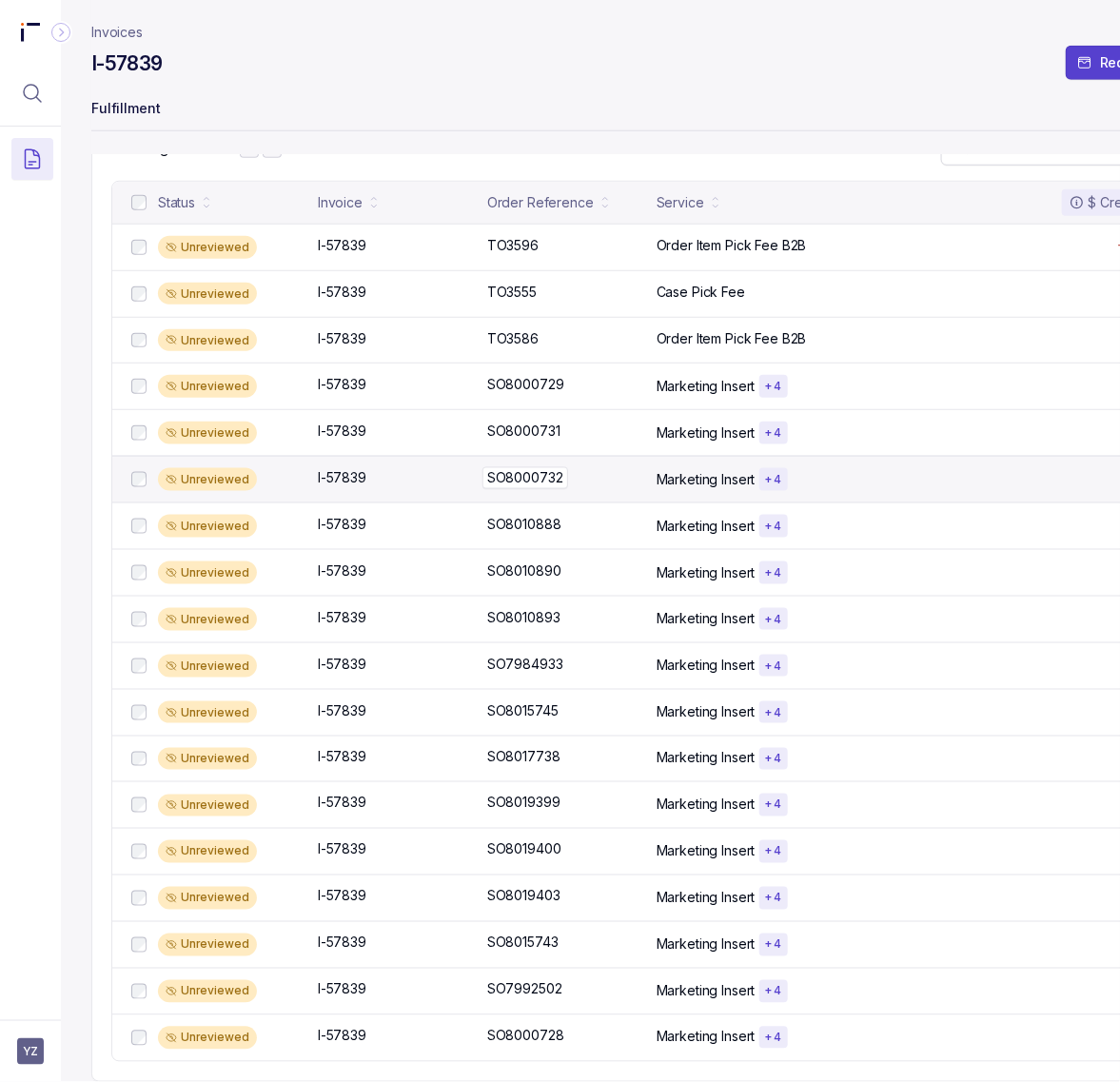
scroll to position [428, 0]
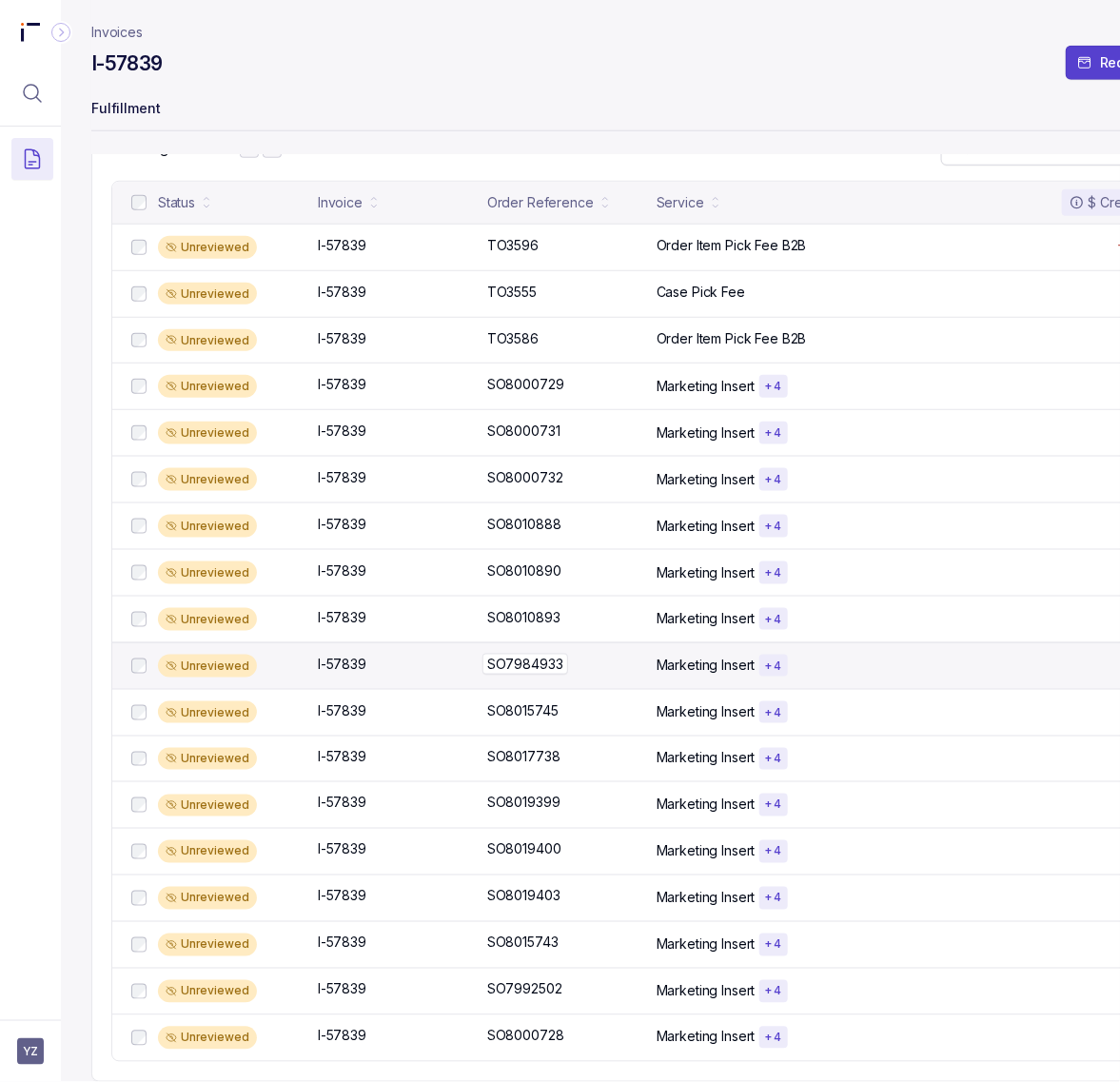
click at [552, 654] on p "SO7984933" at bounding box center [525, 665] width 86 height 21
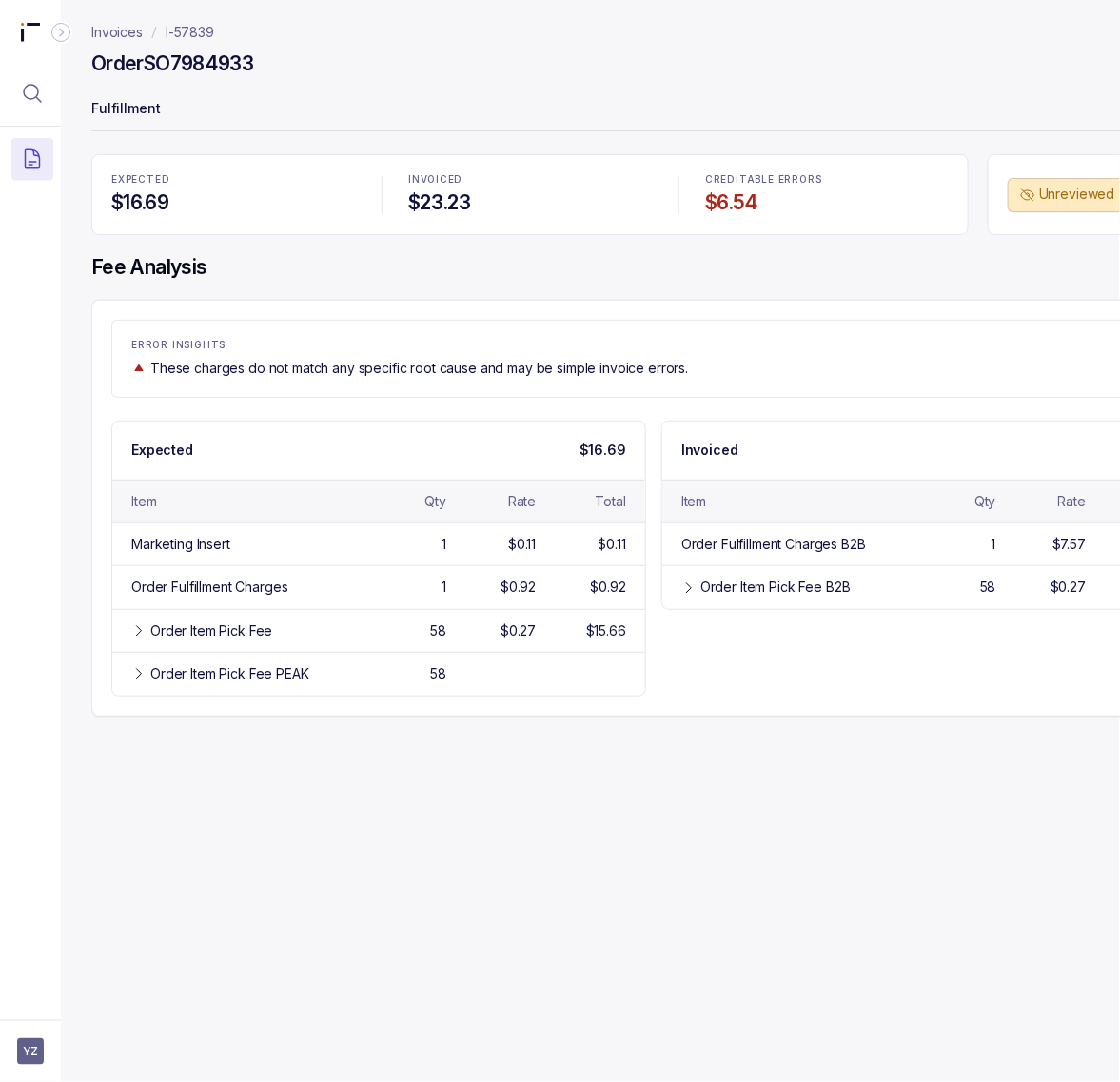
click at [191, 66] on h4 "Order SO7984933" at bounding box center [172, 63] width 162 height 26
click at [192, 34] on p "I-57839" at bounding box center [190, 32] width 49 height 19
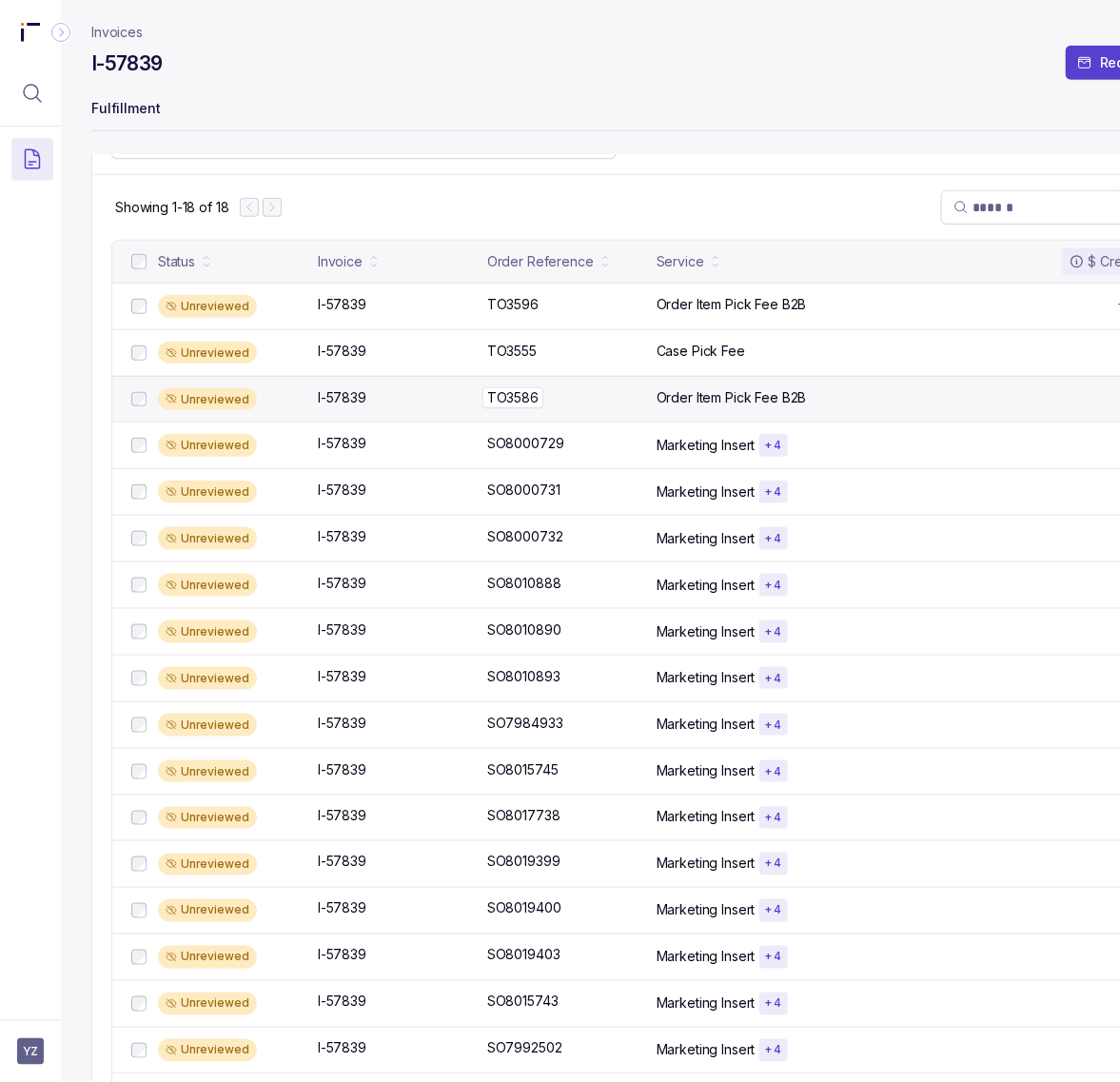
scroll to position [428, 0]
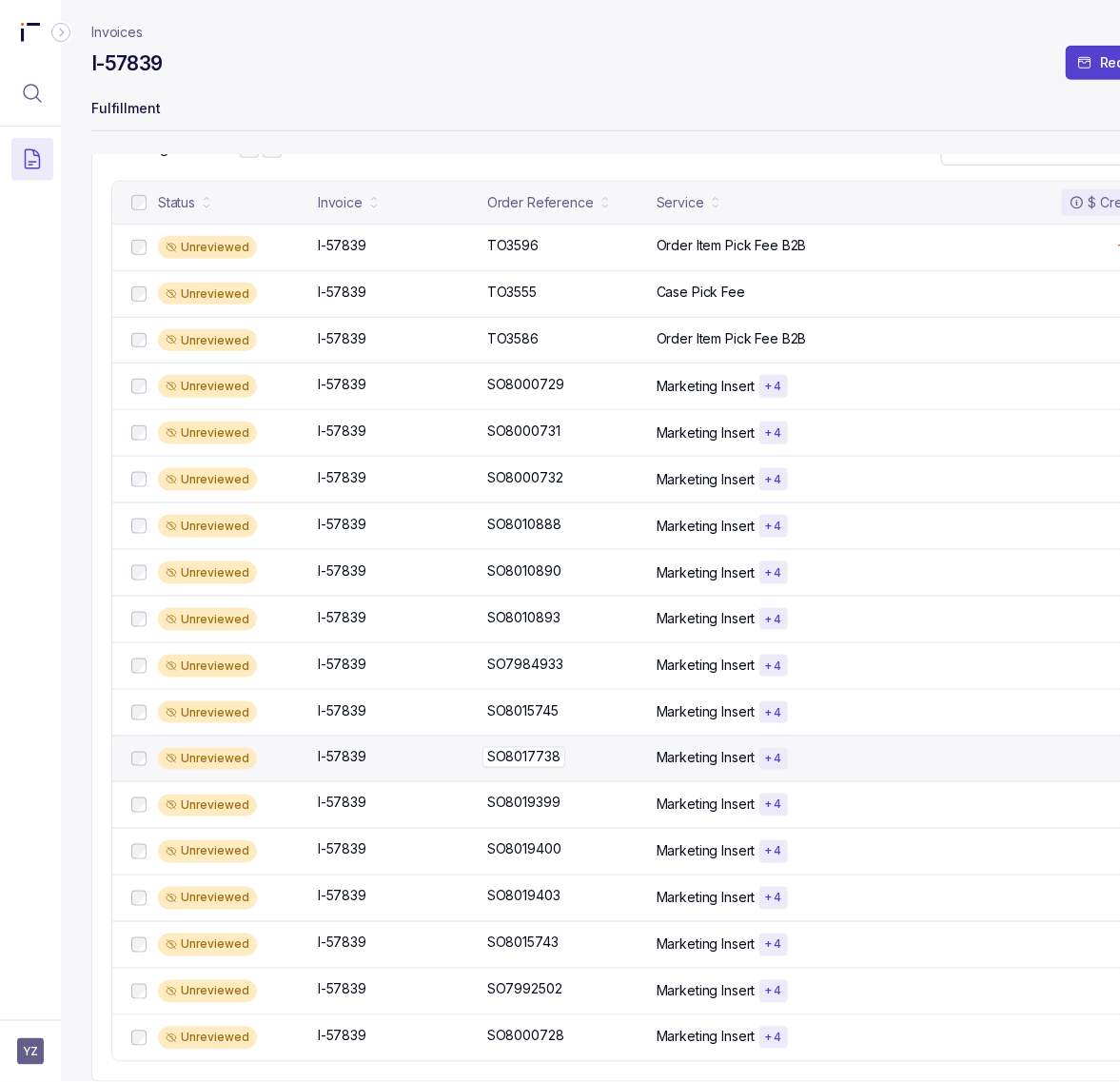
click at [542, 746] on p "SO8017738" at bounding box center [524, 757] width 83 height 21
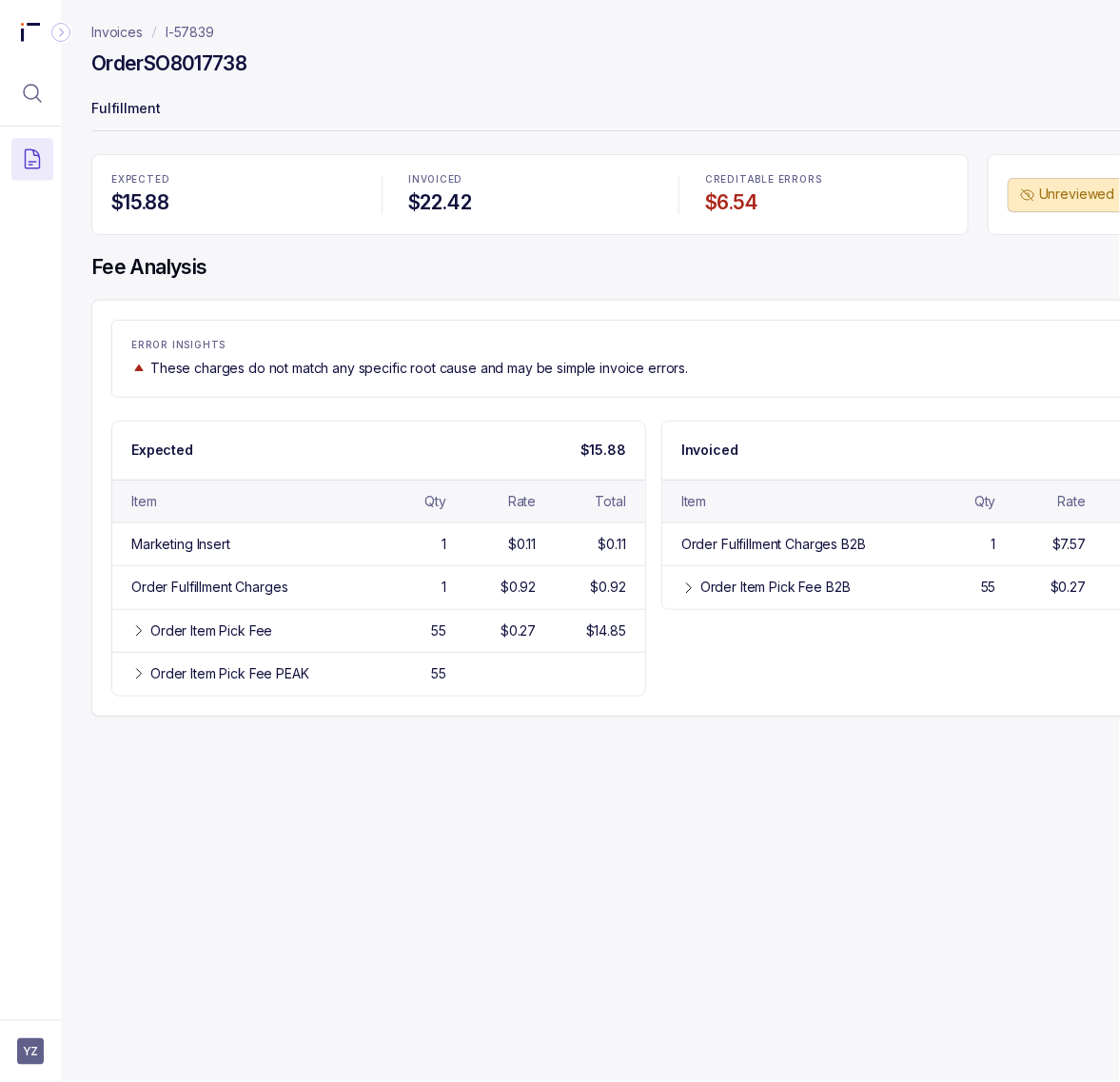
click at [179, 63] on h4 "Order SO8017738" at bounding box center [168, 63] width 155 height 26
click at [207, 25] on p "I-57839" at bounding box center [190, 32] width 49 height 19
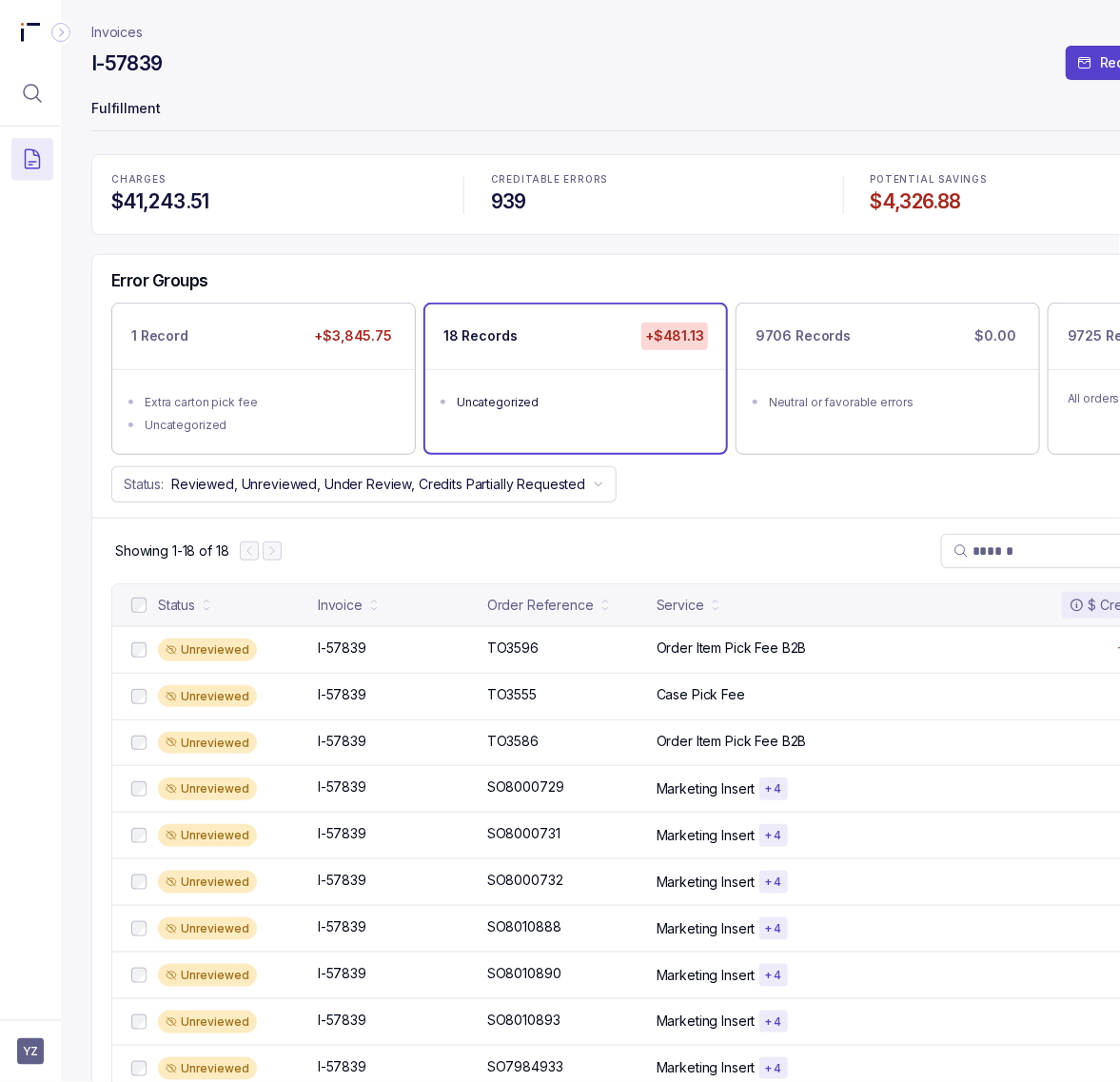
click at [901, 199] on h4 "$4,326.88" at bounding box center [1033, 201] width 325 height 26
click at [43, 1053] on span "YZ" at bounding box center [30, 1051] width 26 height 26
click at [43, 1001] on div "Logout" at bounding box center [115, 1010] width 181 height 22
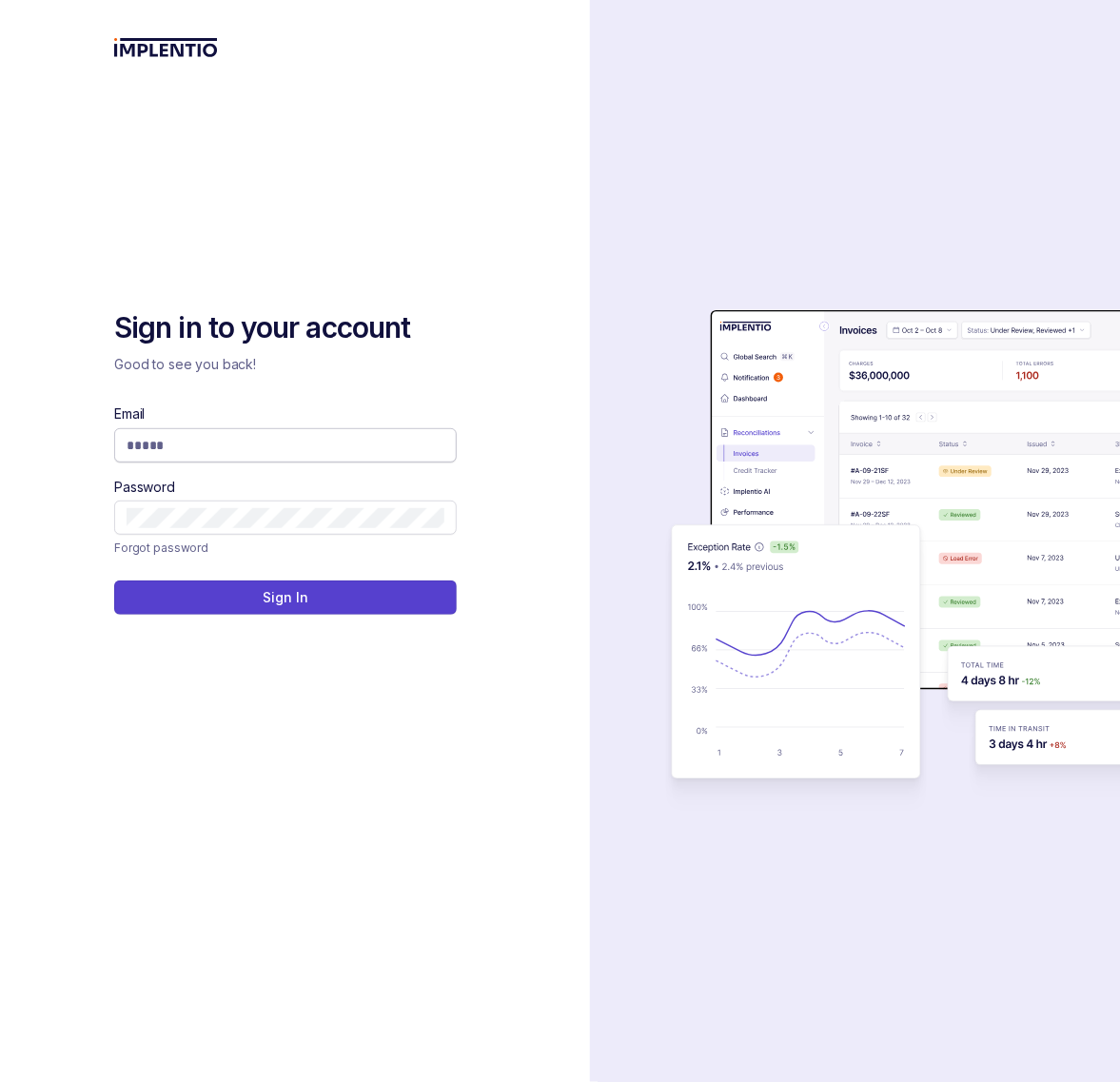
click at [288, 454] on span at bounding box center [285, 445] width 343 height 34
click at [288, 450] on input "Email" at bounding box center [285, 446] width 318 height 19
click at [0, 1082] on com-1password-button at bounding box center [0, 1082] width 0 height 0
click at [242, 434] on span at bounding box center [285, 445] width 343 height 34
click at [242, 448] on input "Email" at bounding box center [285, 446] width 318 height 19
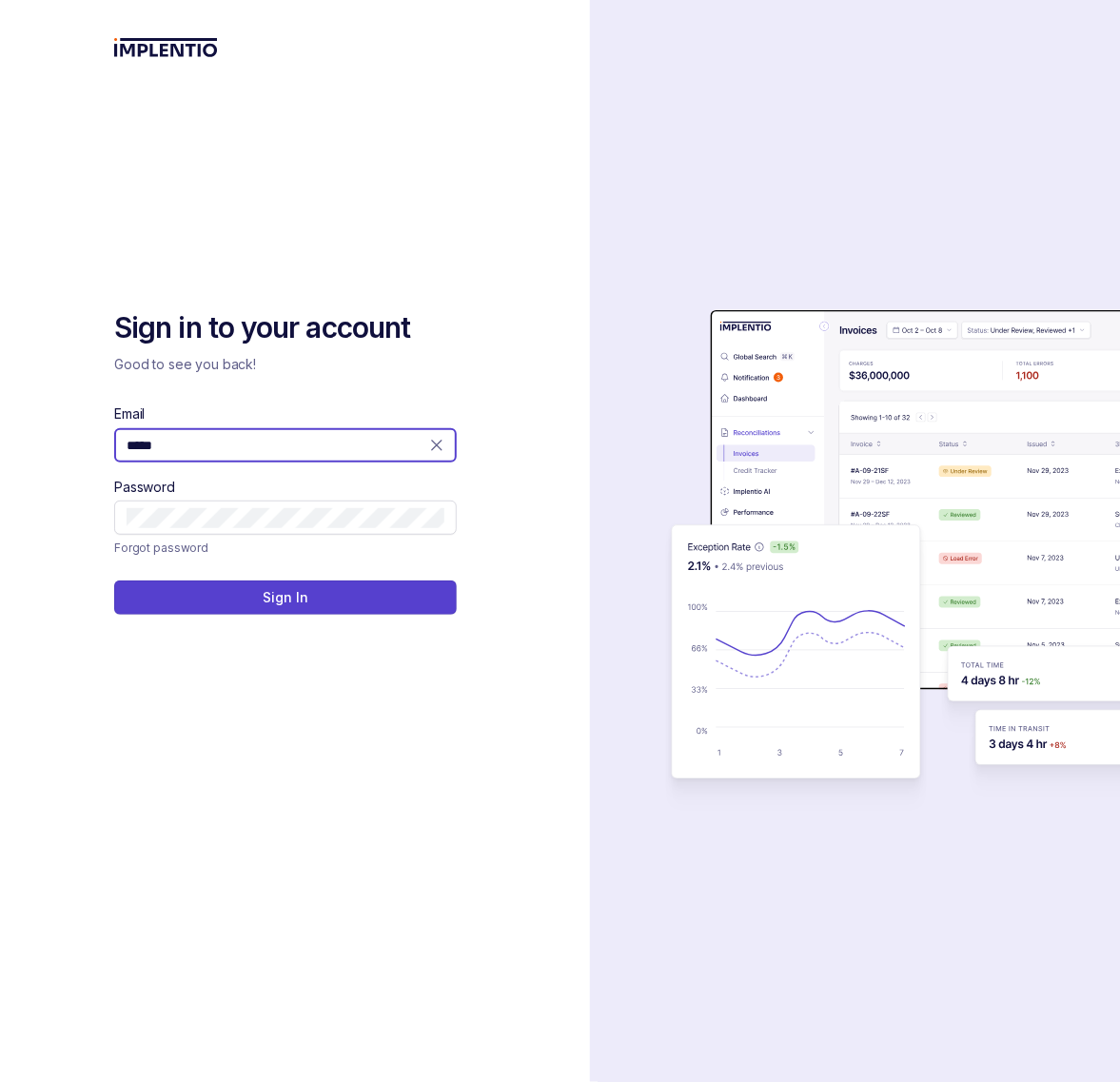
type input "**********"
